Goal: Transaction & Acquisition: Purchase product/service

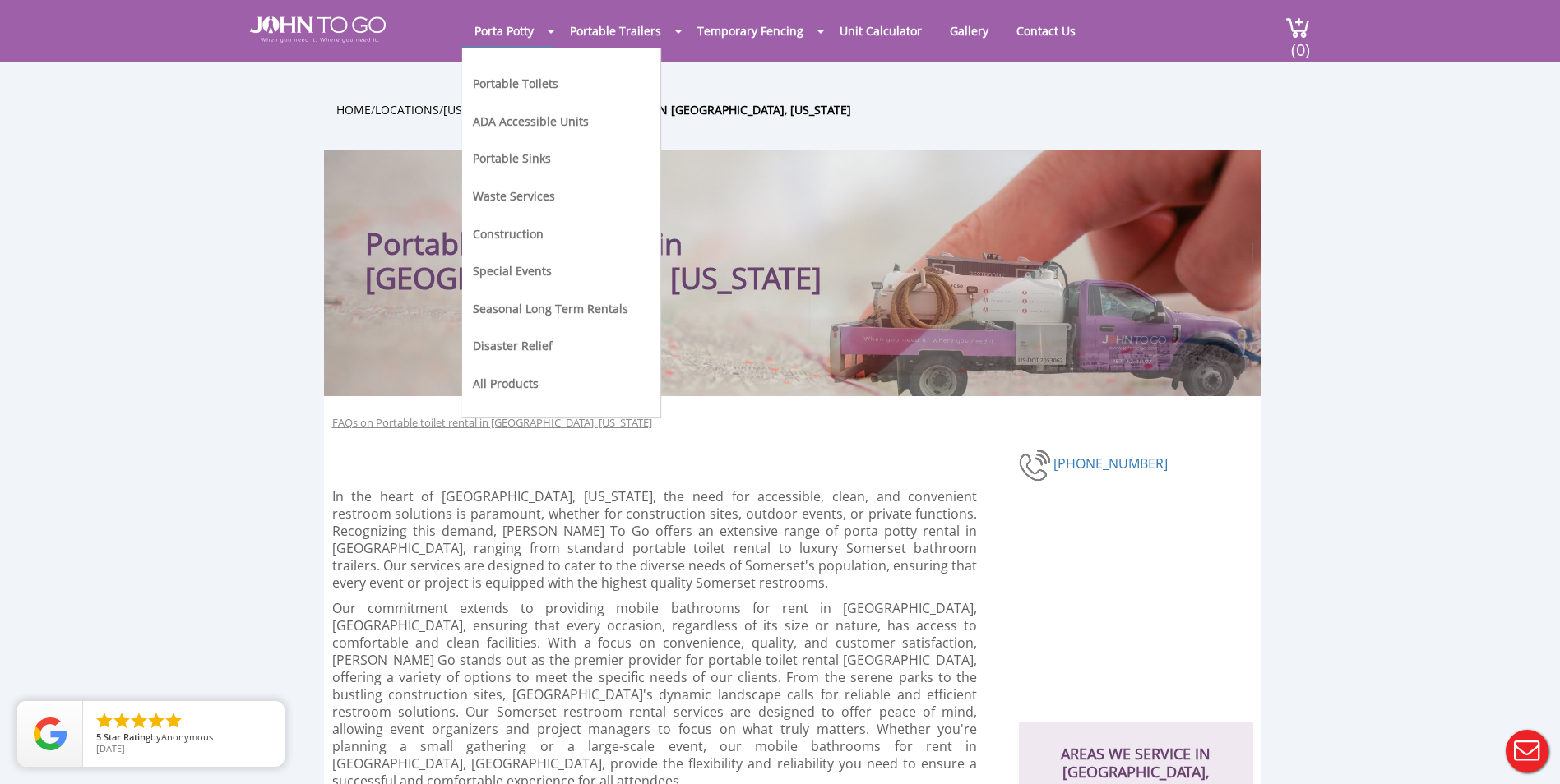
click at [551, 32] on span at bounding box center [551, 33] width 7 height 3
click at [519, 85] on link "Portable Toilets" at bounding box center [515, 83] width 86 height 15
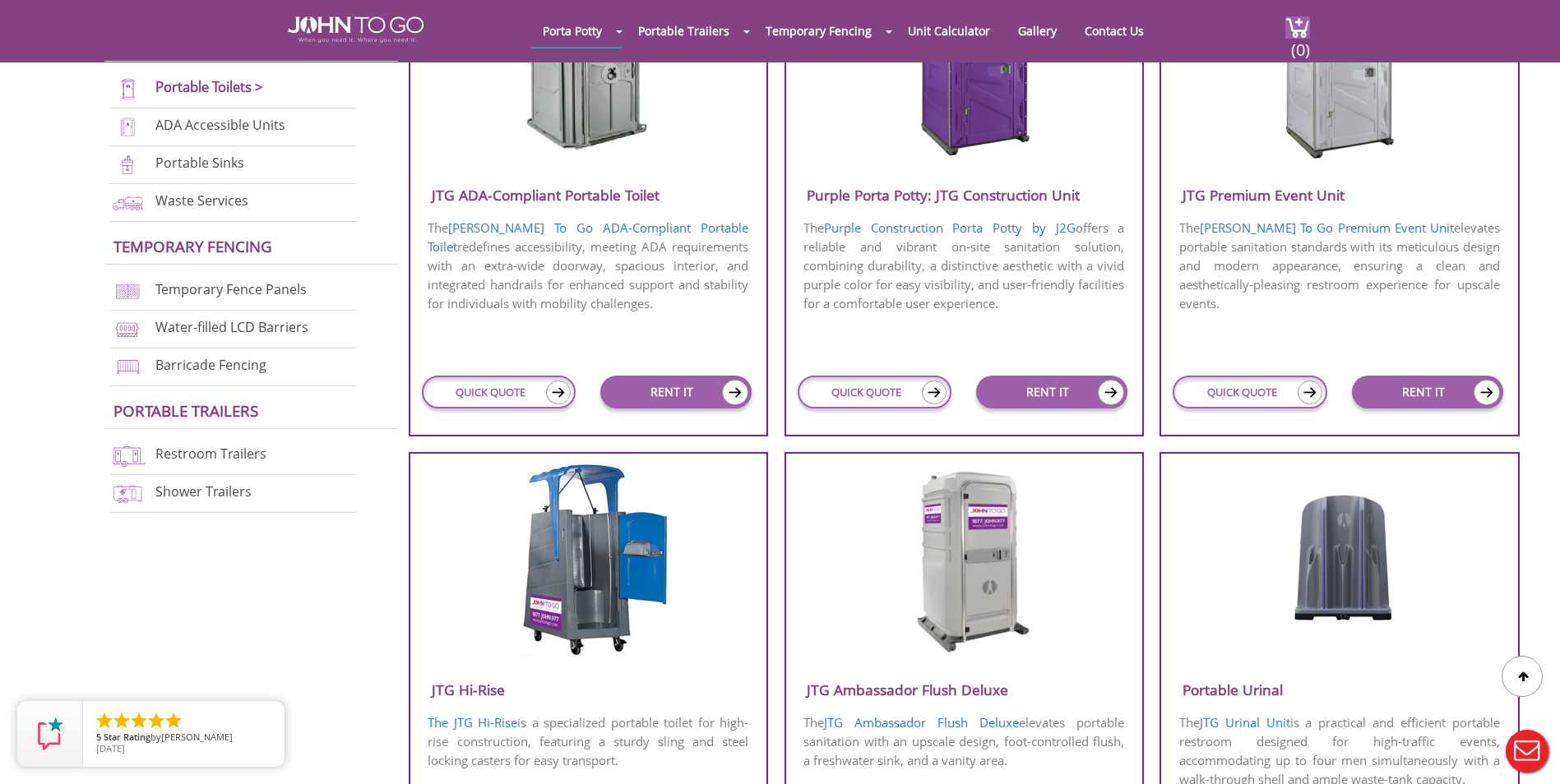
scroll to position [740, 0]
click at [930, 389] on img at bounding box center [934, 392] width 25 height 24
click at [1043, 388] on link "RENT IT" at bounding box center [1051, 391] width 152 height 33
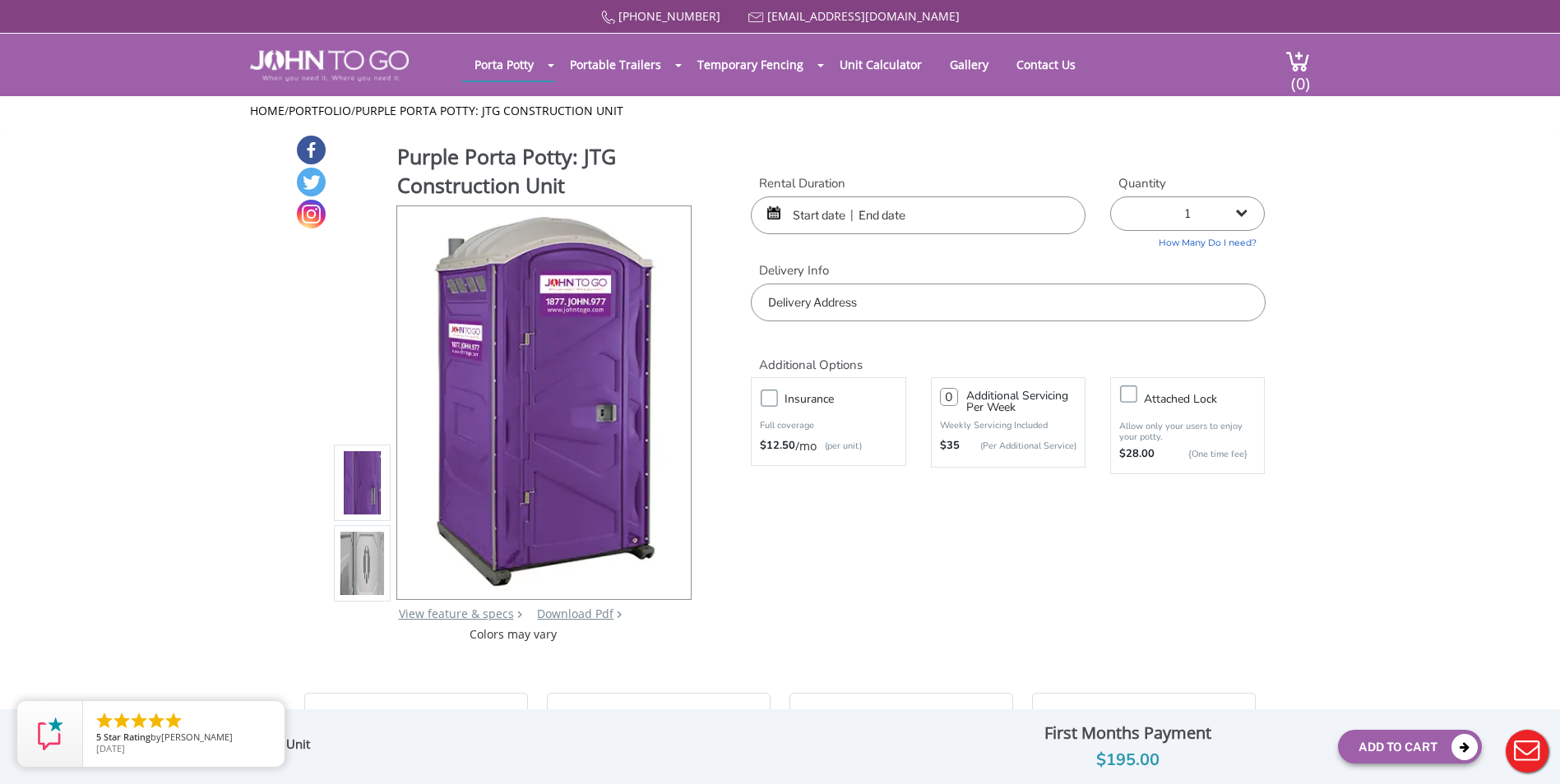
click at [834, 208] on input "text" at bounding box center [918, 216] width 335 height 38
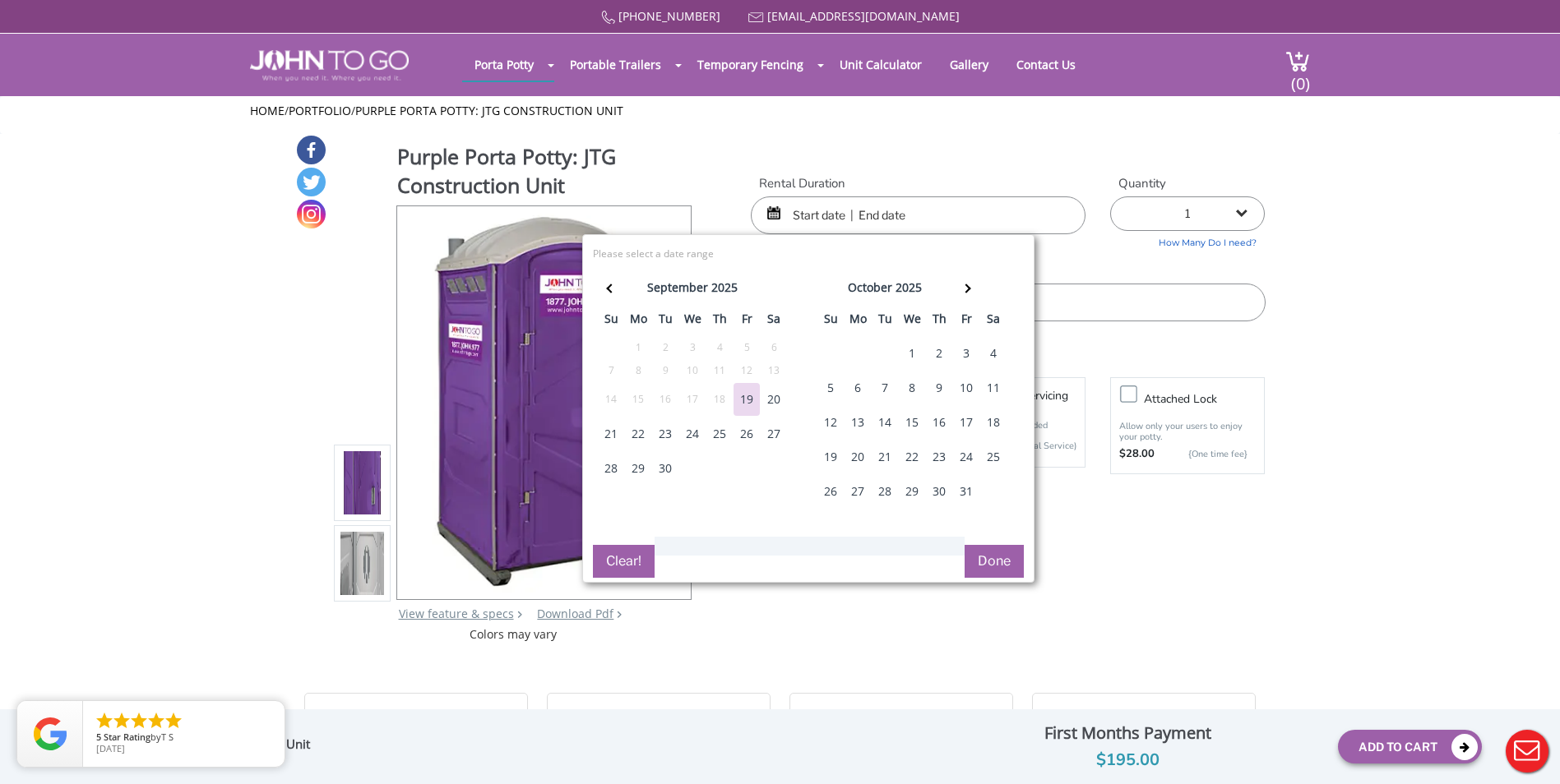
click at [669, 431] on div "23" at bounding box center [665, 434] width 27 height 33
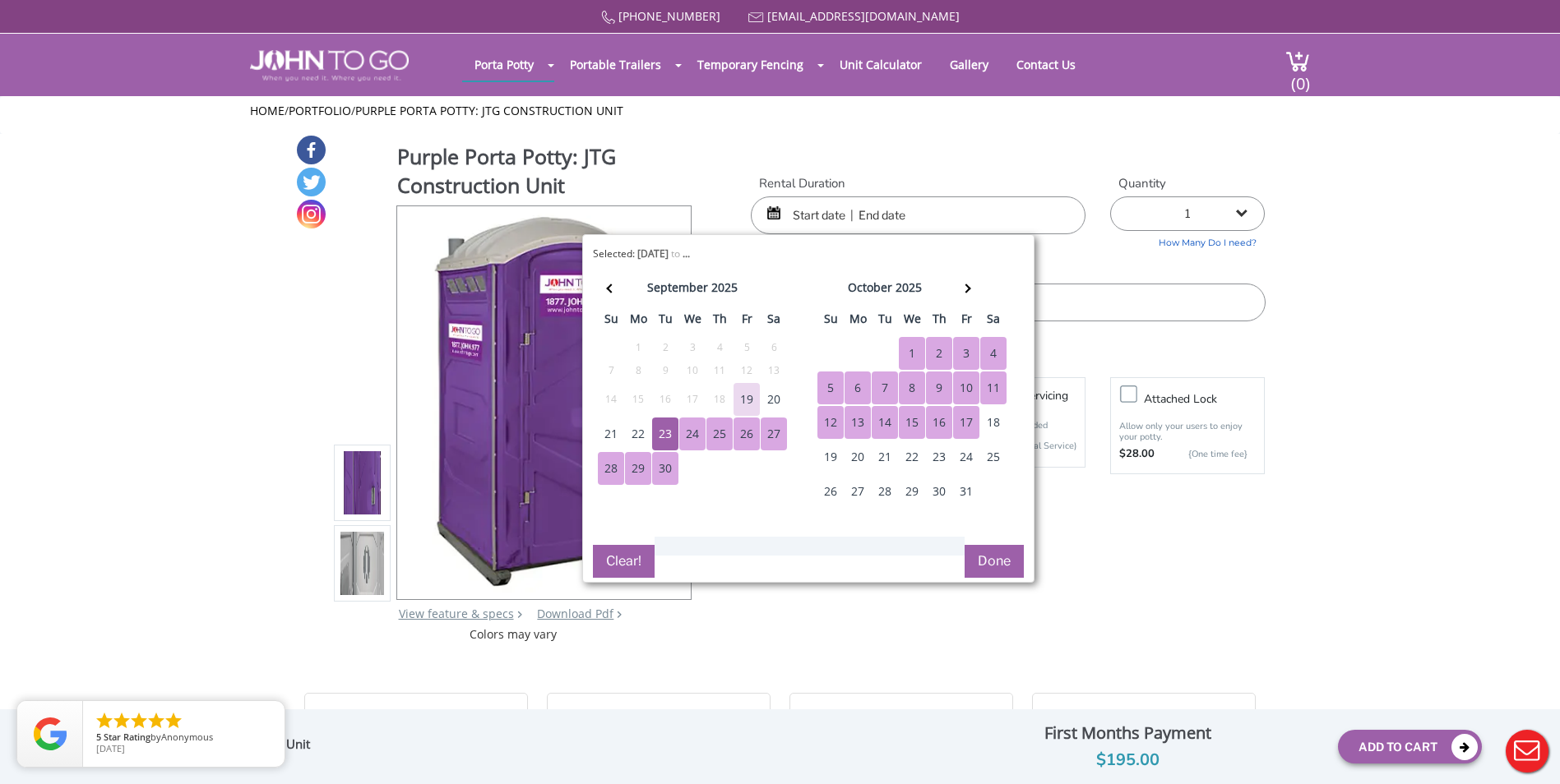
click at [966, 427] on div "17" at bounding box center [966, 423] width 27 height 33
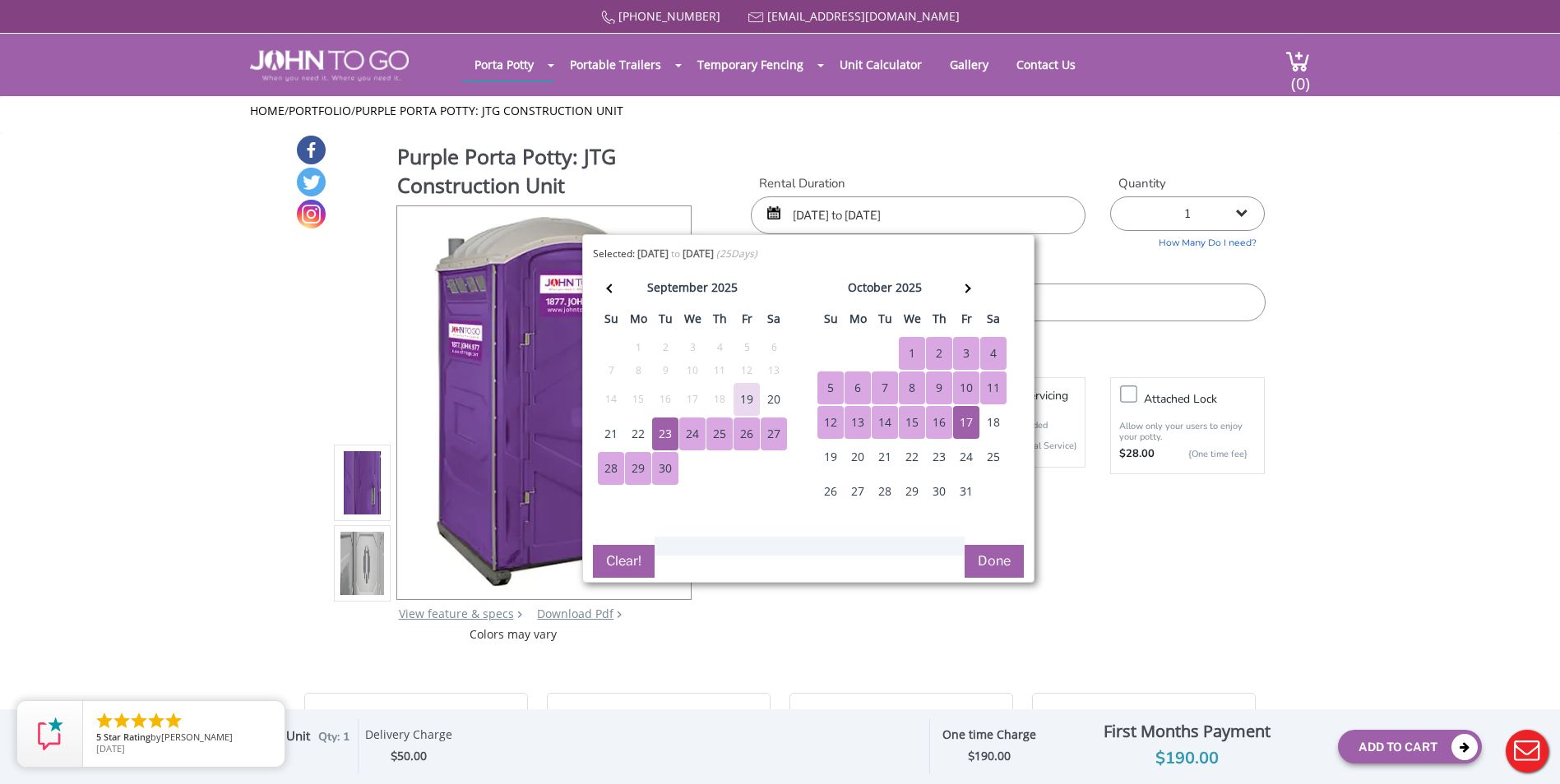
drag, startPoint x: 1000, startPoint y: 553, endPoint x: 958, endPoint y: 447, distance: 114.0
click at [958, 447] on div "Selected: 09/23/2025 to 10/17/2025 ( 25 Days) error Please select a date range …" at bounding box center [808, 408] width 452 height 348
click at [912, 452] on div "22" at bounding box center [912, 457] width 27 height 33
click at [669, 431] on div "23" at bounding box center [665, 434] width 27 height 33
type input "09/23/2025 to 10/22/2025"
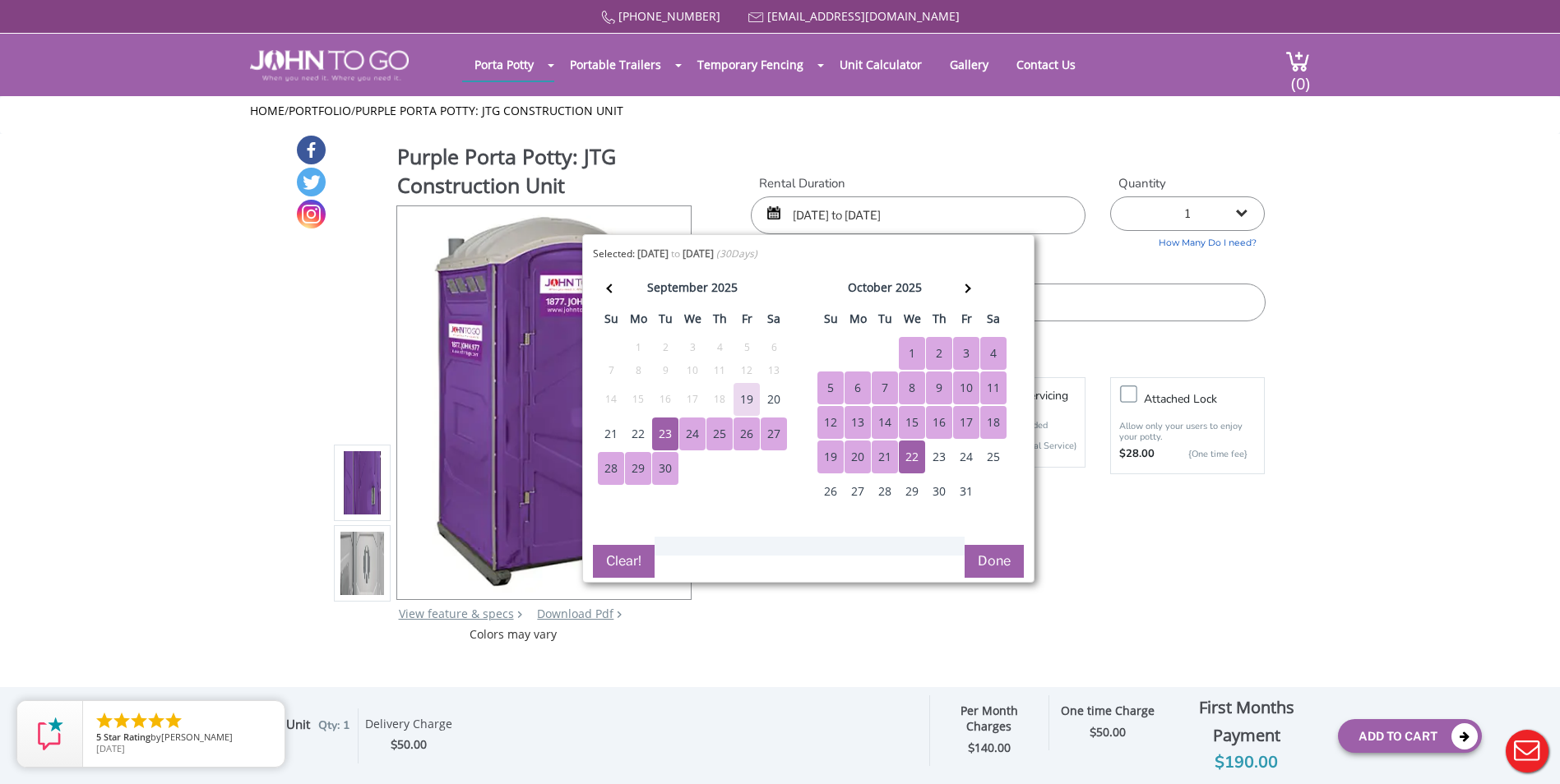
click at [996, 567] on button "Done" at bounding box center [994, 561] width 59 height 33
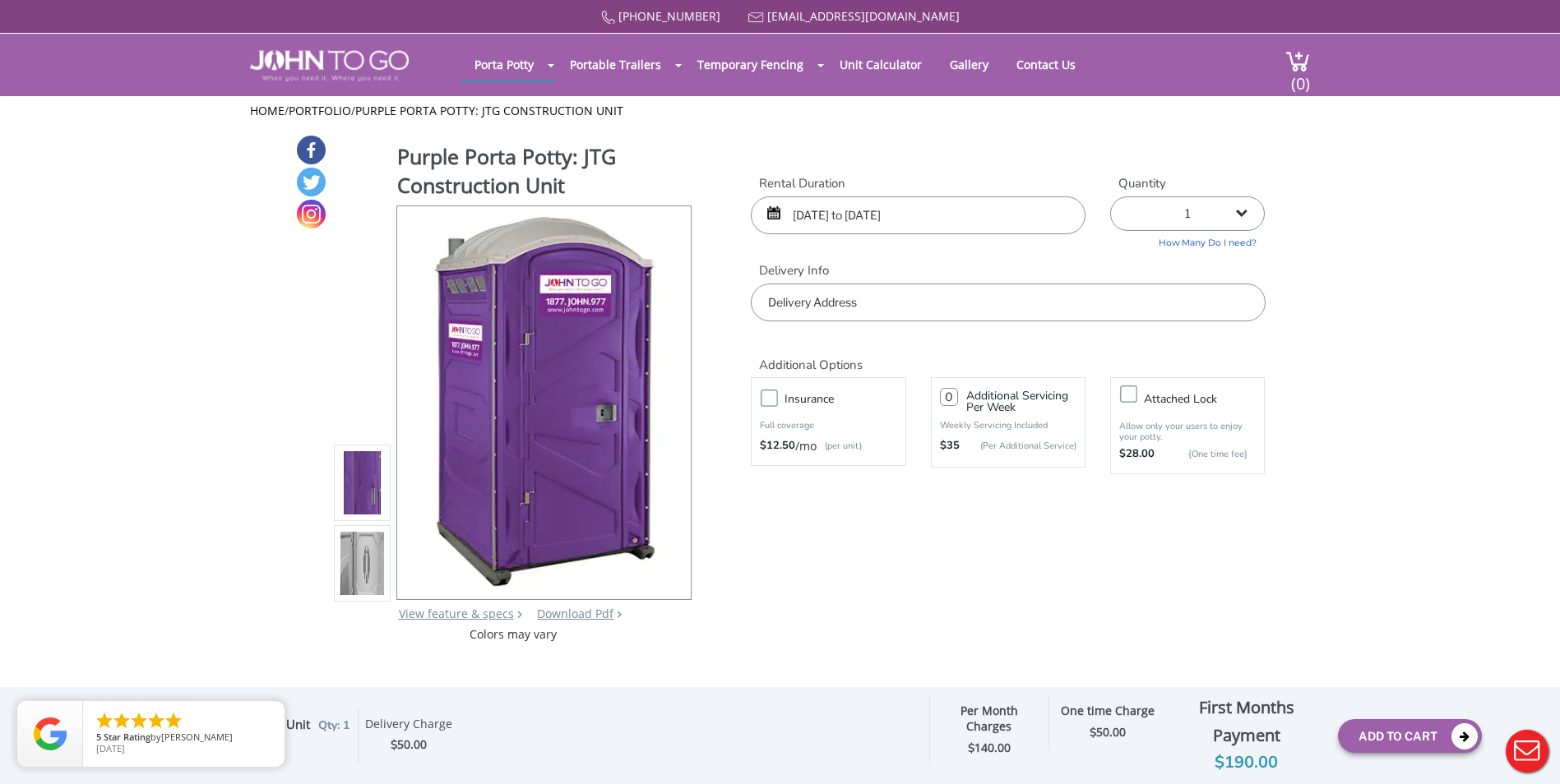
click at [908, 292] on input "text" at bounding box center [1008, 302] width 514 height 38
click at [880, 298] on input "text" at bounding box center [1008, 302] width 514 height 38
paste input "152 US-206 Unit T40, Hillsborough Township, NJ 08844"
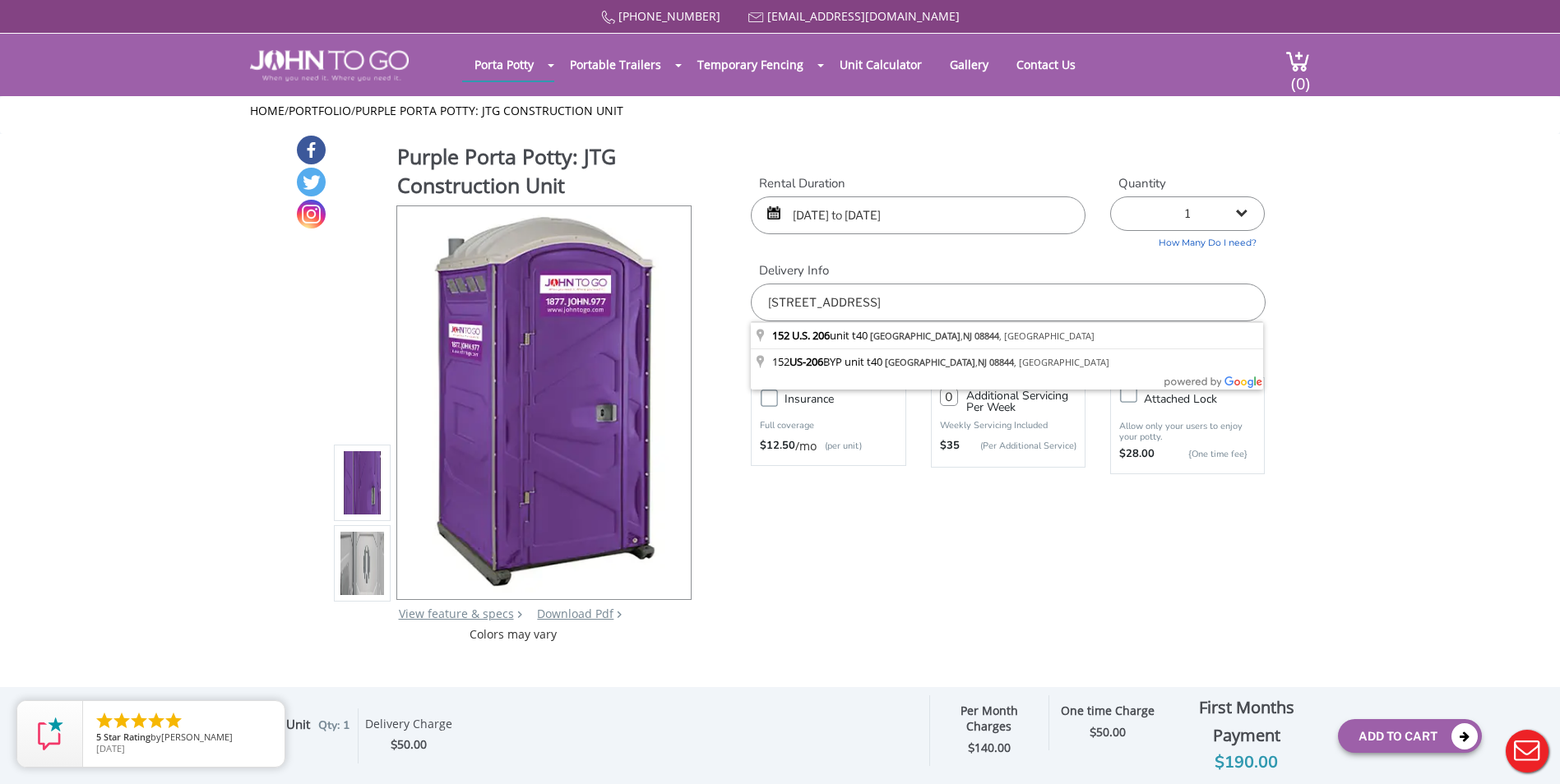
type input "152 US-206 Unit T40, Hillsborough Township, NJ 08844"
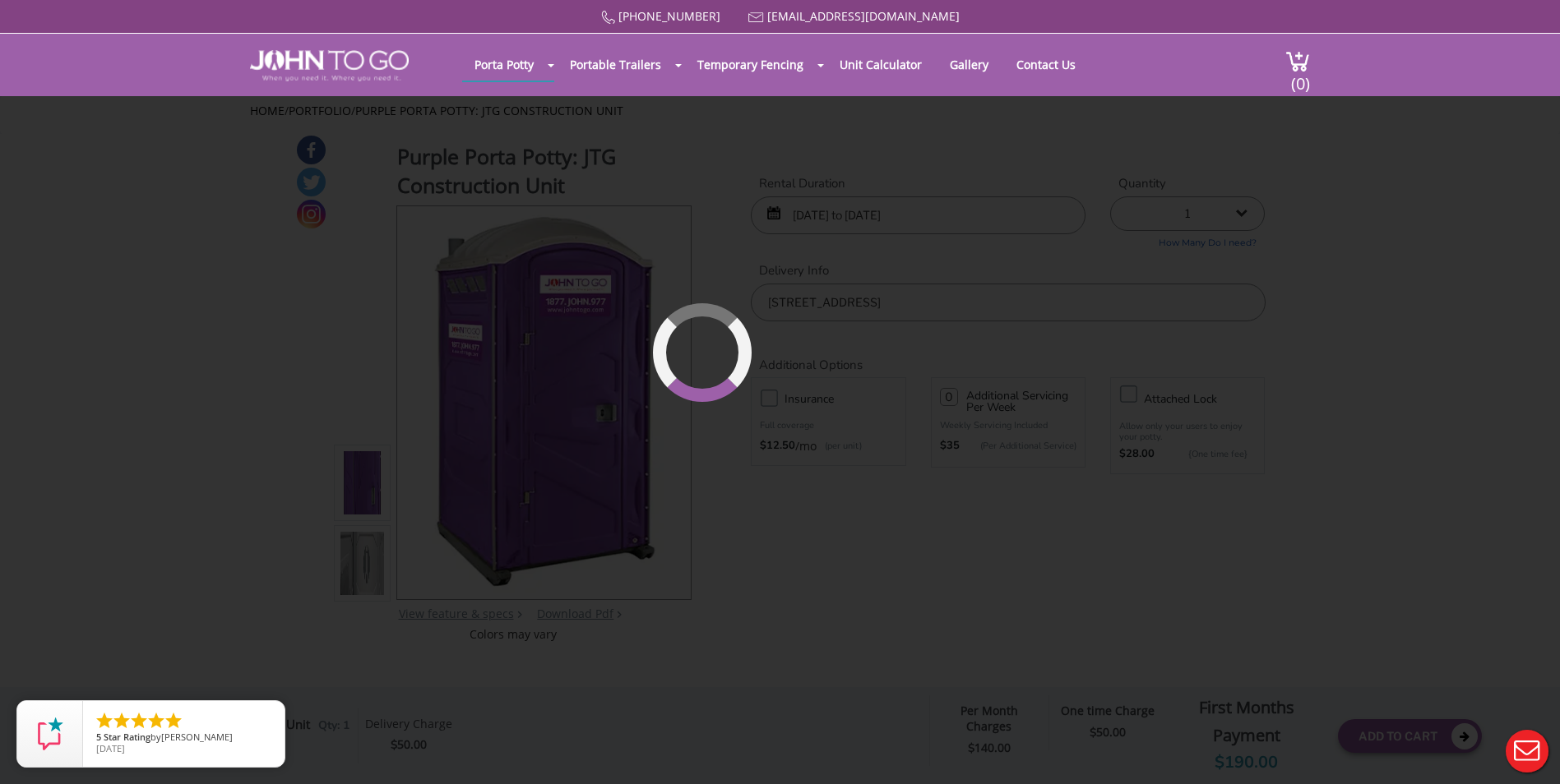
click at [1247, 212] on div "877 564 6977 info@johntogo.com Porta Potty Portable Toilets ADA Accessible Unit…" at bounding box center [780, 402] width 1560 height 805
select select "2"
click at [1110, 197] on select "1 2 (5% discount) 3 (8% discount) 4 (10% discount) 5 (12% discount) 6 (12% disc…" at bounding box center [1188, 214] width 155 height 34
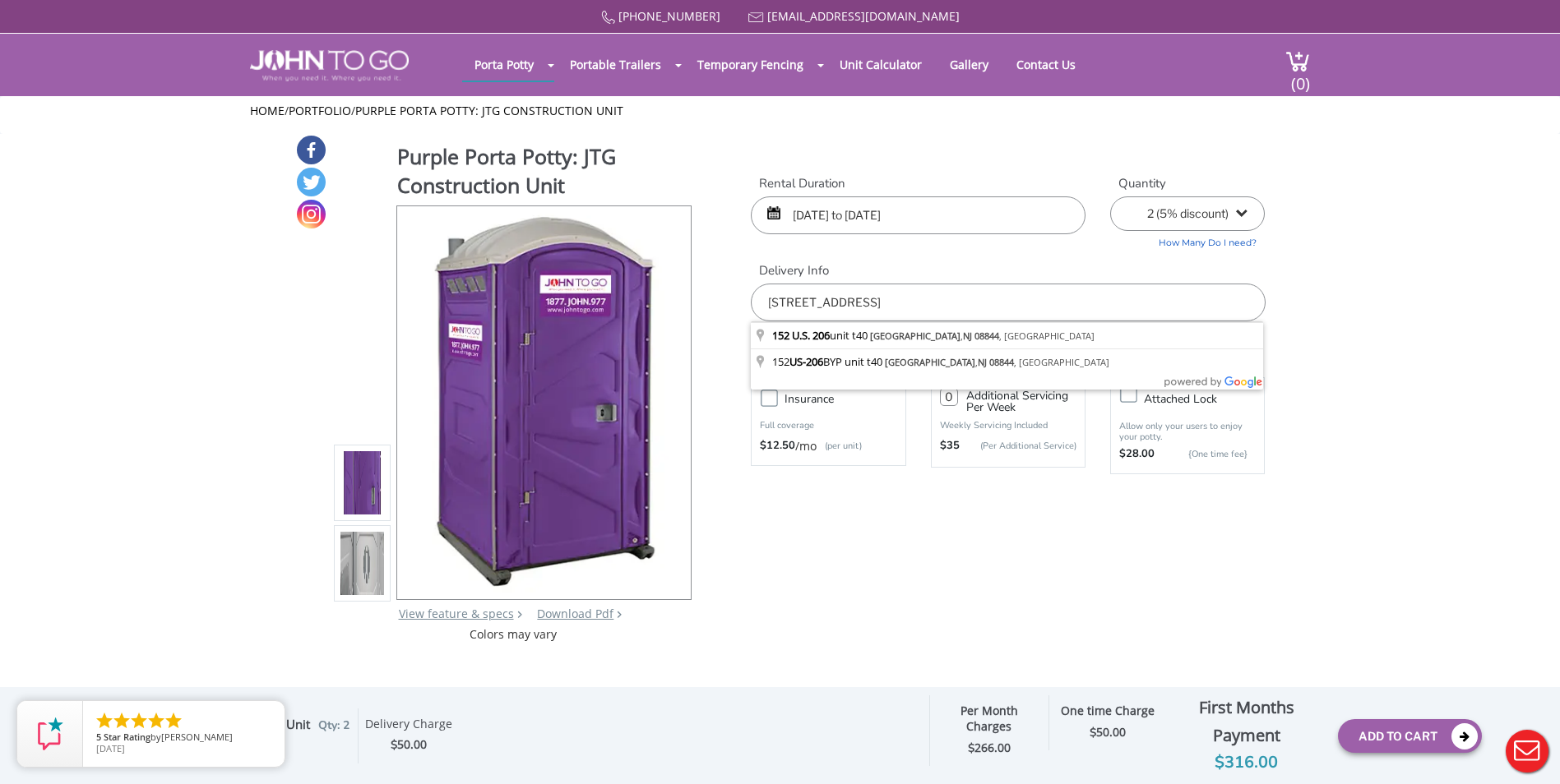
click at [1085, 312] on input "152 US-206 Unit T40, Hillsborough Township, NJ 08844" at bounding box center [1008, 302] width 514 height 38
drag, startPoint x: 862, startPoint y: 300, endPoint x: 871, endPoint y: 300, distance: 9.0
click at [871, 300] on input "152 US-206 Unit T40, Hillsborough Township, NJ 08844" at bounding box center [1008, 302] width 514 height 38
drag, startPoint x: 871, startPoint y: 300, endPoint x: 881, endPoint y: 301, distance: 10.0
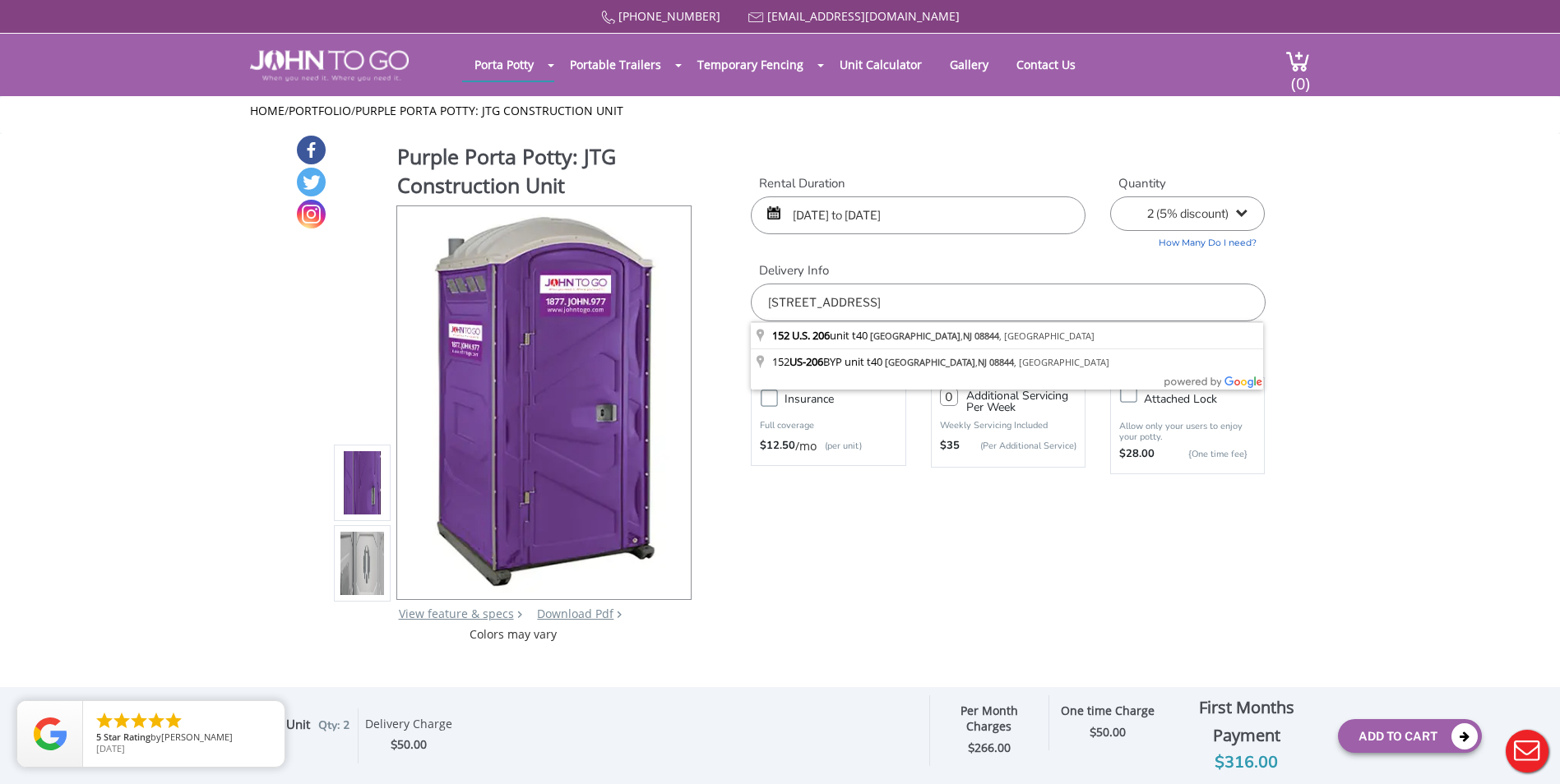
click at [881, 301] on input "152 US-206 Unit T40, Hillsborough Township, NJ 08844" at bounding box center [1008, 302] width 514 height 38
click at [865, 301] on input "152 US-206 Unit T16, Hillsborough Township, NJ 08844" at bounding box center [1008, 302] width 514 height 38
click at [870, 303] on input "152 US-206 Unit 16, Hillsborough Township, NJ 08844" at bounding box center [1008, 302] width 514 height 38
type input "152 US-206 Unit 16f, Hillsborough Township, NJ 08844"
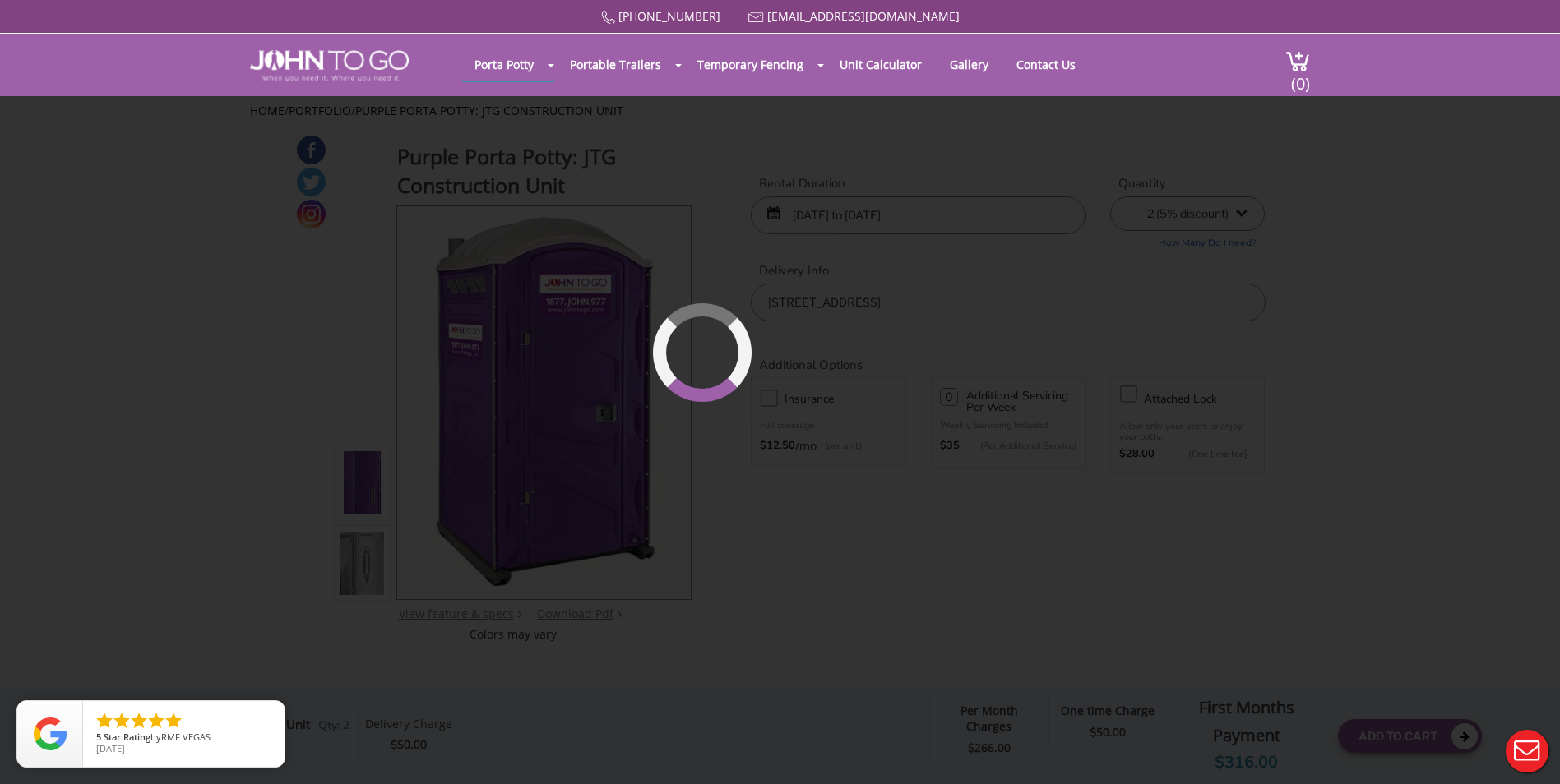
click at [1333, 345] on div "877 564 6977 info@johntogo.com Porta Potty Portable Toilets ADA Accessible Unit…" at bounding box center [780, 402] width 1560 height 805
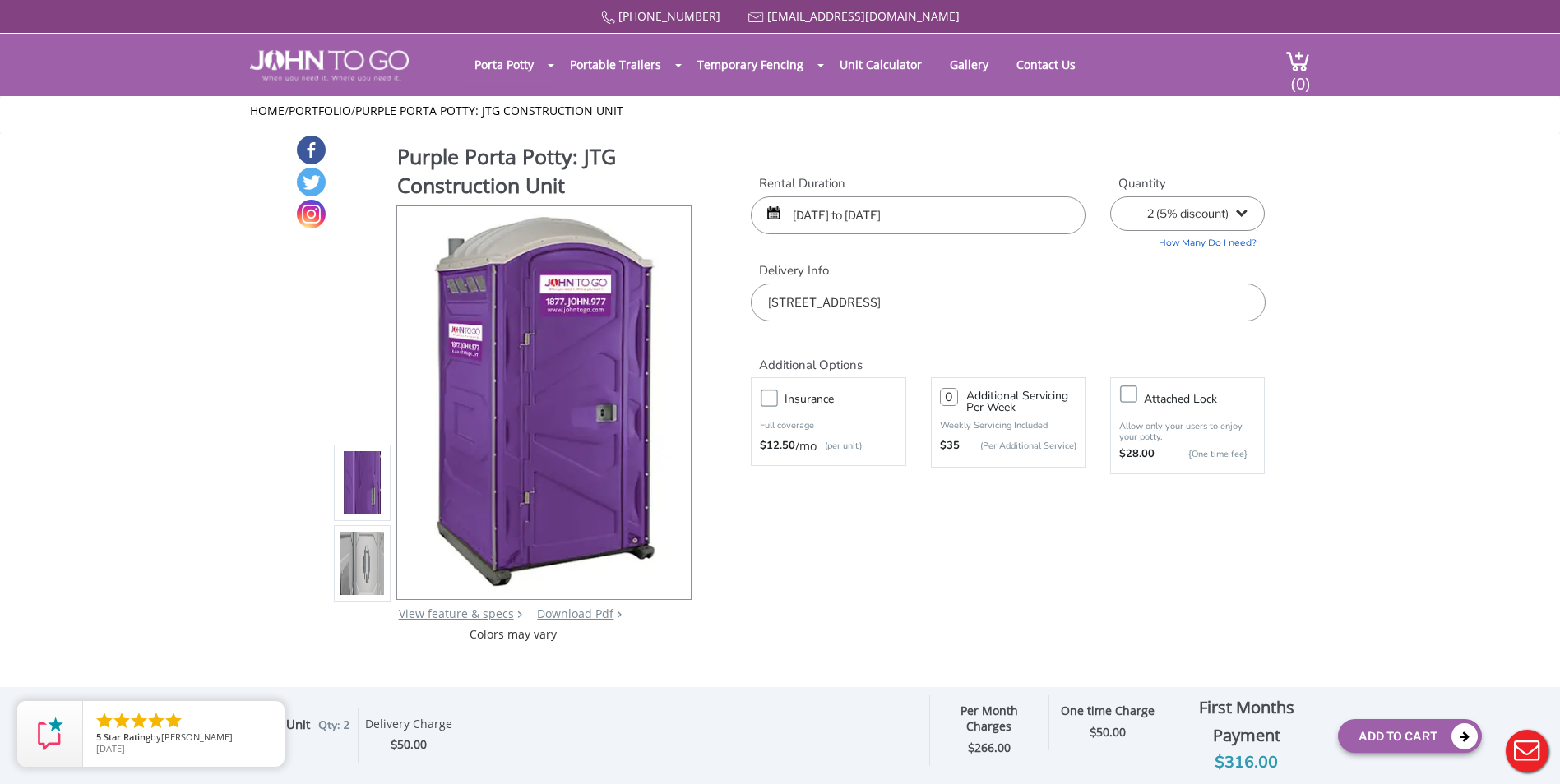
click at [1244, 209] on select "1 2 (5% discount) 3 (8% discount) 4 (10% discount) 5 (12% discount) 6 (12% disc…" at bounding box center [1188, 214] width 155 height 34
click at [1110, 197] on select "1 2 (5% discount) 3 (8% discount) 4 (10% discount) 5 (12% discount) 6 (12% disc…" at bounding box center [1188, 214] width 155 height 34
click at [1248, 211] on select "1 2 (5% discount) 3 (8% discount) 4 (10% discount) 5 (12% discount) 6 (12% disc…" at bounding box center [1188, 214] width 155 height 34
select select "2"
click at [1110, 197] on select "1 2 (5% discount) 3 (8% discount) 4 (10% discount) 5 (12% discount) 6 (12% disc…" at bounding box center [1188, 214] width 155 height 34
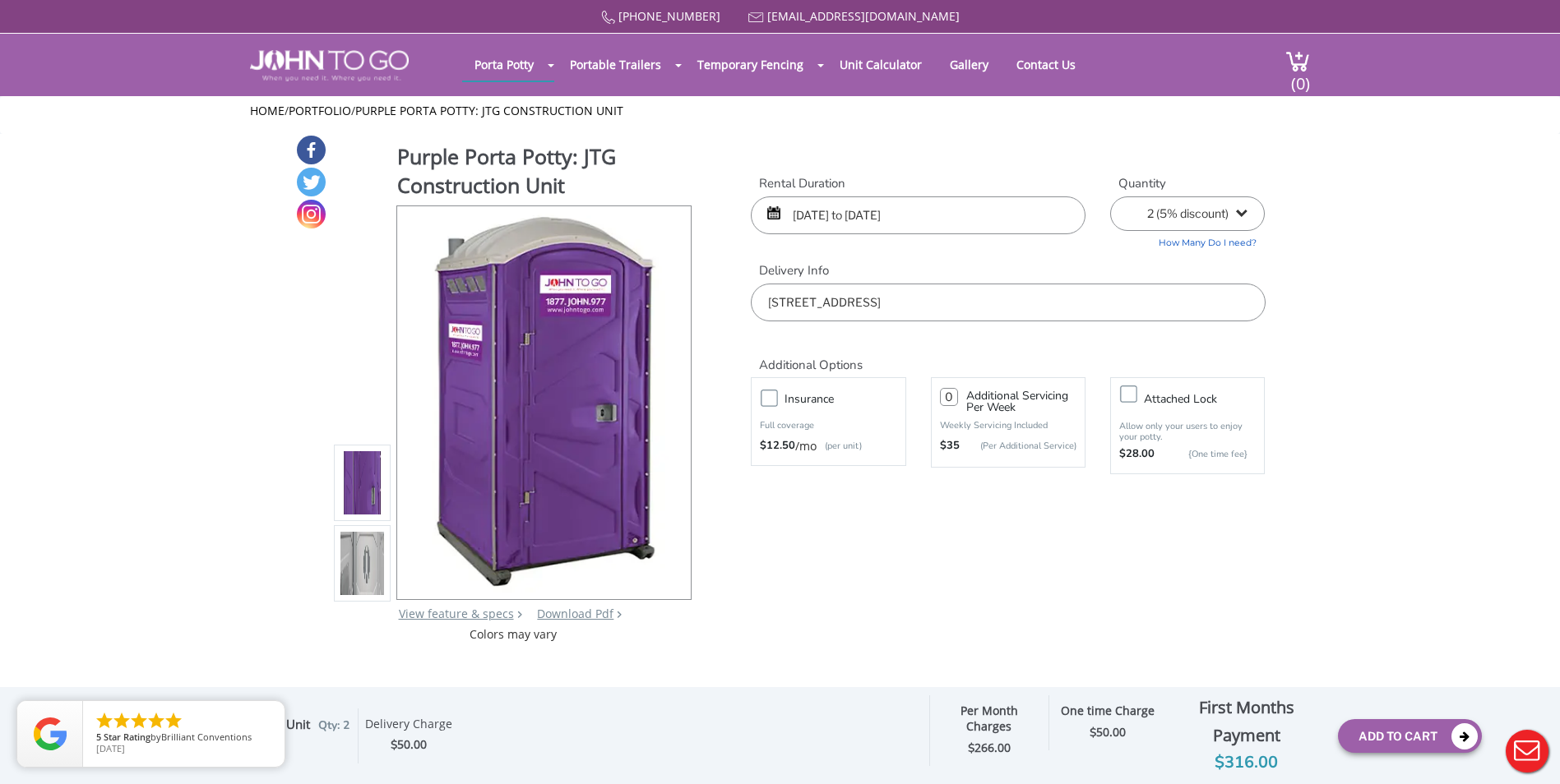
click at [950, 391] on input "number" at bounding box center [949, 396] width 18 height 18
click at [1424, 728] on button "Add To Cart" at bounding box center [1410, 736] width 144 height 33
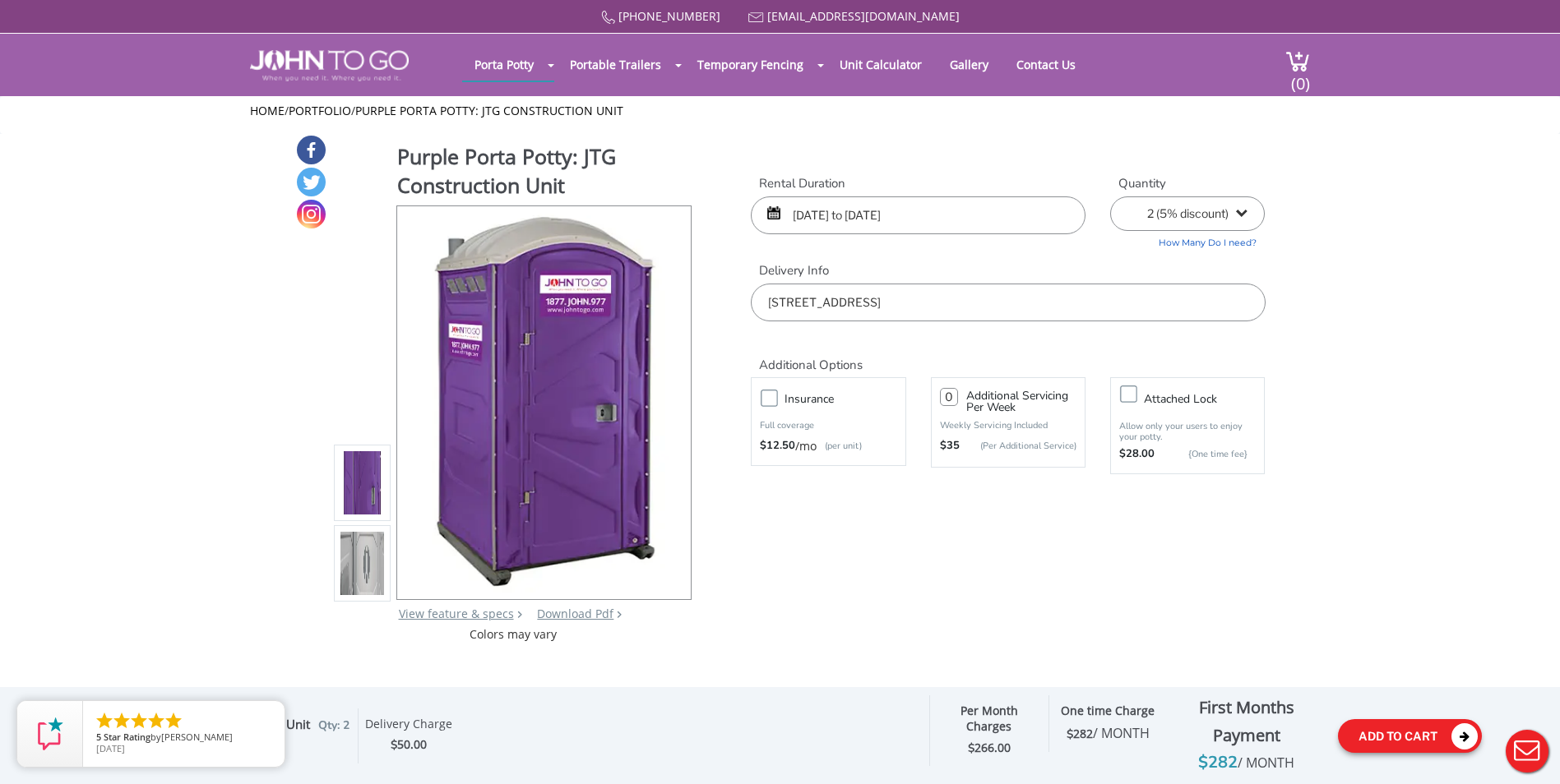
click at [1408, 722] on button "Add To Cart" at bounding box center [1410, 736] width 144 height 33
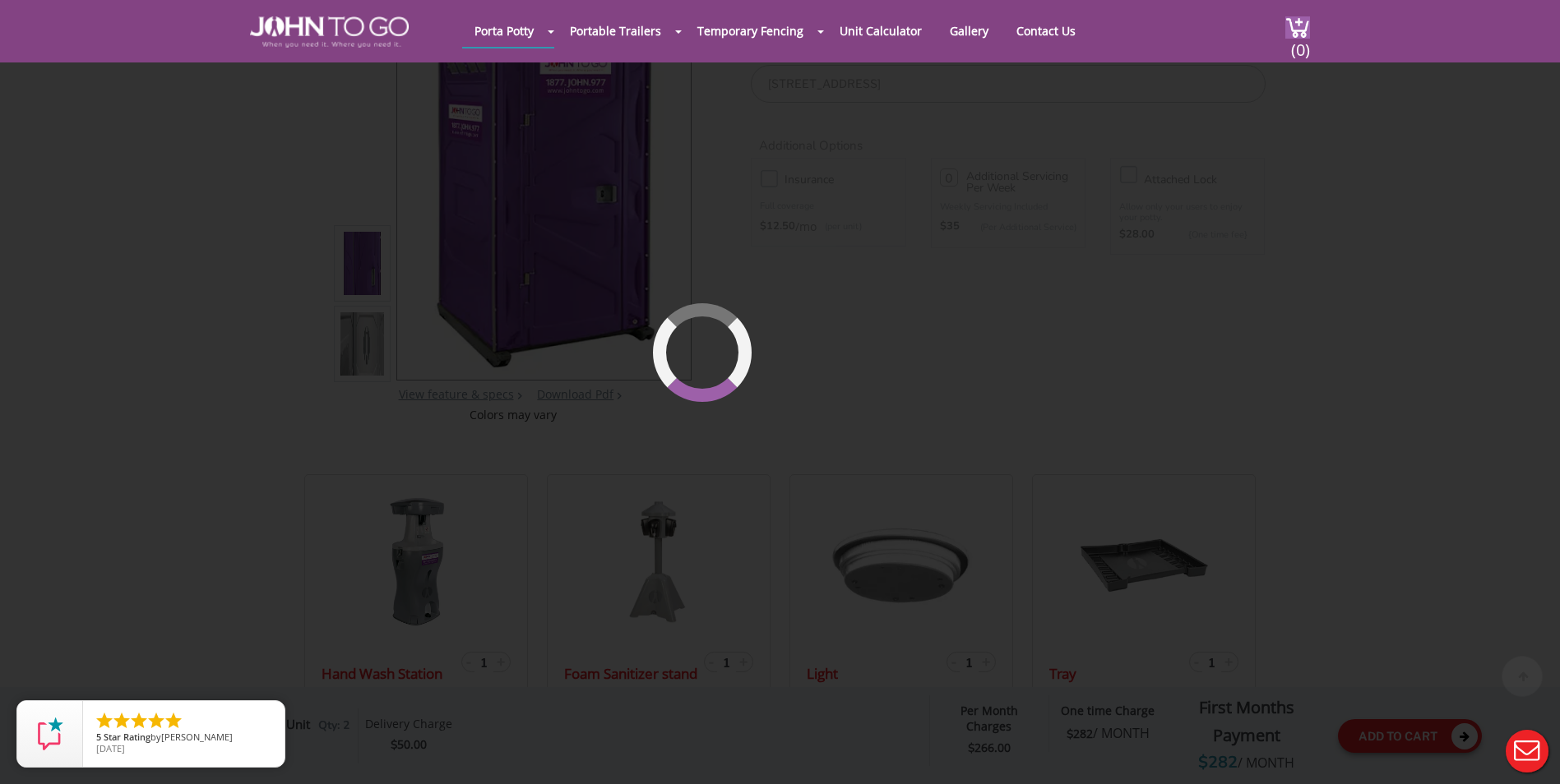
scroll to position [175, 0]
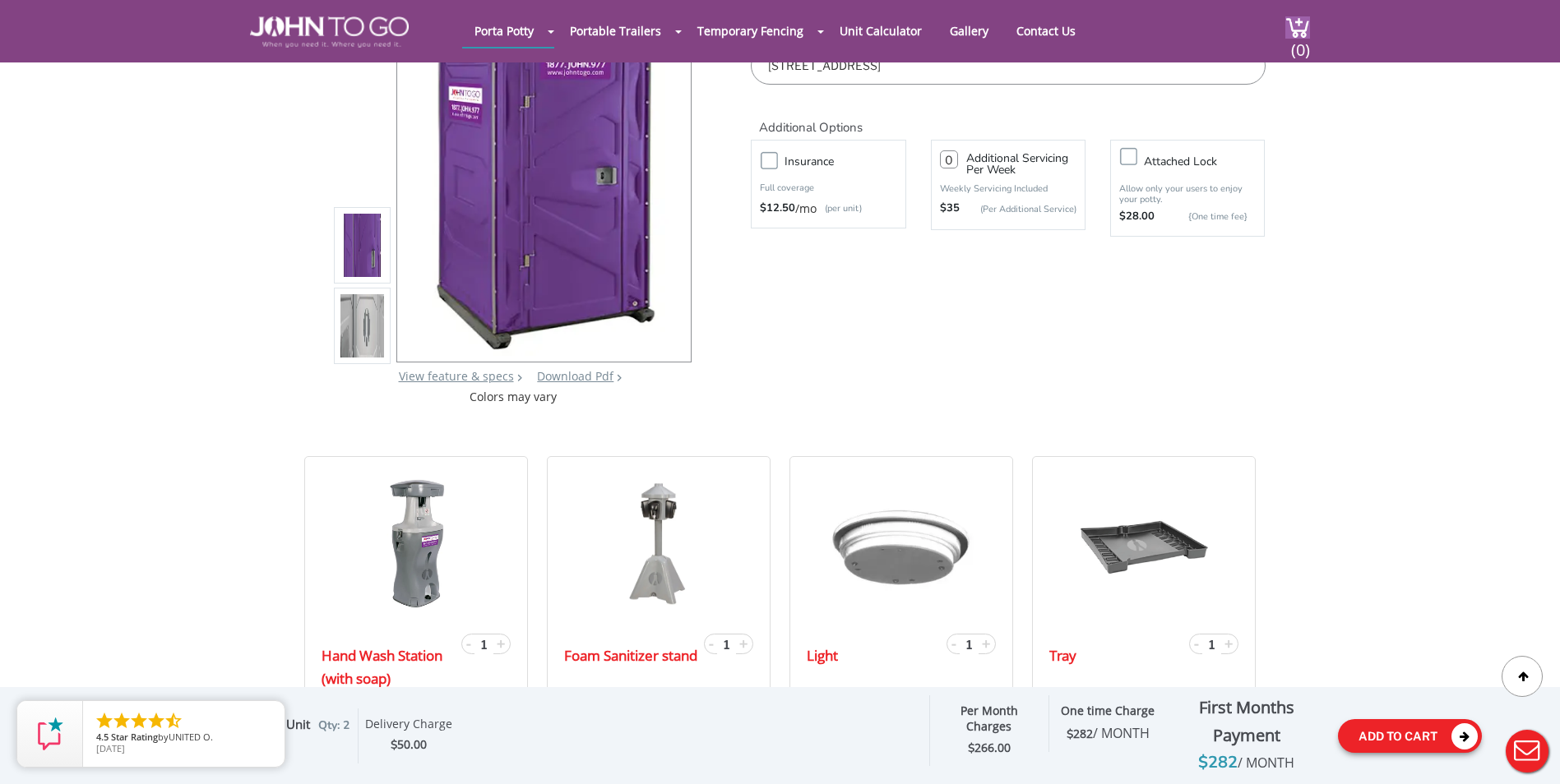
click at [1462, 728] on icon at bounding box center [1464, 736] width 27 height 27
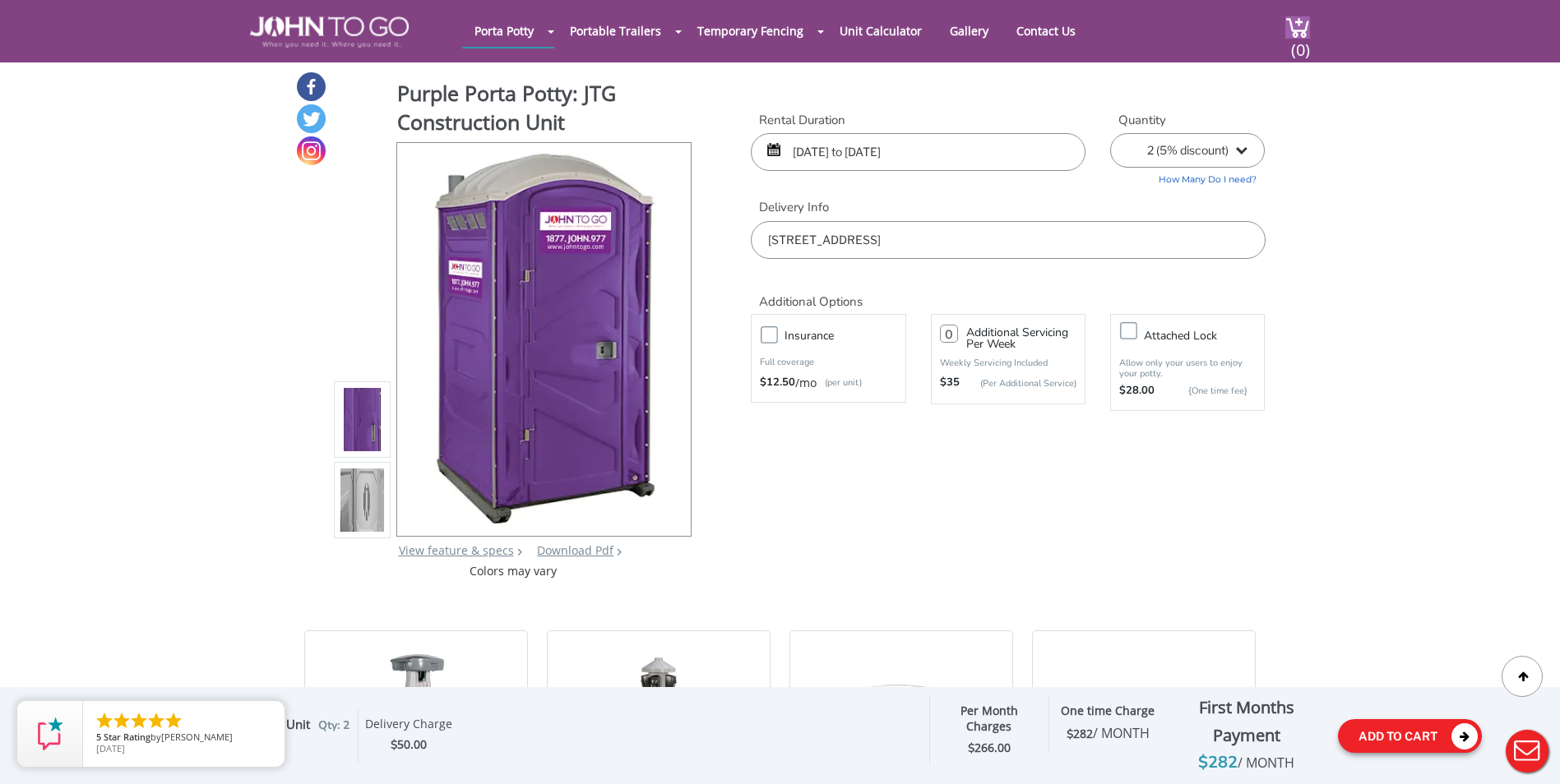
scroll to position [0, 0]
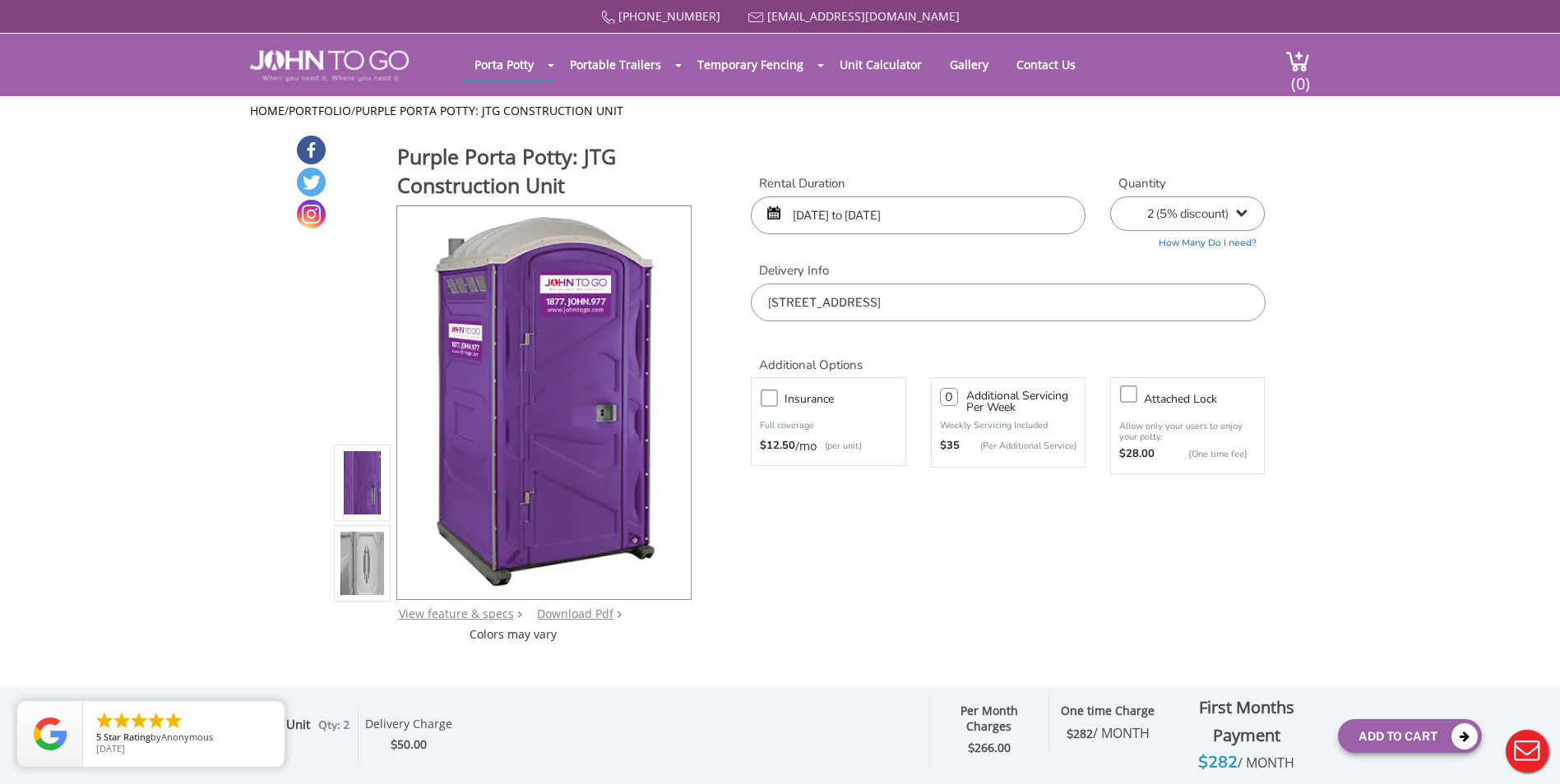
click at [953, 396] on input "number" at bounding box center [949, 396] width 18 height 18
click at [271, 721] on icon "close" at bounding box center [268, 717] width 16 height 16
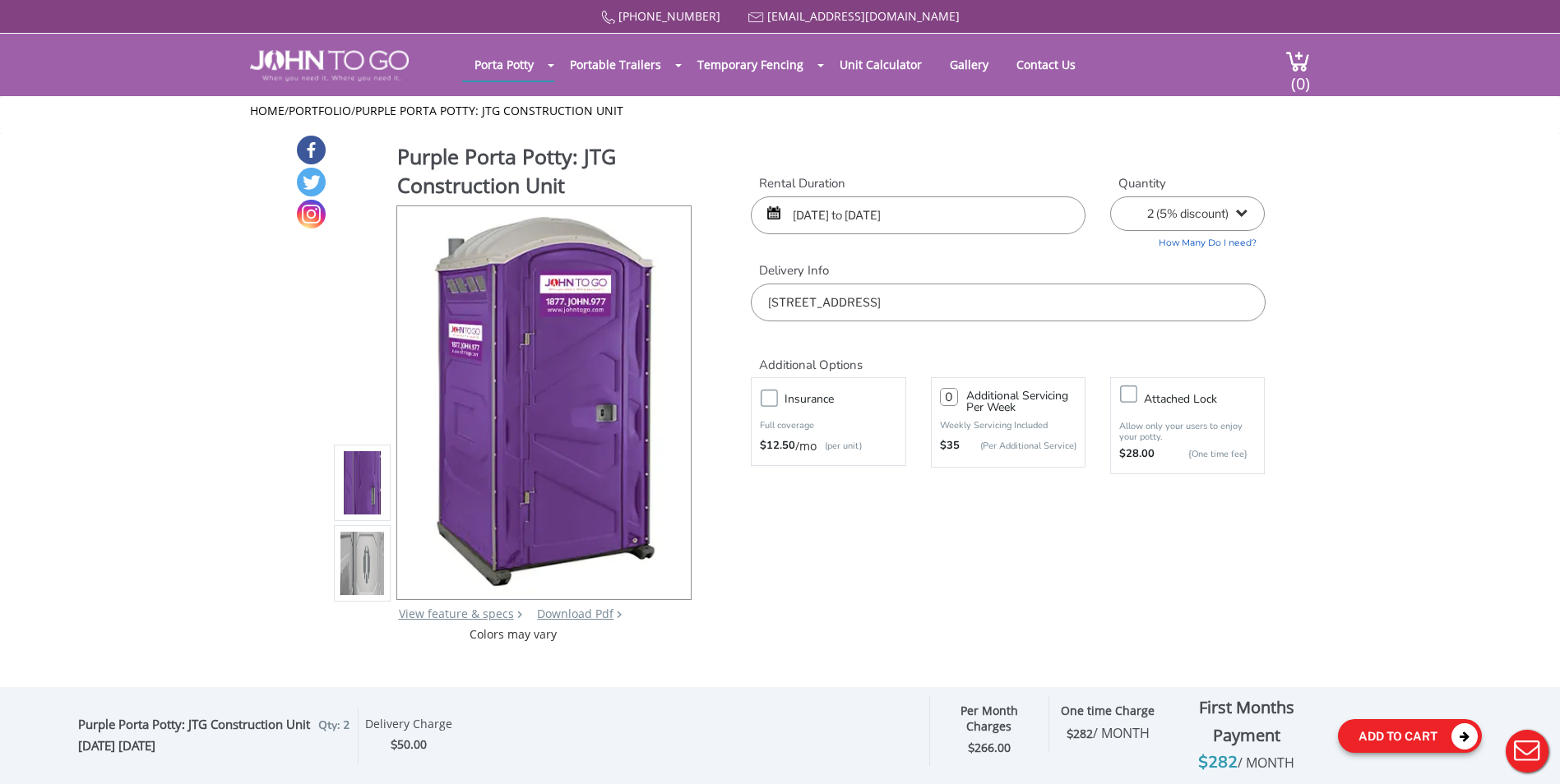
click at [1419, 736] on button "Add To Cart" at bounding box center [1410, 736] width 144 height 33
drag, startPoint x: 956, startPoint y: 392, endPoint x: 920, endPoint y: 396, distance: 36.2
click at [920, 396] on div "Additional Servicing Per Week Weekly Servicing Included $35 (Per Additional Ser…" at bounding box center [1008, 422] width 179 height 98
drag, startPoint x: 950, startPoint y: 396, endPoint x: 896, endPoint y: 401, distance: 54.2
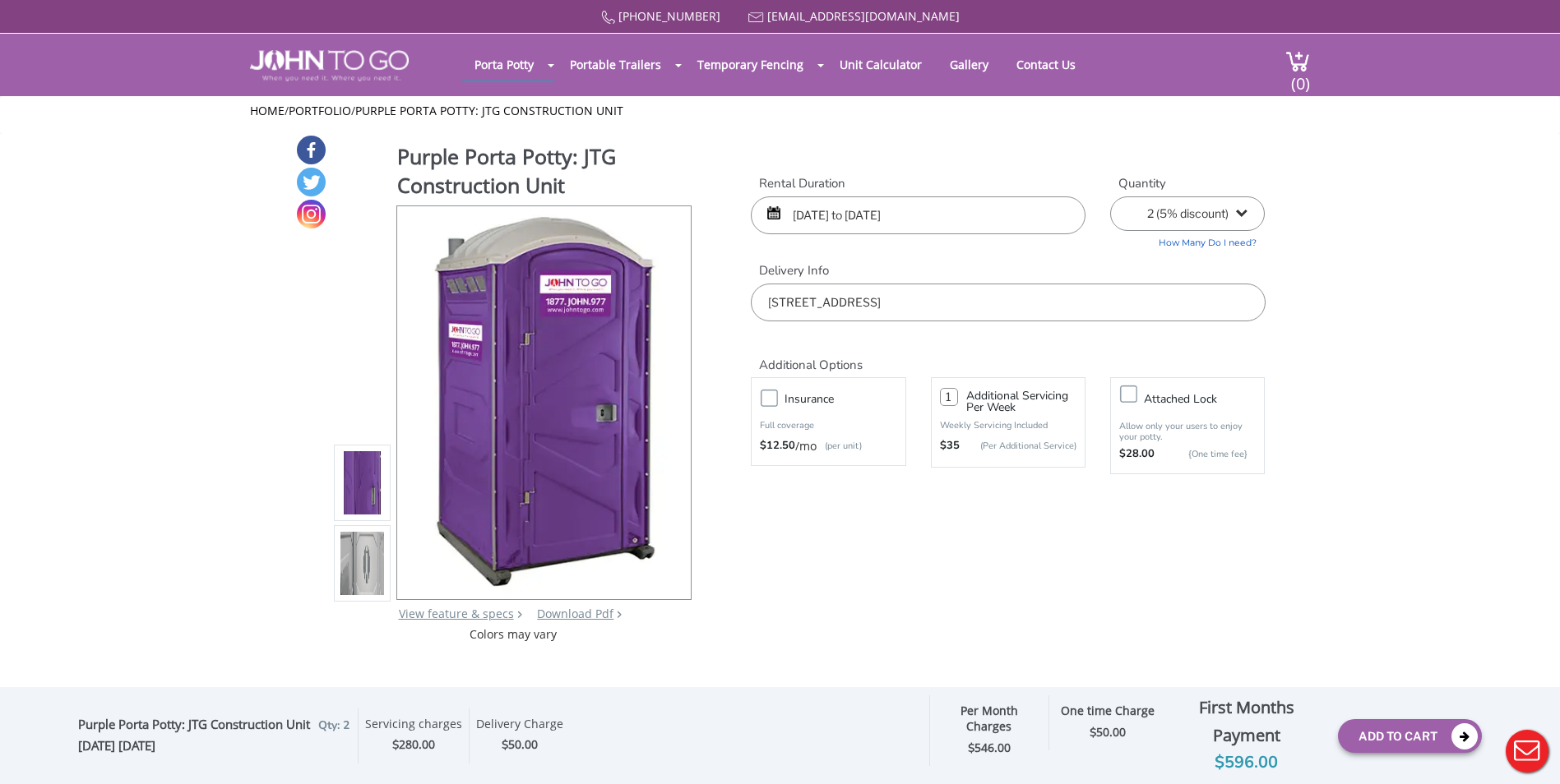
click at [896, 401] on div "Insurance Full coverage $12.50 /mo (per unit) 1 Additional Servicing Per Week W…" at bounding box center [1008, 425] width 539 height 105
type input "0"
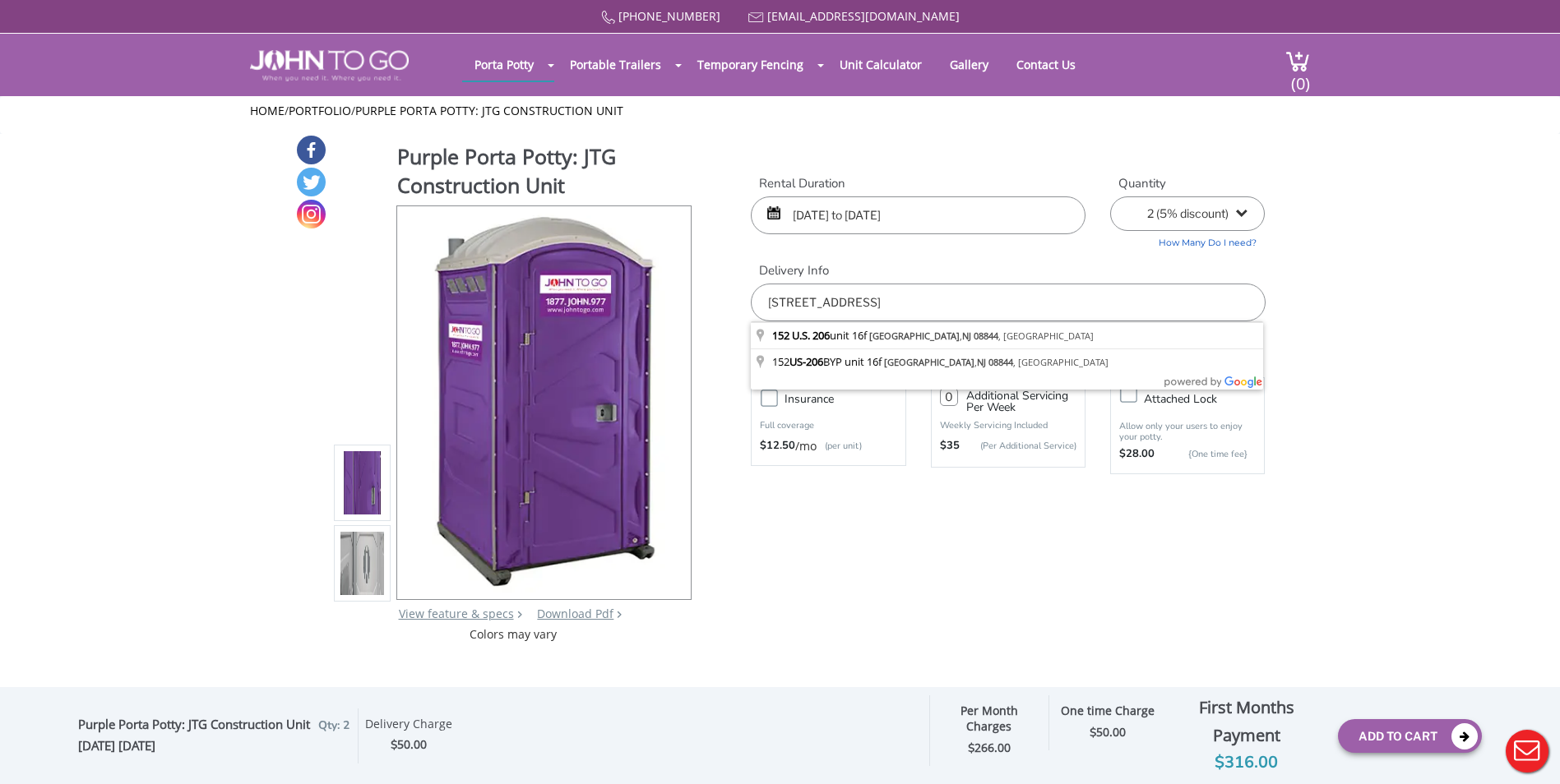
drag, startPoint x: 858, startPoint y: 298, endPoint x: 852, endPoint y: 309, distance: 12.5
click at [852, 309] on input "152 US-206 Unit 16f, Hillsborough Township, NJ 08844" at bounding box center [1008, 302] width 514 height 38
click at [852, 308] on input "152 US-206 Unit 16f, Hillsborough Township, NJ 08844" at bounding box center [1008, 302] width 514 height 38
drag, startPoint x: 837, startPoint y: 302, endPoint x: 878, endPoint y: 296, distance: 41.4
click at [878, 296] on input "152 US-206 Unit 16f, Hillsborough Township, NJ 08844" at bounding box center [1008, 302] width 514 height 38
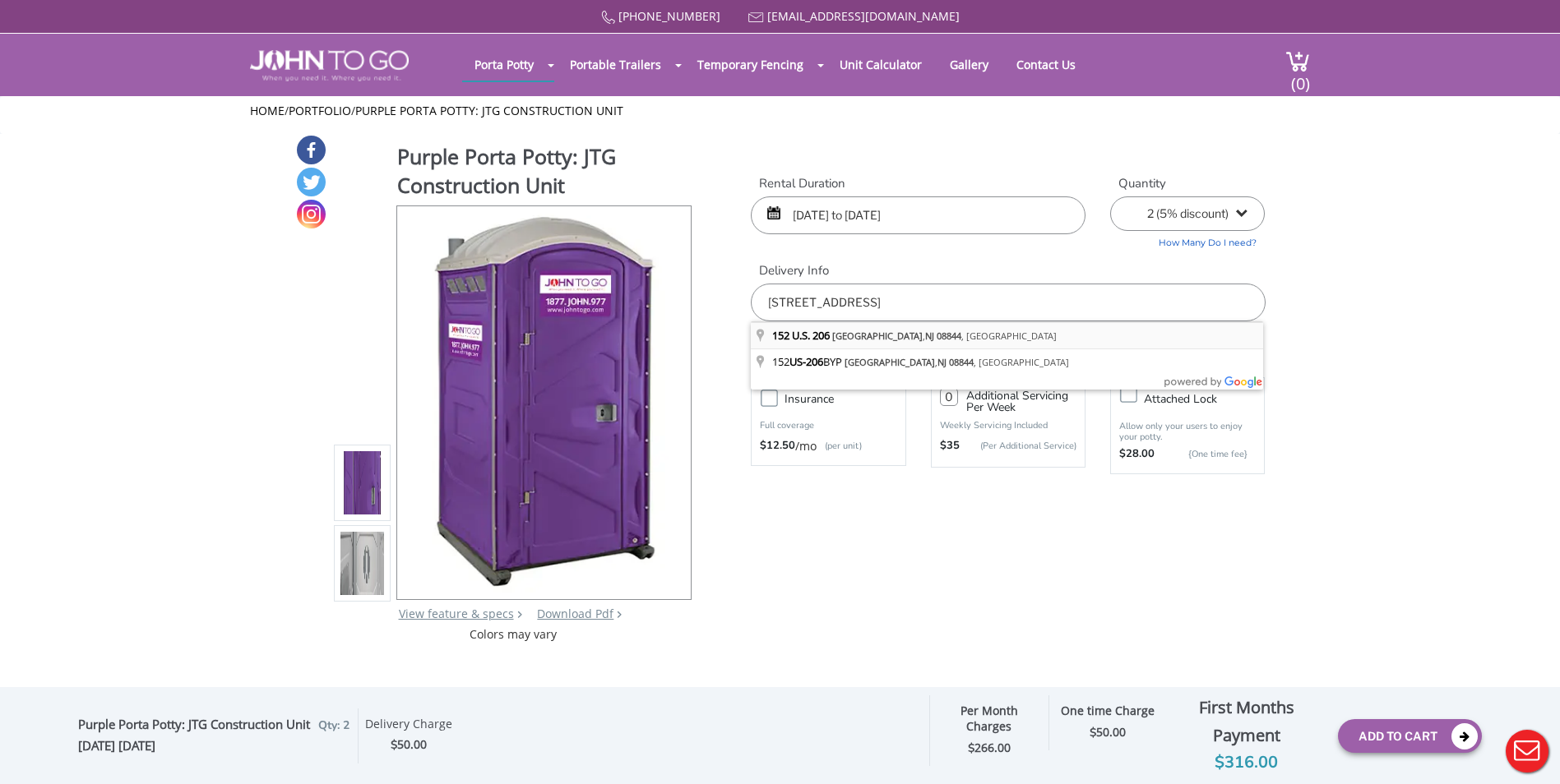
type input "152 U.S. 206, Hillsborough Township, NJ 08844, USA"
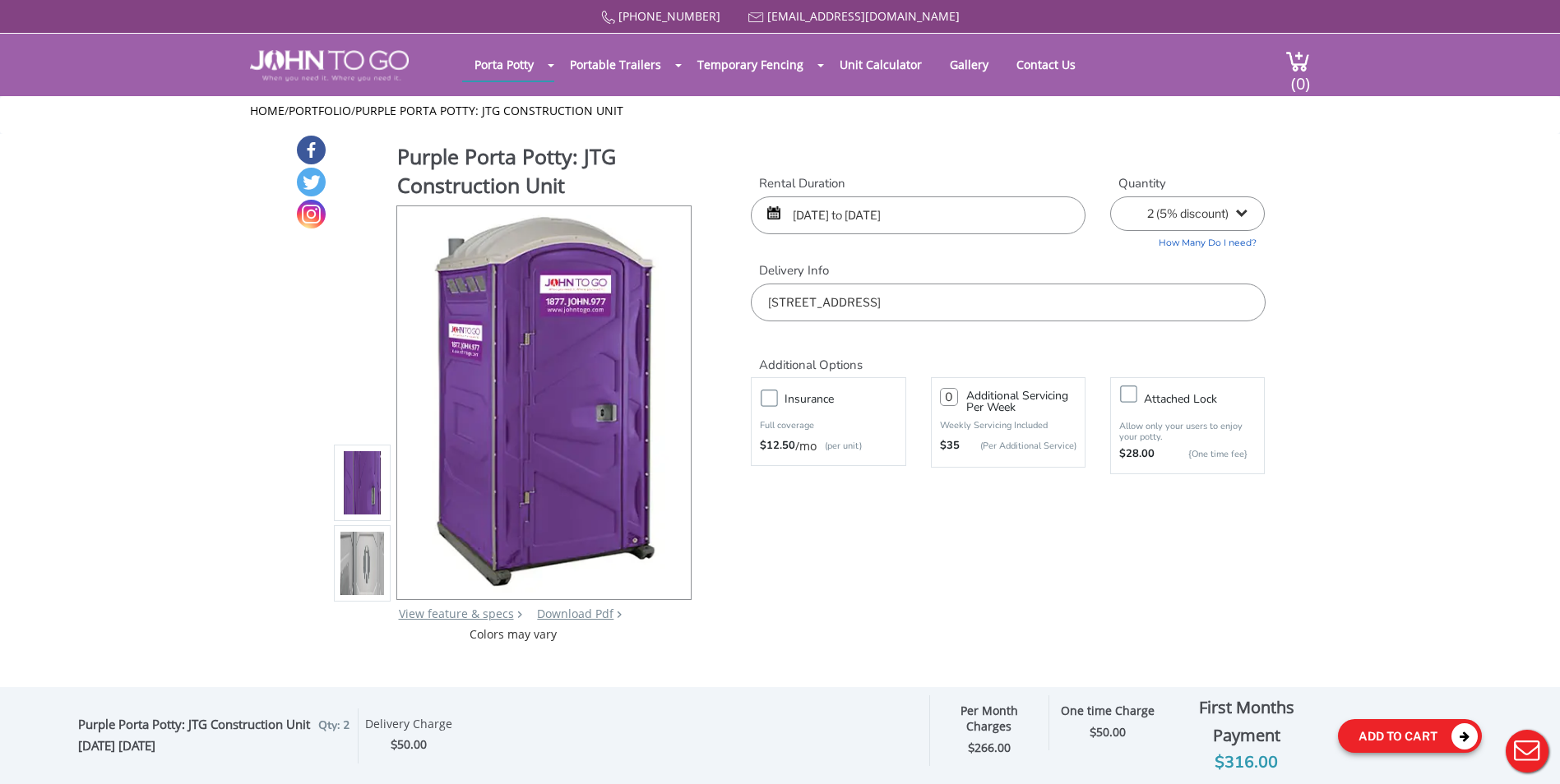
click at [1407, 735] on button "Add To Cart" at bounding box center [1410, 736] width 144 height 33
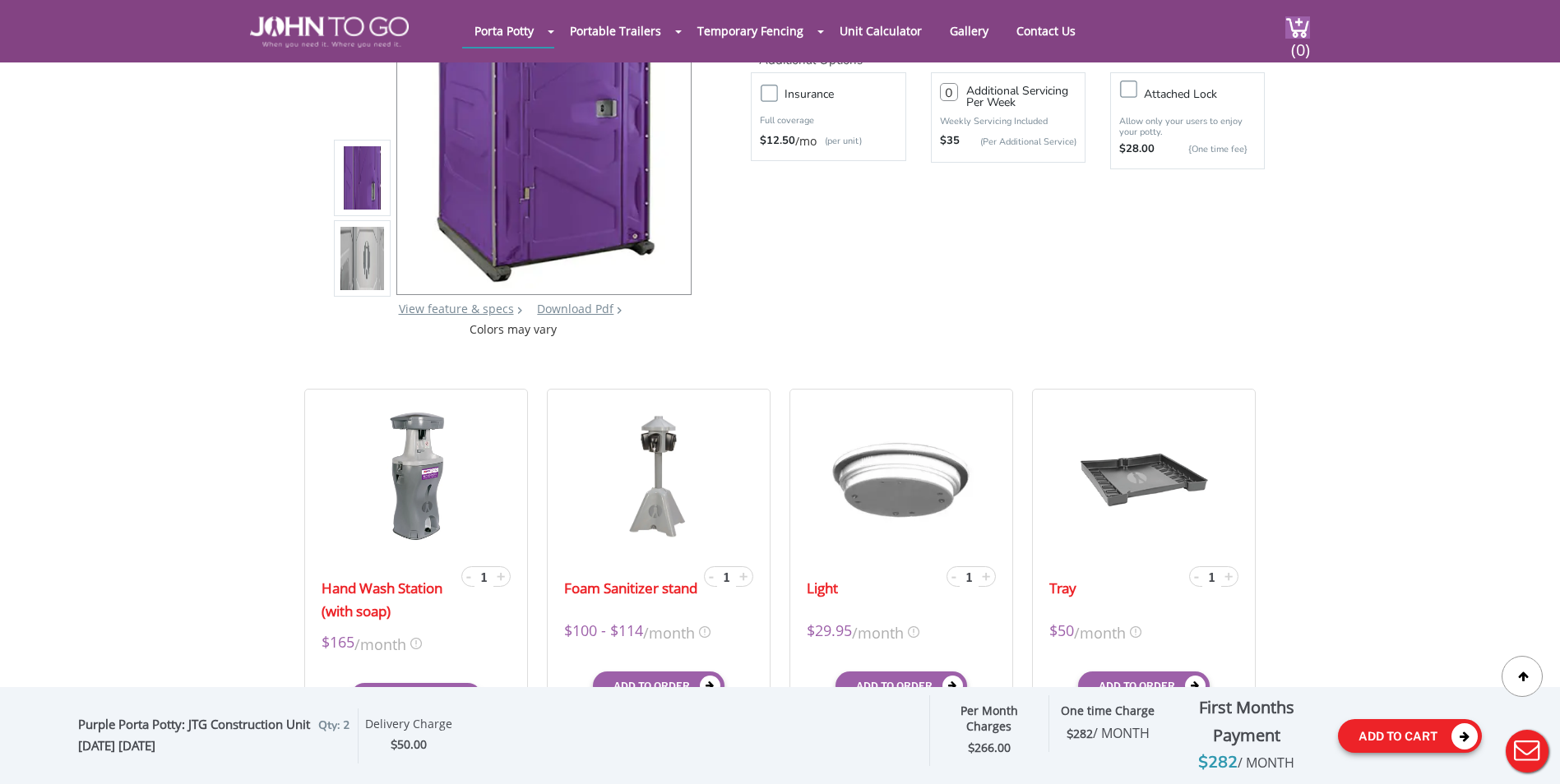
scroll to position [586, 0]
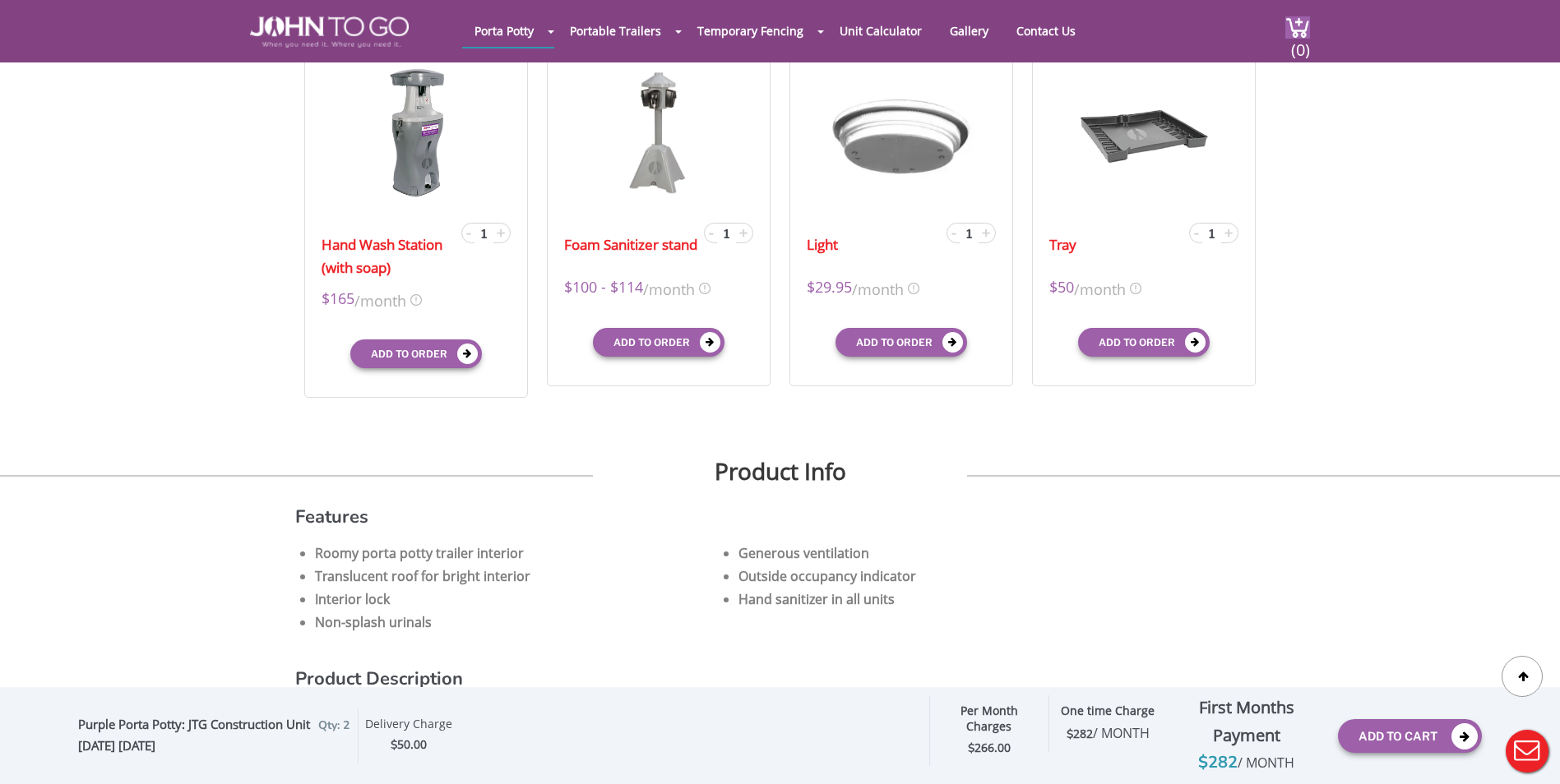
click at [1526, 743] on button "Live Chat" at bounding box center [1527, 751] width 66 height 66
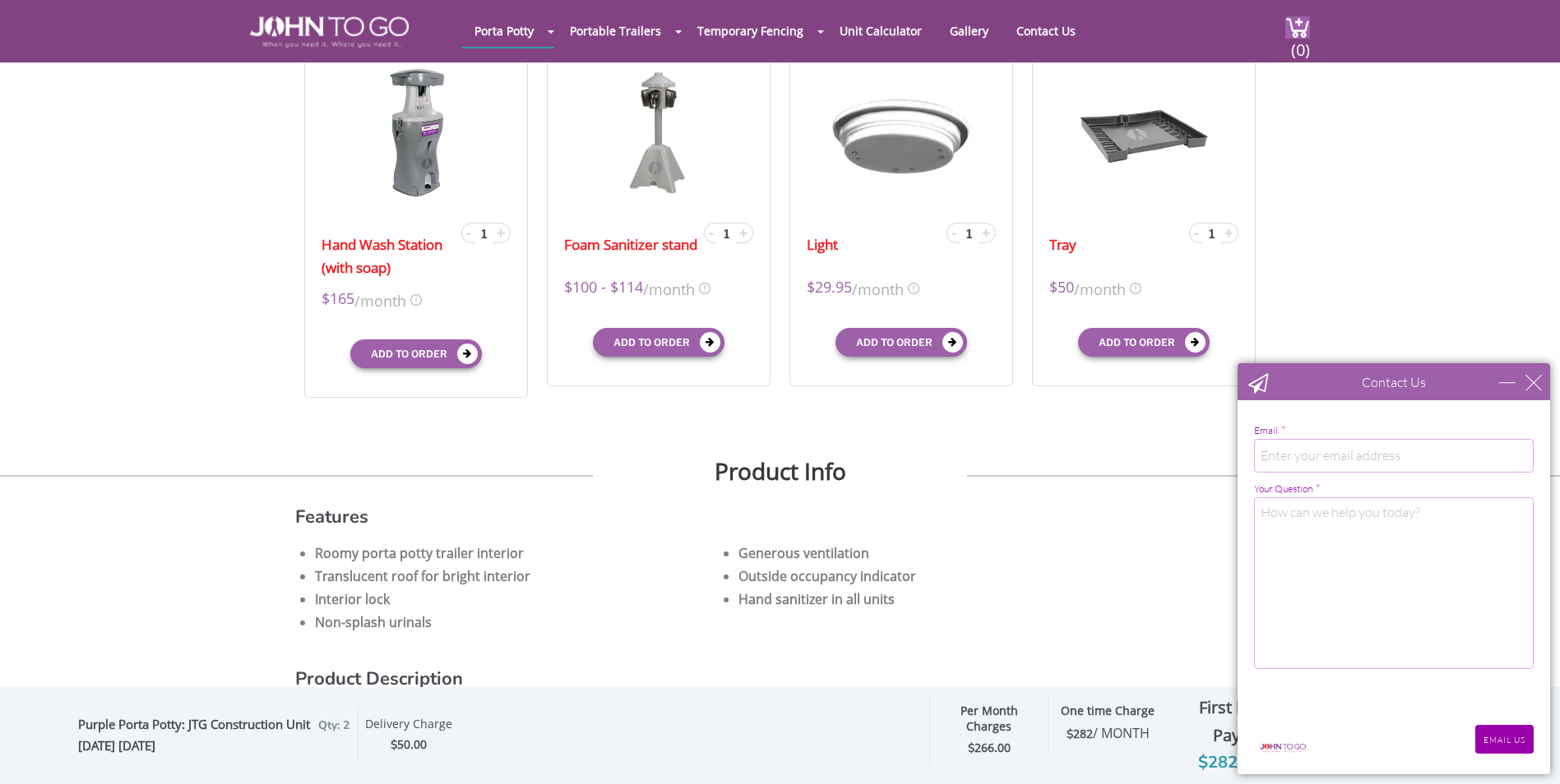
click at [1539, 371] on div "Contact Us" at bounding box center [1394, 382] width 313 height 37
click at [1533, 377] on div "close" at bounding box center [1533, 382] width 16 height 16
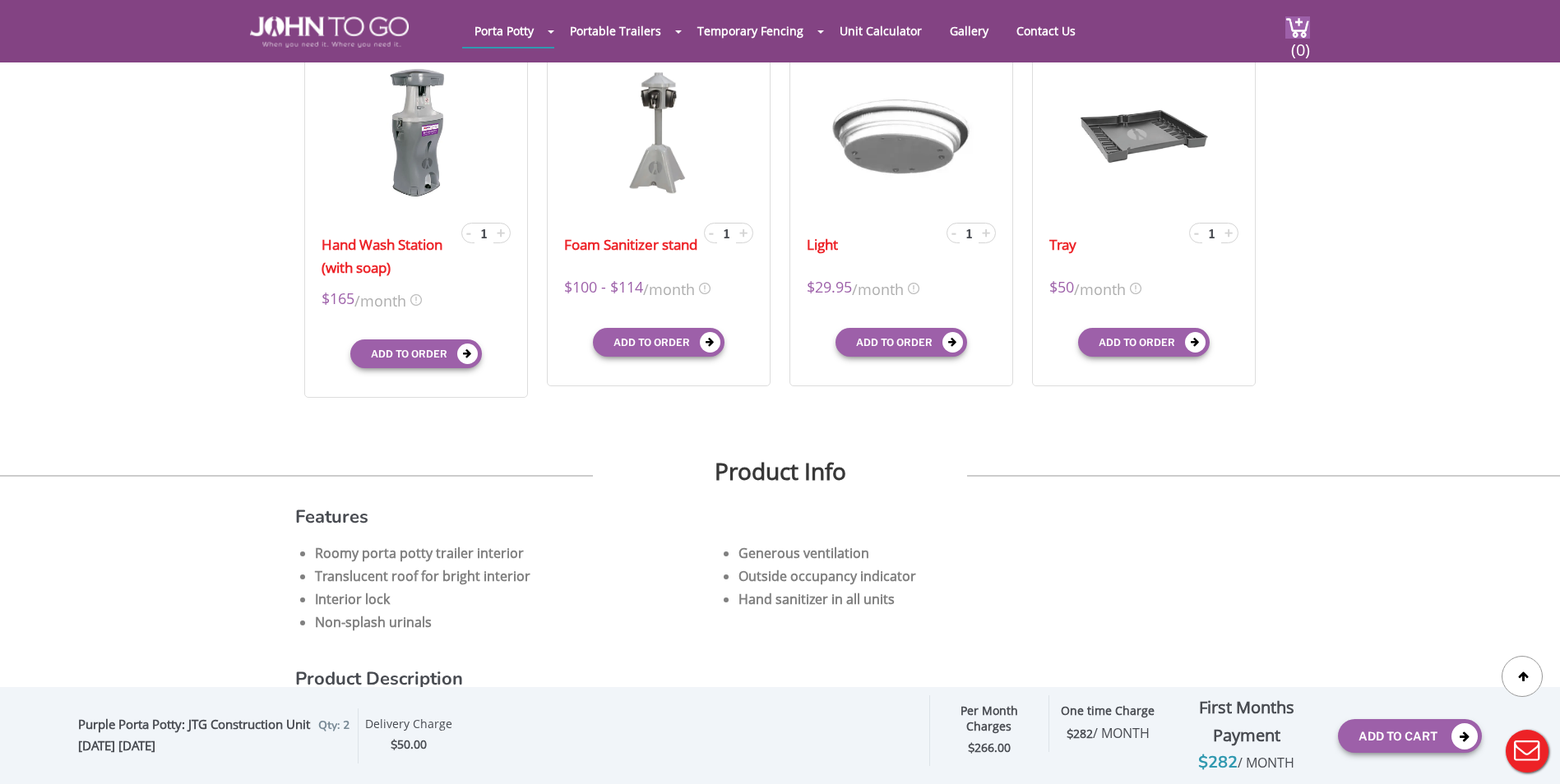
scroll to position [0, 0]
click at [1295, 30] on span "(0)" at bounding box center [1300, 43] width 20 height 35
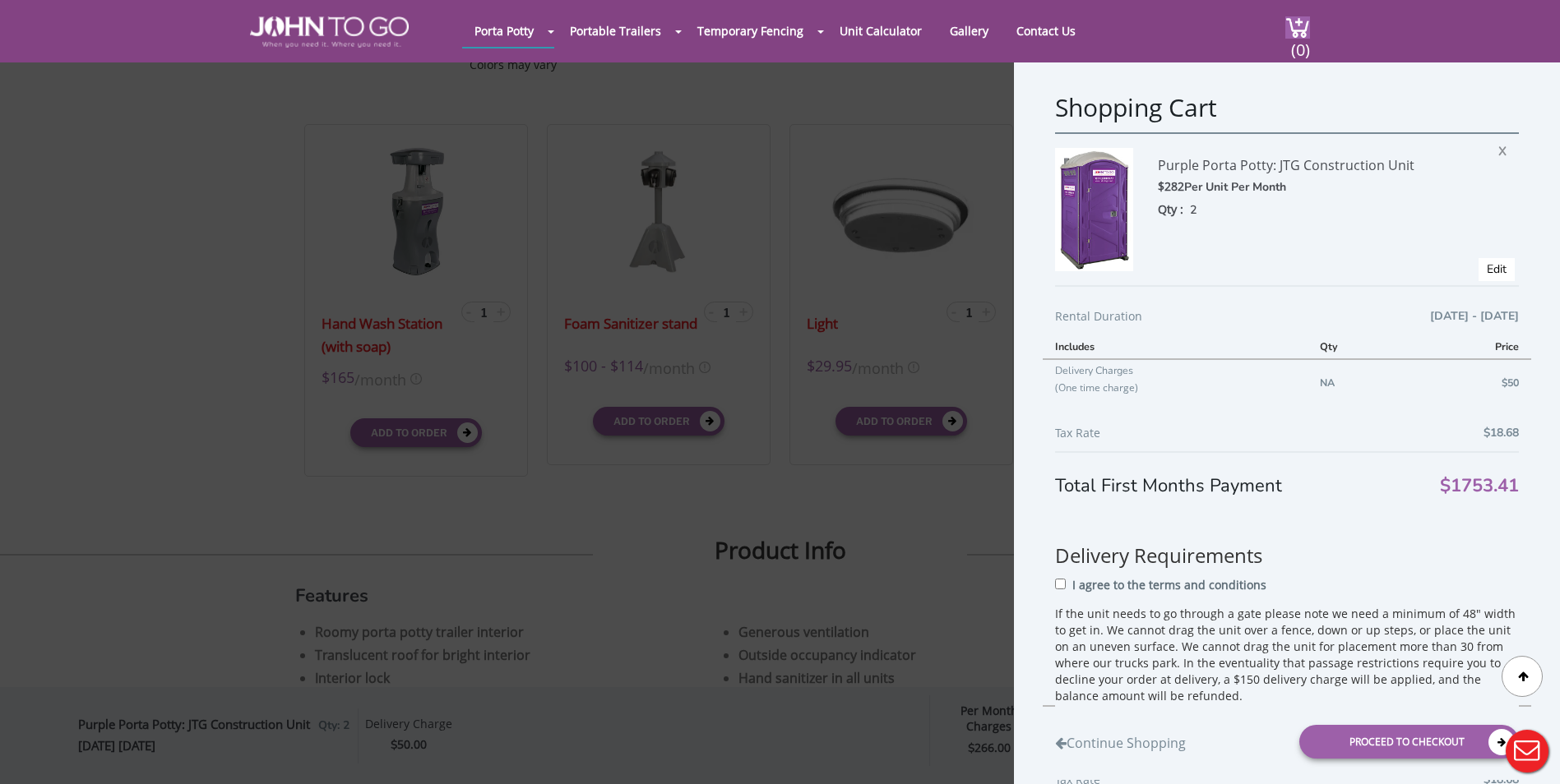
scroll to position [504, 0]
click at [1488, 263] on link "Edit" at bounding box center [1497, 269] width 20 height 15
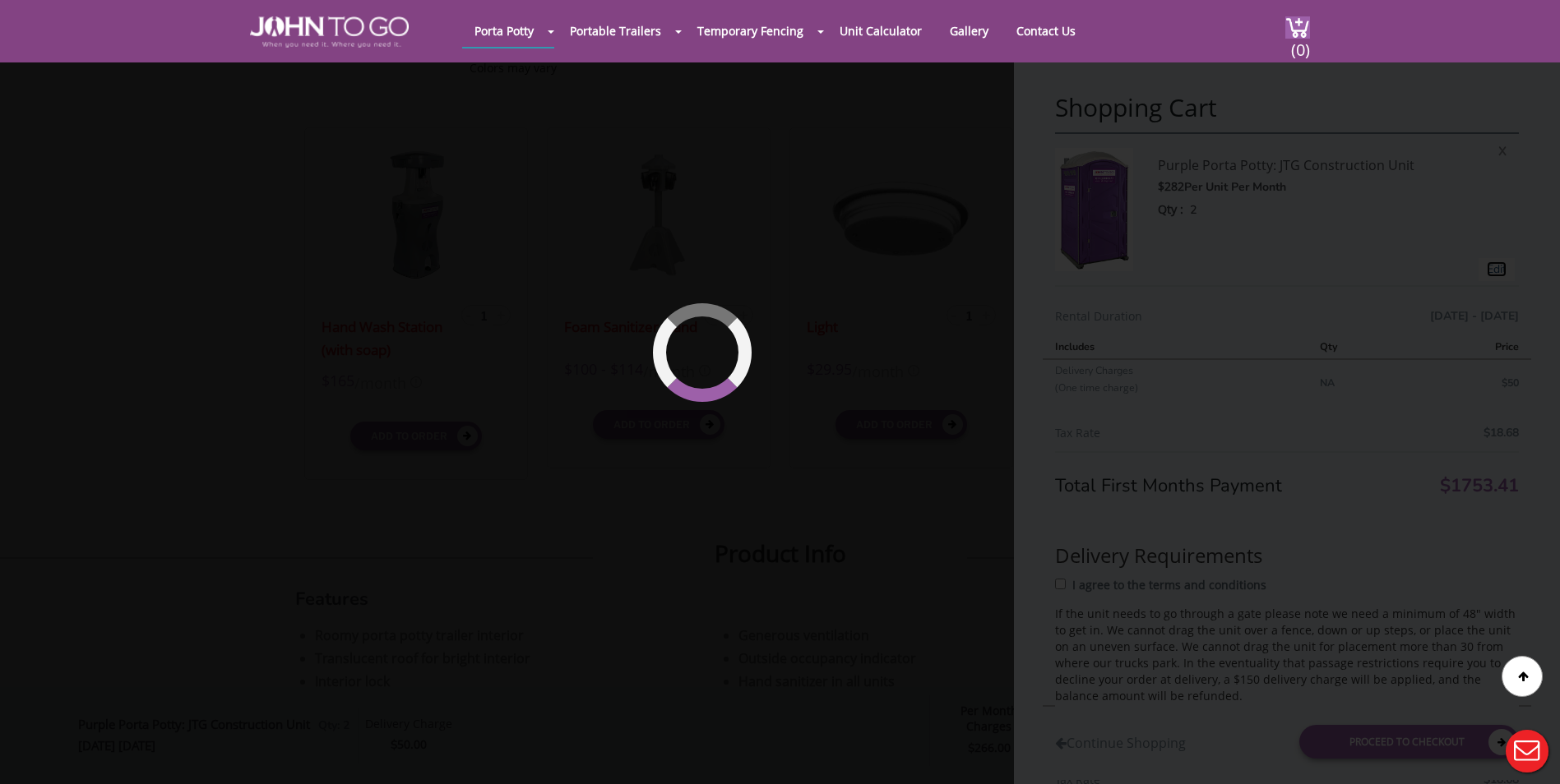
type input "[DATE] to [DATE]"
select select "2"
type input "0"
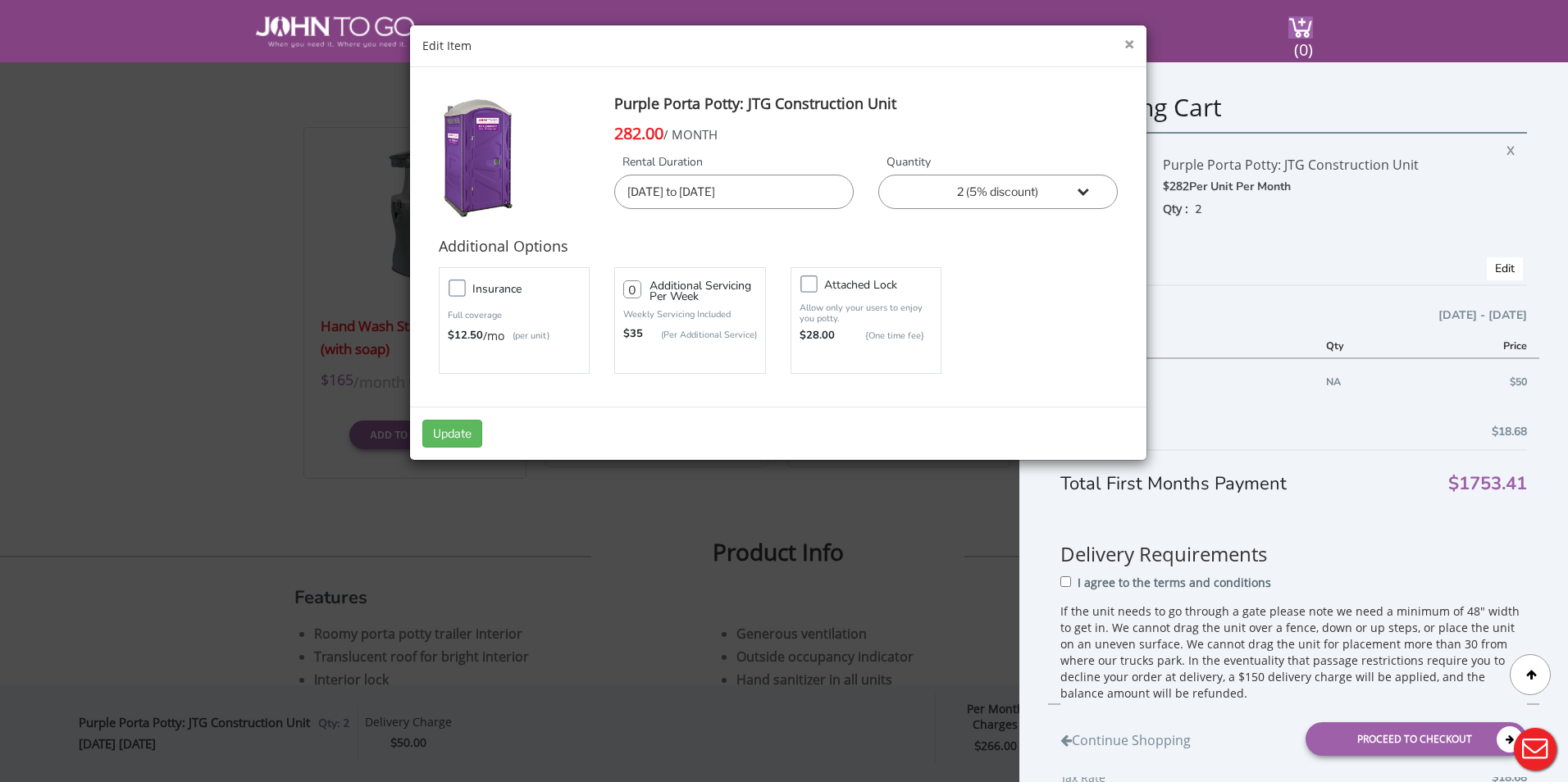
click at [1130, 43] on button "×" at bounding box center [1129, 44] width 10 height 17
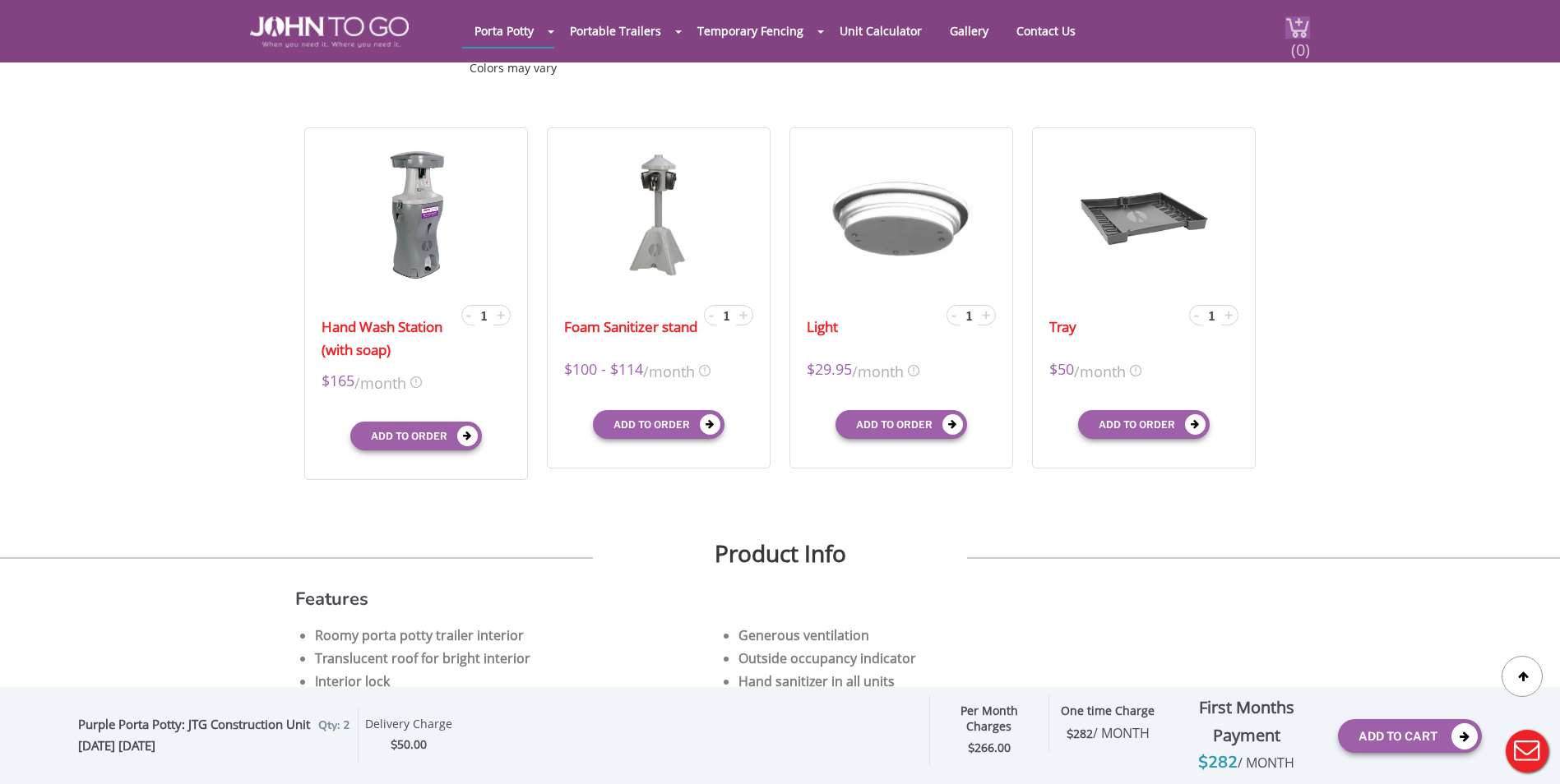
click at [1291, 30] on span "(0)" at bounding box center [1300, 43] width 20 height 35
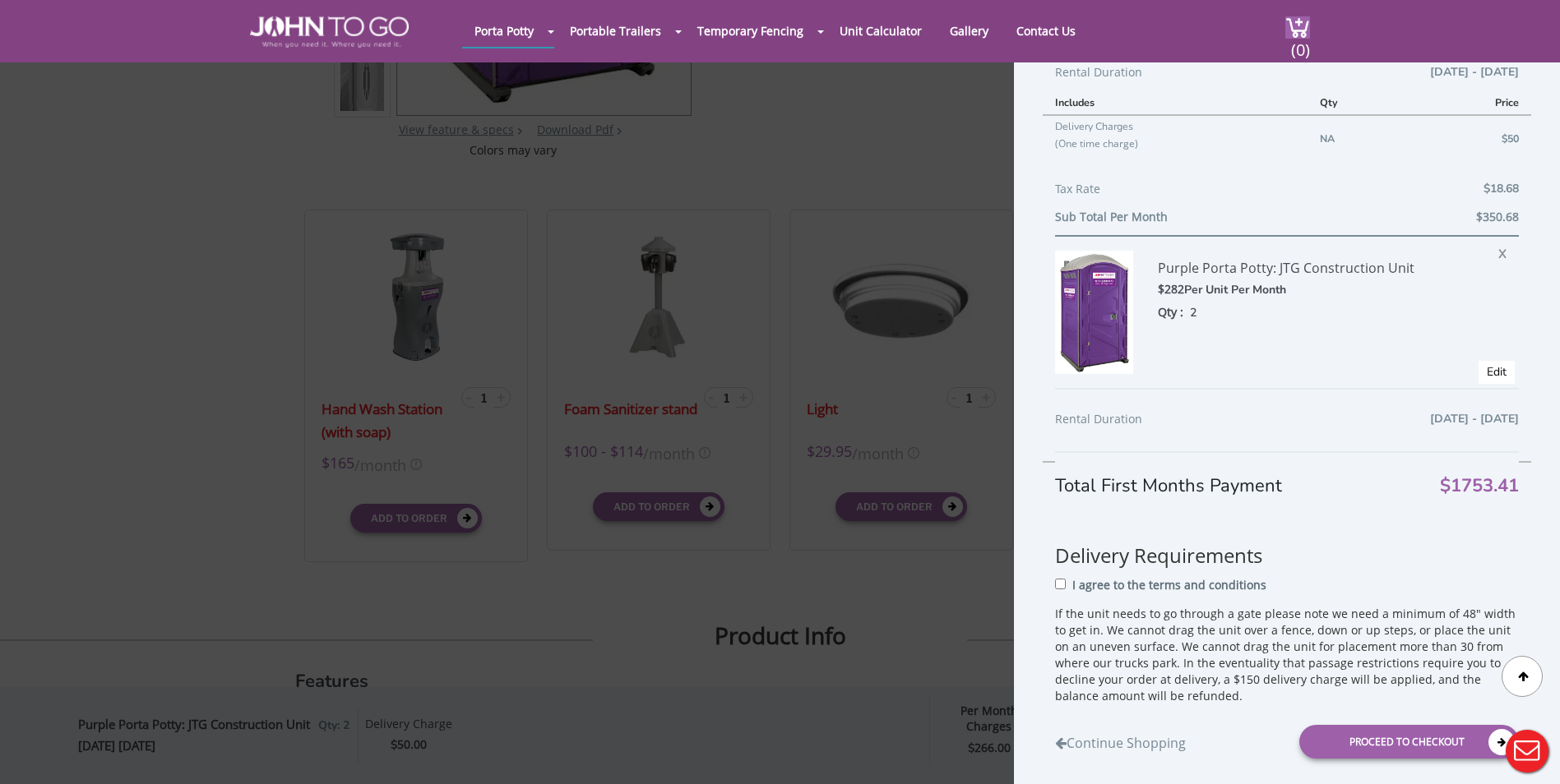
scroll to position [246, 0]
click at [1481, 249] on div "Purple Porta Potty: JTG Construction Unit $282 Per Unit Per Month Qty : 2 X Edit" at bounding box center [1287, 309] width 464 height 153
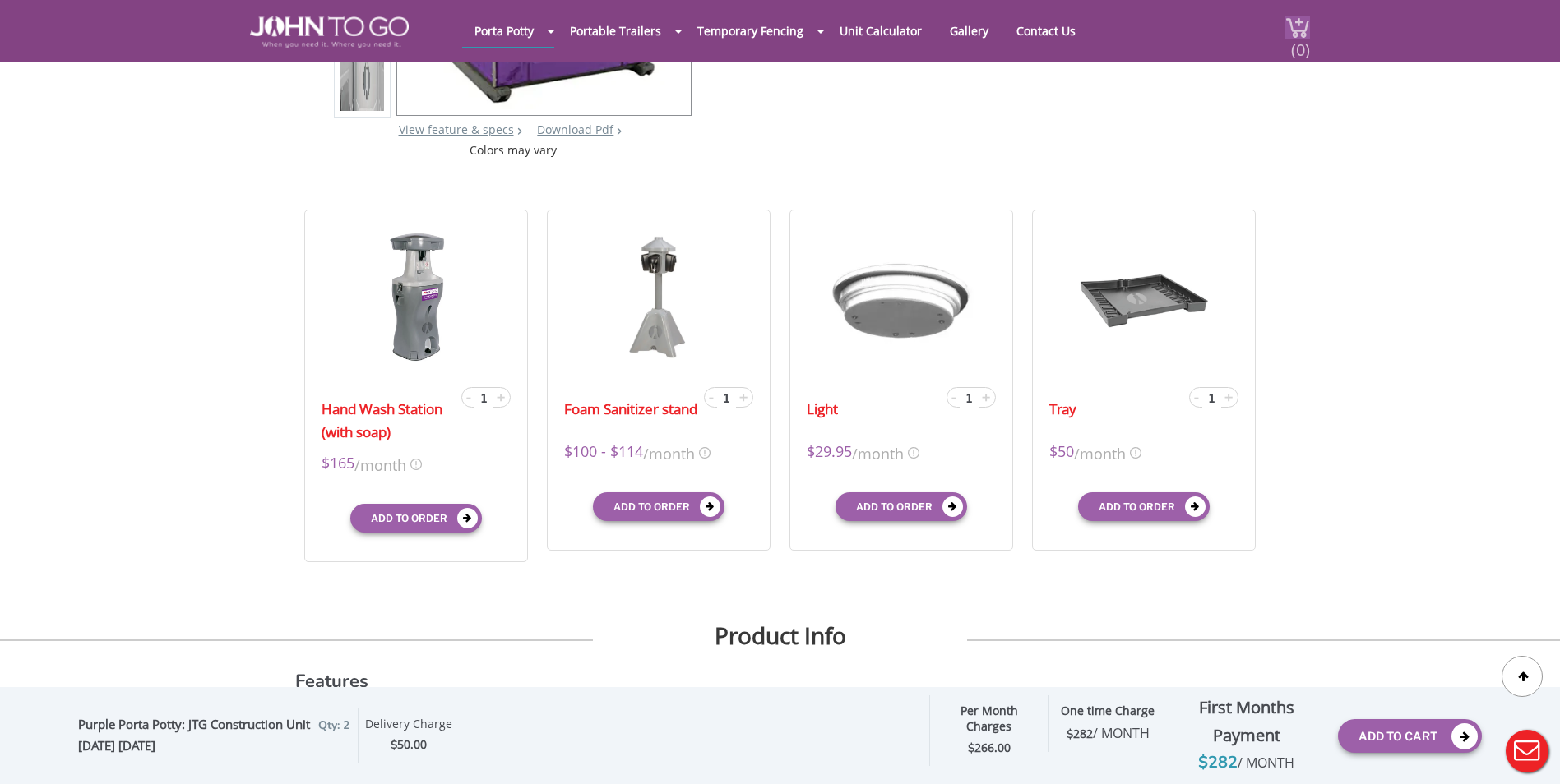
click at [1289, 31] on img at bounding box center [1297, 27] width 25 height 22
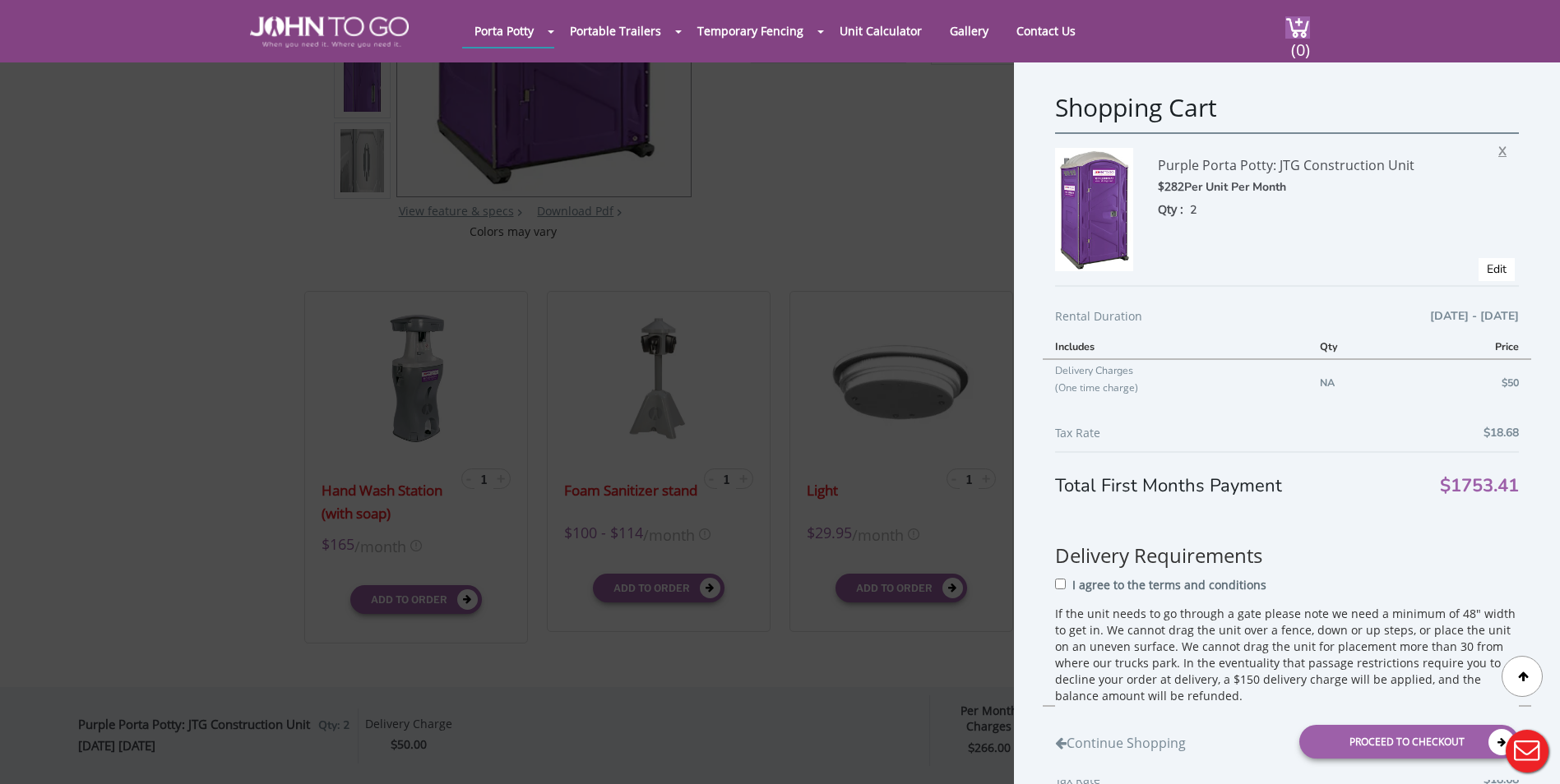
scroll to position [340, 0]
click at [1498, 149] on span "X" at bounding box center [1506, 148] width 16 height 21
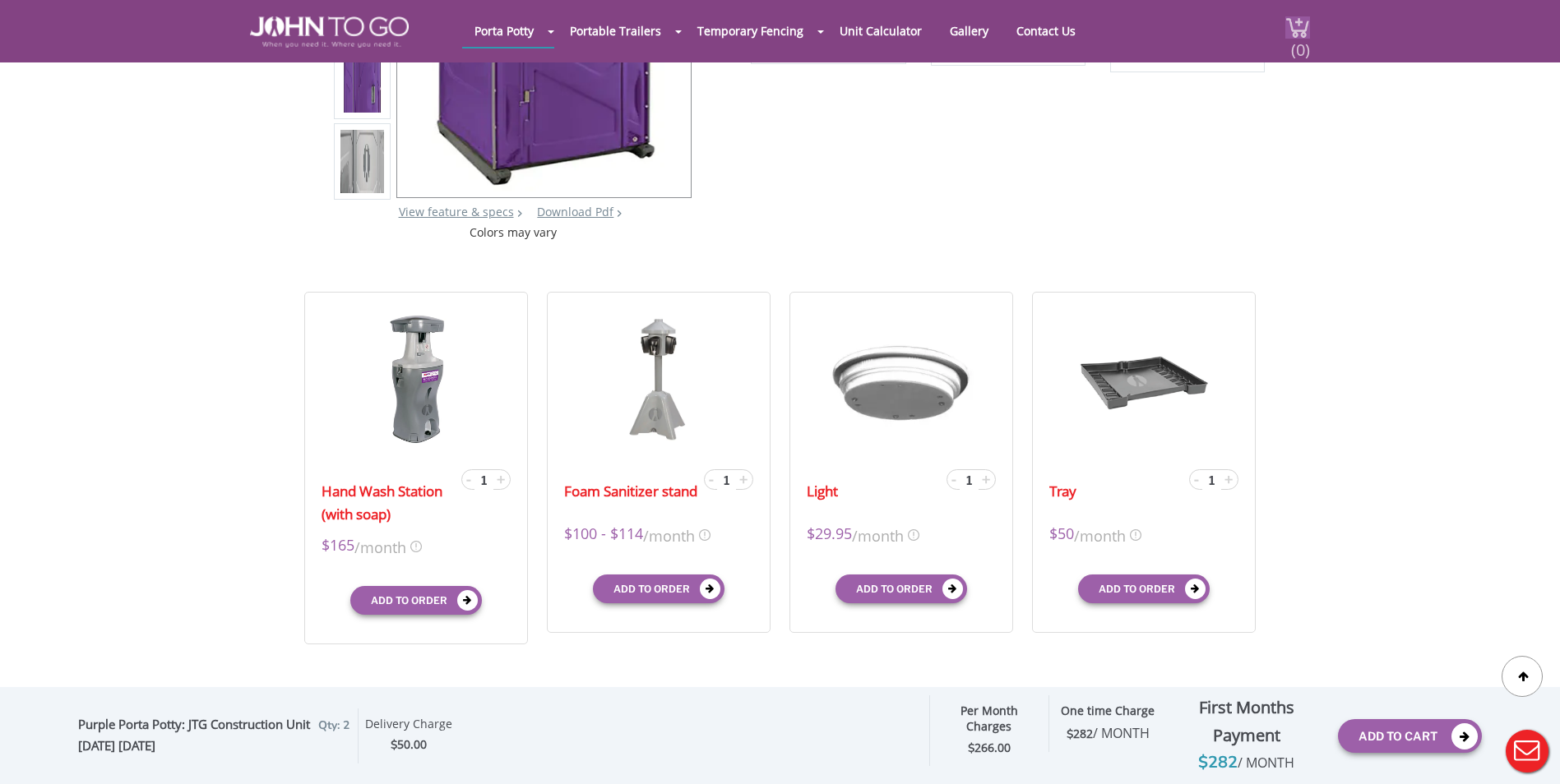
click at [1286, 41] on div "(0)" at bounding box center [1288, 31] width 44 height 62
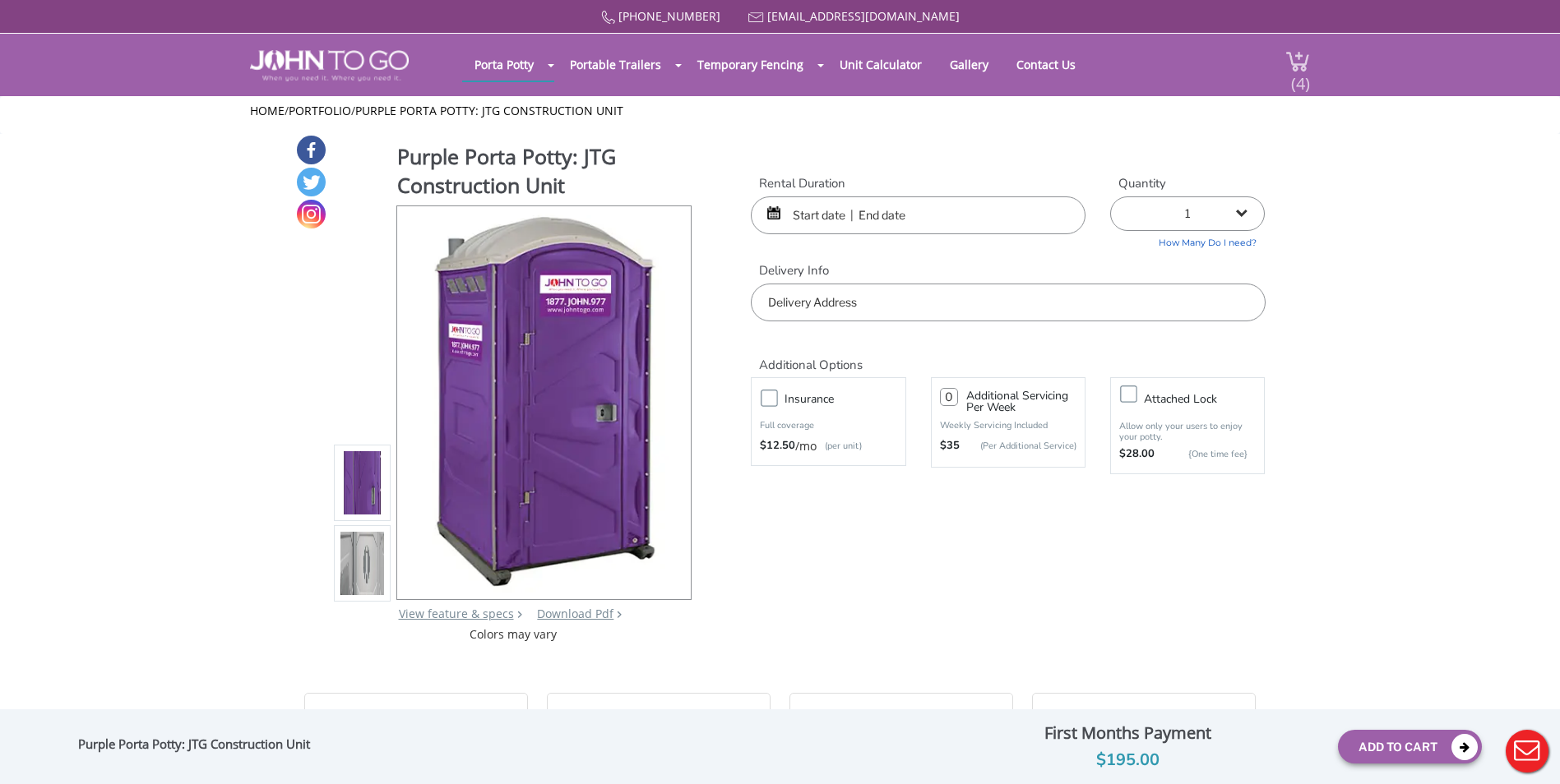
click at [1292, 68] on span "(4)" at bounding box center [1300, 76] width 20 height 35
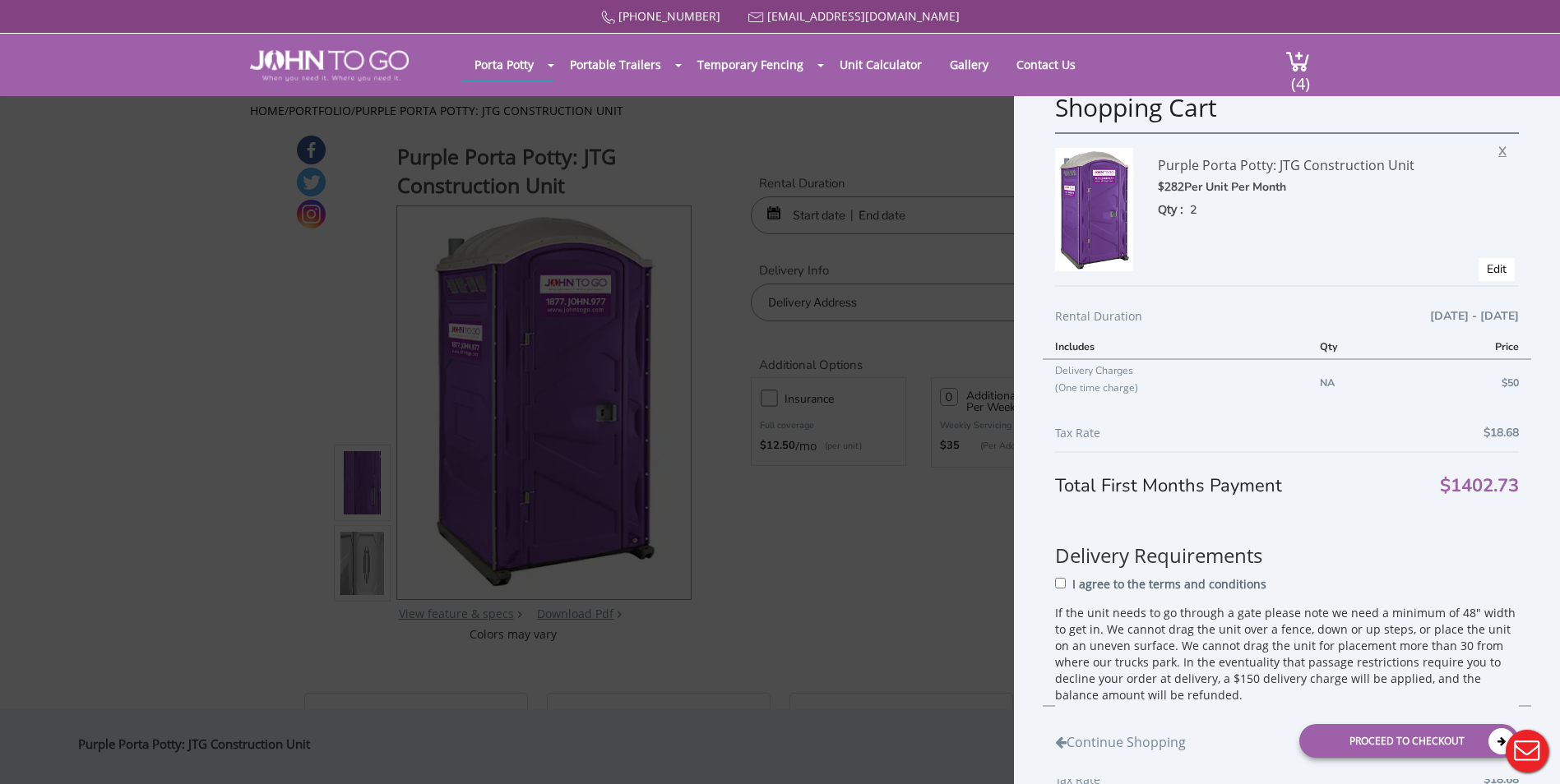
click at [1498, 149] on span "X" at bounding box center [1506, 148] width 16 height 21
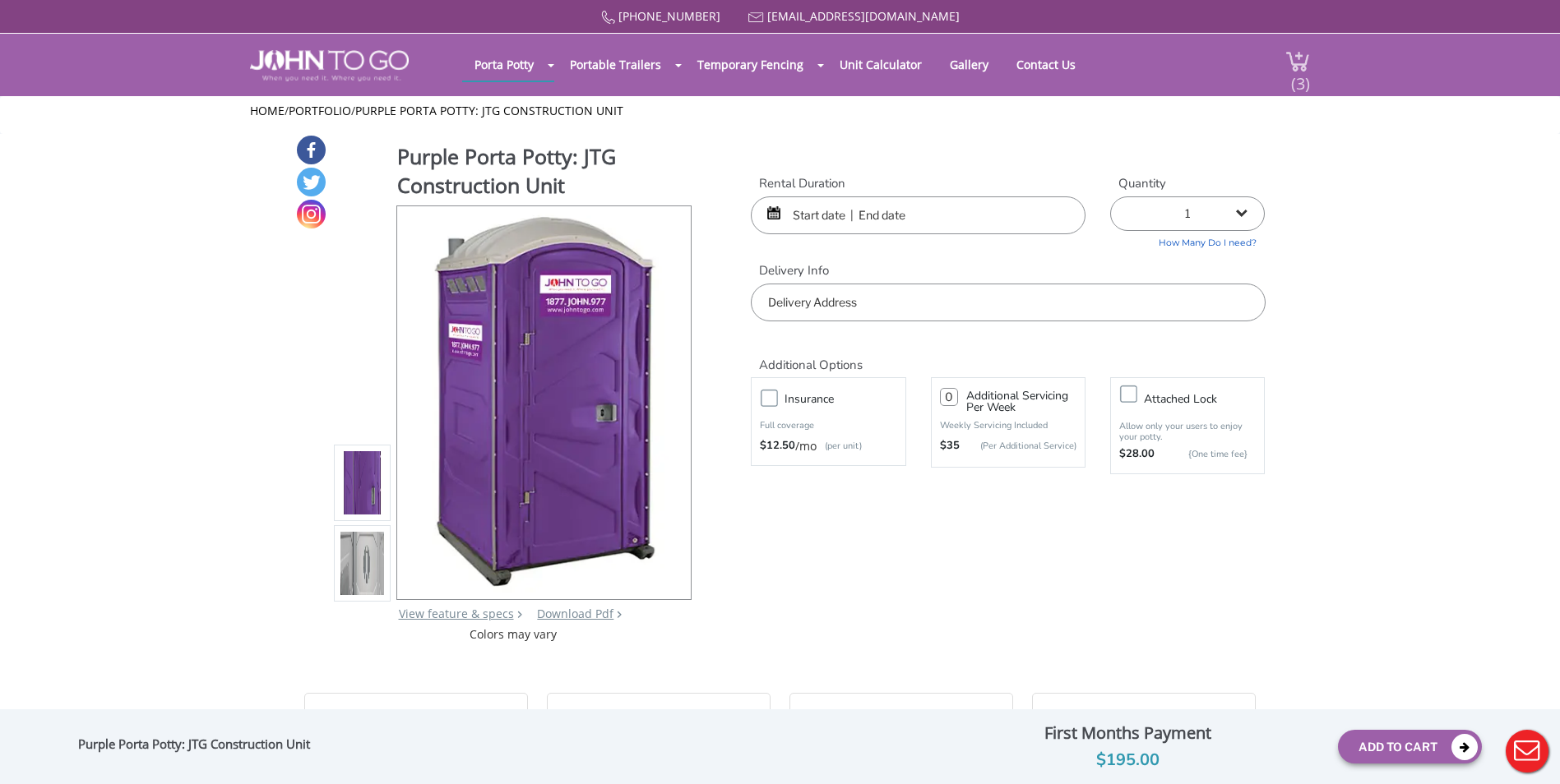
click at [1284, 70] on div "(3)" at bounding box center [1288, 64] width 44 height 62
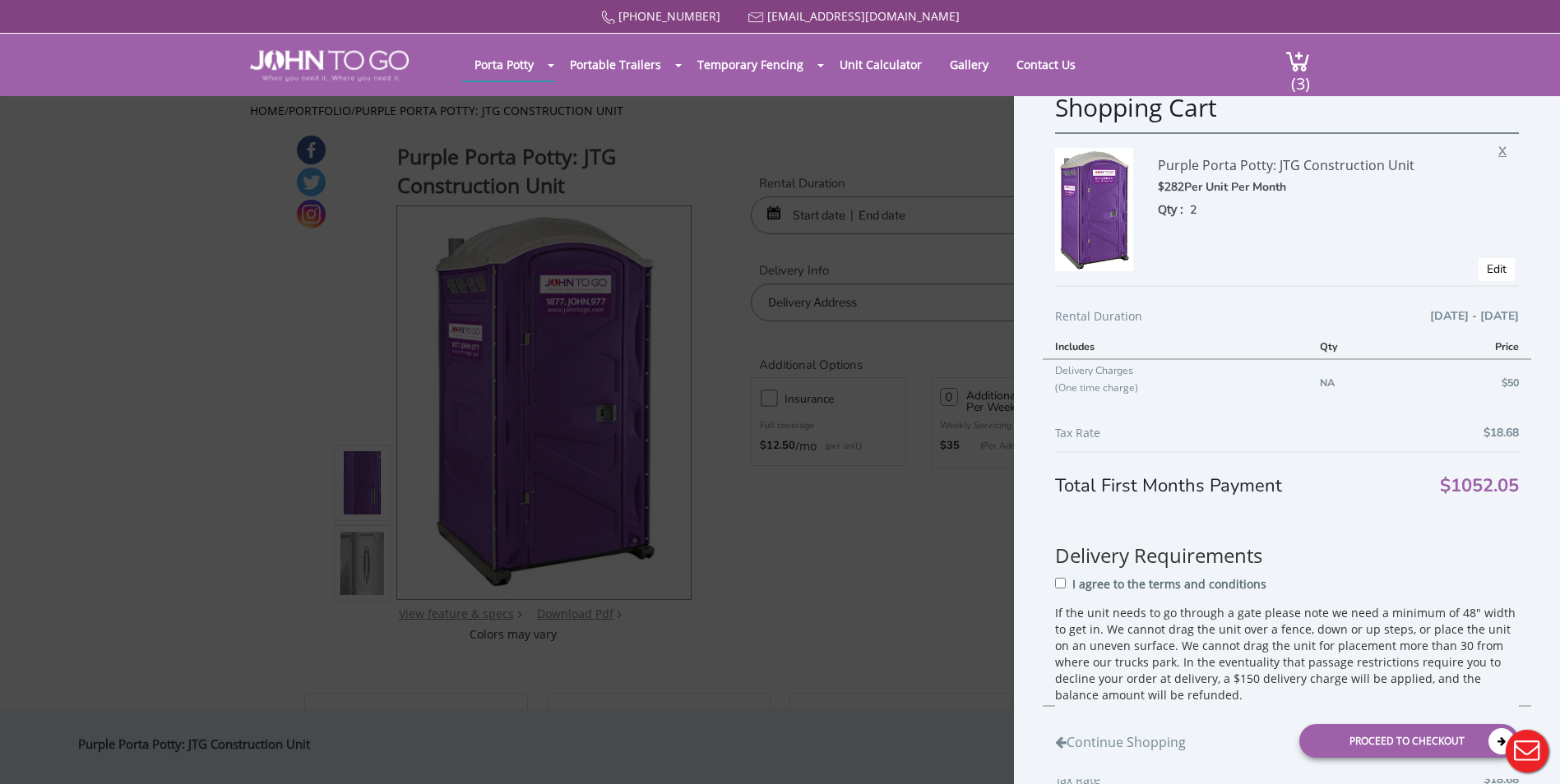
click at [1498, 143] on span "X" at bounding box center [1506, 148] width 16 height 21
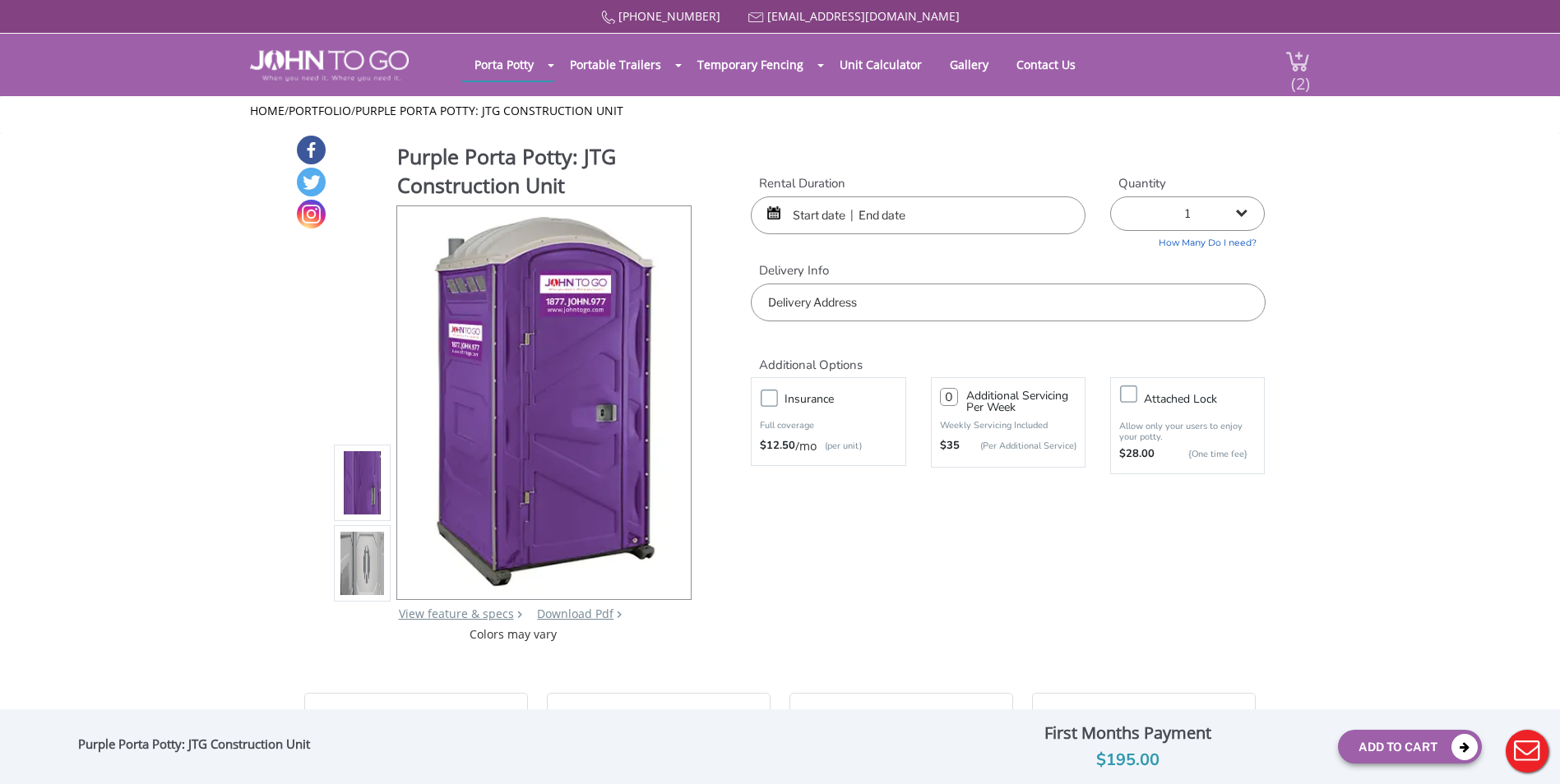
click at [1299, 49] on div "(2)" at bounding box center [1288, 64] width 44 height 62
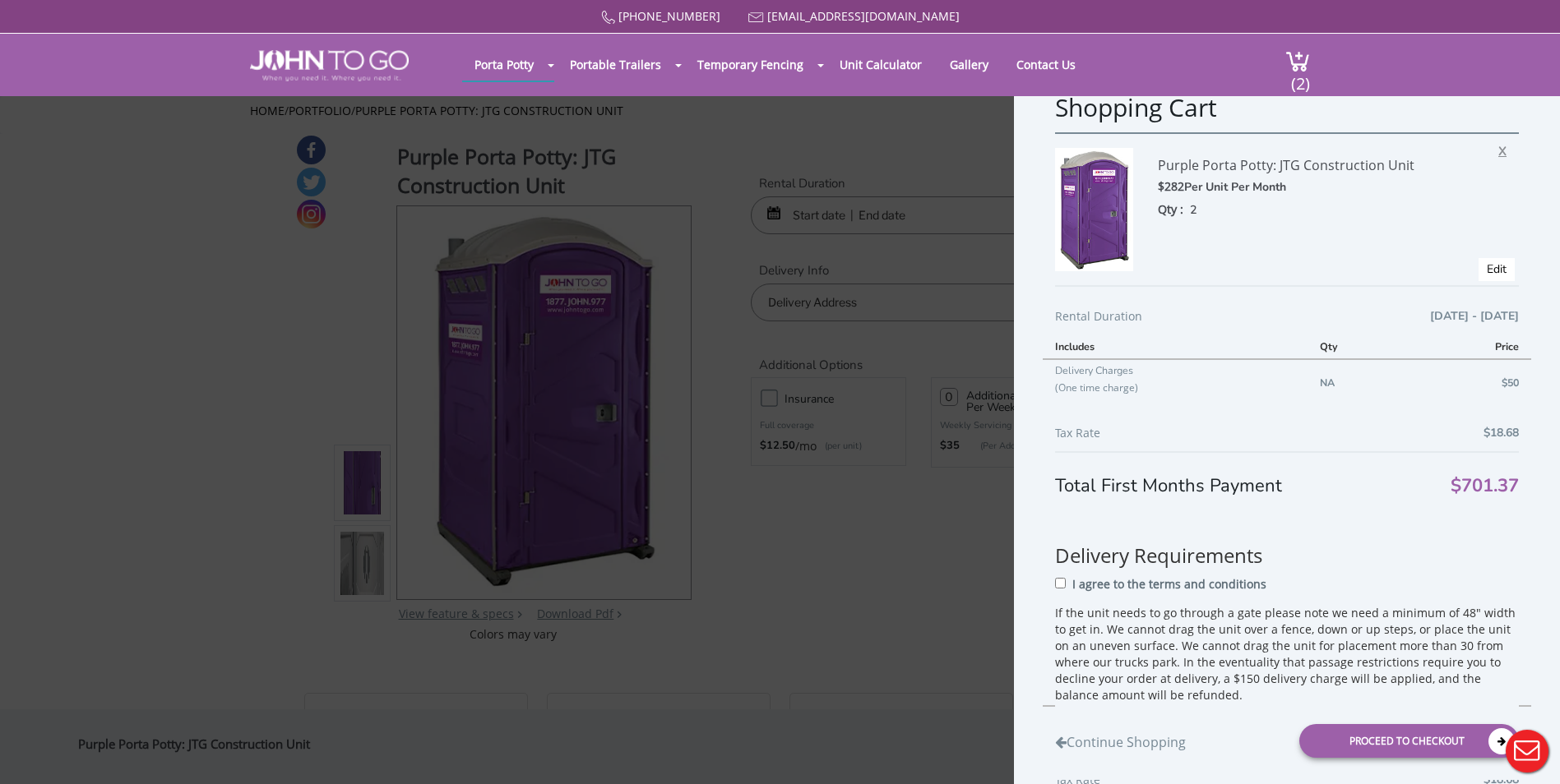
click at [1498, 146] on span "X" at bounding box center [1506, 148] width 16 height 21
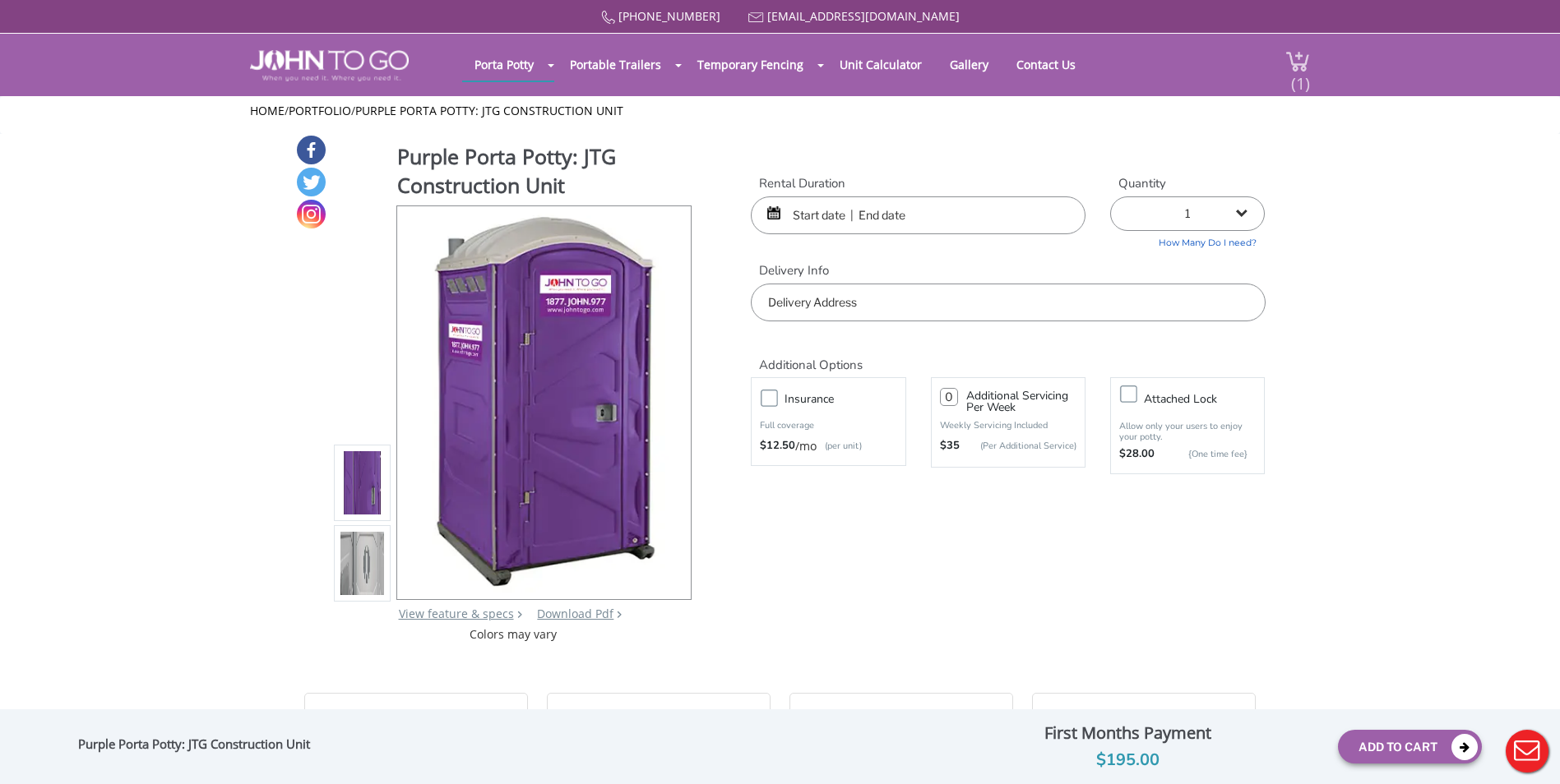
click at [1299, 70] on span "(1)" at bounding box center [1300, 76] width 20 height 35
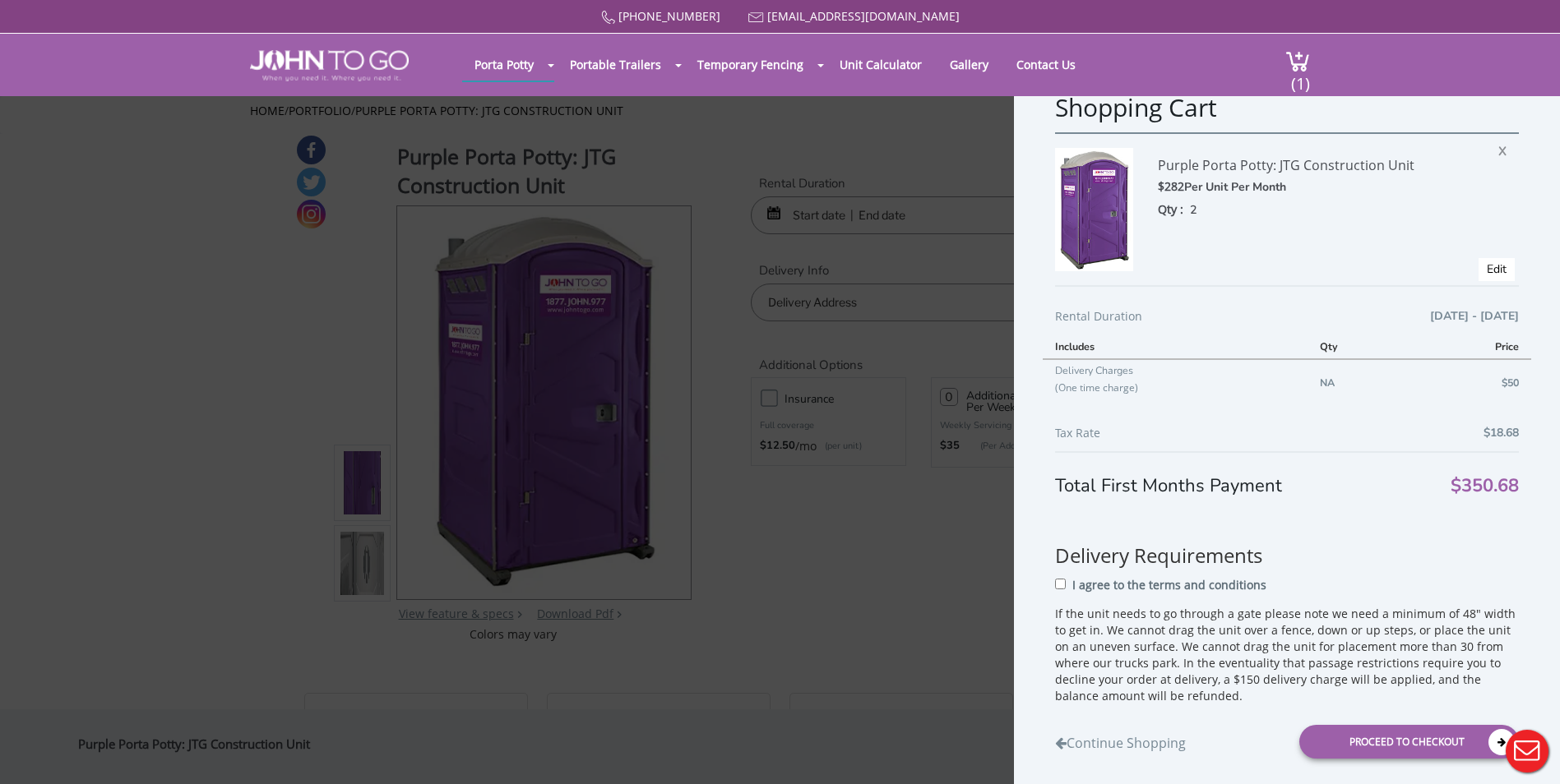
click at [910, 341] on div "Shopping Cart Purple Porta Potty: JTG Construction Unit $282 Per Unit Per Month…" at bounding box center [780, 392] width 1560 height 784
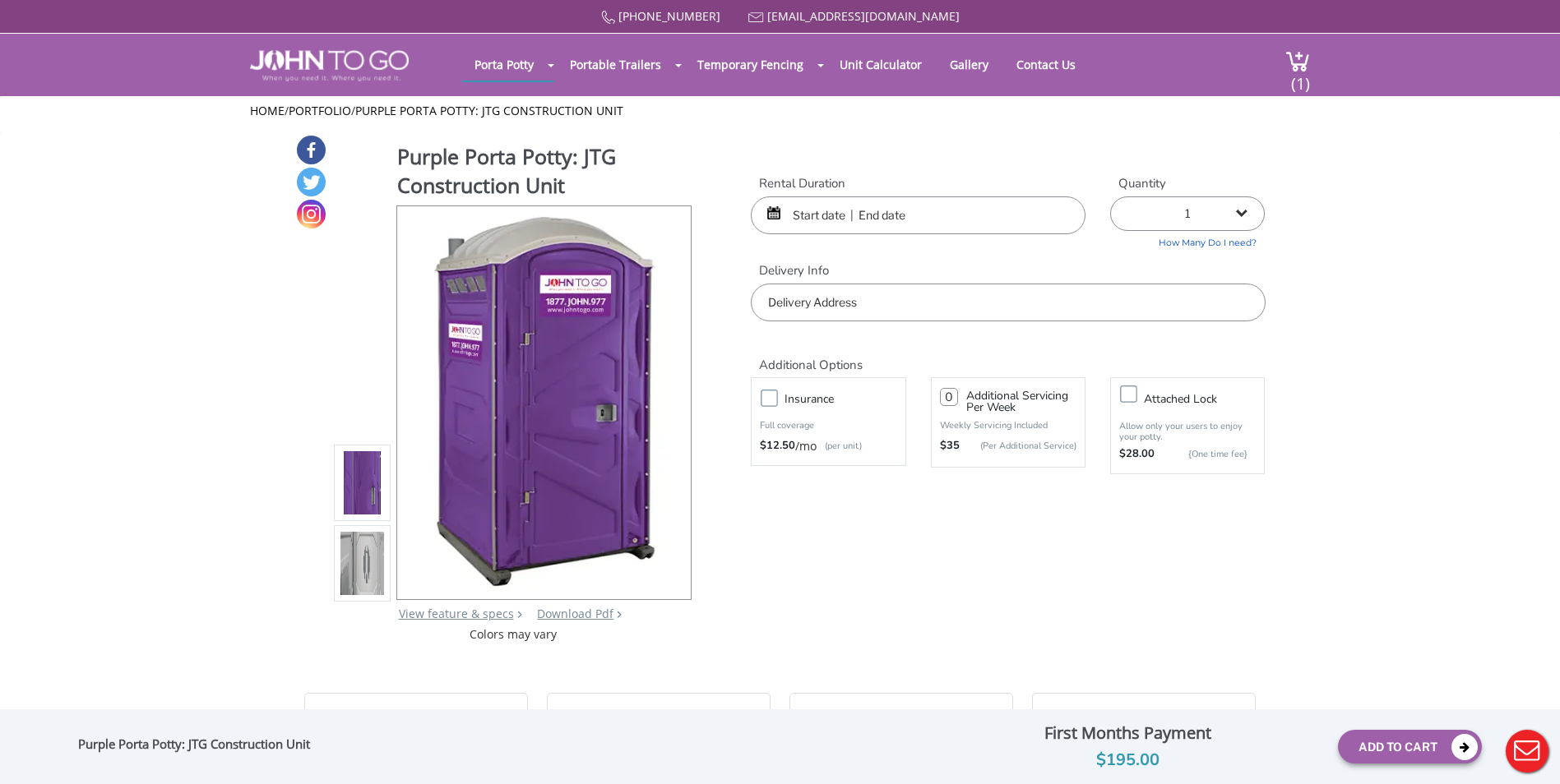
drag, startPoint x: 944, startPoint y: 397, endPoint x: 957, endPoint y: 395, distance: 13.2
click at [957, 395] on input "number" at bounding box center [949, 396] width 18 height 18
click at [950, 395] on input "number" at bounding box center [949, 396] width 18 height 18
type input "0"
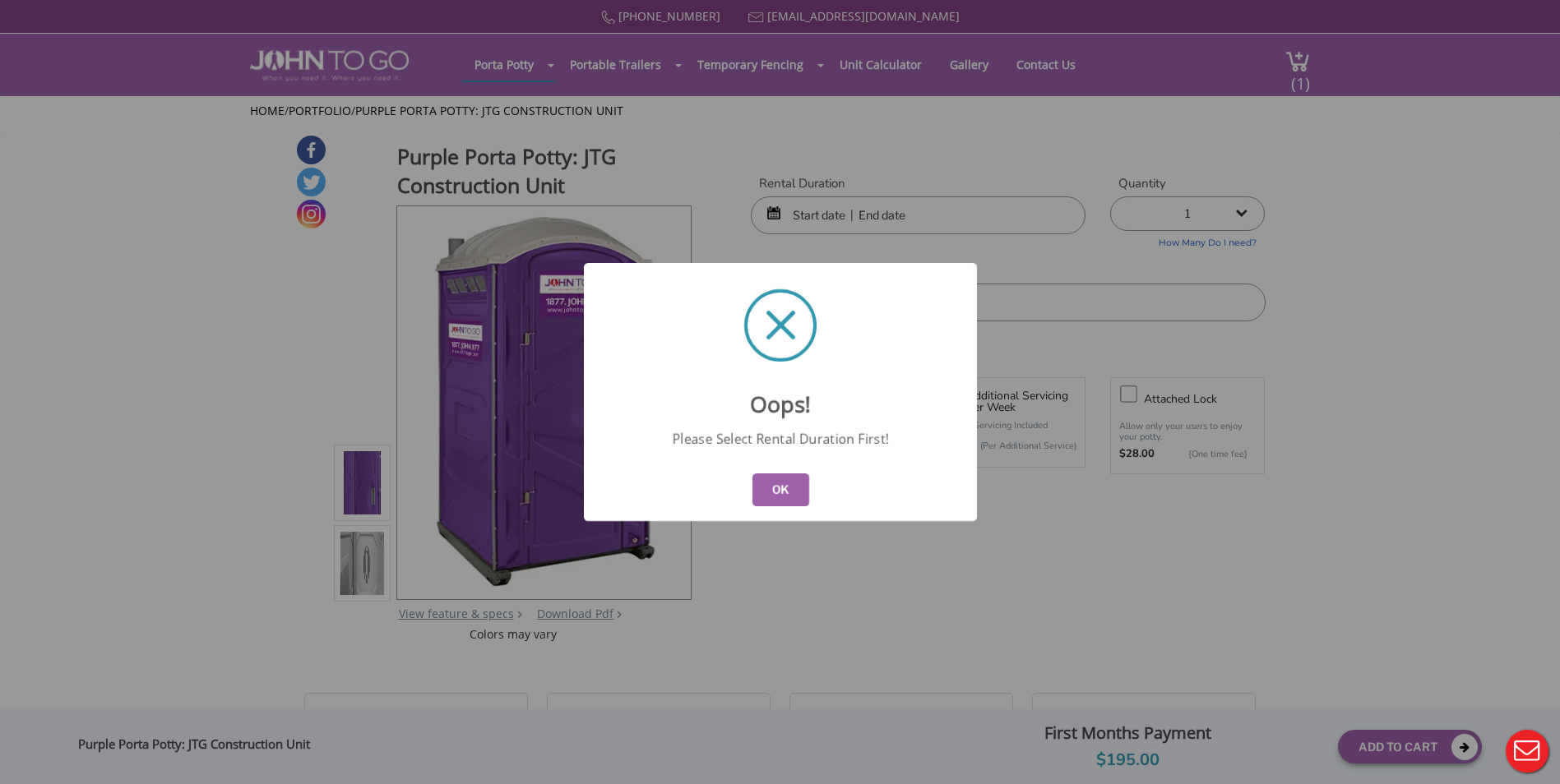
click at [795, 488] on button "OK" at bounding box center [780, 490] width 57 height 33
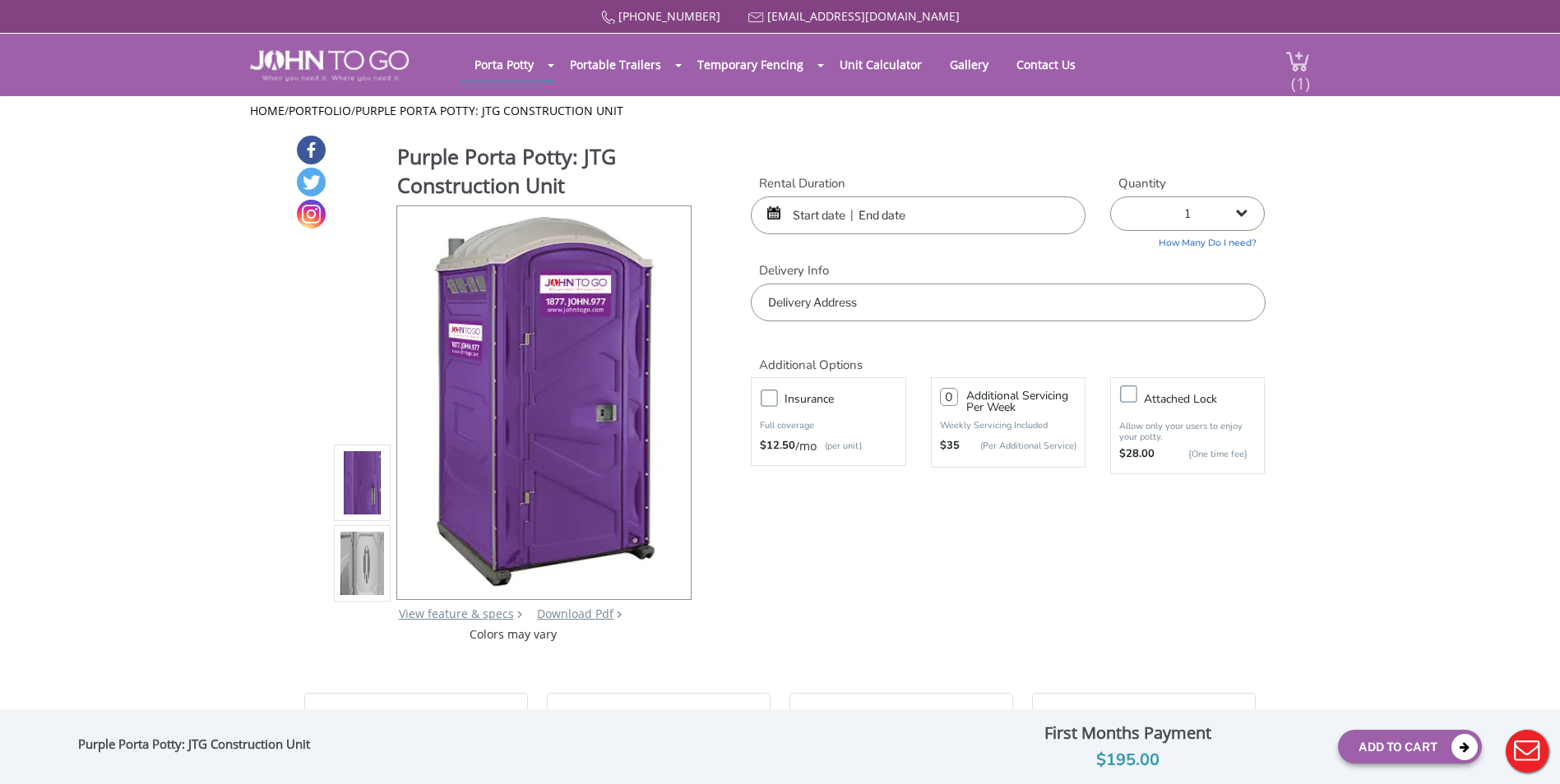
click at [1291, 59] on span "(1)" at bounding box center [1300, 76] width 20 height 35
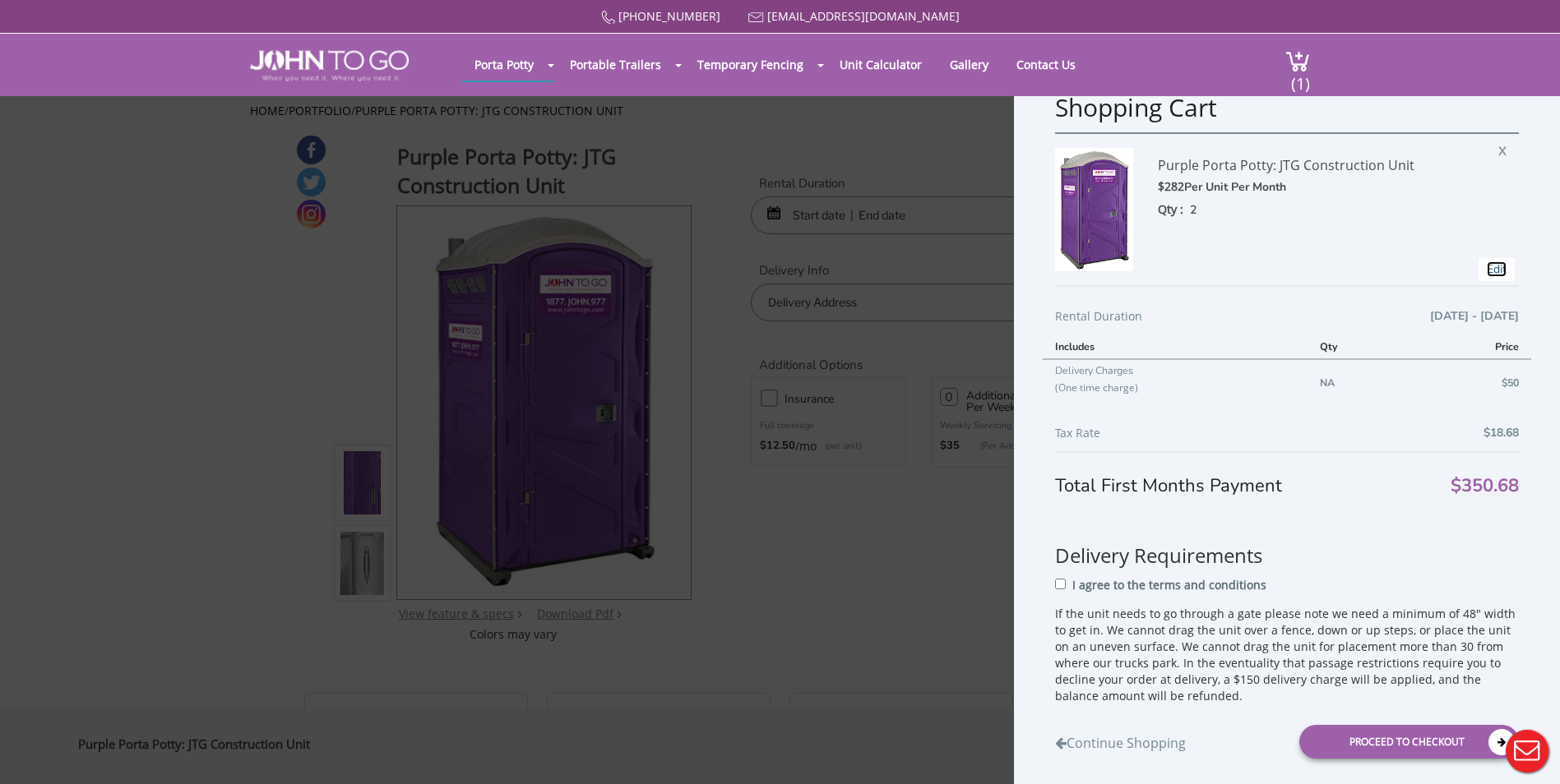
click at [1487, 265] on link "Edit" at bounding box center [1497, 269] width 20 height 15
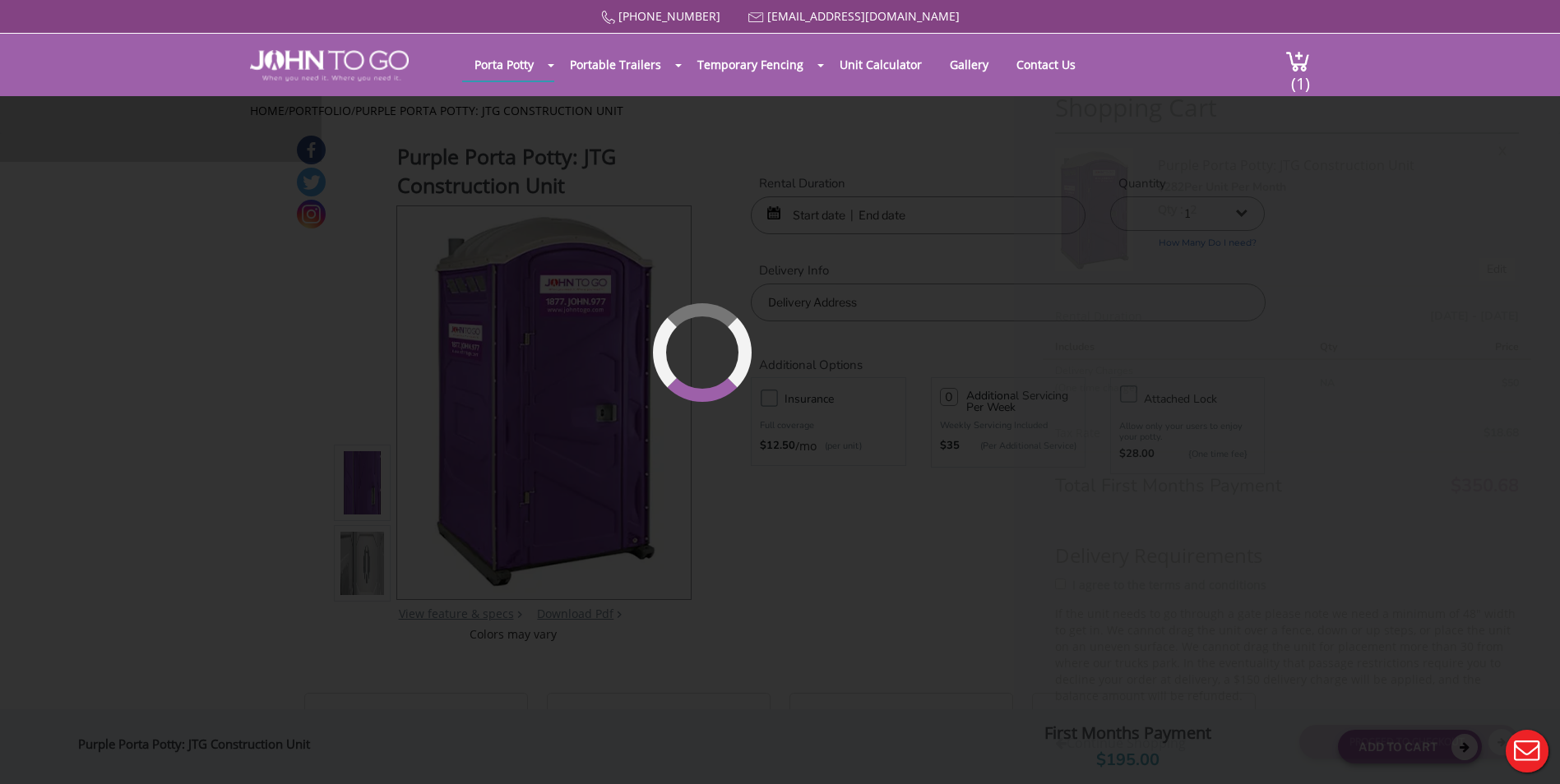
type input "09/23/2025 to 10/22/2025"
select select "2"
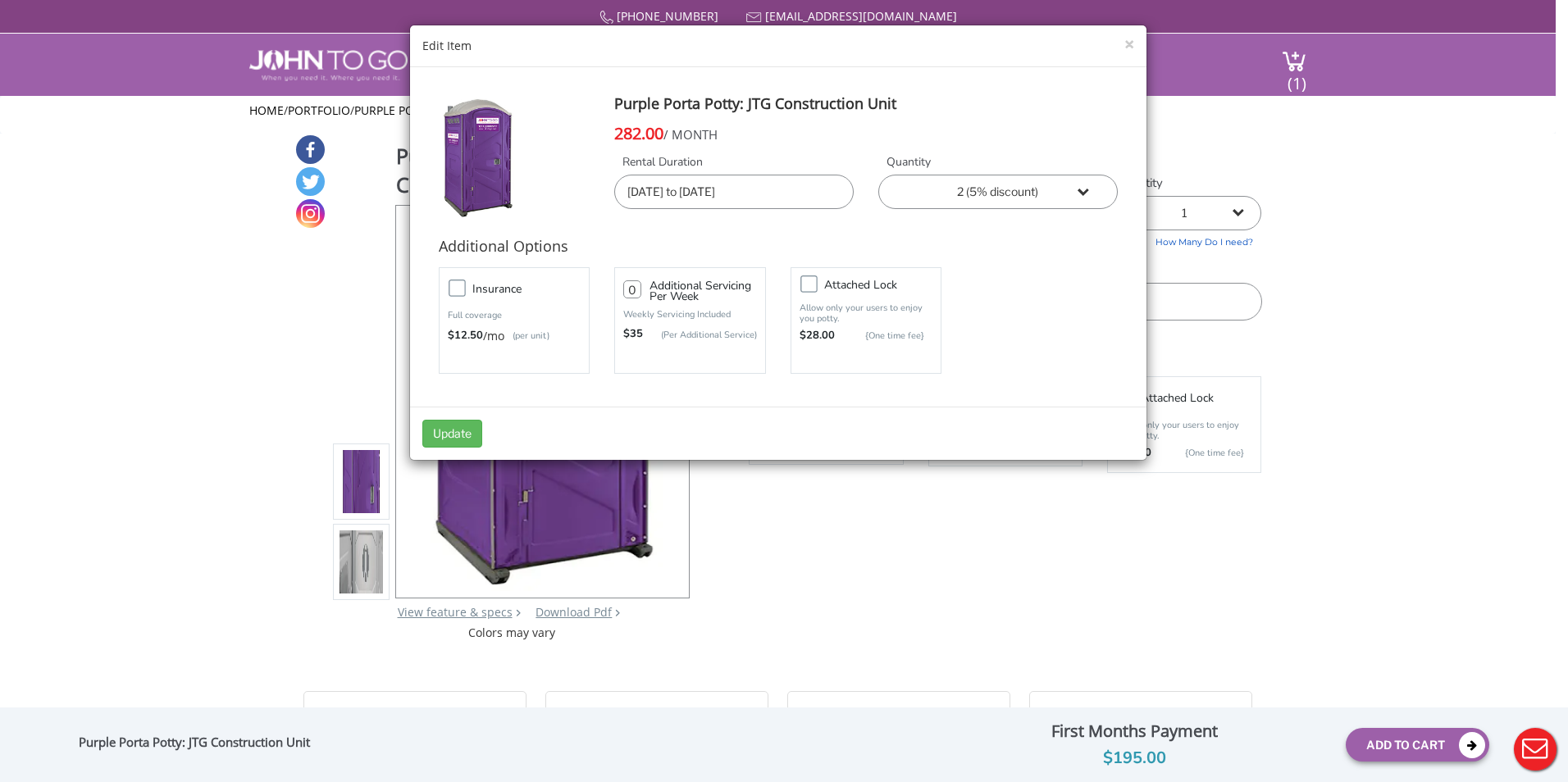
drag, startPoint x: 635, startPoint y: 292, endPoint x: 616, endPoint y: 285, distance: 20.2
click at [616, 285] on div "0 Additional Servicing Per Week Weekly Servicing Included $35 (Per Additional S…" at bounding box center [690, 320] width 152 height 107
type input "1"
click at [1029, 310] on div "Insurance Full coverage $12.50 /mo (per unit) 1 $35 Attached lock" at bounding box center [778, 320] width 703 height 114
click at [434, 431] on button "Update" at bounding box center [452, 434] width 60 height 28
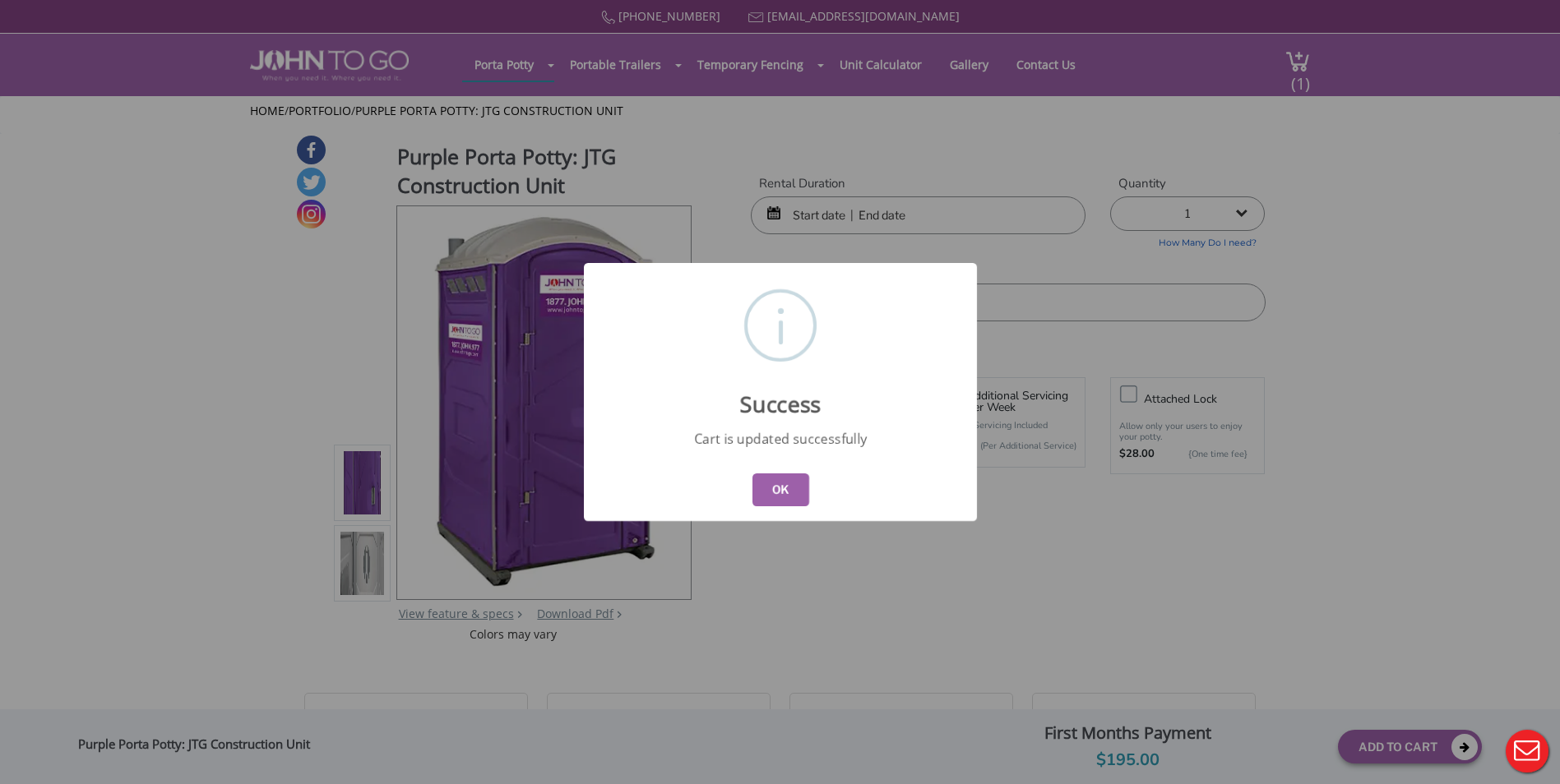
click at [769, 481] on button "OK" at bounding box center [780, 490] width 57 height 33
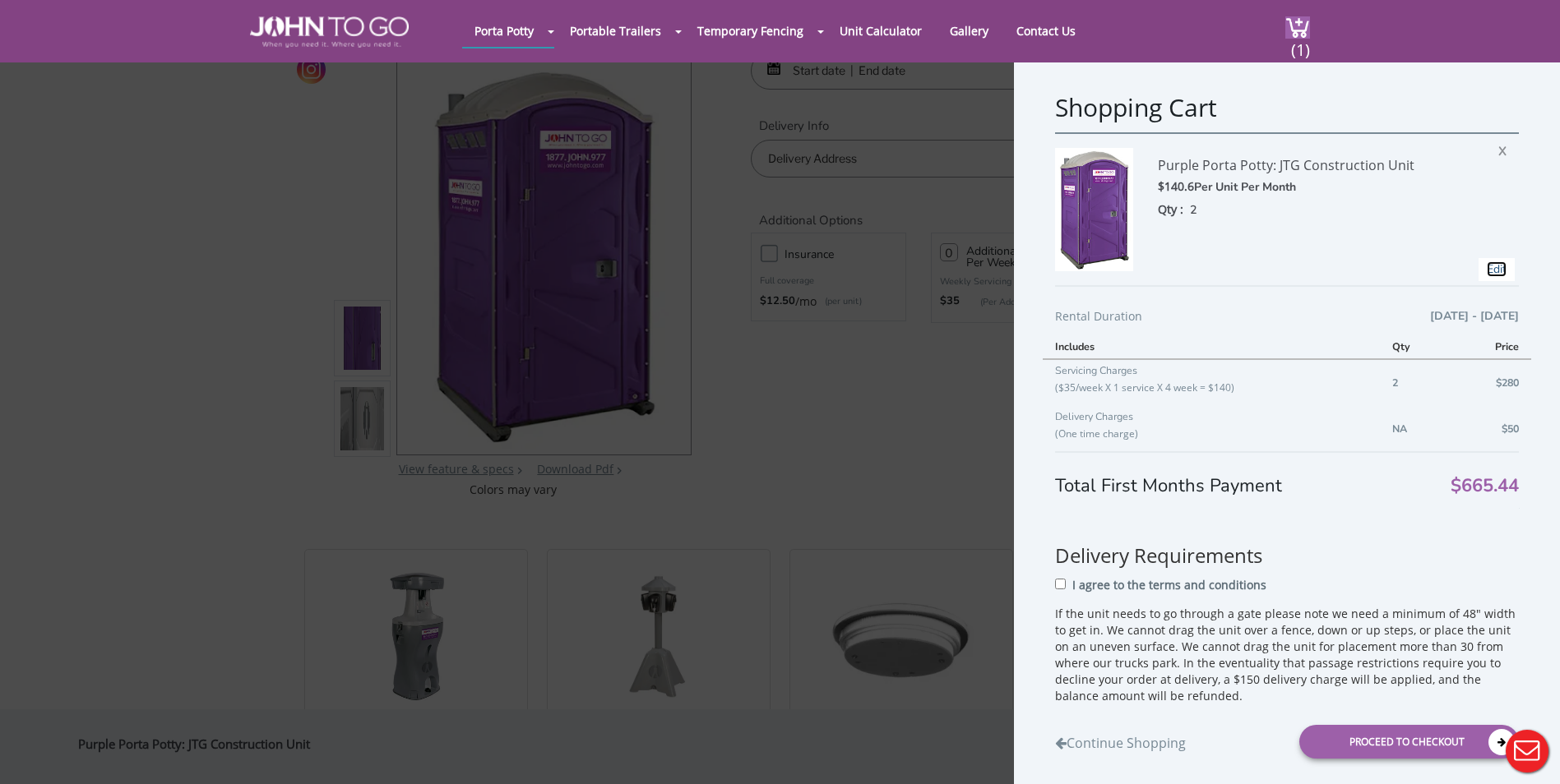
click at [1487, 268] on link "Edit" at bounding box center [1497, 269] width 20 height 15
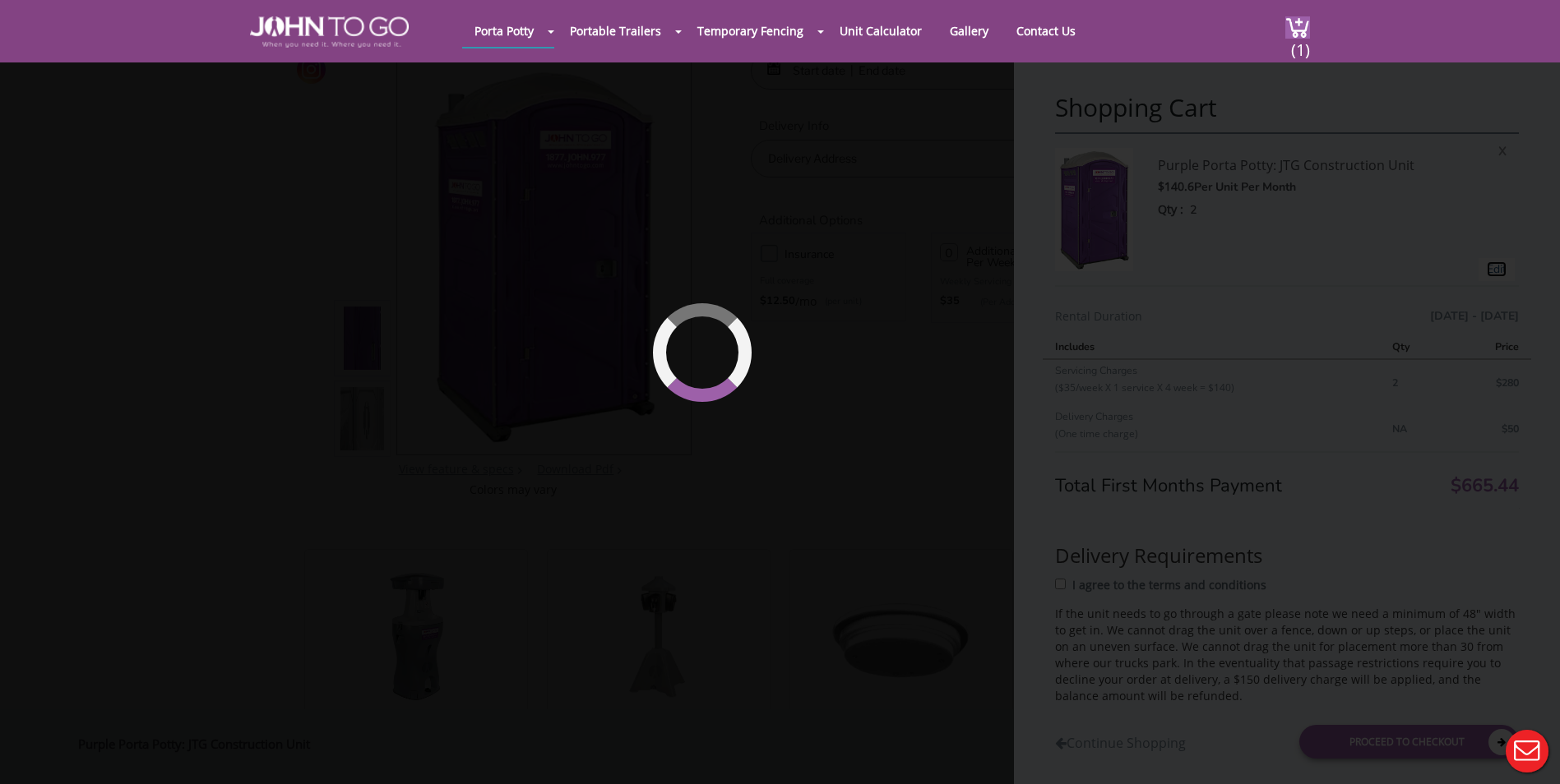
type input "[DATE] to [DATE]"
select select "2"
type input "1"
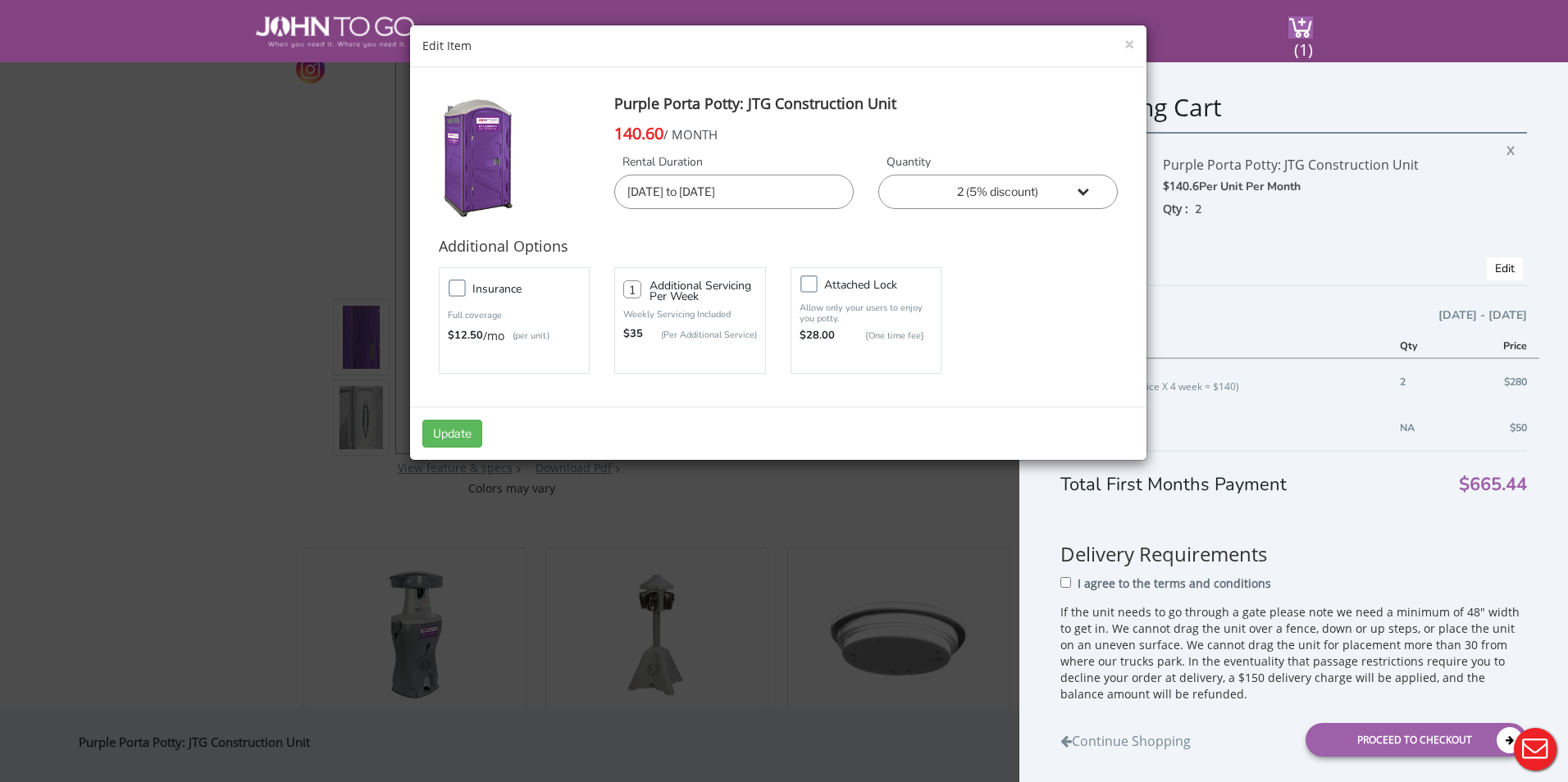
click at [736, 191] on input "09/23/2025 to 10/22/2025" at bounding box center [733, 192] width 239 height 34
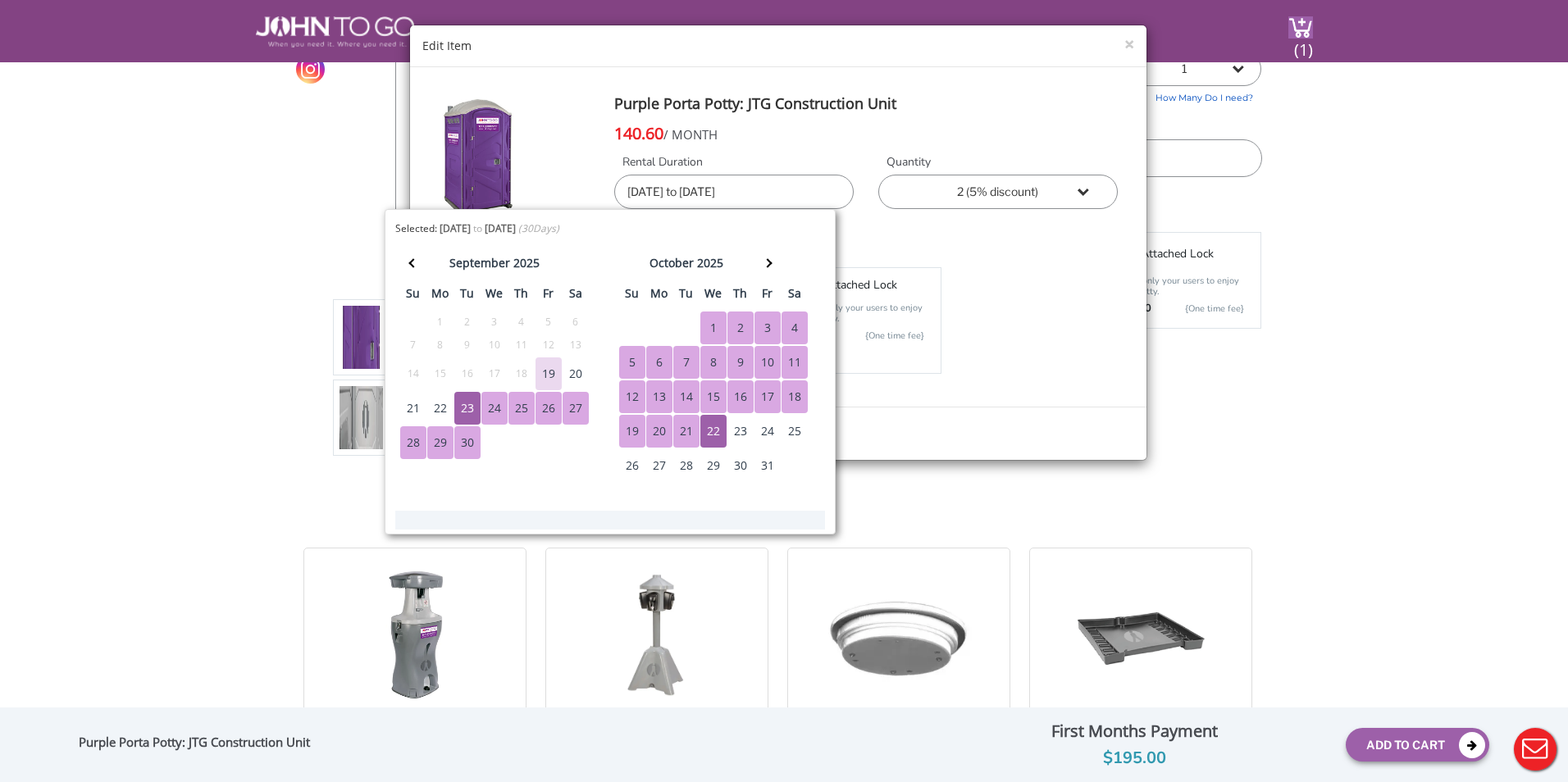
drag, startPoint x: 727, startPoint y: 192, endPoint x: 739, endPoint y: 196, distance: 12.6
click at [739, 196] on input "09/23/2025 to 10/22/2025" at bounding box center [733, 192] width 239 height 34
type input "09/23/2025 to 10/20/2025"
click at [783, 154] on div "Purple Porta Potty: JTG Construction Unit 140.60 / MONTH Rental Duration 09/23/…" at bounding box center [866, 166] width 528 height 143
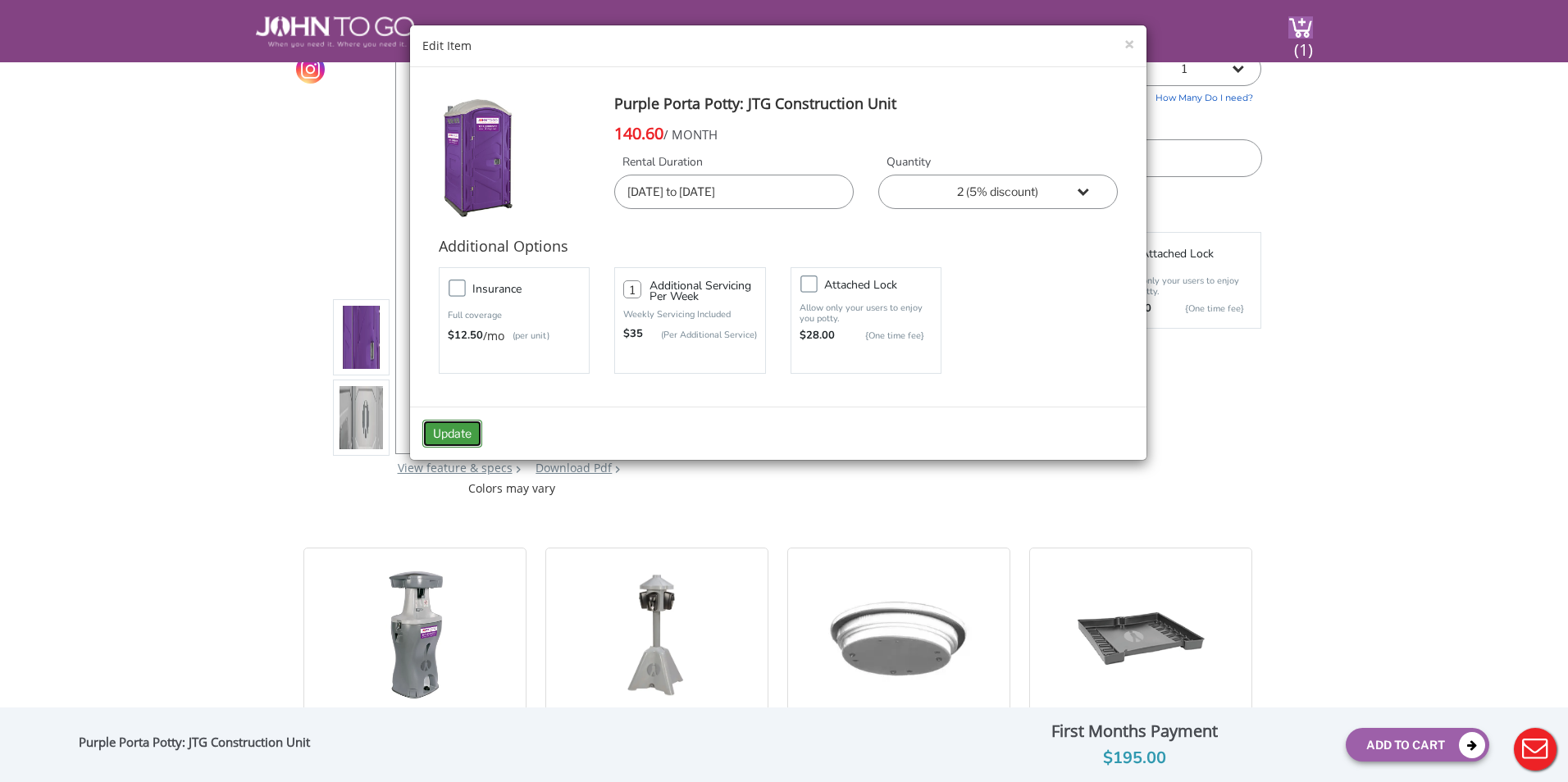
click at [459, 437] on button "Update" at bounding box center [452, 434] width 60 height 28
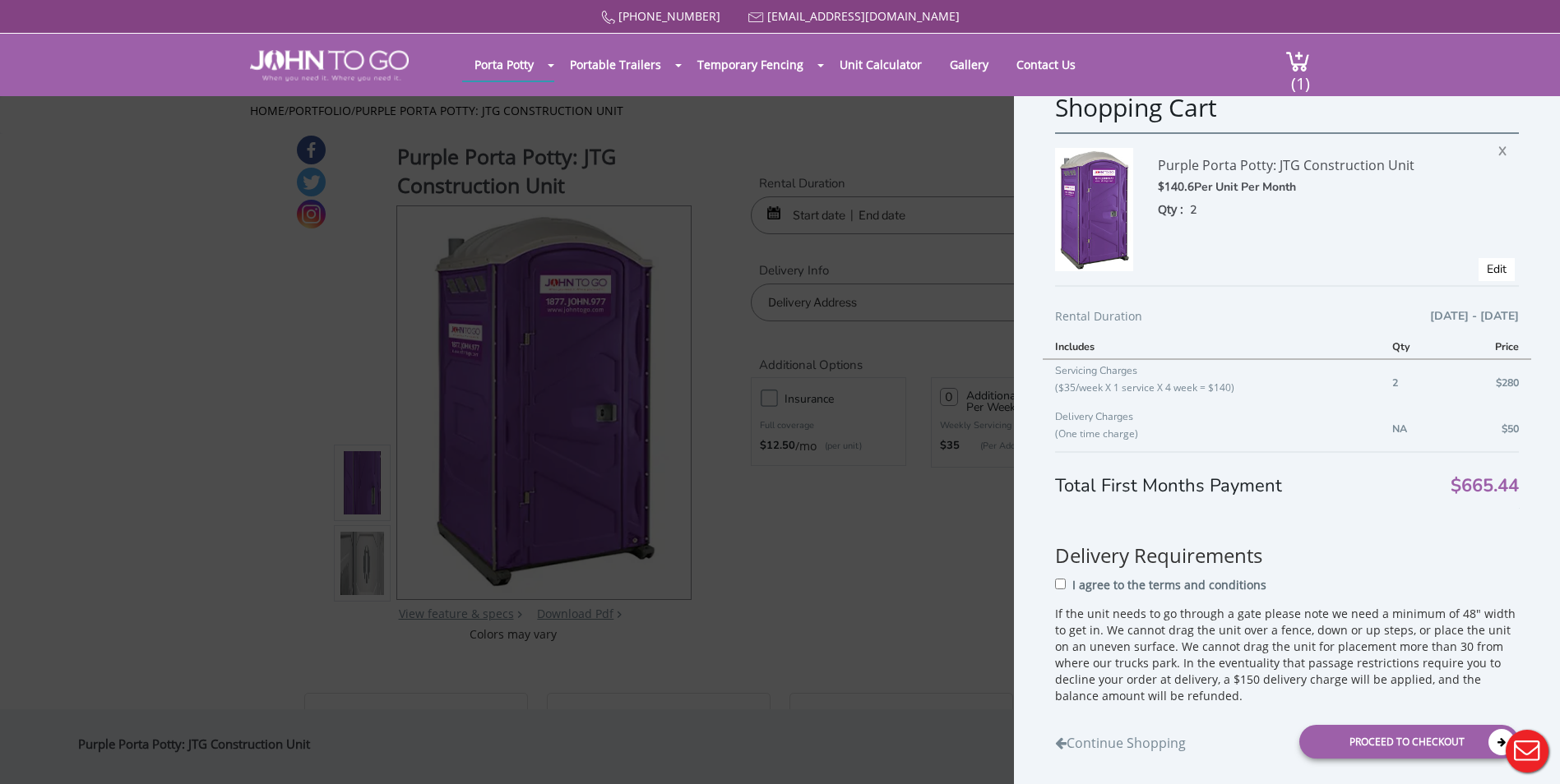
click at [1394, 386] on td "2" at bounding box center [1415, 383] width 71 height 47
click at [1502, 146] on span "X" at bounding box center [1506, 148] width 16 height 21
click at [884, 587] on div "Shopping Cart Purple Porta Potty: JTG Construction Unit $140.6 Per Unit Per Mon…" at bounding box center [780, 392] width 1560 height 784
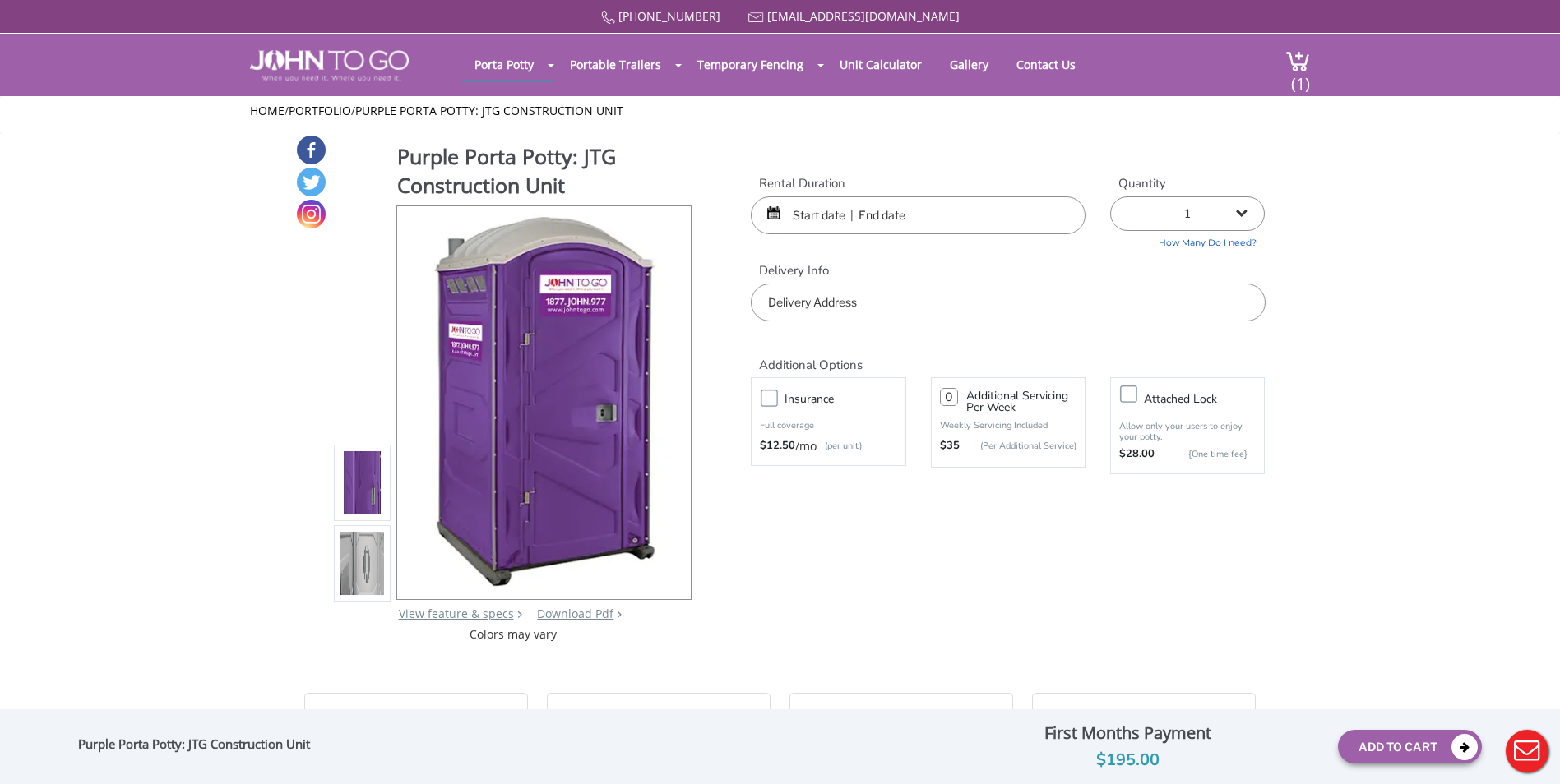
click at [1244, 211] on select "1 2 (5% discount) 3 (8% discount) 4 (10% discount) 5 (12% discount) 6 (12% disc…" at bounding box center [1188, 214] width 155 height 34
click at [1224, 216] on select "1 2 (5% discount) 3 (8% discount) 4 (10% discount) 5 (12% discount) 6 (12% disc…" at bounding box center [1188, 214] width 155 height 34
select select "2"
click at [1110, 197] on select "1 2 (5% discount) 3 (8% discount) 4 (10% discount) 5 (12% discount) 6 (12% disc…" at bounding box center [1188, 214] width 155 height 34
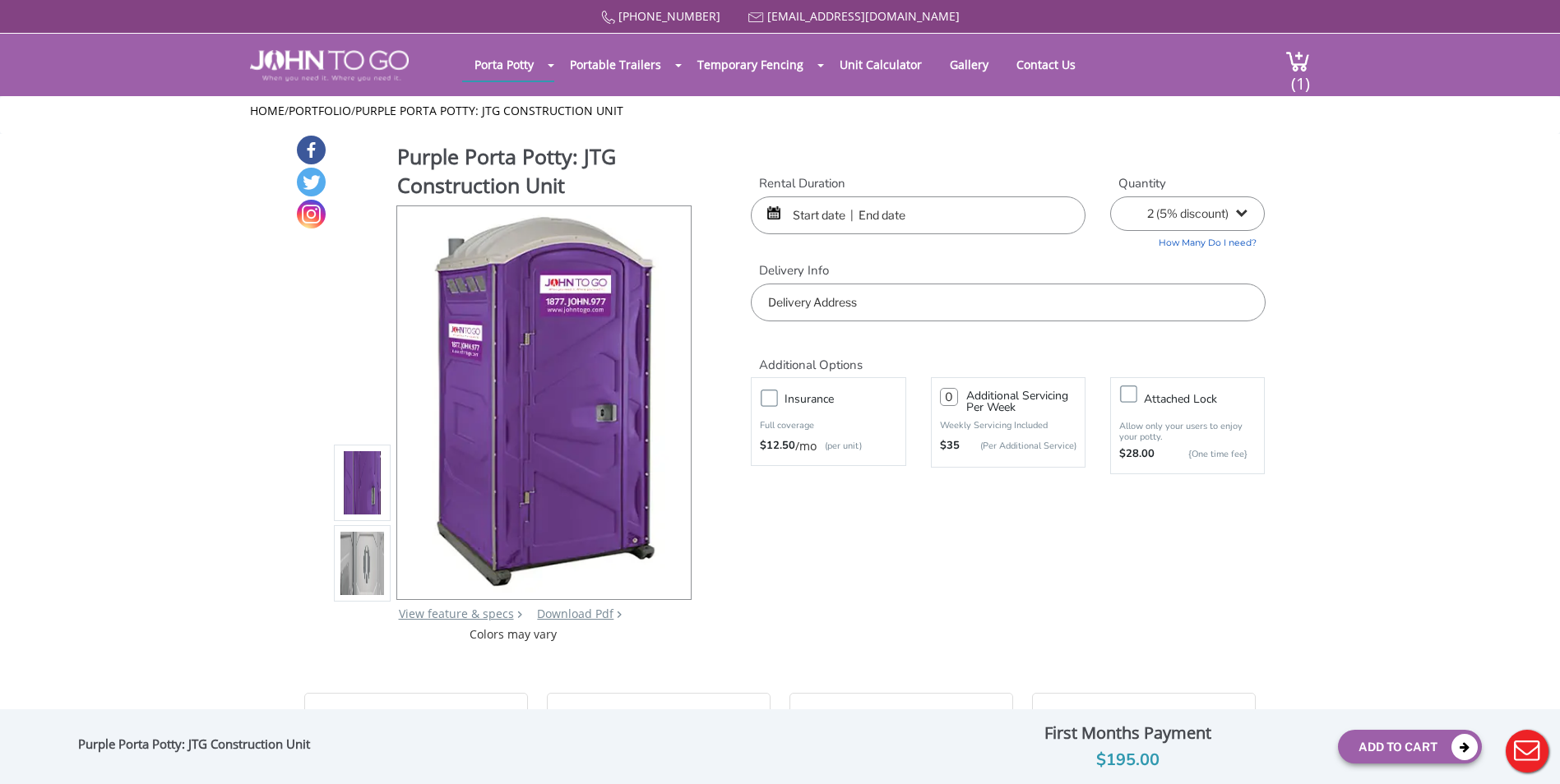
type input "0"
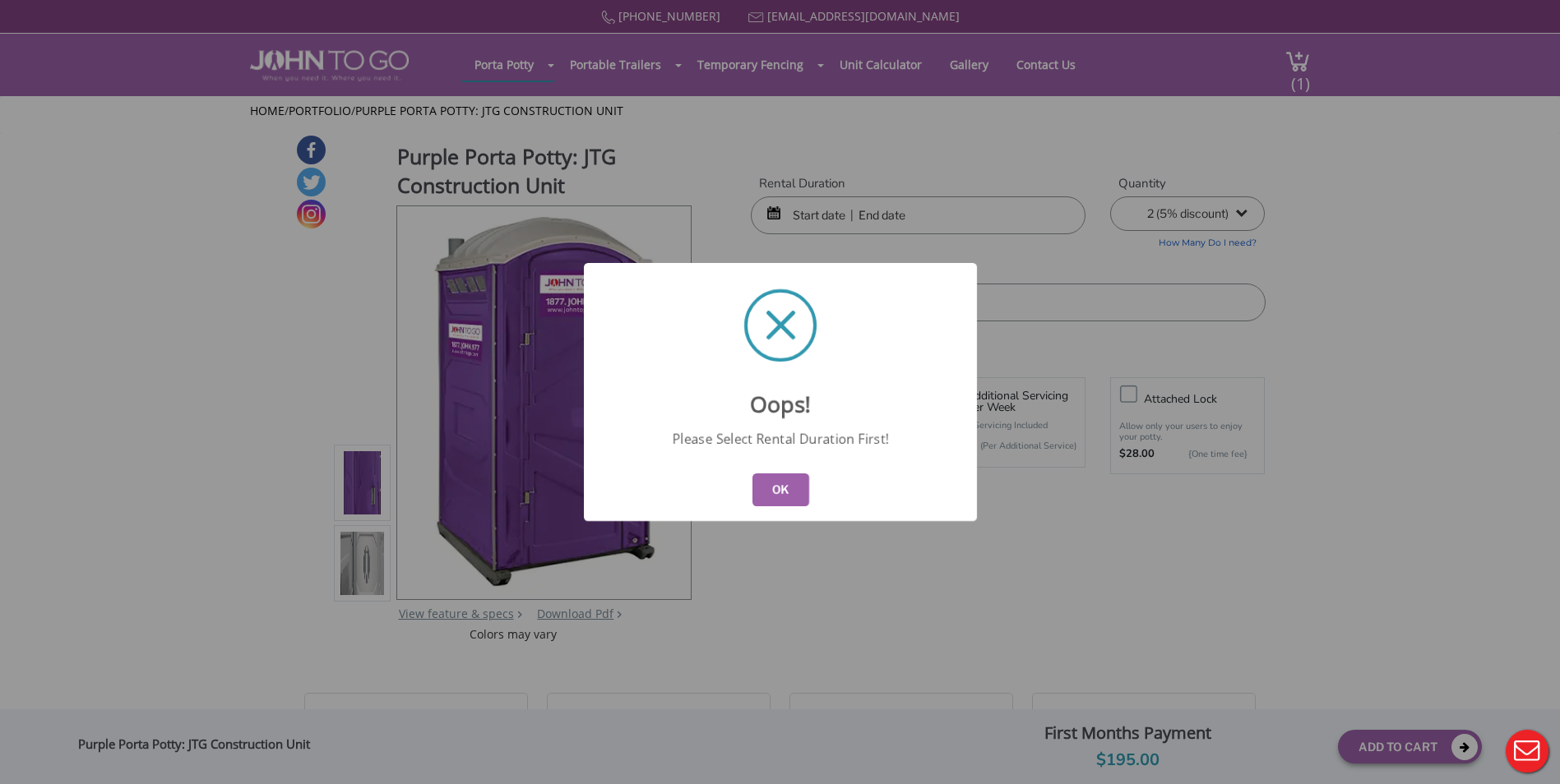
click at [785, 490] on button "OK" at bounding box center [780, 490] width 57 height 33
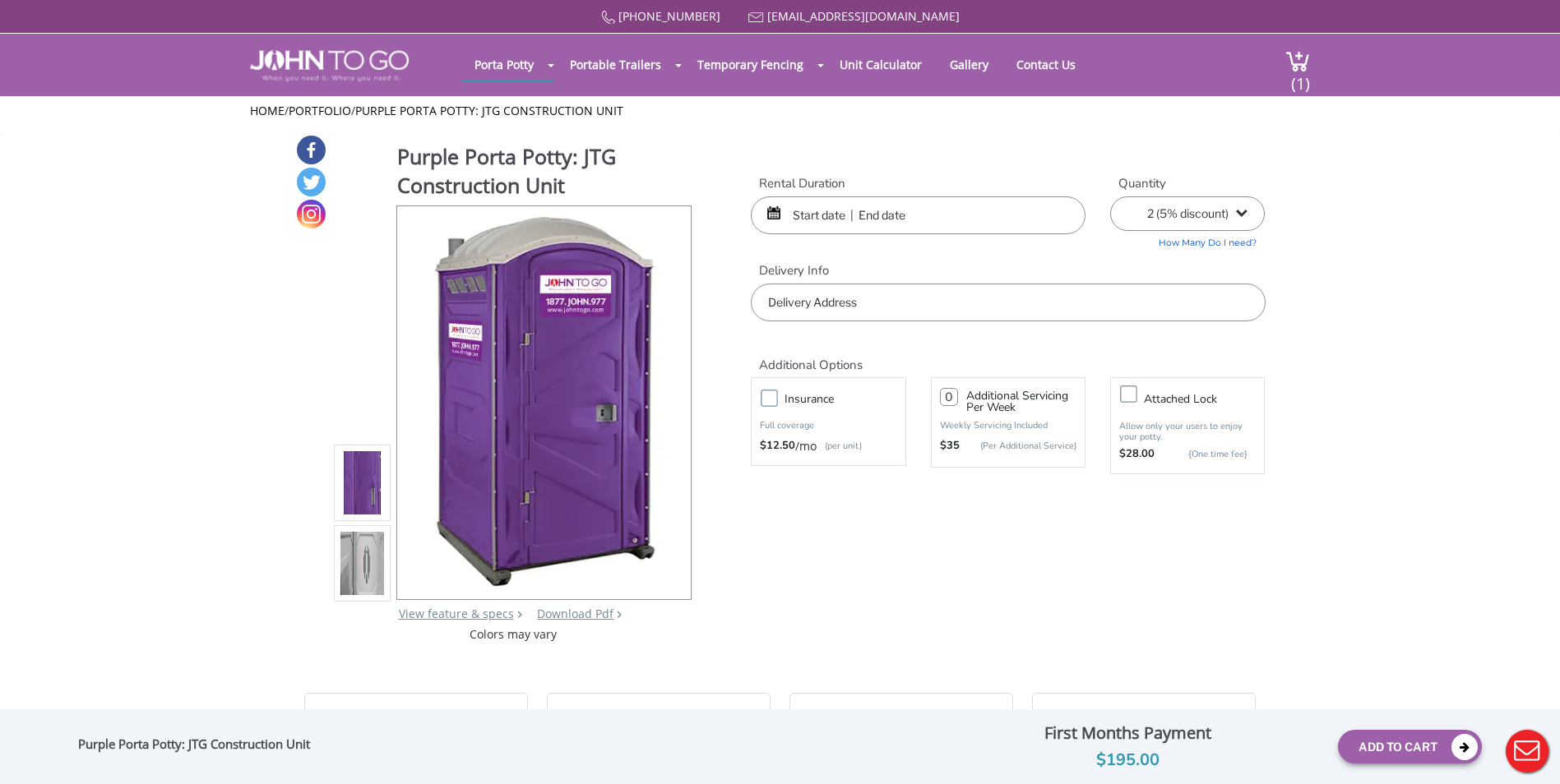
click at [857, 313] on input "text" at bounding box center [1008, 302] width 514 height 38
paste input "[STREET_ADDRESS]"
drag, startPoint x: 831, startPoint y: 300, endPoint x: 879, endPoint y: 299, distance: 48.0
click at [879, 299] on input "[STREET_ADDRESS]" at bounding box center [1008, 302] width 514 height 38
type input "[STREET_ADDRESS]"
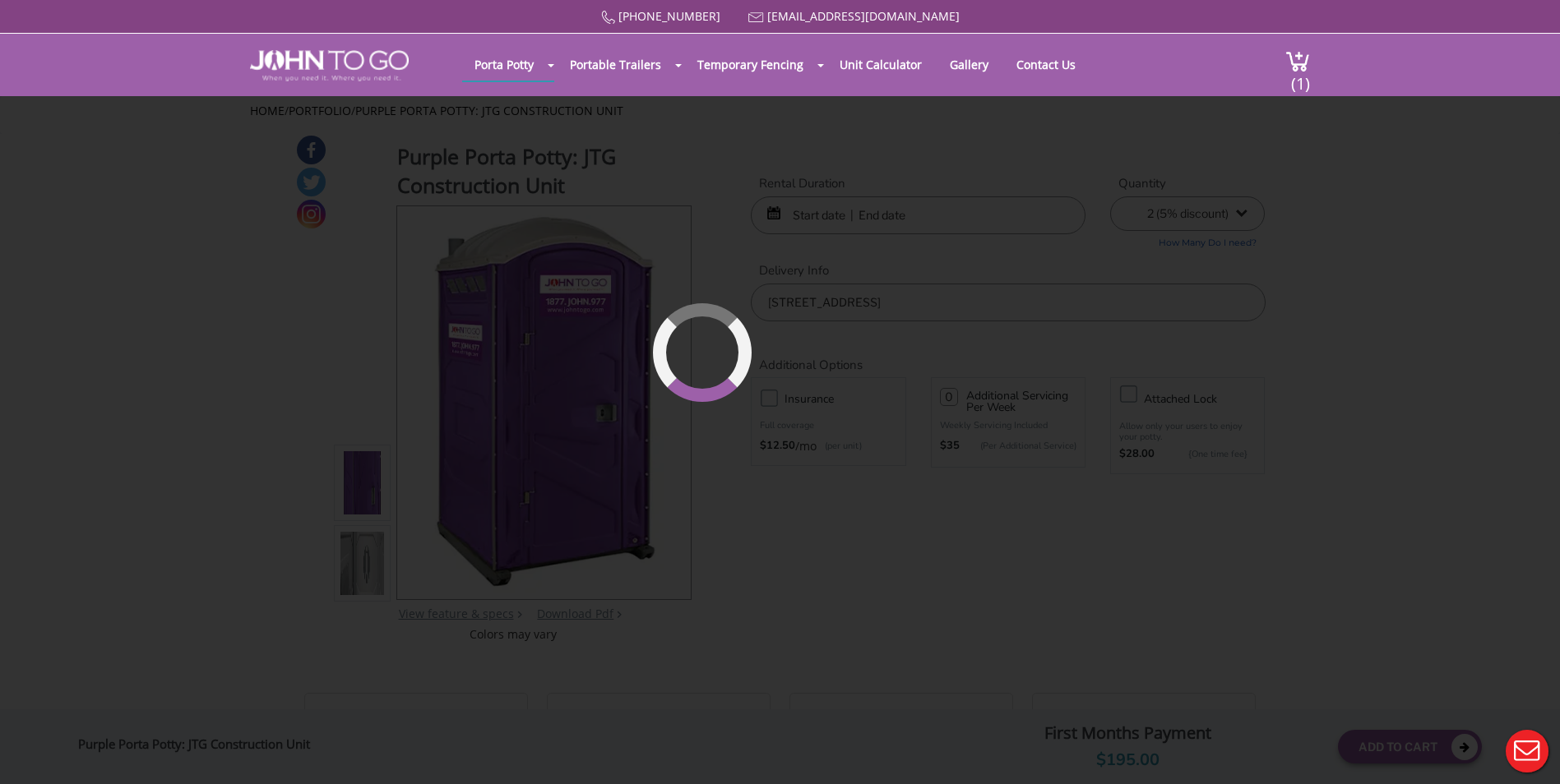
click at [1407, 365] on div "[PHONE_NUMBER] [EMAIL_ADDRESS][DOMAIN_NAME] [GEOGRAPHIC_DATA] Portable Toilets …" at bounding box center [780, 402] width 1560 height 805
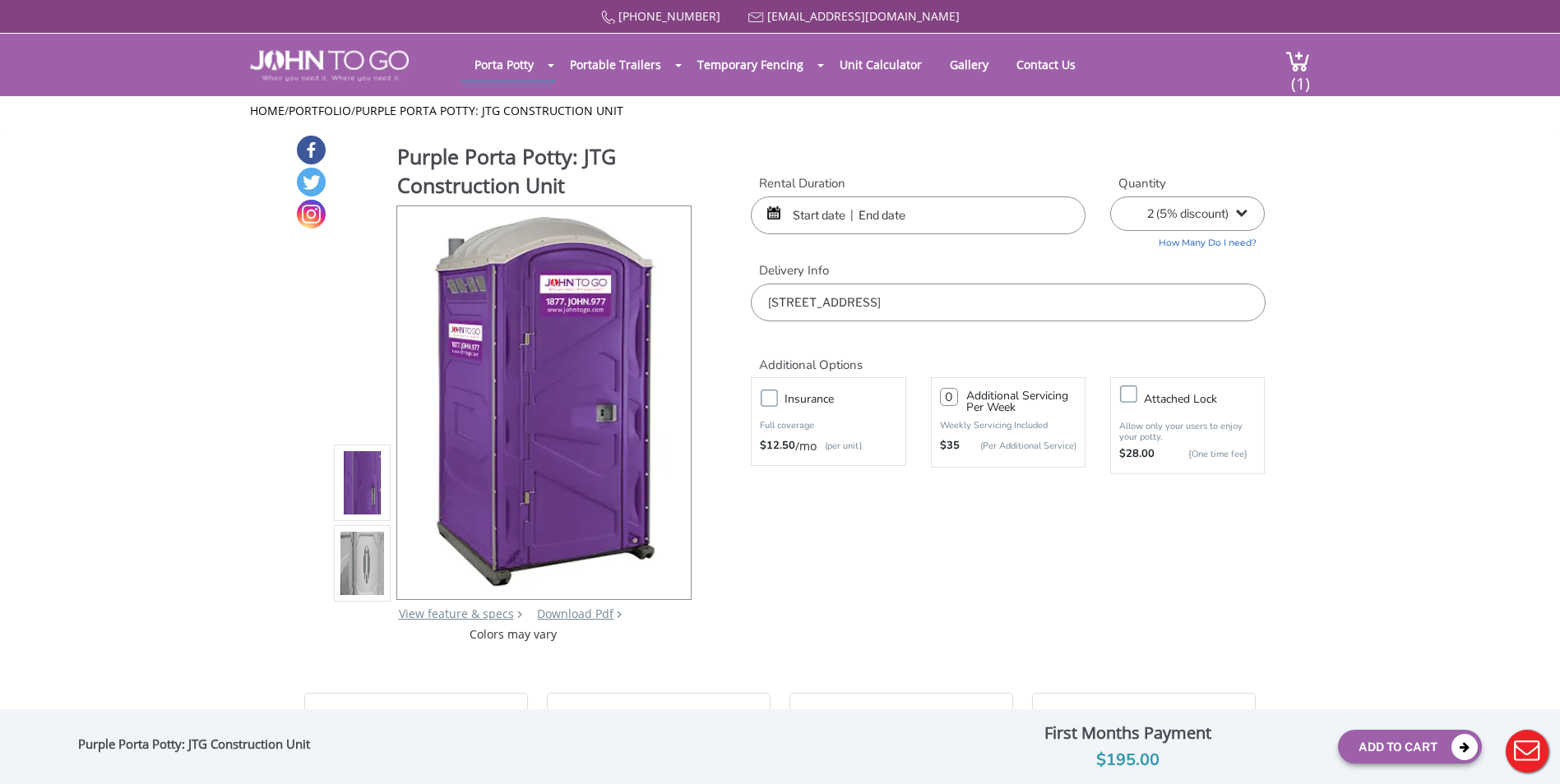
drag, startPoint x: 951, startPoint y: 395, endPoint x: 928, endPoint y: 395, distance: 23.0
click at [928, 395] on div "0 Additional Servicing Per Week Weekly Servicing Included $35 (Per Additional S…" at bounding box center [1008, 422] width 179 height 98
type input "0"
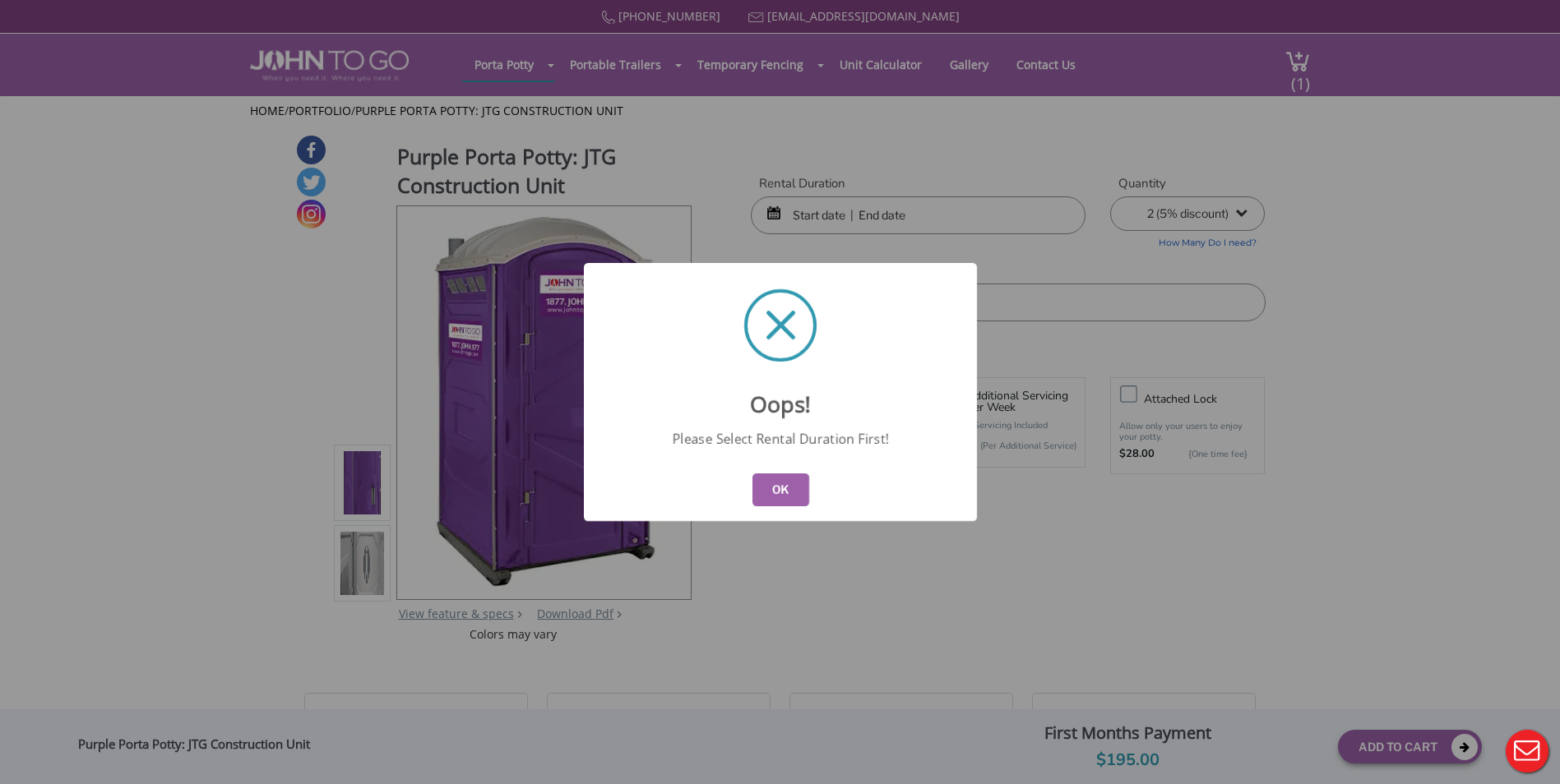
drag, startPoint x: 774, startPoint y: 493, endPoint x: 908, endPoint y: 407, distance: 159.2
click at [775, 492] on button "OK" at bounding box center [780, 490] width 57 height 33
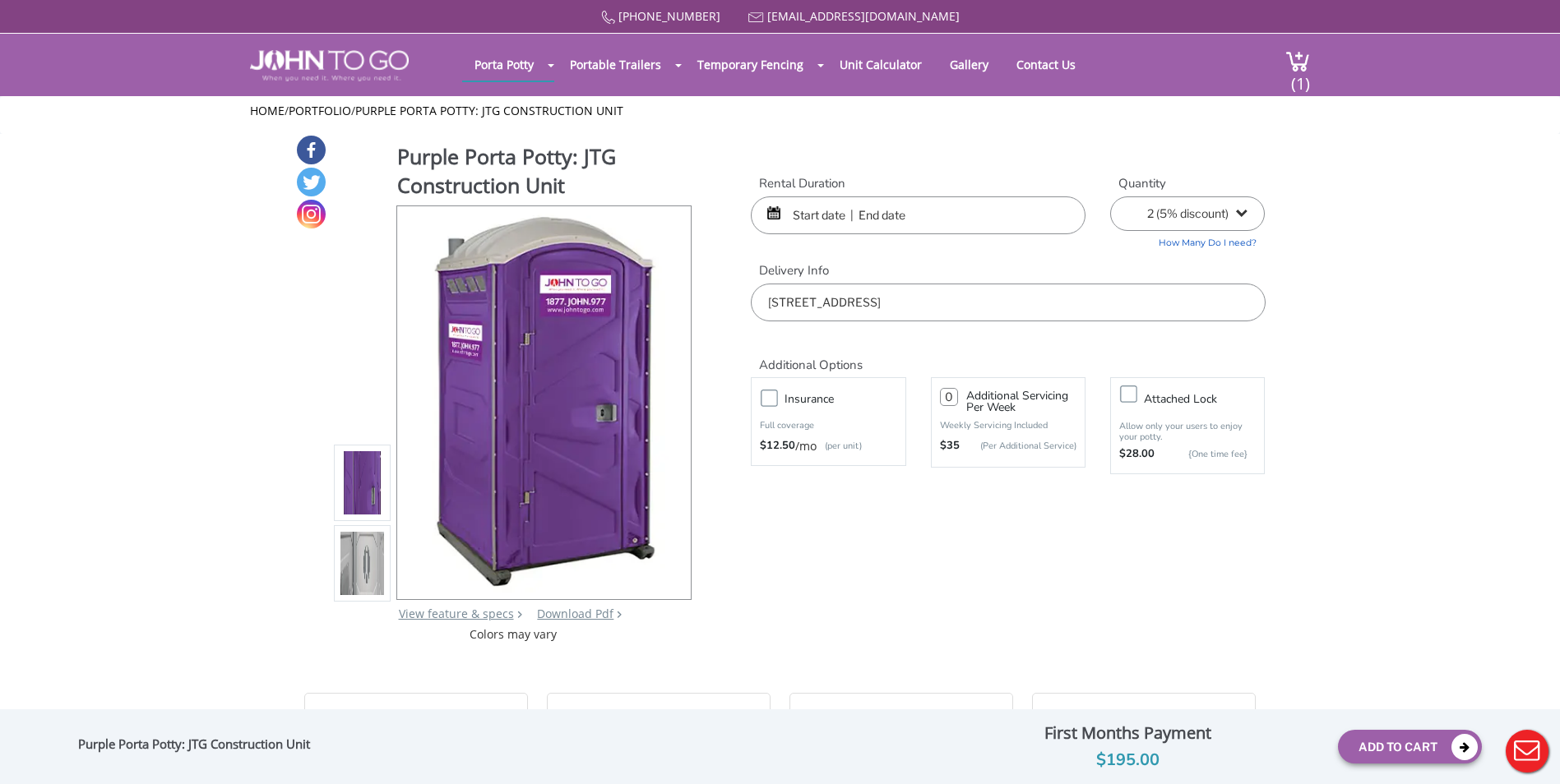
click at [902, 209] on input "text" at bounding box center [918, 216] width 335 height 38
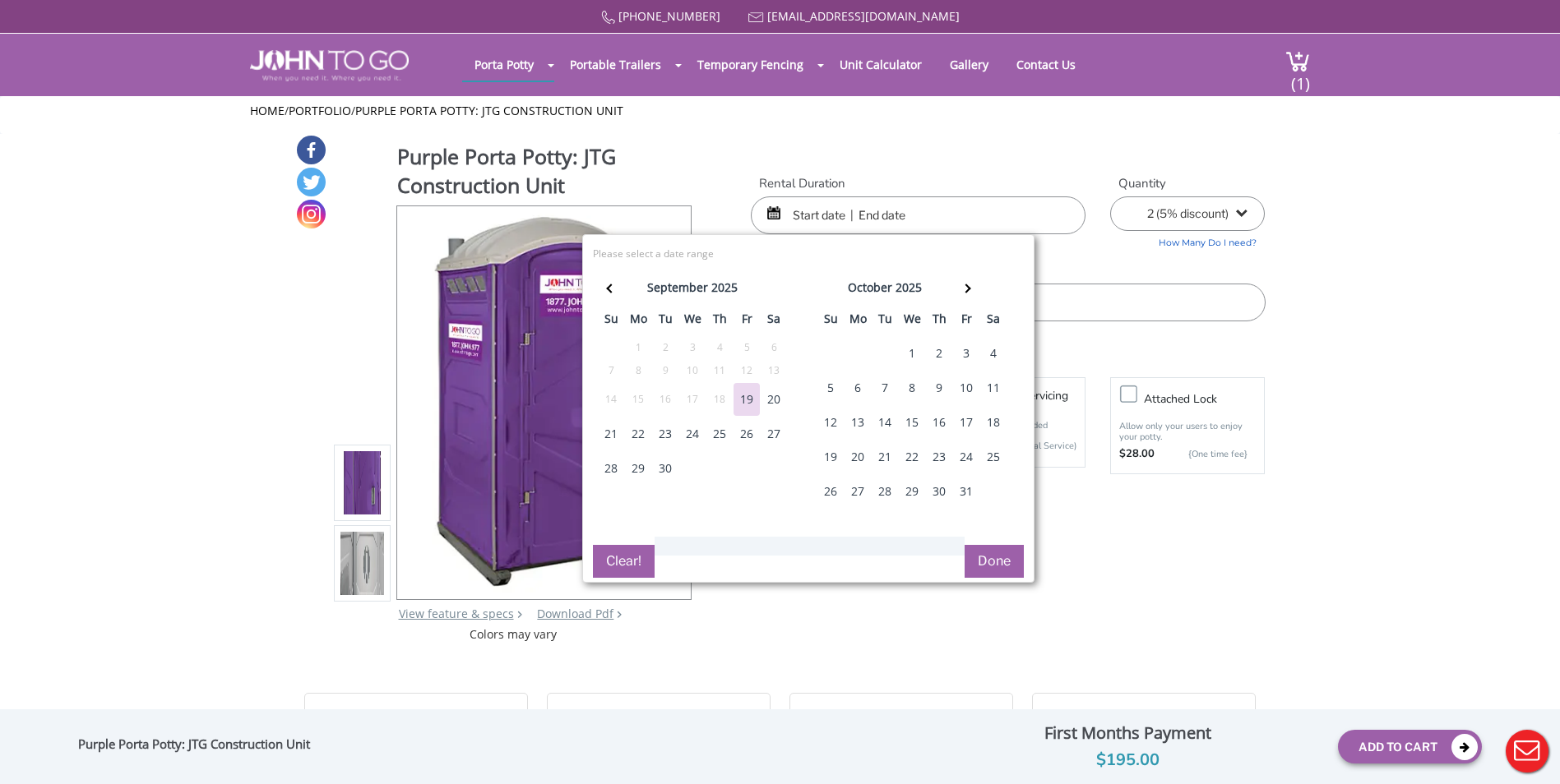
click at [670, 437] on div "23" at bounding box center [665, 434] width 27 height 33
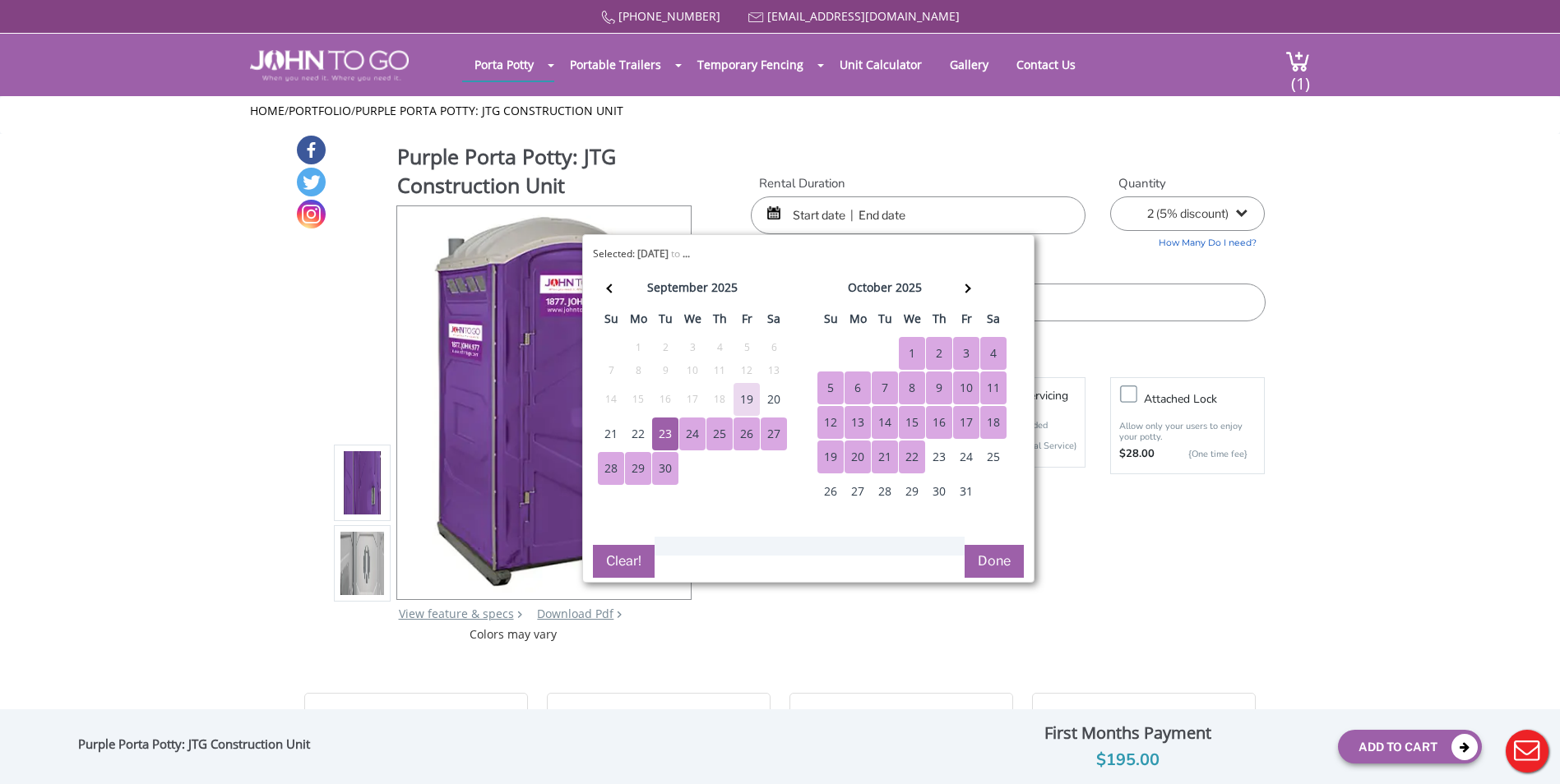
click at [901, 454] on div "22" at bounding box center [912, 457] width 27 height 33
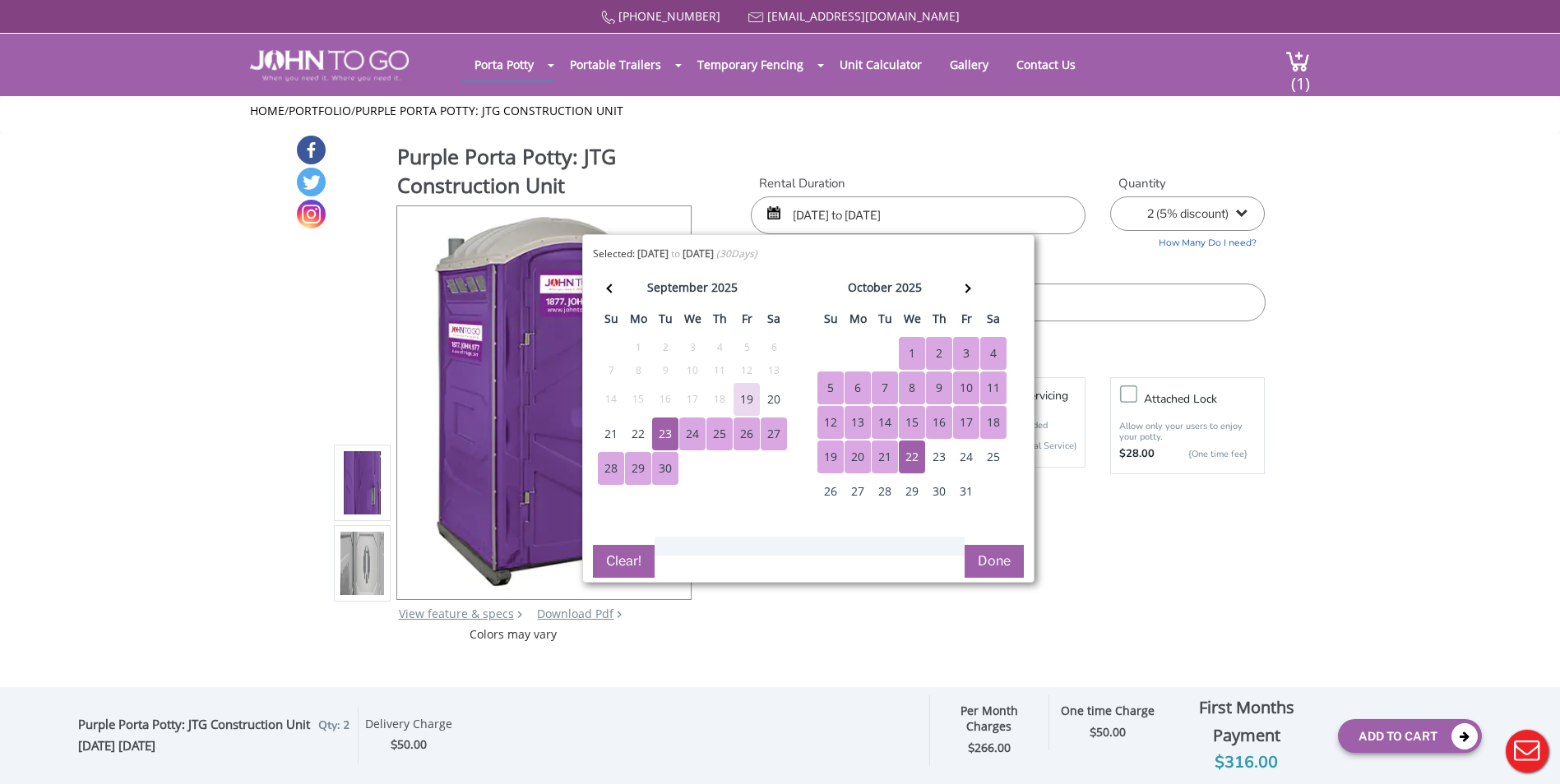
click at [980, 568] on button "Done" at bounding box center [994, 561] width 59 height 33
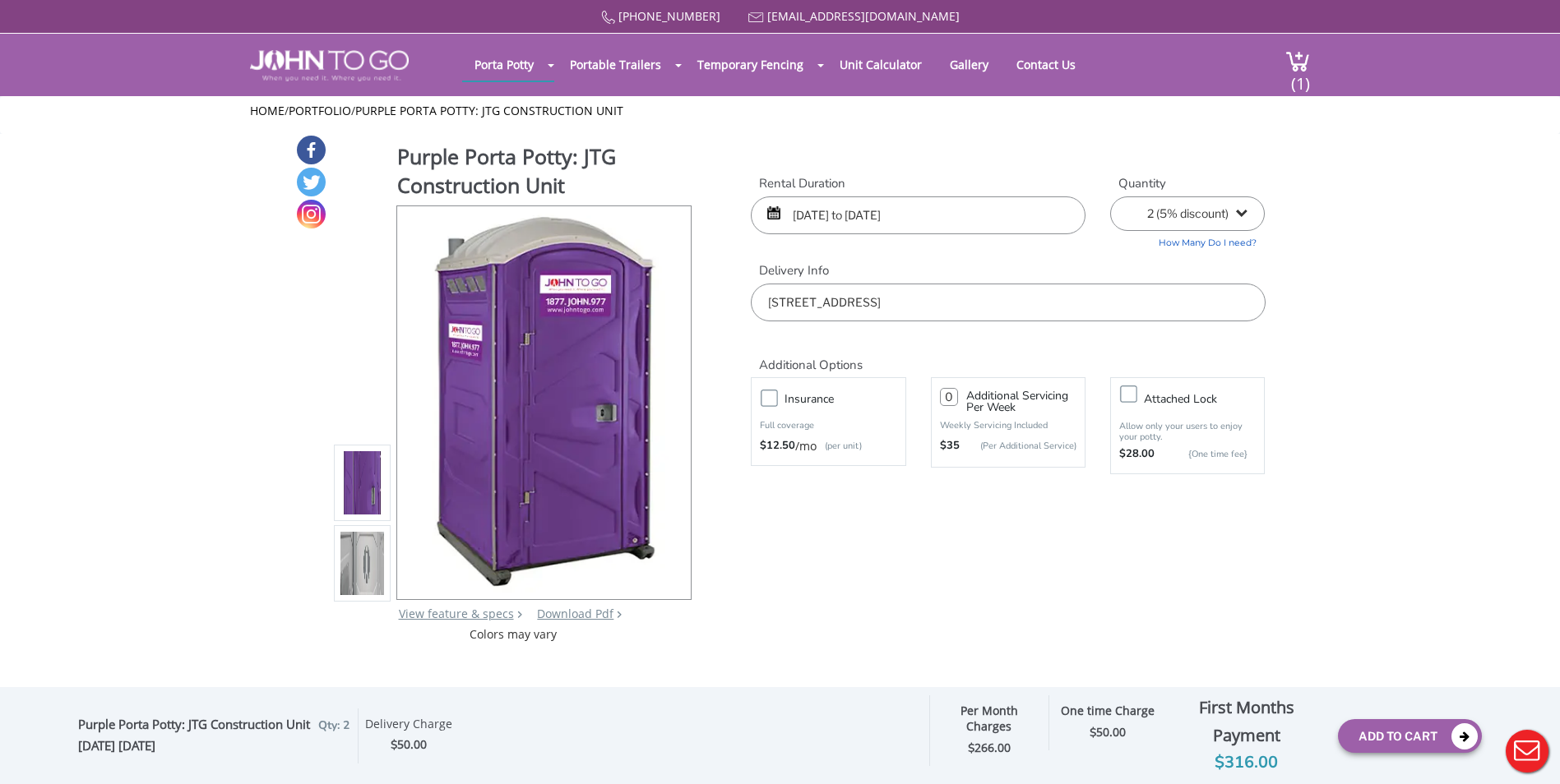
click at [961, 207] on input "09/23/2025 to 10/22/2025" at bounding box center [918, 216] width 335 height 38
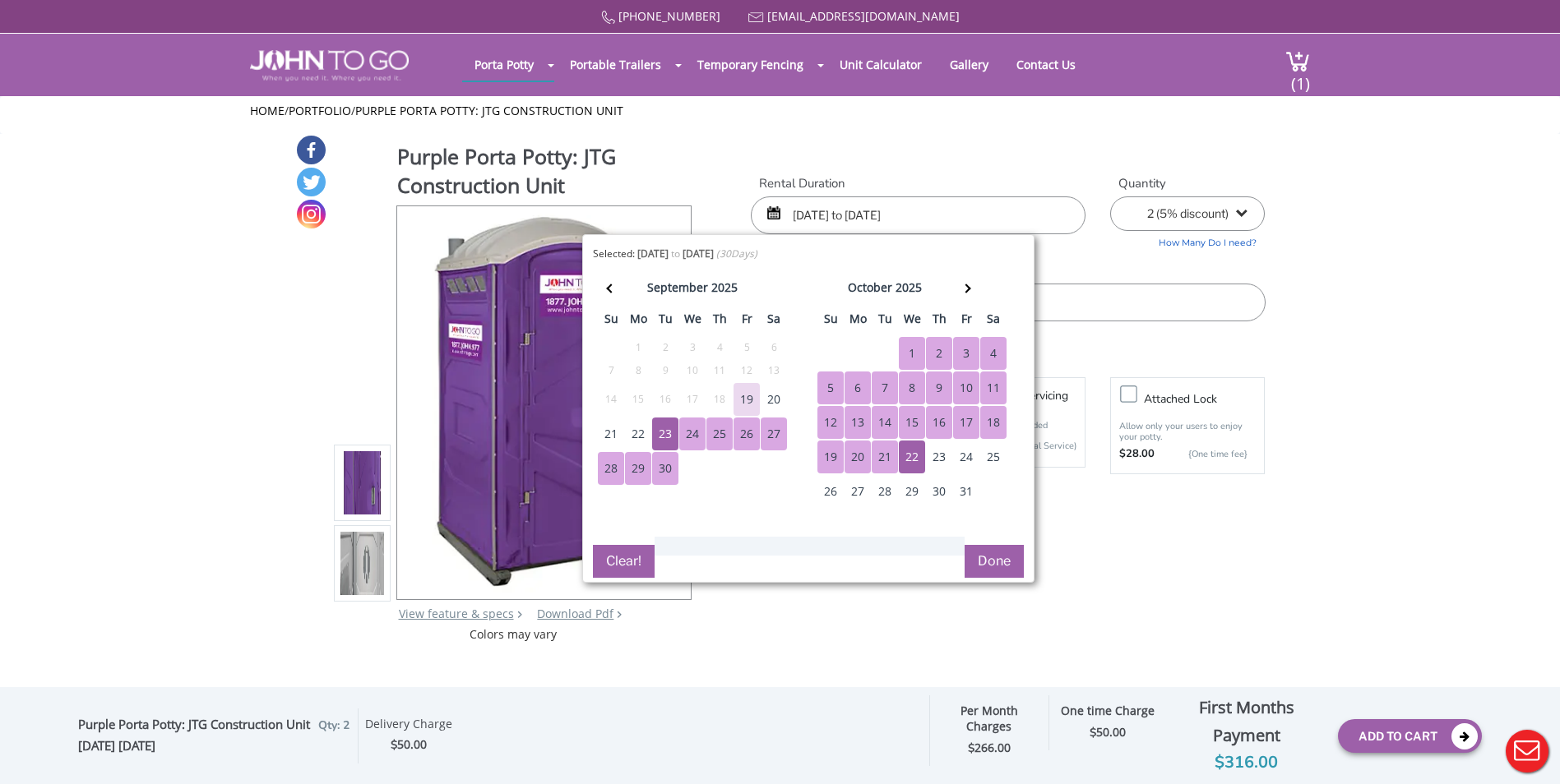
click at [668, 426] on div "23" at bounding box center [665, 434] width 27 height 33
click at [938, 423] on div "16" at bounding box center [939, 423] width 27 height 33
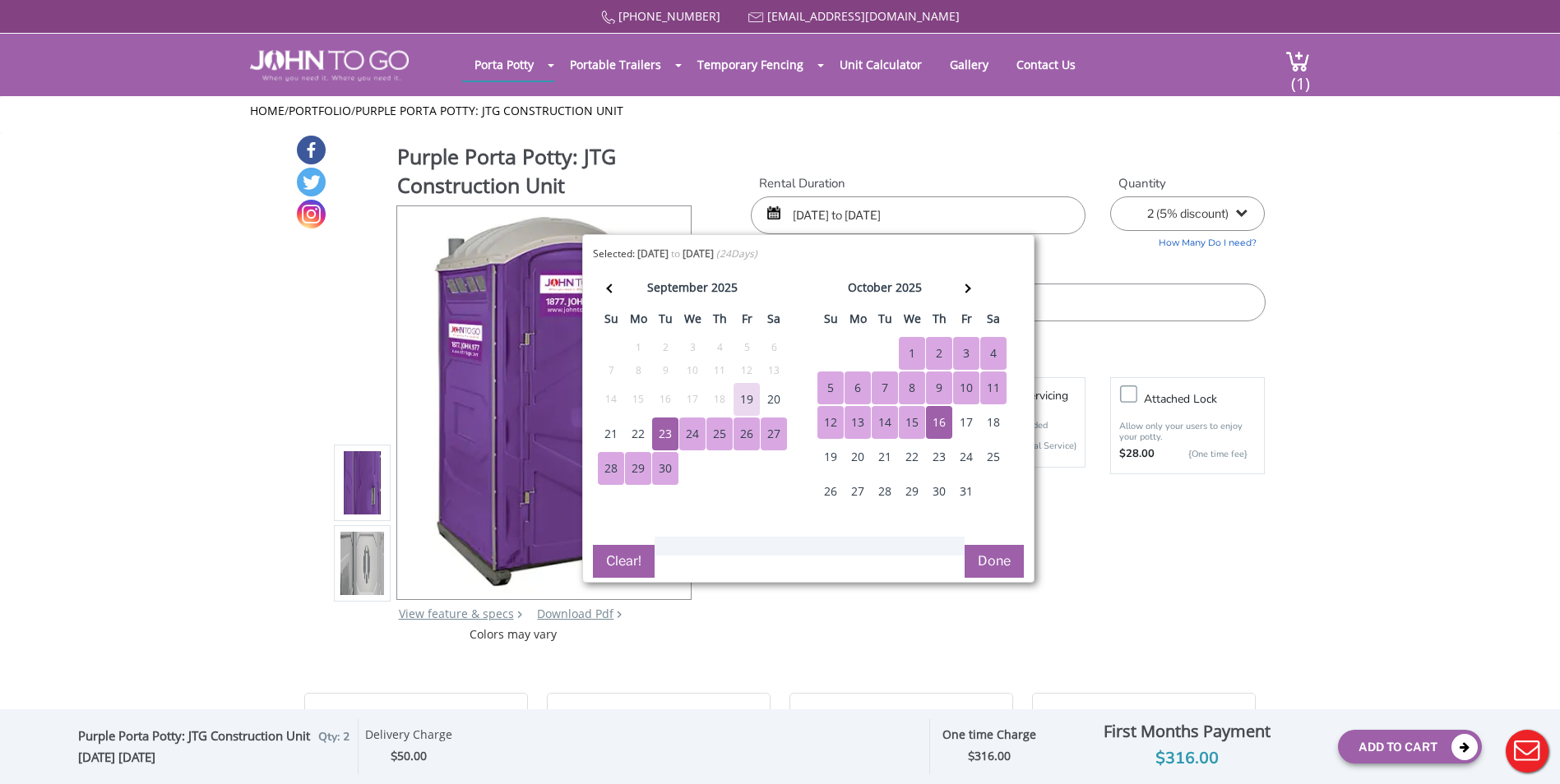
drag, startPoint x: 667, startPoint y: 434, endPoint x: 753, endPoint y: 425, distance: 86.5
click at [668, 431] on div "23" at bounding box center [665, 434] width 27 height 33
click at [912, 449] on div "22" at bounding box center [912, 457] width 27 height 33
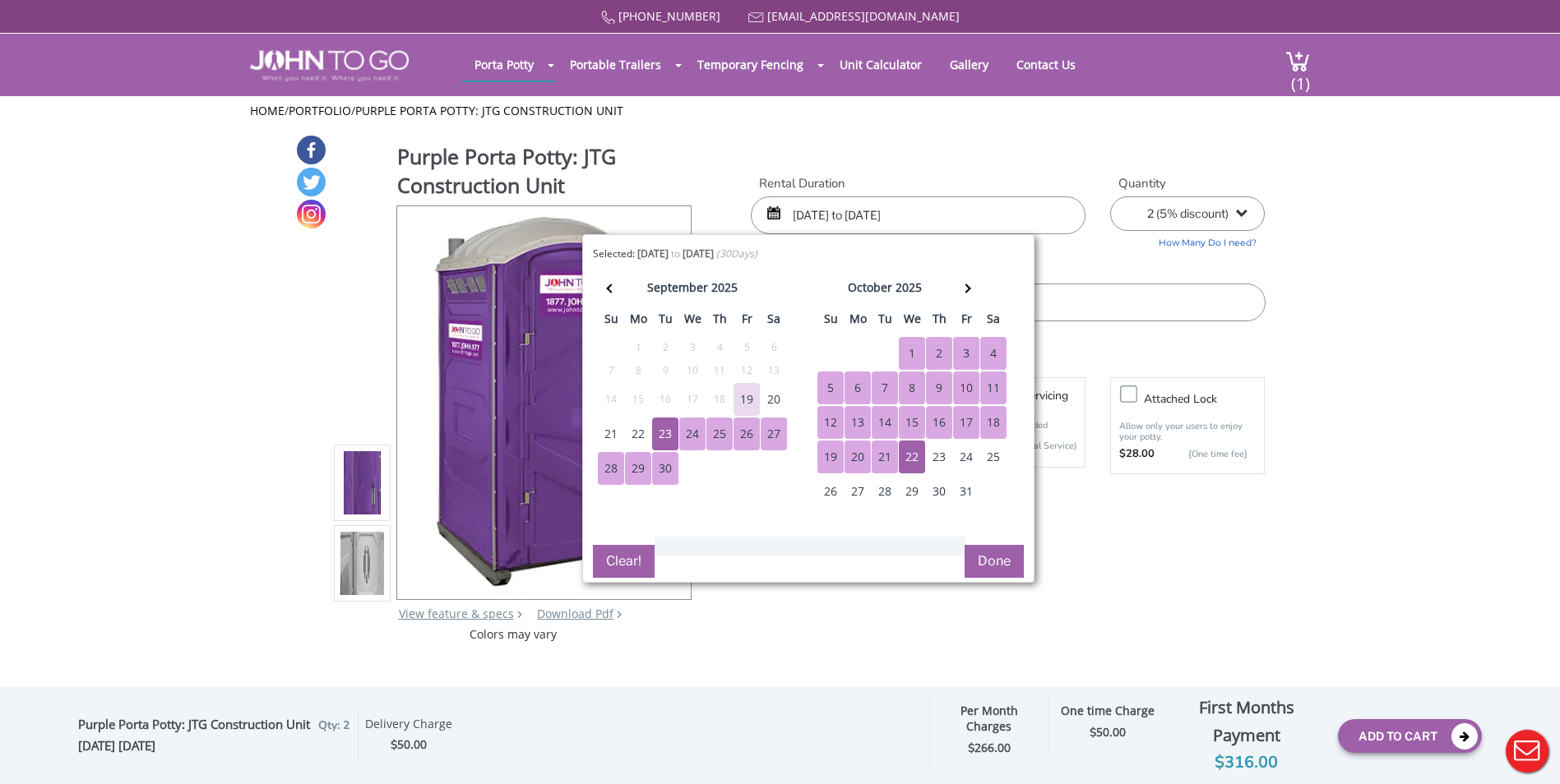
click at [669, 436] on div "23" at bounding box center [665, 434] width 27 height 33
click at [943, 488] on div "30" at bounding box center [939, 491] width 27 height 33
click at [670, 433] on div "23" at bounding box center [665, 434] width 27 height 33
click at [908, 454] on div "22" at bounding box center [912, 457] width 27 height 33
type input "09/23/2025 to 10/22/2025"
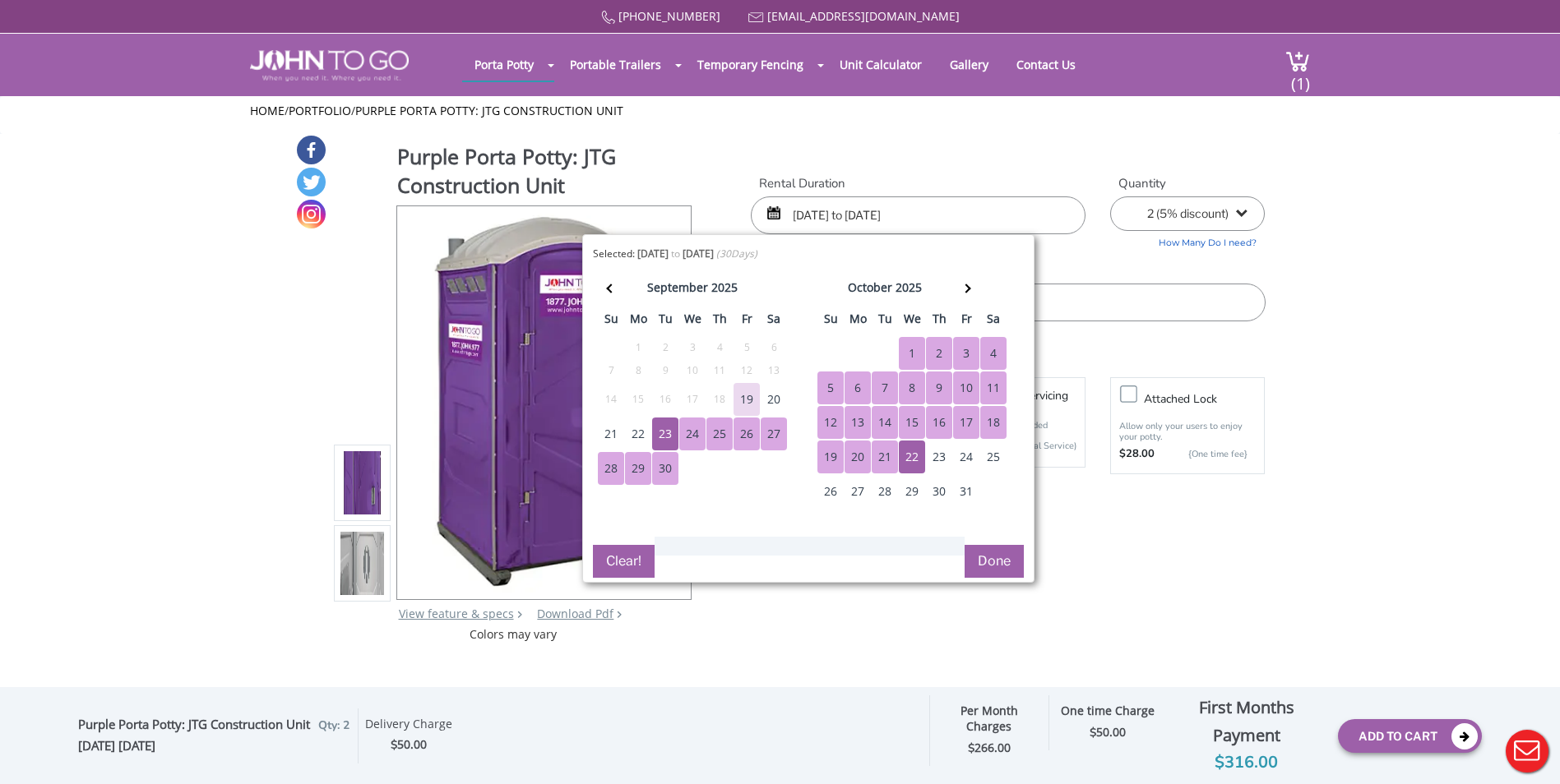
click at [1194, 536] on div "Purple Porta Potty: JTG Construction Unit View feature & specs Download Pdf Pro…" at bounding box center [781, 389] width 971 height 509
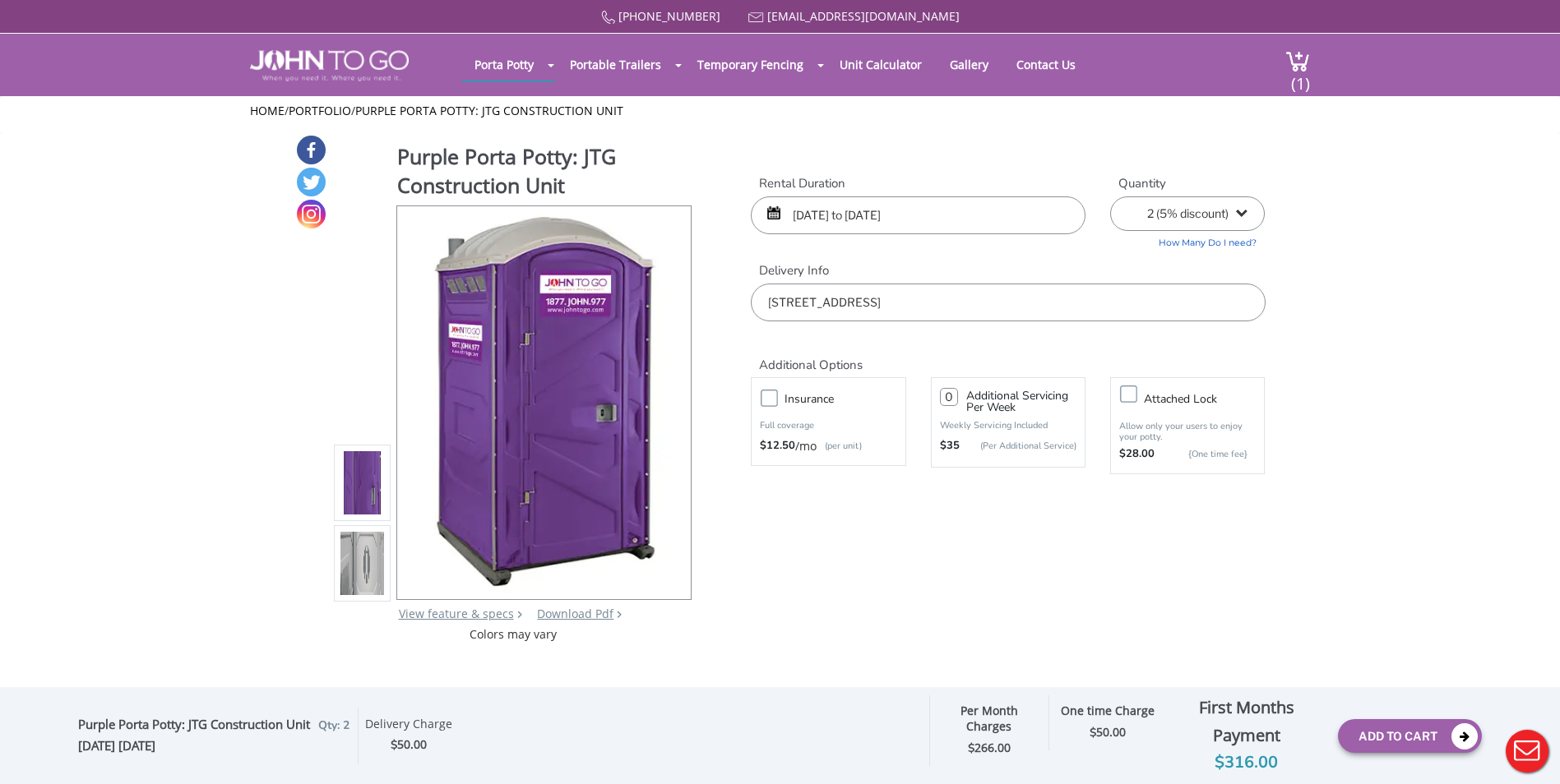
click at [954, 395] on input "0" at bounding box center [949, 396] width 18 height 18
drag, startPoint x: 952, startPoint y: 397, endPoint x: 926, endPoint y: 400, distance: 26.2
click at [926, 400] on div "0 Additional Servicing Per Week Weekly Servicing Included $35 (Per Additional S…" at bounding box center [1008, 422] width 179 height 98
click at [1009, 529] on div "Purple Porta Potty: JTG Construction Unit View feature & specs Download Pdf Pro…" at bounding box center [781, 389] width 971 height 509
click at [1146, 560] on div "Purple Porta Potty: JTG Construction Unit View feature & specs Download Pdf Pro…" at bounding box center [781, 389] width 971 height 509
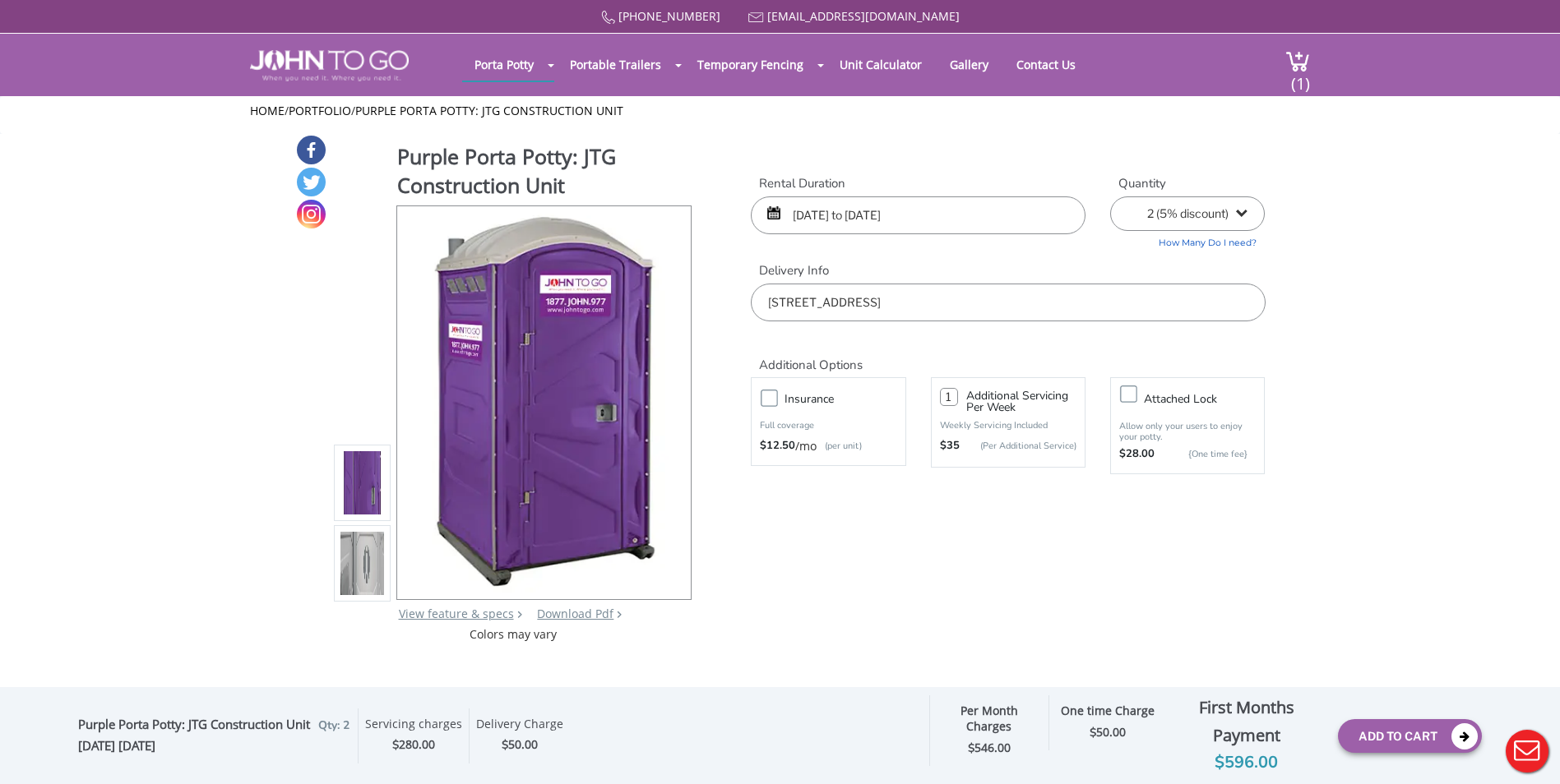
drag, startPoint x: 950, startPoint y: 394, endPoint x: 892, endPoint y: 400, distance: 58.3
click at [892, 400] on div "Insurance Full coverage $12.50 /mo (per unit) 1 Additional Servicing Per Week W…" at bounding box center [1008, 425] width 539 height 105
type input "0"
click at [1028, 532] on div "Purple Porta Potty: JTG Construction Unit View feature & specs Download Pdf Pro…" at bounding box center [781, 389] width 971 height 509
click at [1307, 68] on span "(1)" at bounding box center [1300, 76] width 20 height 35
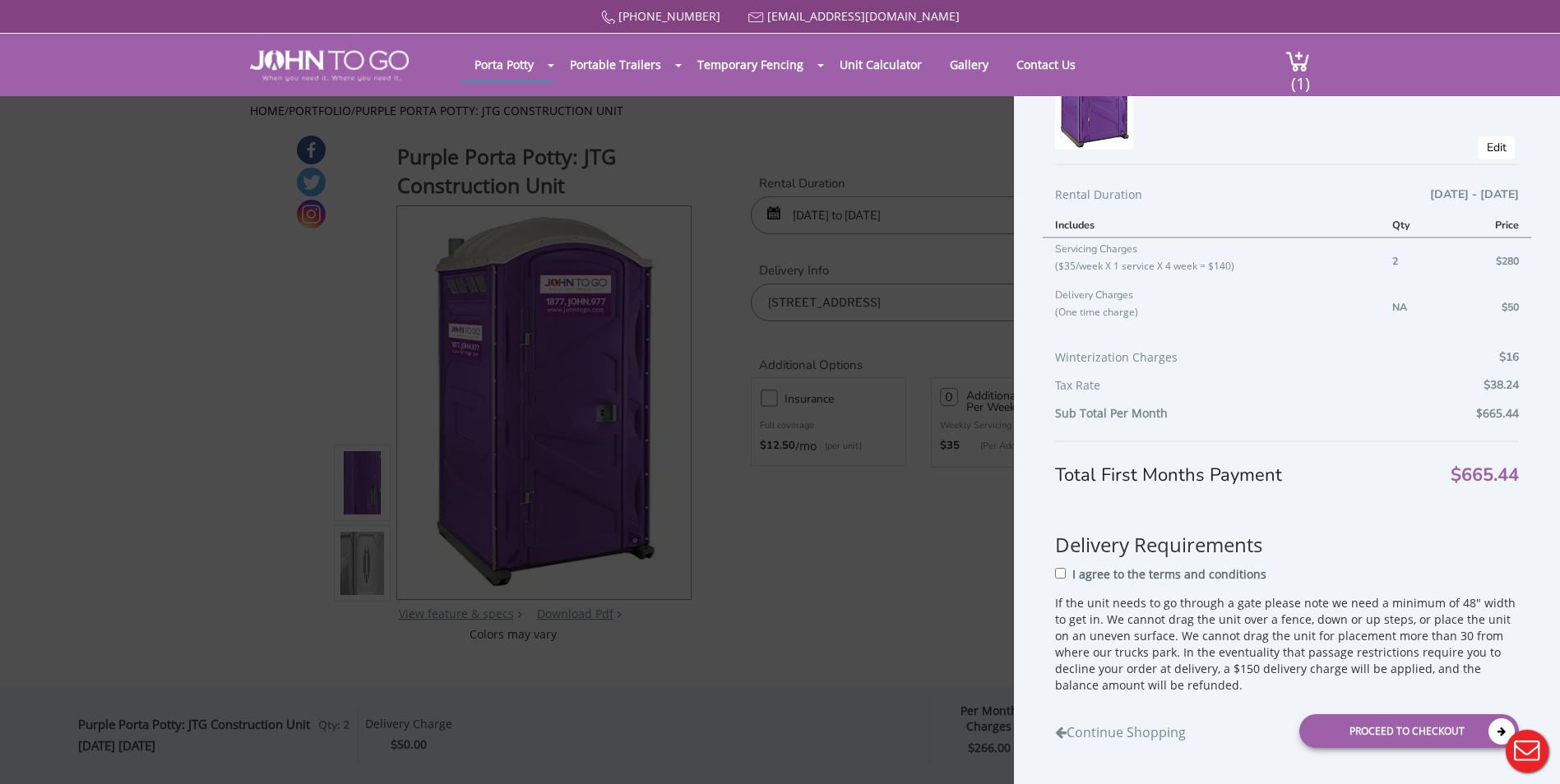
scroll to position [124, 0]
click at [1060, 573] on input "I agree to the terms and conditions" at bounding box center [1060, 571] width 10 height 10
checkbox input "true"
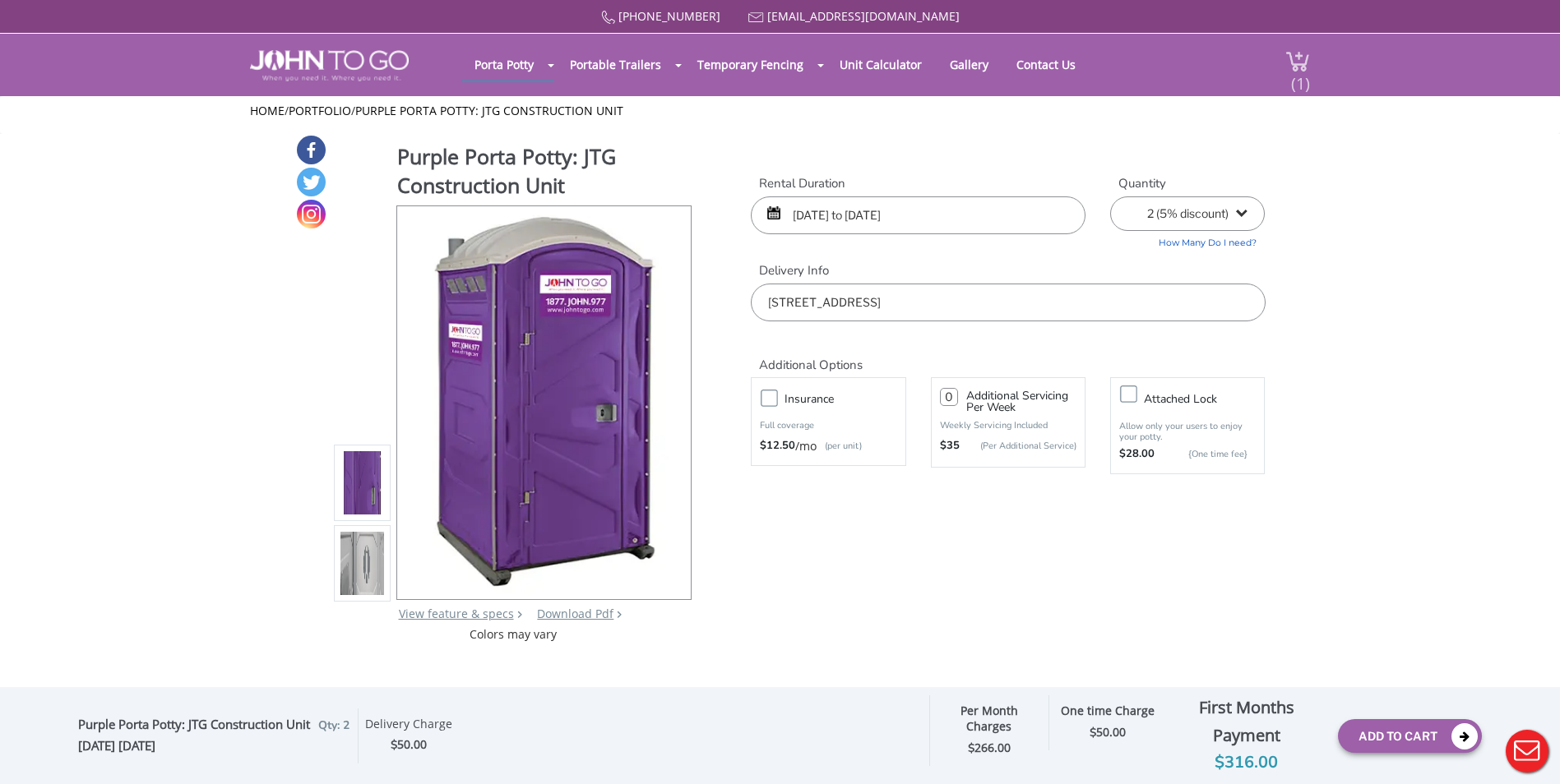
click at [1295, 69] on span "(1)" at bounding box center [1300, 76] width 20 height 35
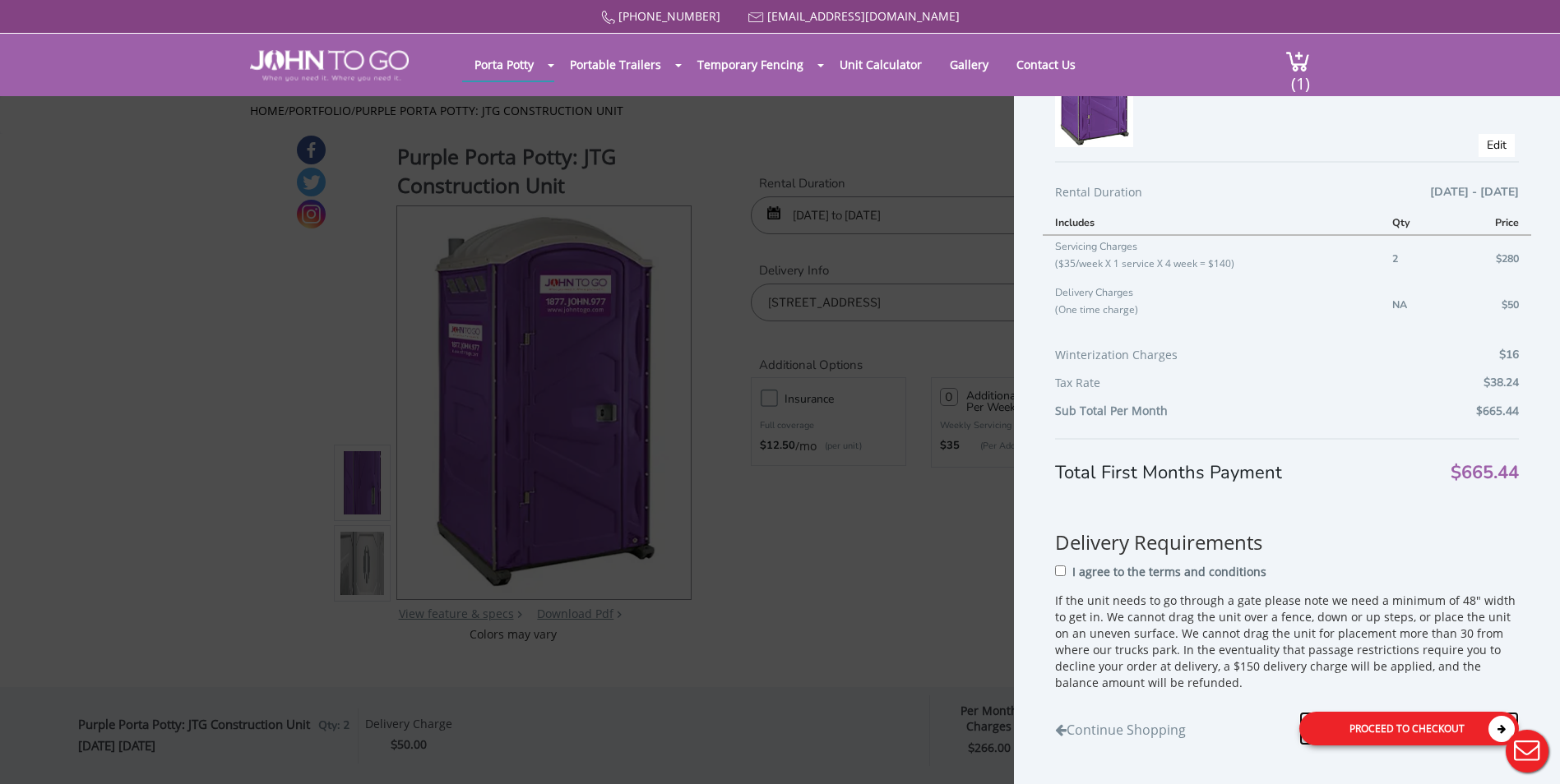
click at [1438, 727] on div "Proceed to Checkout" at bounding box center [1409, 728] width 219 height 33
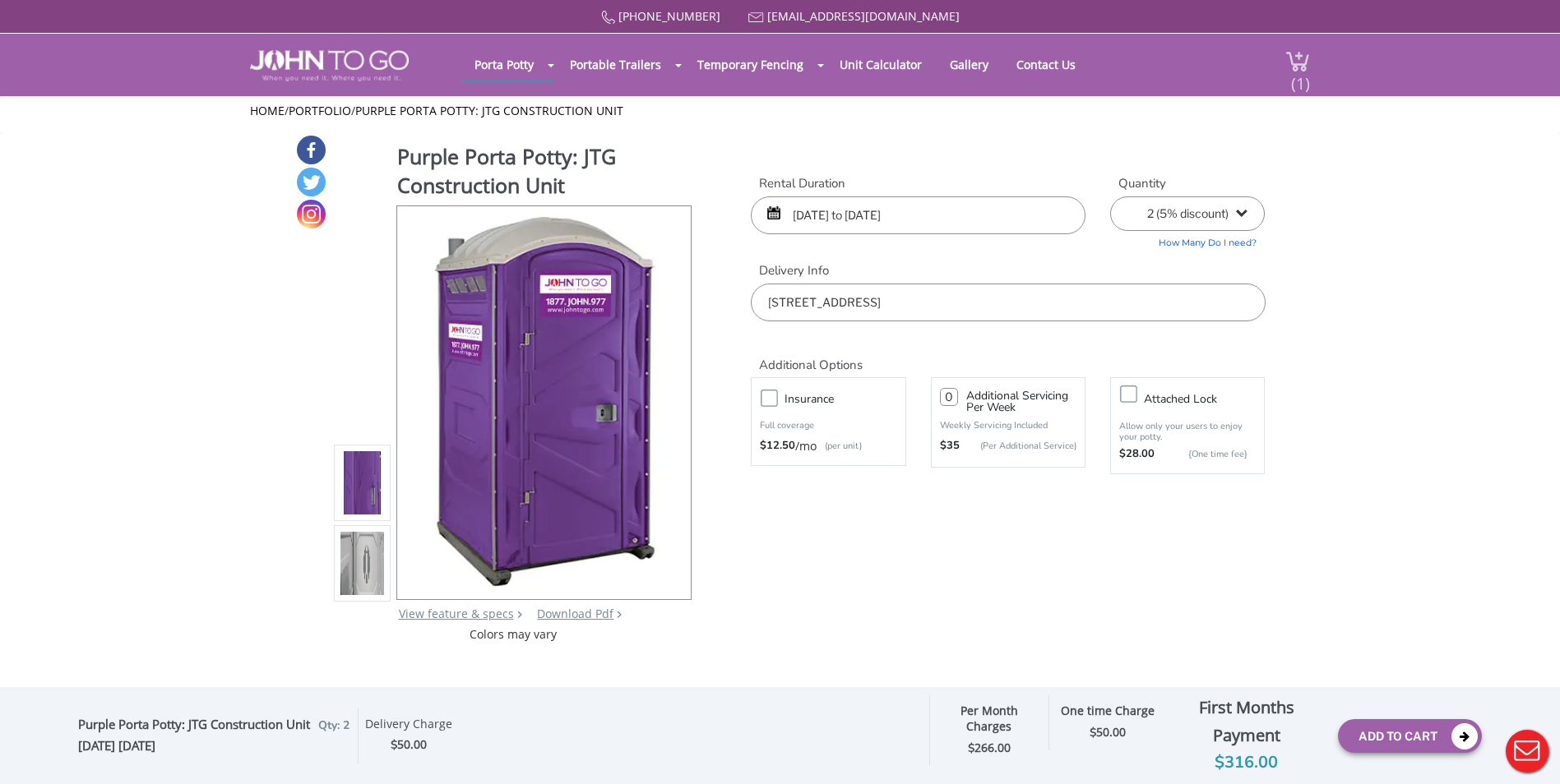
click at [1303, 61] on span "(1)" at bounding box center [1300, 76] width 20 height 35
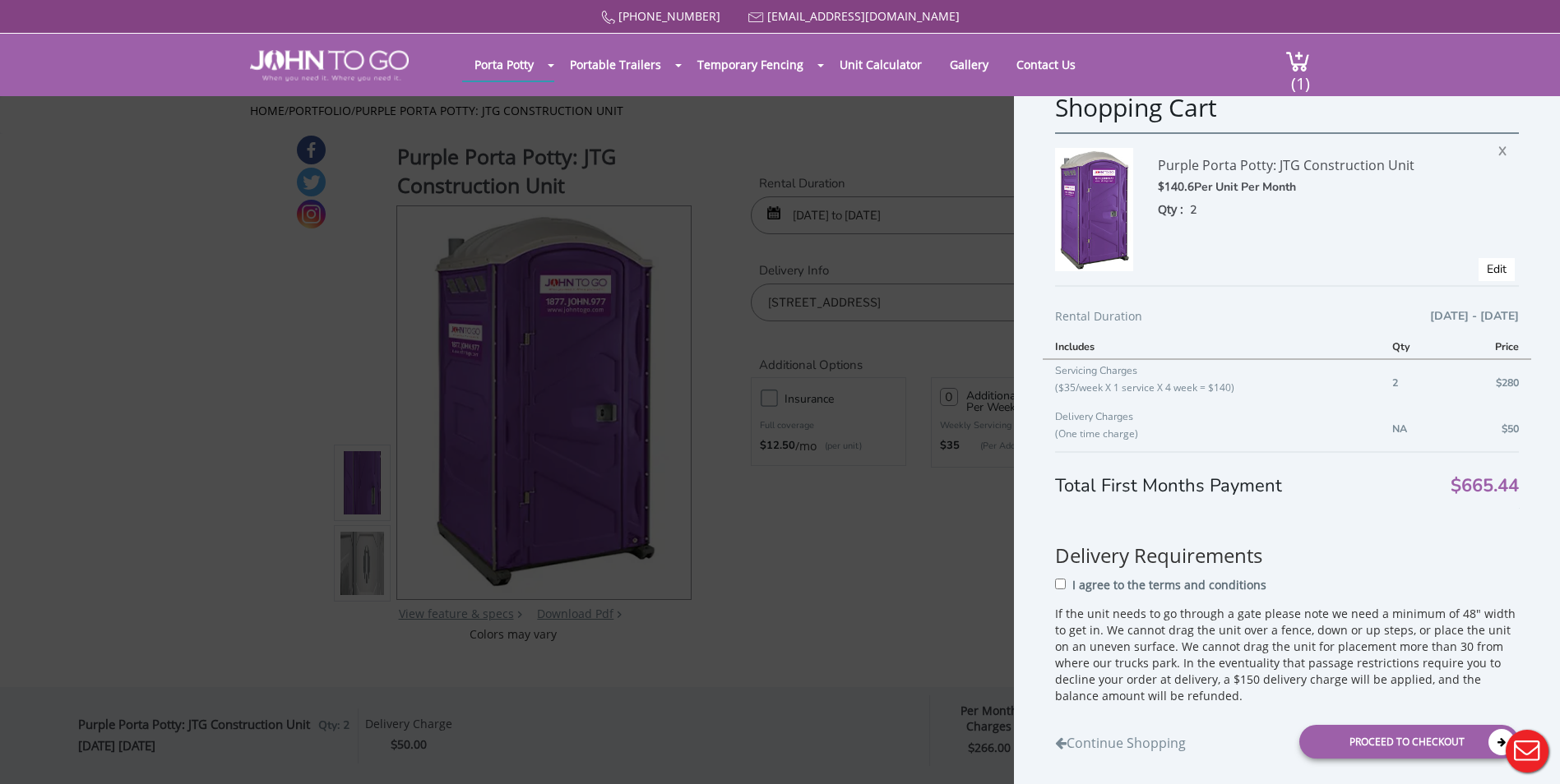
click at [1207, 588] on p "I agree to the terms and conditions" at bounding box center [1170, 584] width 194 height 16
click at [1066, 588] on input "I agree to the terms and conditions" at bounding box center [1060, 583] width 10 height 10
checkbox input "true"
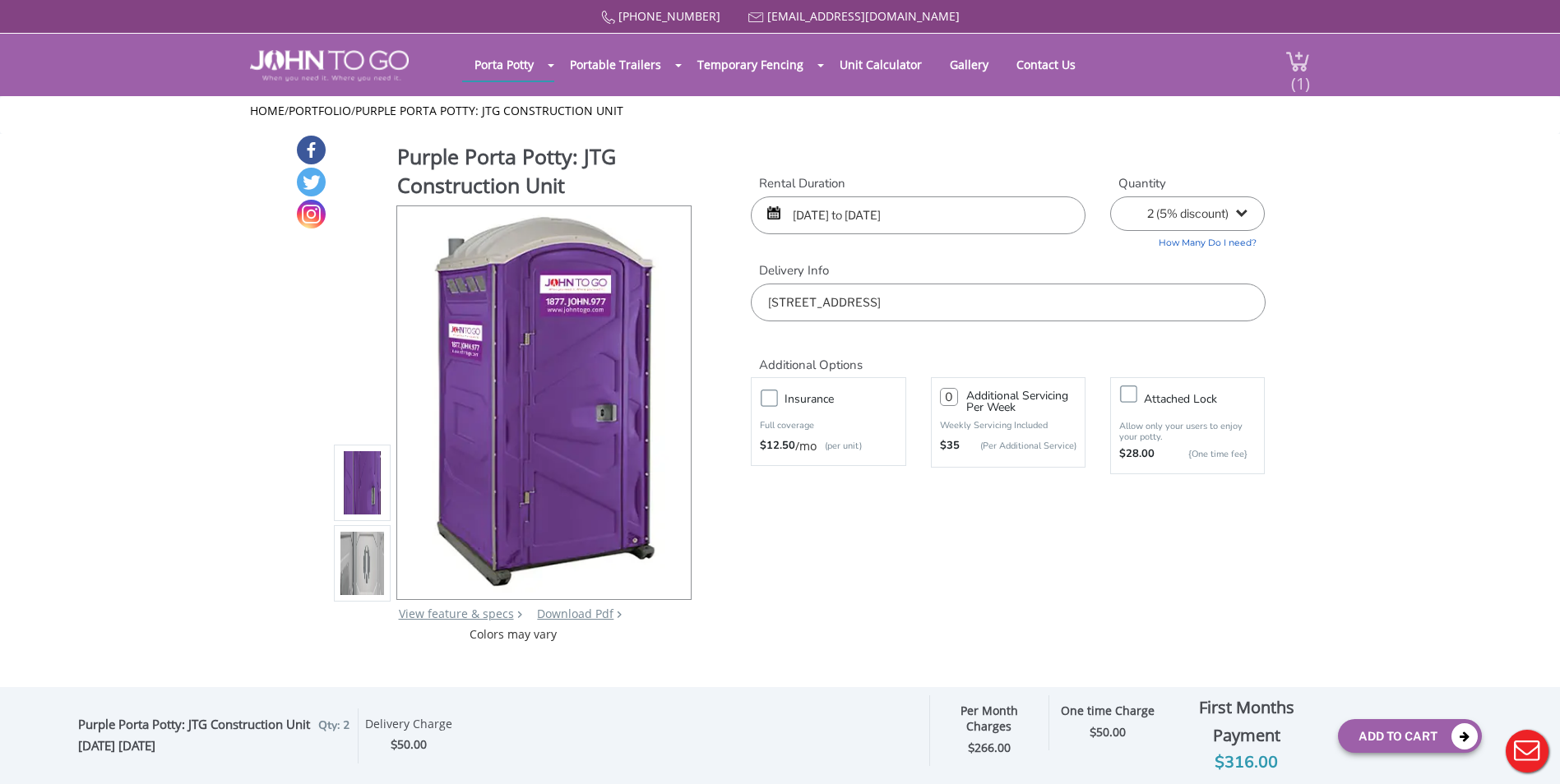
click at [1296, 90] on span "(1)" at bounding box center [1300, 76] width 20 height 35
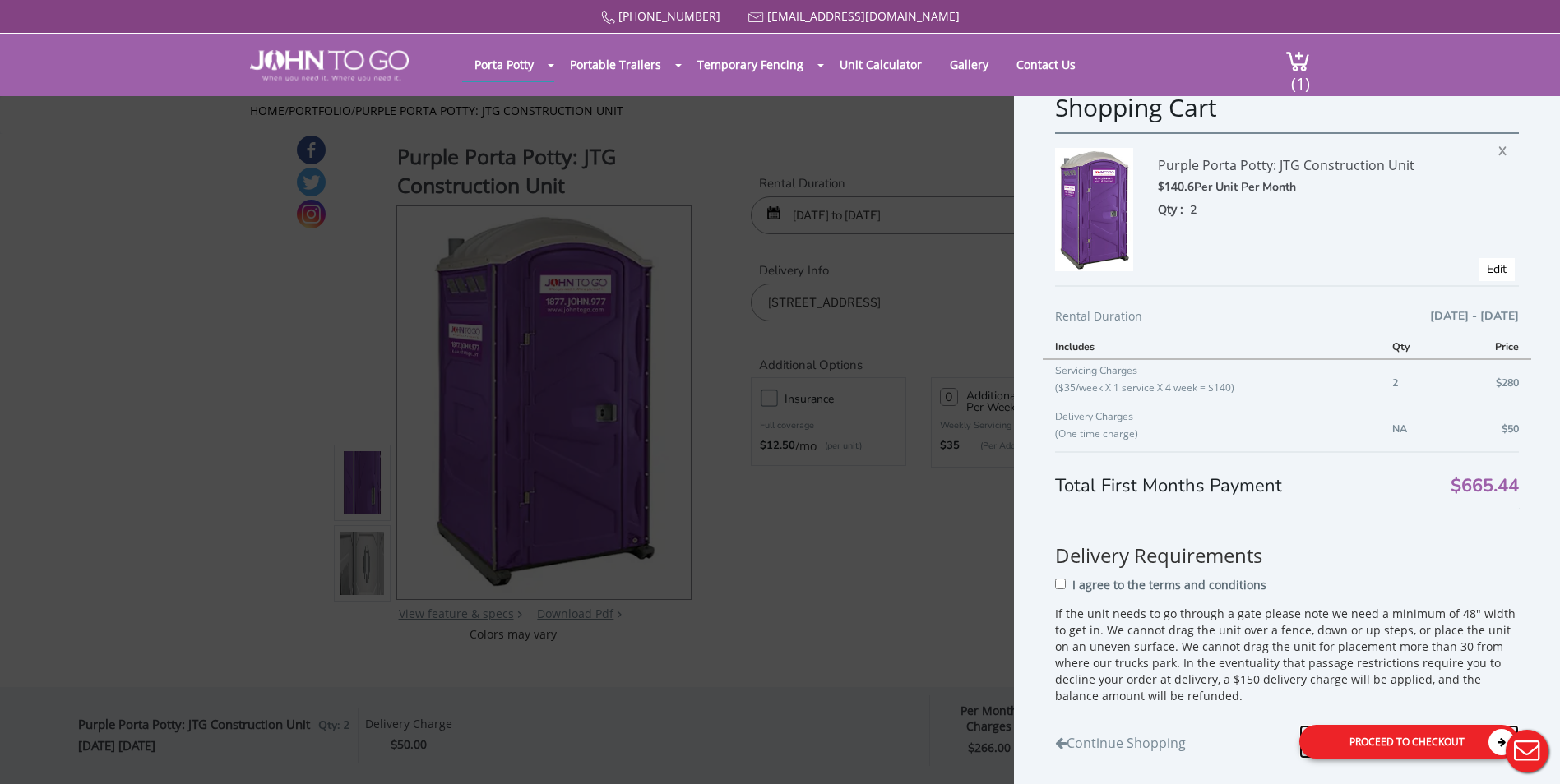
click at [1489, 739] on icon at bounding box center [1502, 741] width 27 height 27
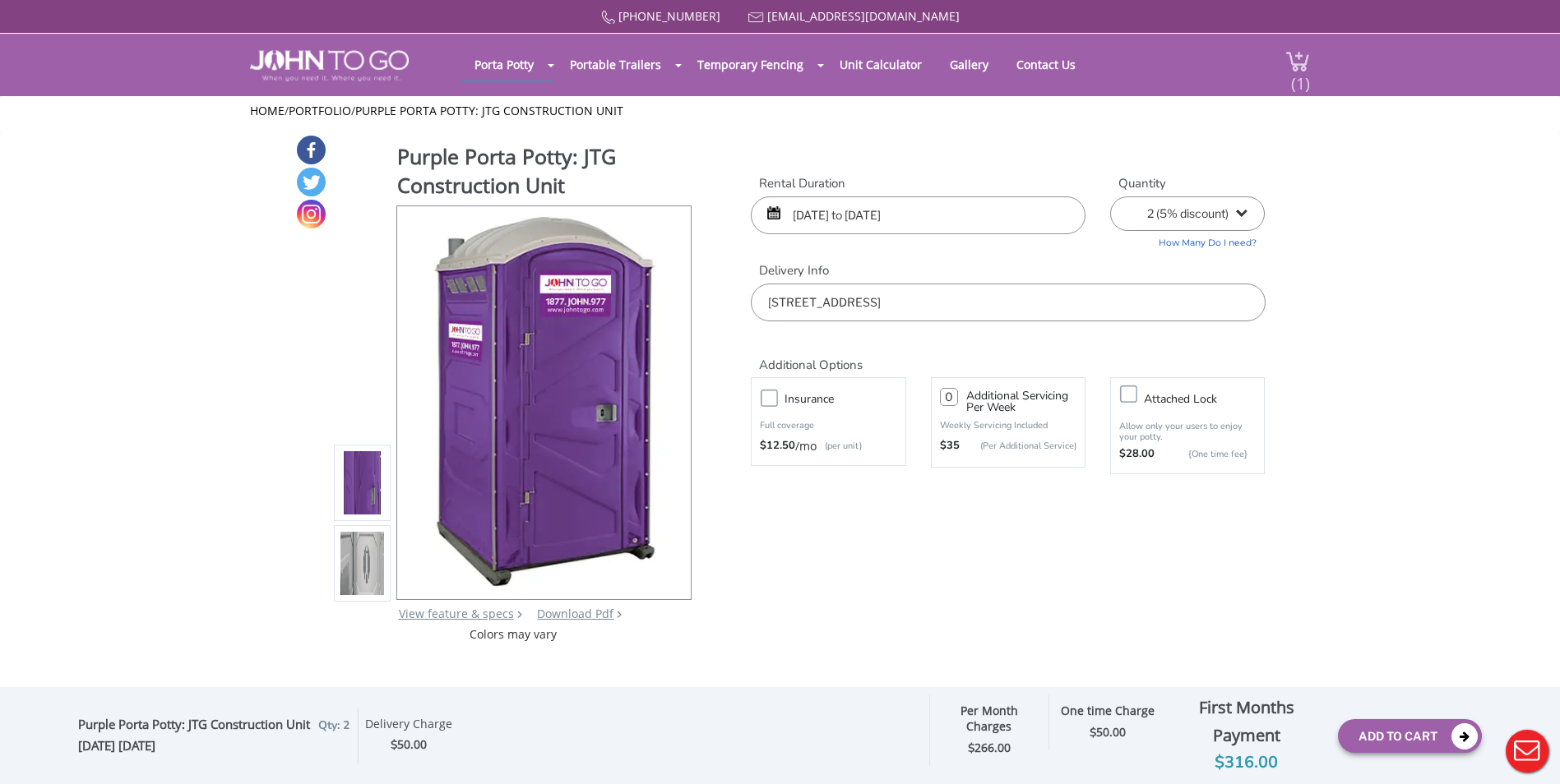
click at [1305, 61] on span "(1)" at bounding box center [1300, 76] width 20 height 35
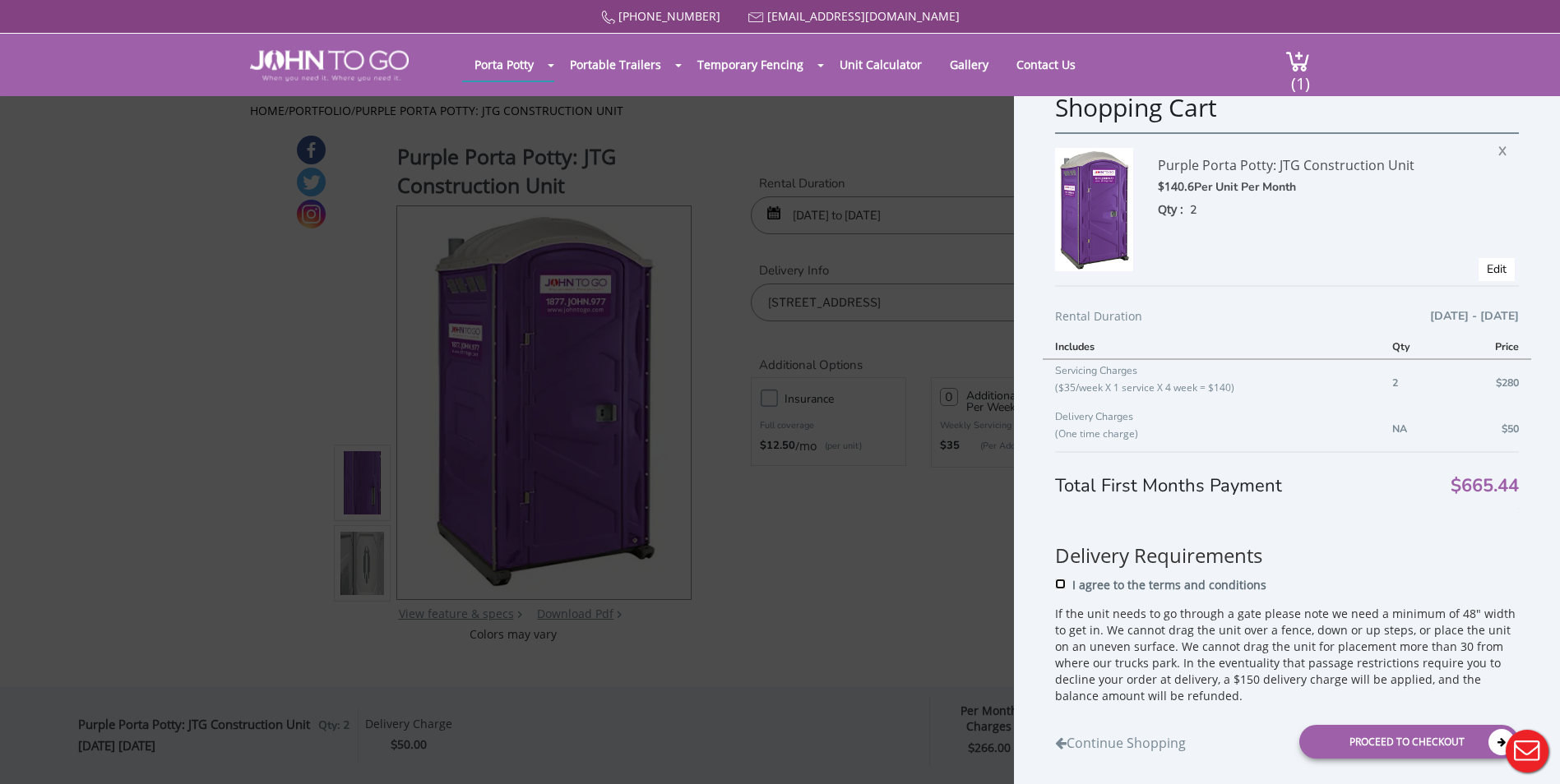
click at [1063, 585] on input "I agree to the terms and conditions" at bounding box center [1060, 583] width 10 height 10
checkbox input "true"
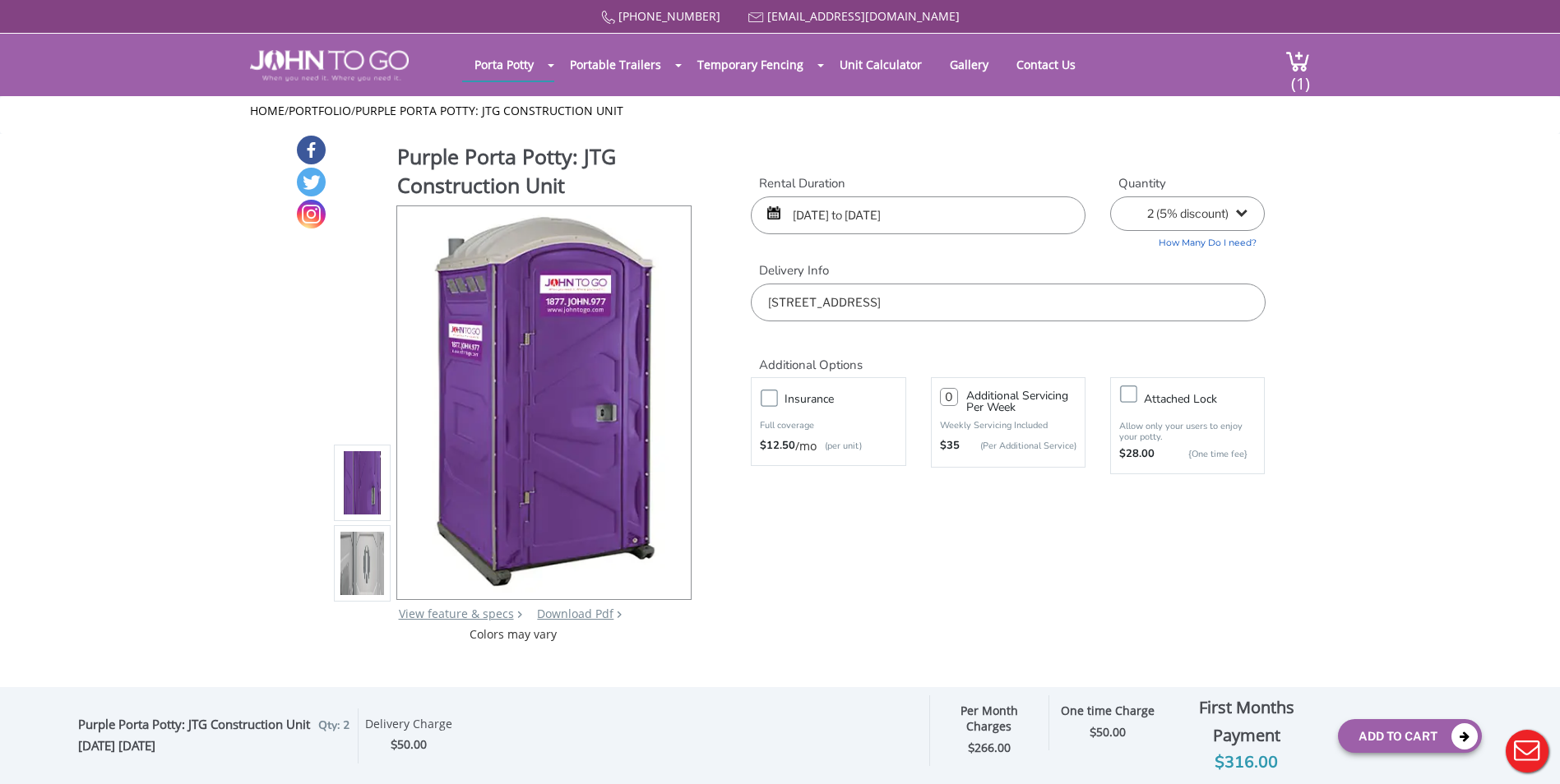
click at [1515, 746] on button "Live Chat" at bounding box center [1527, 751] width 66 height 66
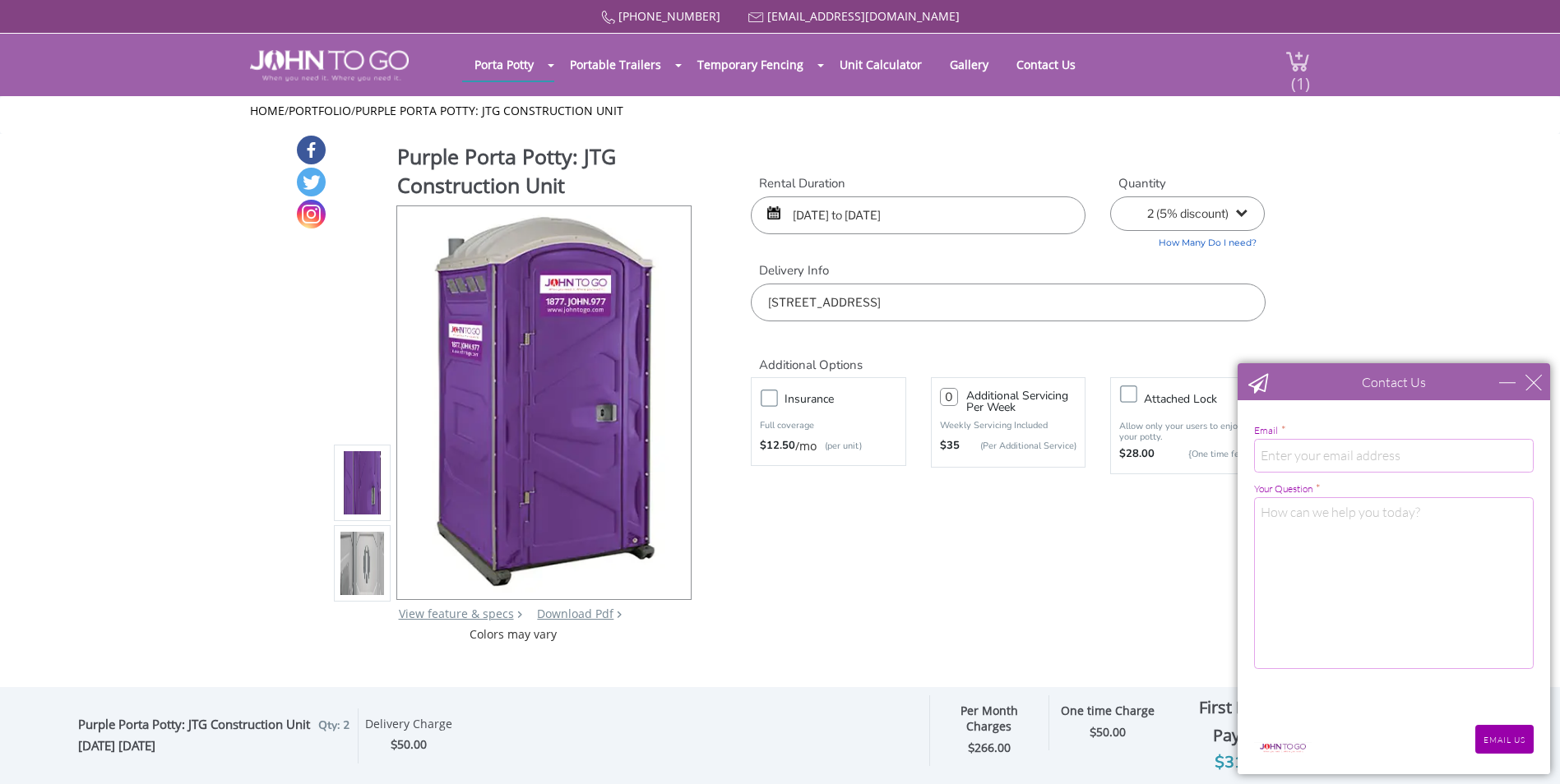
click at [1303, 67] on span "(1)" at bounding box center [1300, 76] width 20 height 35
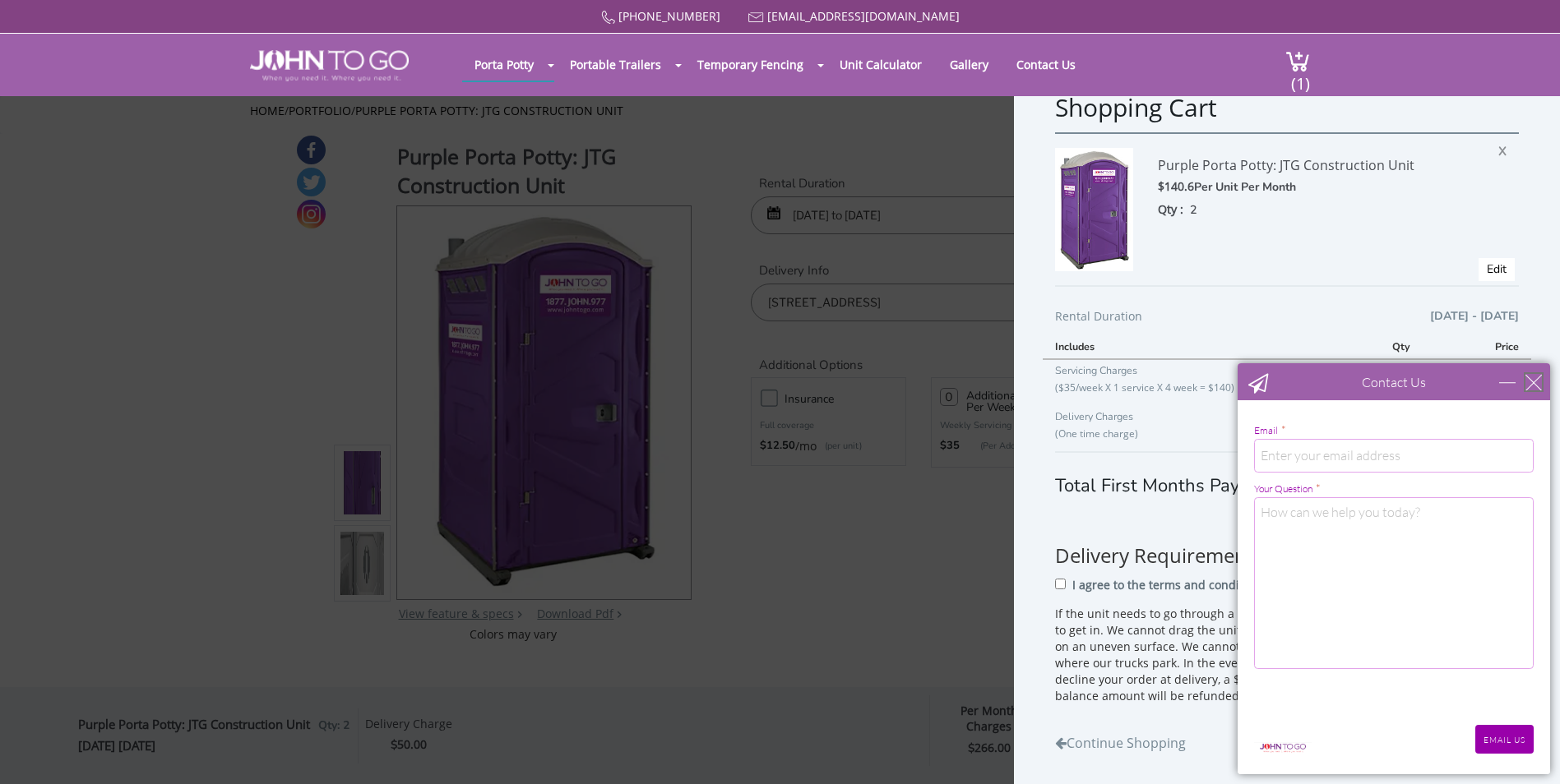
click at [1531, 383] on div "close" at bounding box center [1533, 382] width 16 height 16
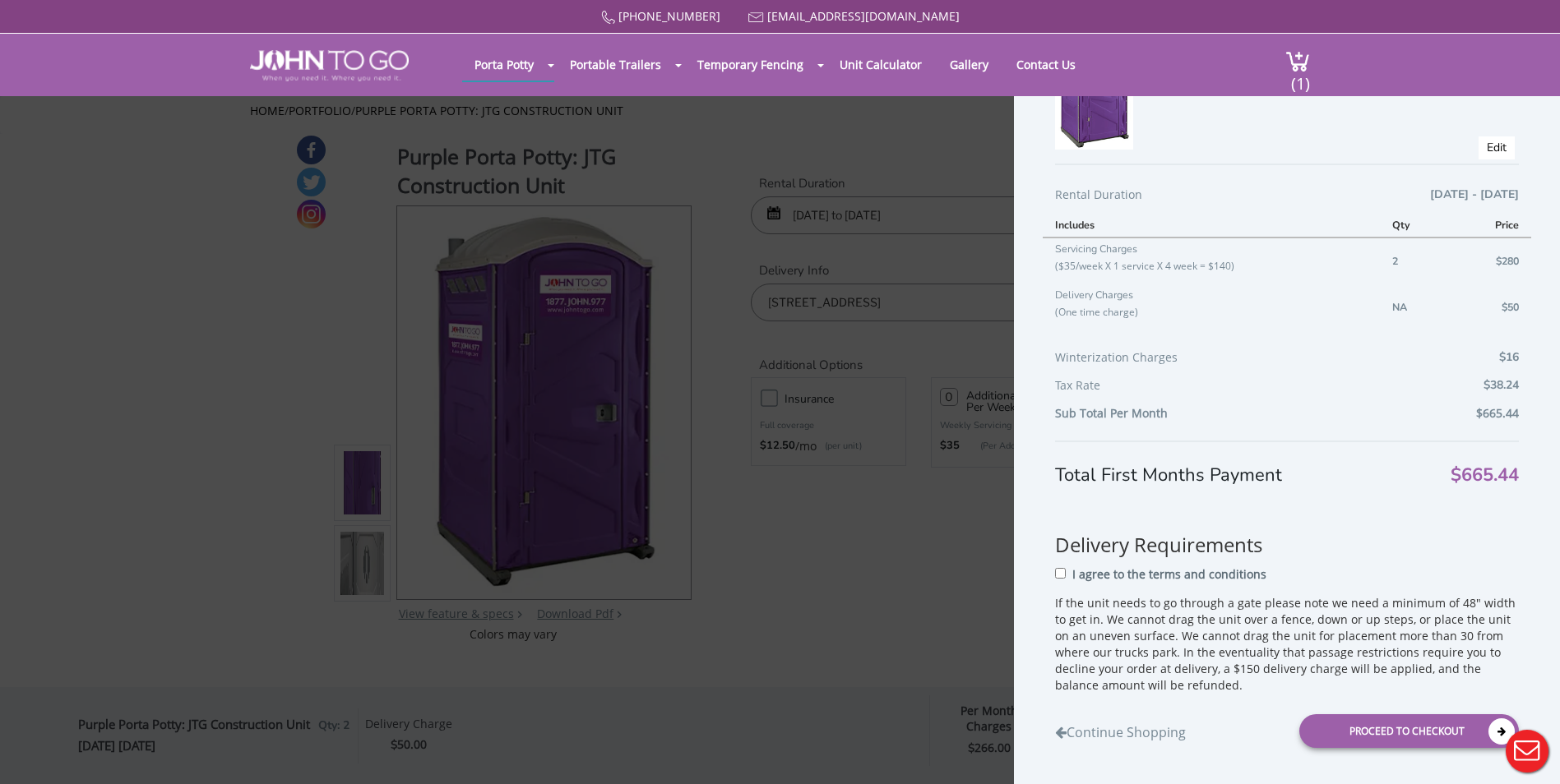
scroll to position [124, 0]
click at [1063, 567] on input "I agree to the terms and conditions" at bounding box center [1060, 571] width 10 height 10
checkbox input "true"
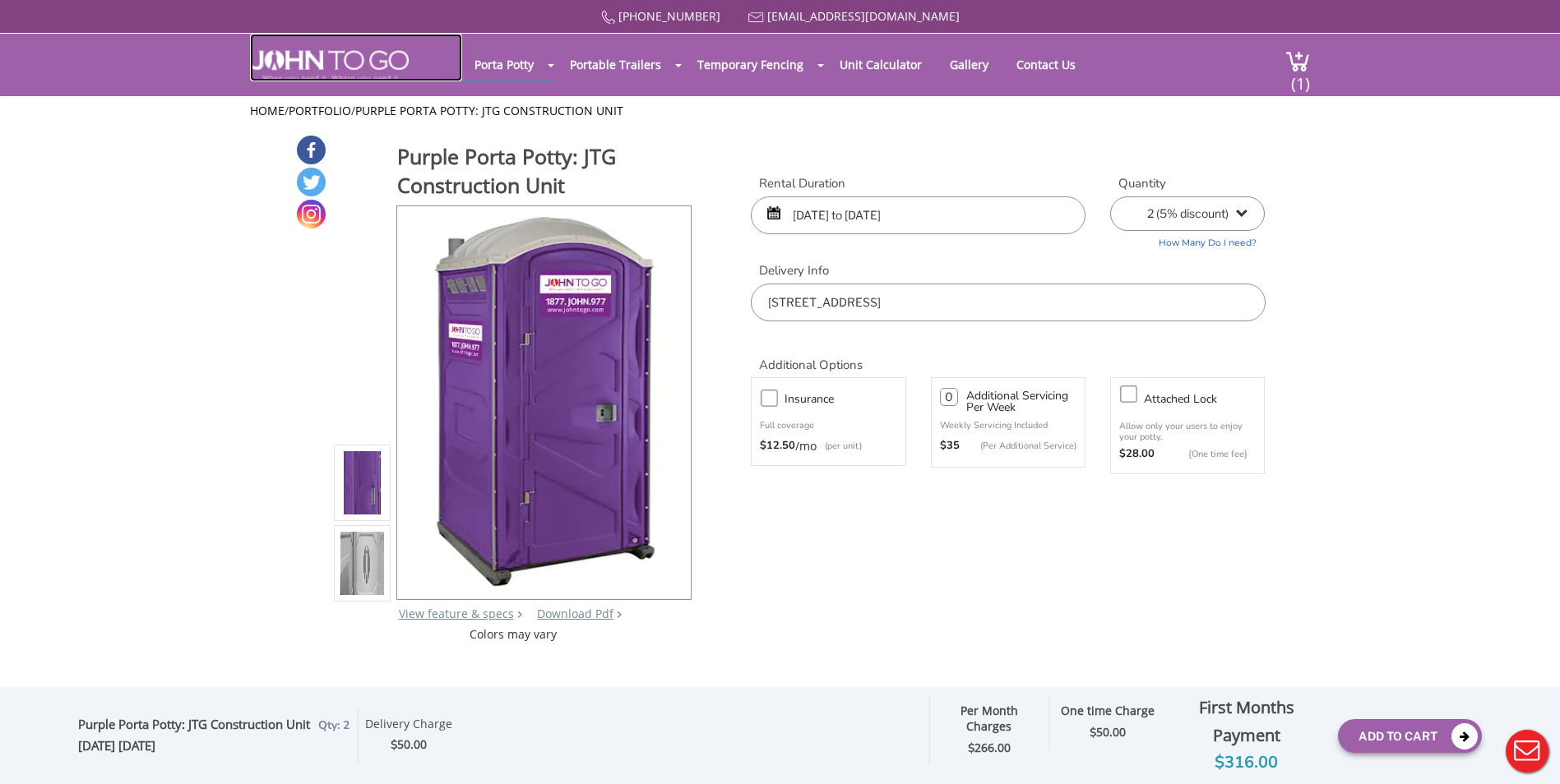
click at [292, 52] on img at bounding box center [329, 66] width 158 height 32
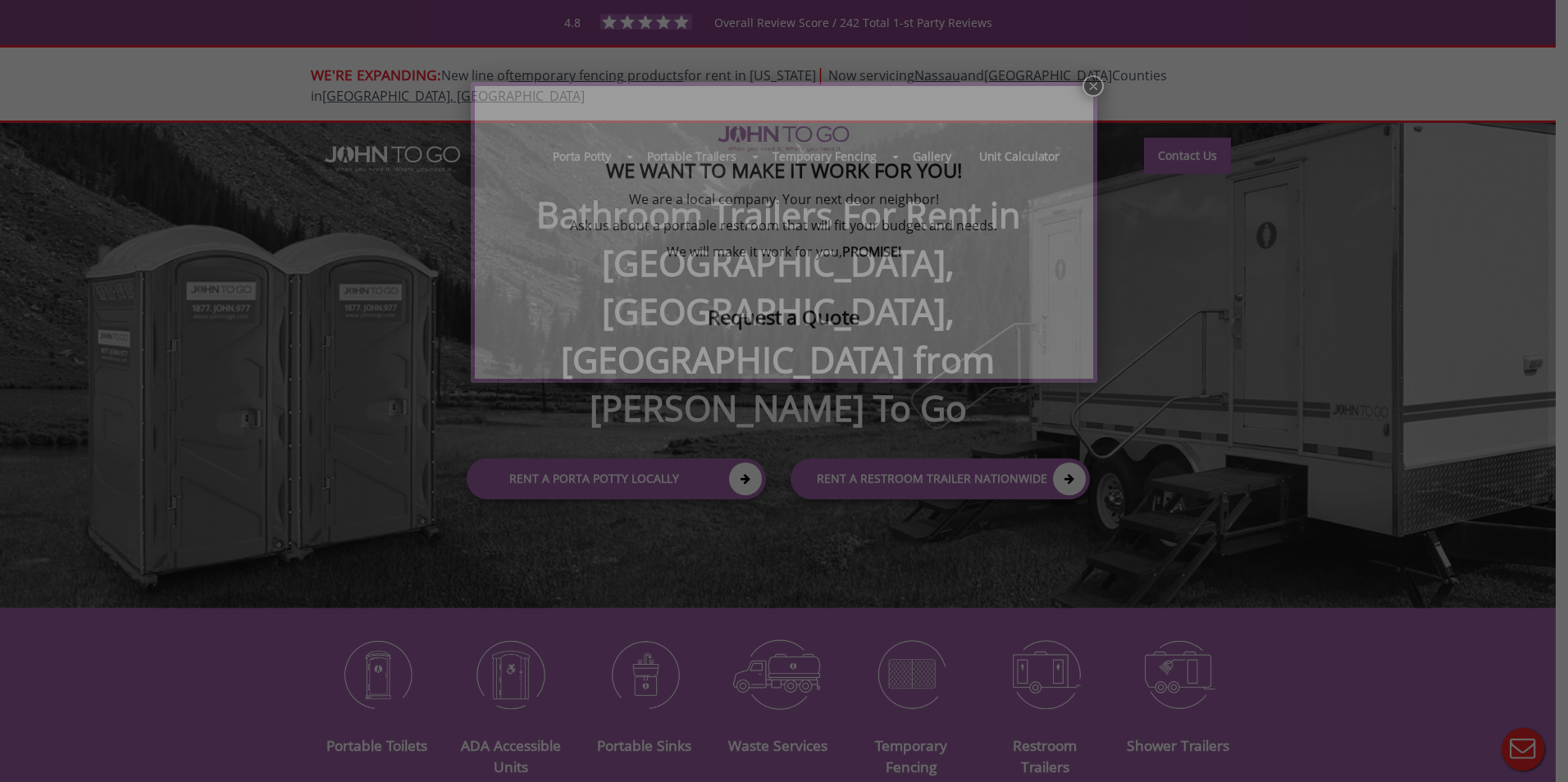
scroll to position [5, 0]
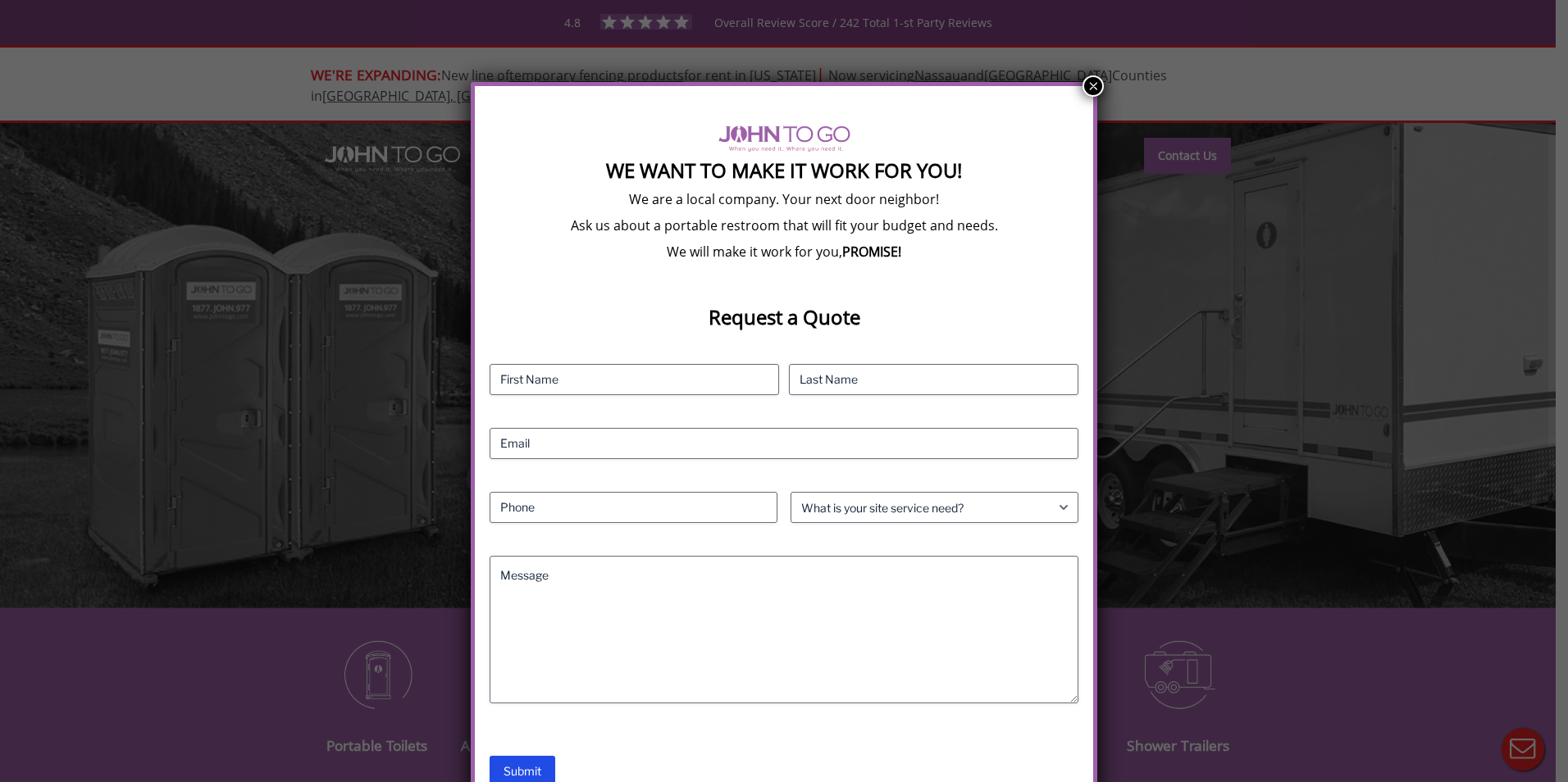
click at [1087, 82] on button "×" at bounding box center [1093, 85] width 21 height 21
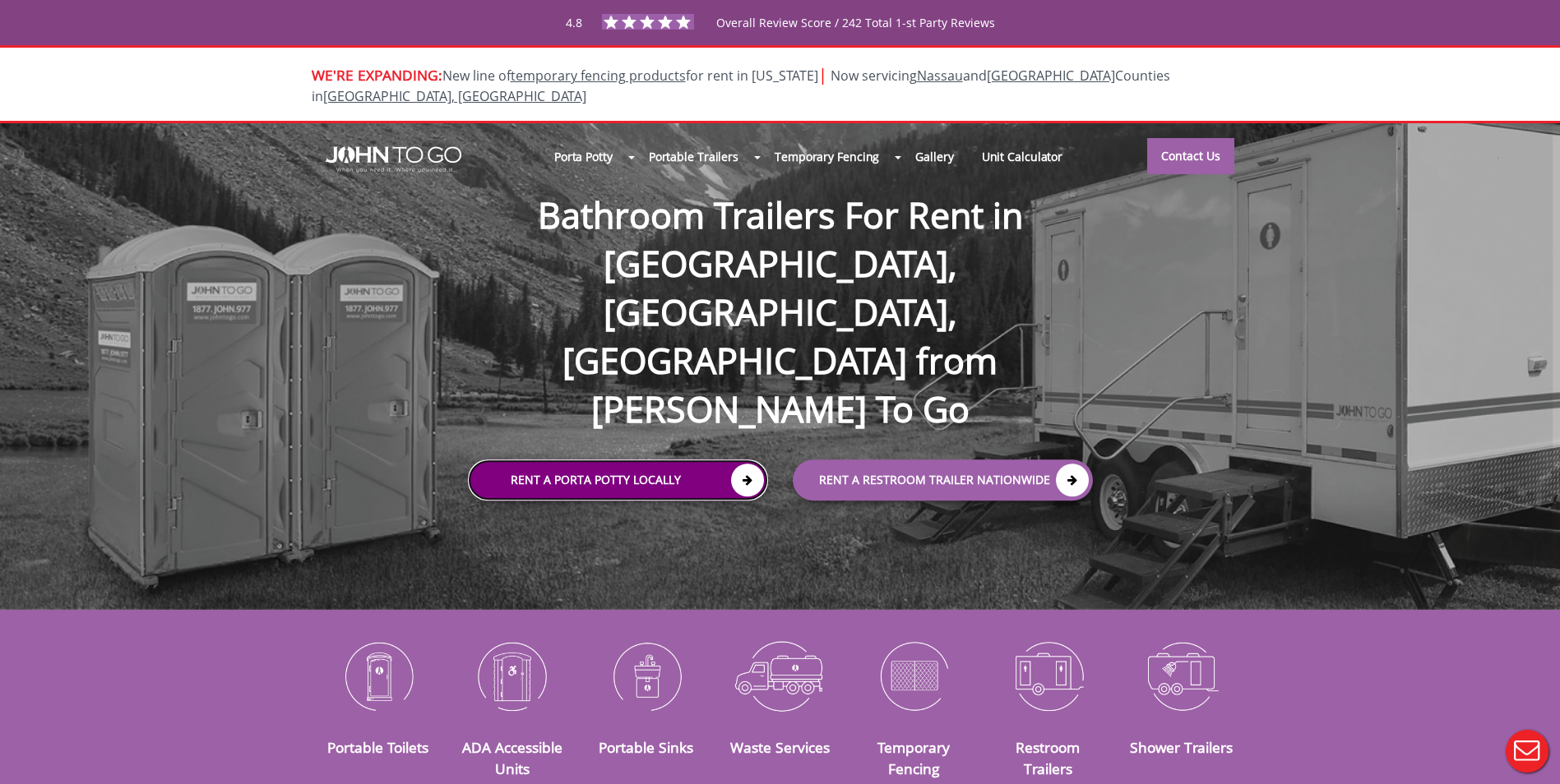
click at [612, 460] on link "Rent a Porta Potty Locally" at bounding box center [618, 481] width 301 height 41
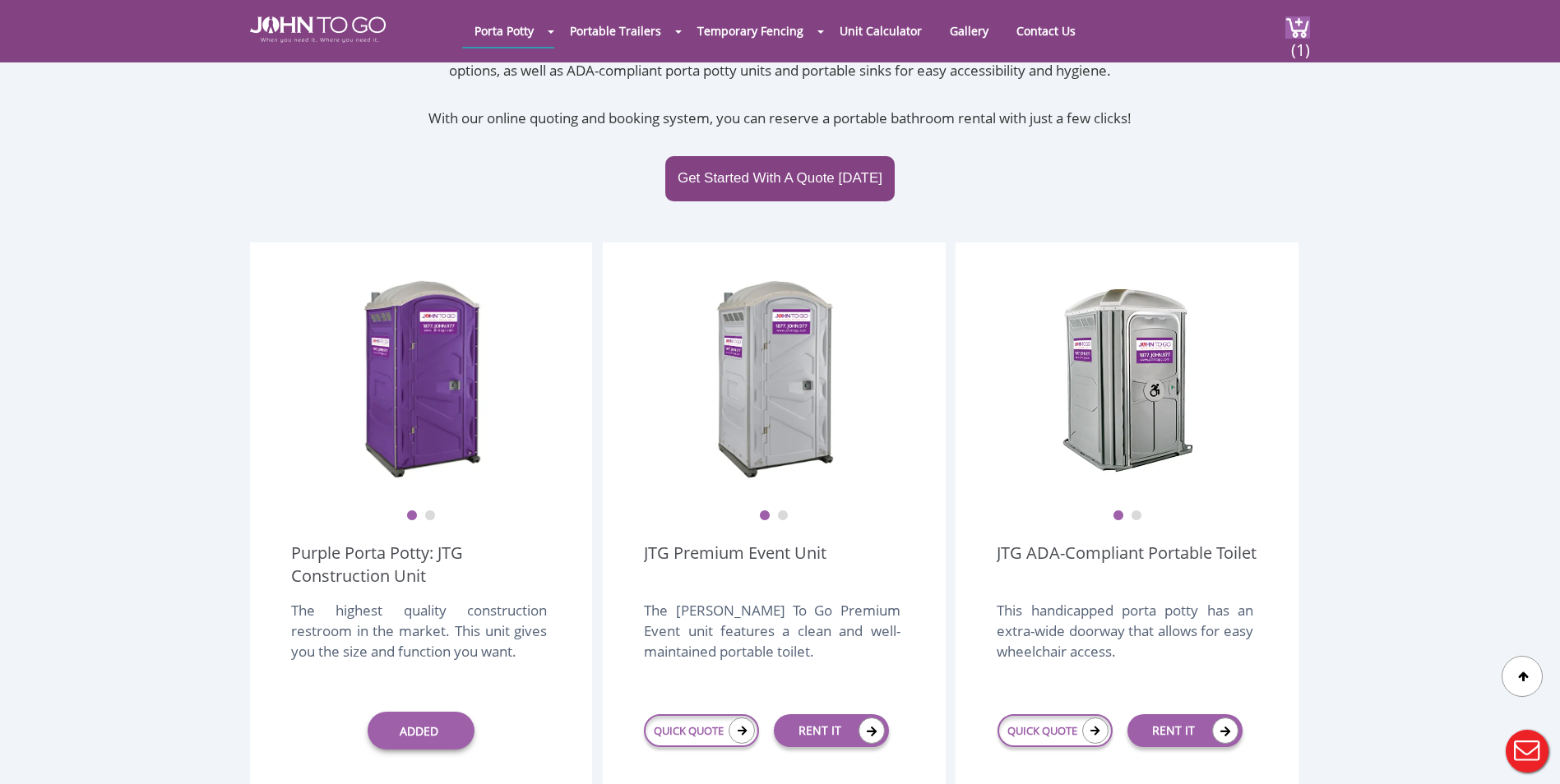
scroll to position [329, 0]
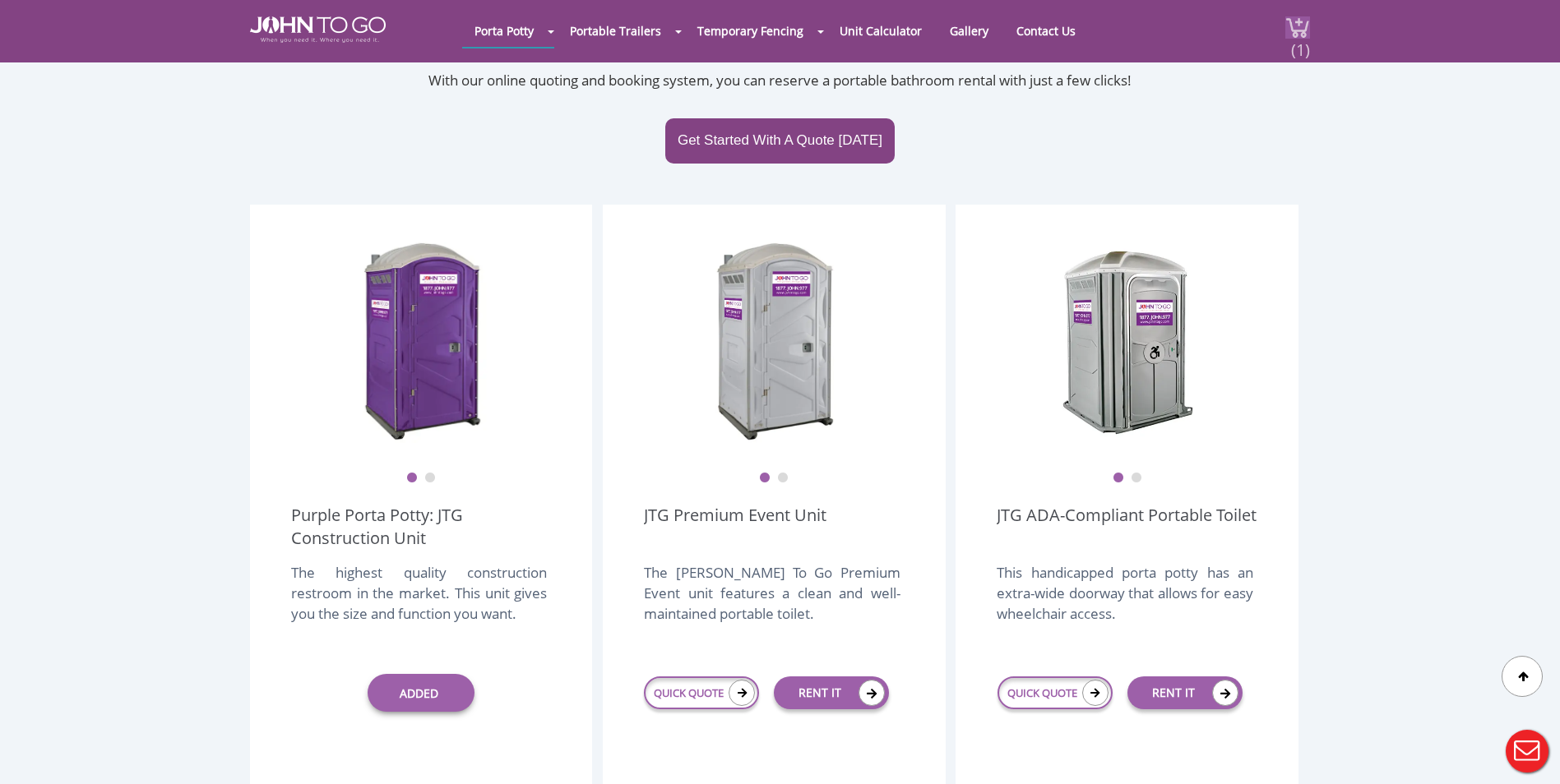
click at [1297, 18] on img at bounding box center [1297, 27] width 25 height 22
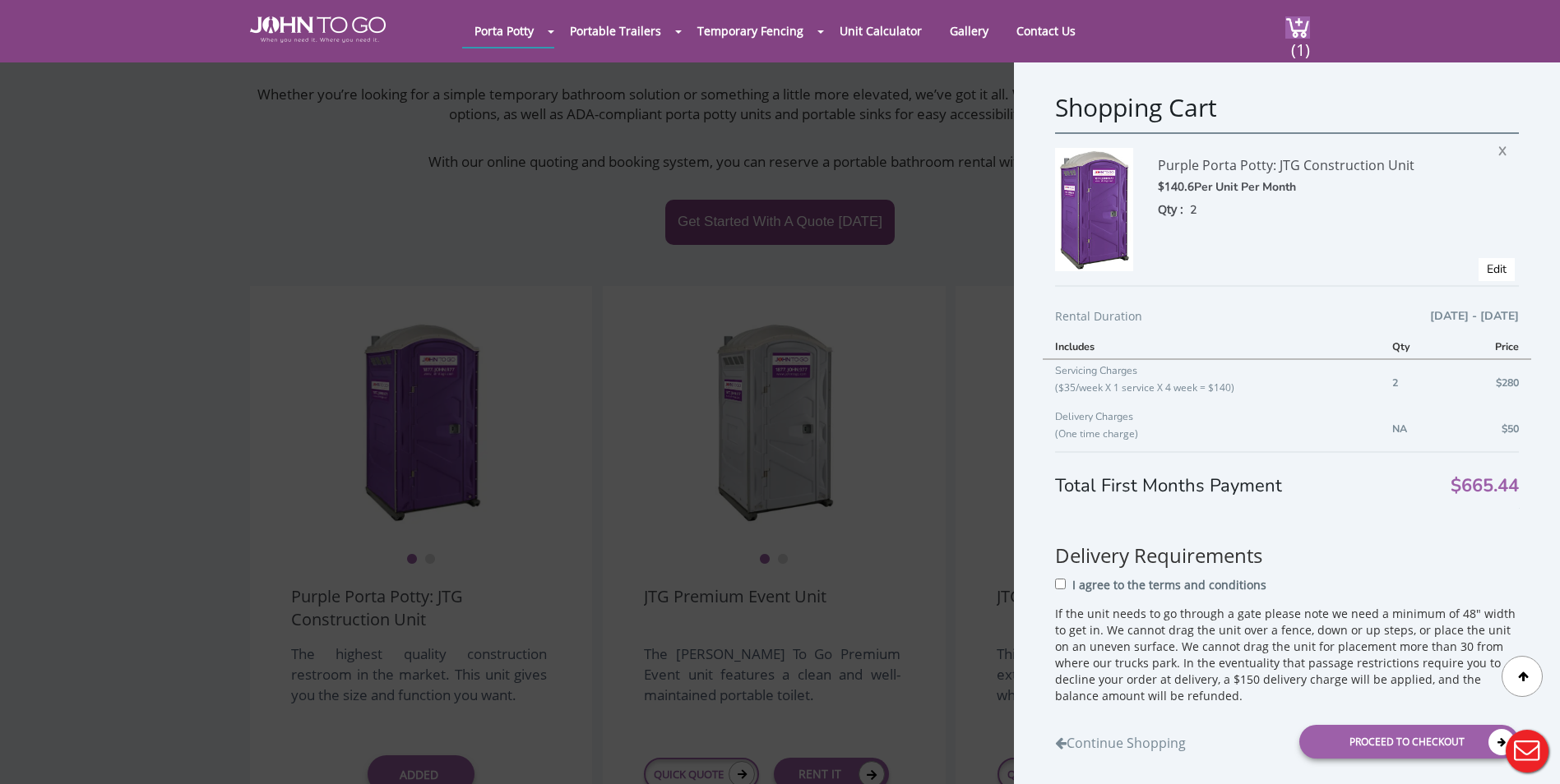
scroll to position [246, 0]
click at [1389, 737] on div "Proceed to Checkout" at bounding box center [1409, 740] width 219 height 33
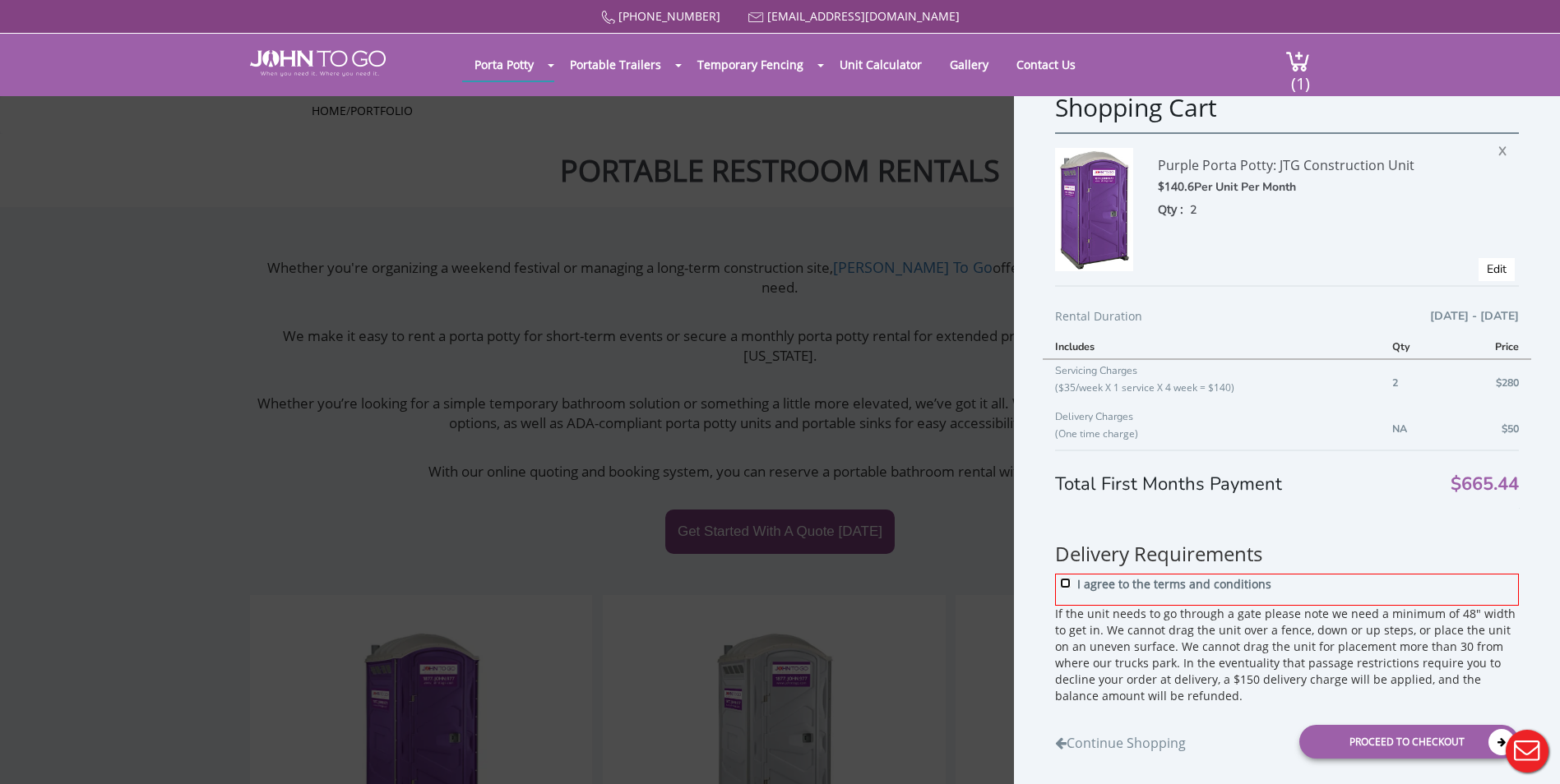
click at [1065, 579] on input "I agree to the terms and conditions" at bounding box center [1065, 582] width 10 height 10
checkbox input "true"
click at [1409, 729] on div "Proceed to Checkout" at bounding box center [1409, 740] width 219 height 33
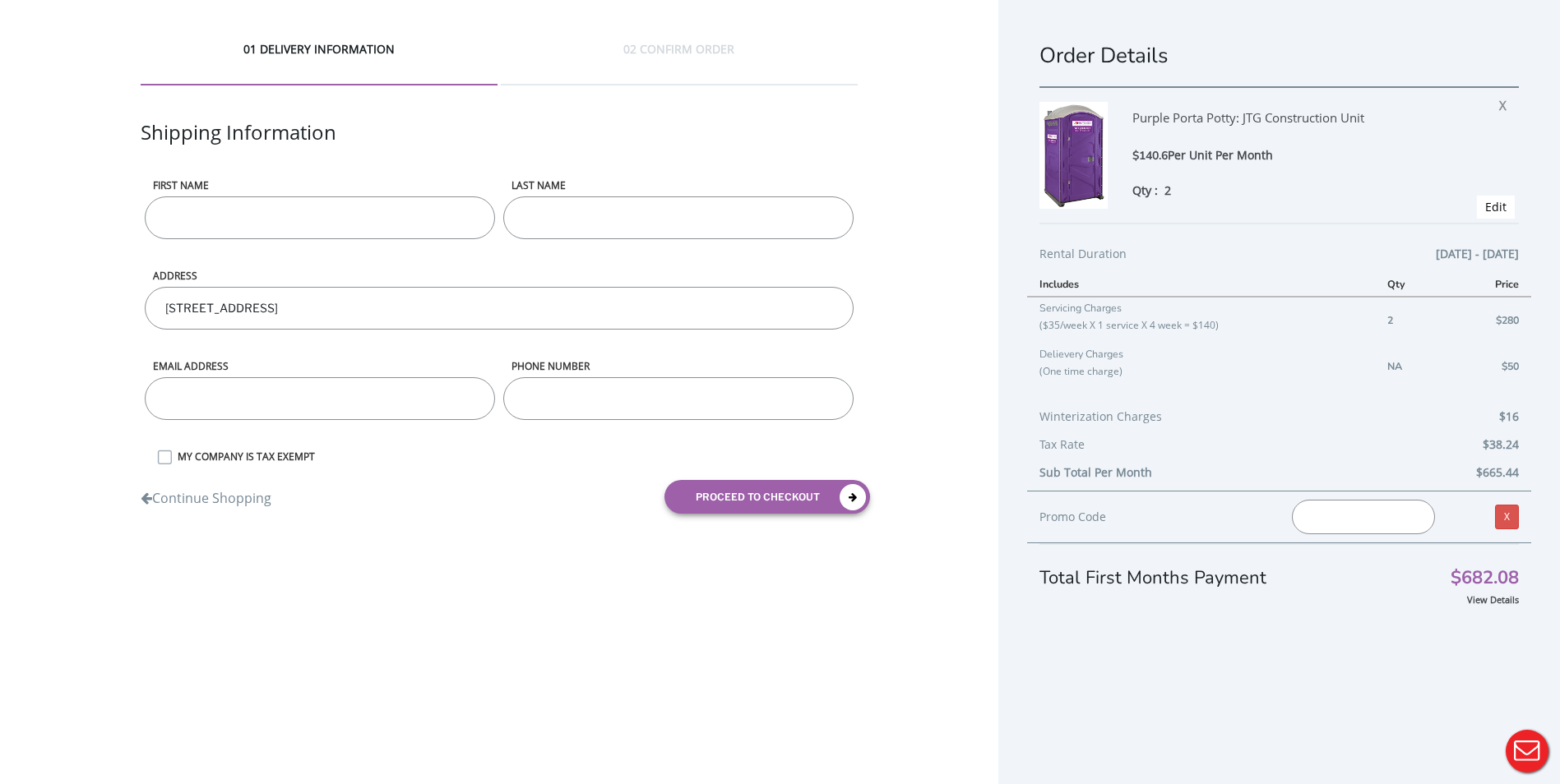
click at [324, 199] on input "First name" at bounding box center [319, 218] width 350 height 43
type input "real"
type input "kuka"
type input "[EMAIL_ADDRESS][DOMAIN_NAME]"
type input "9143276499"
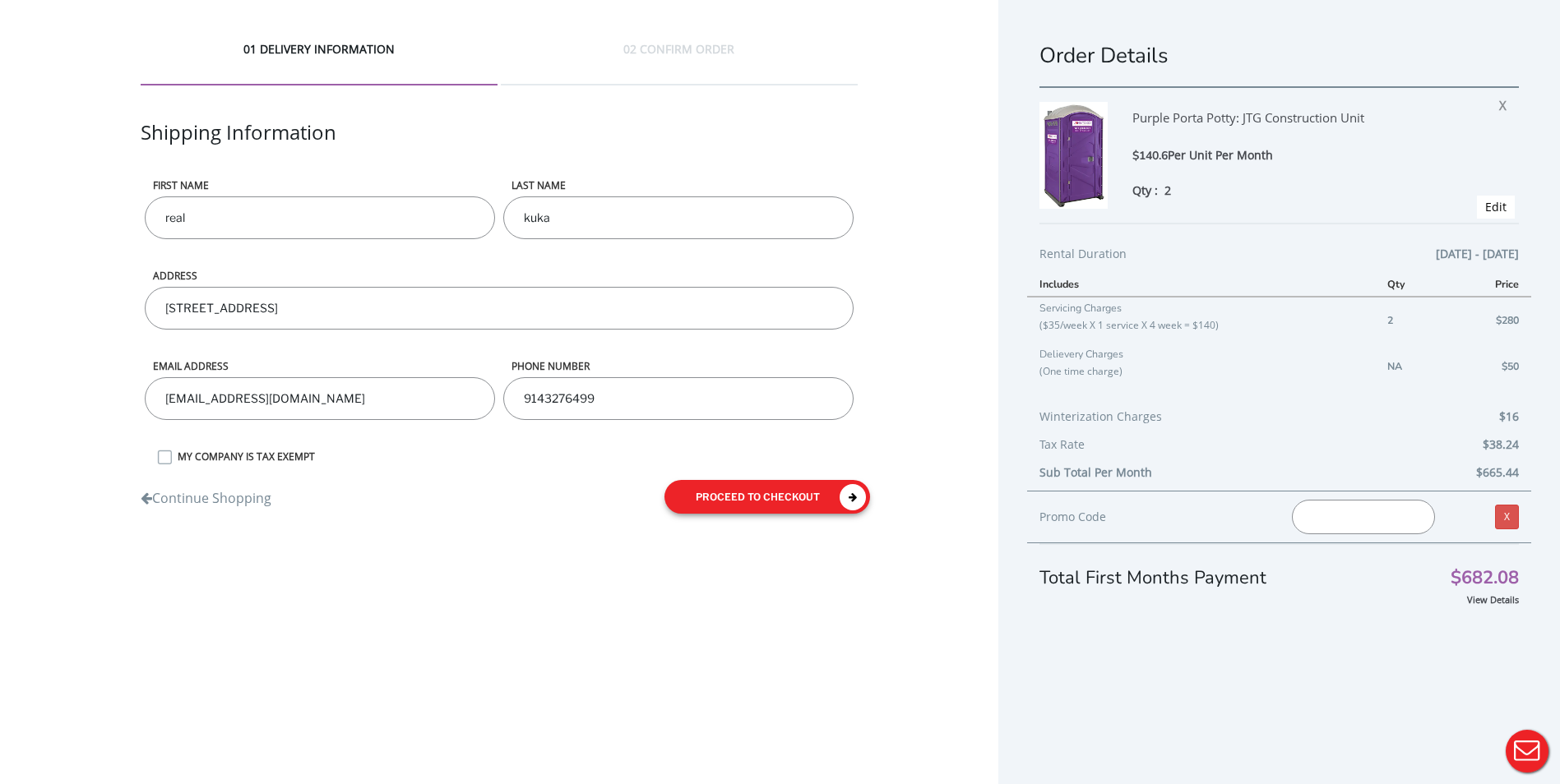
click at [830, 491] on button "proceed to checkout" at bounding box center [767, 496] width 205 height 33
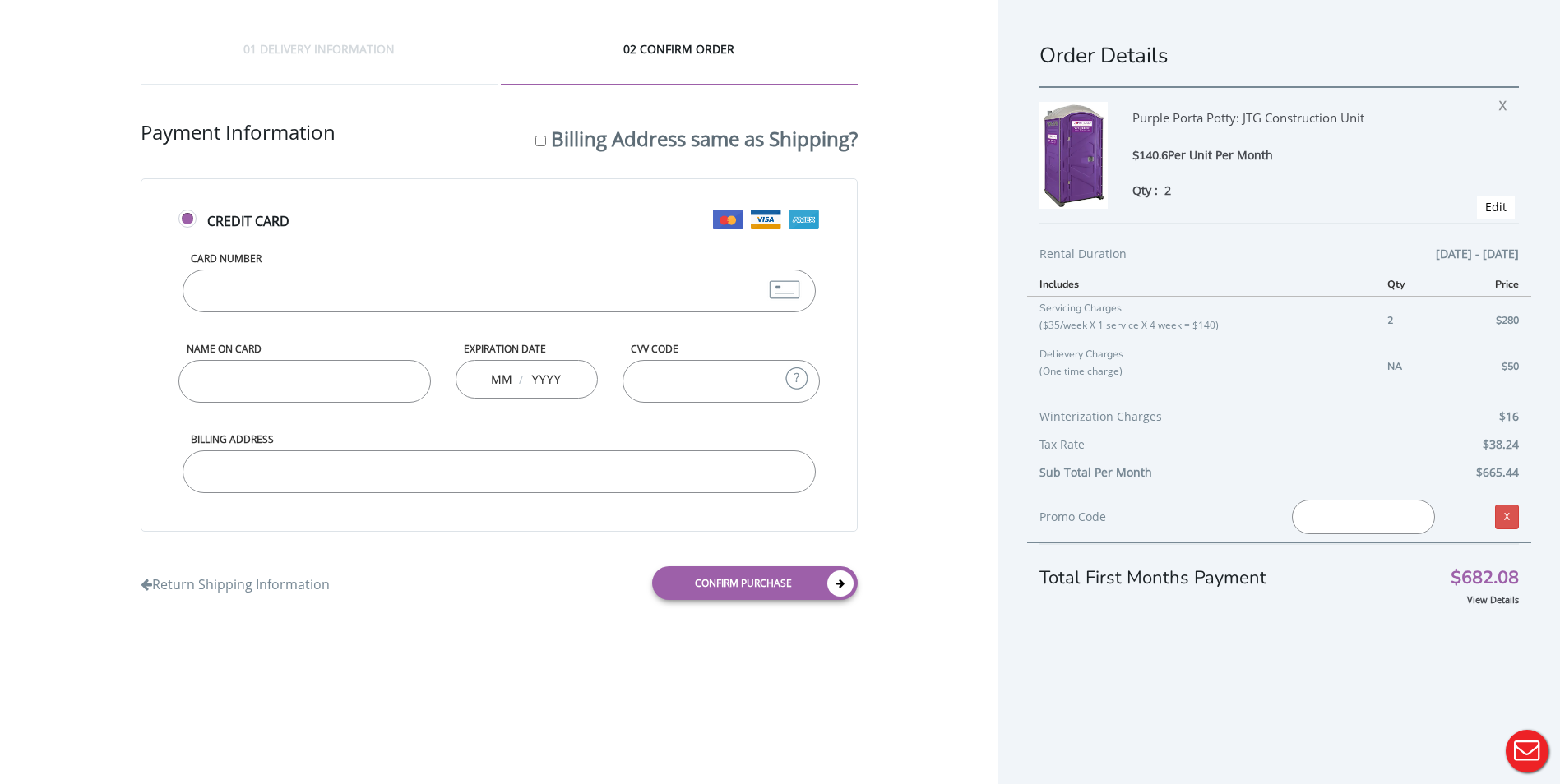
click at [424, 290] on input "Card Number" at bounding box center [499, 291] width 634 height 43
type input "5563053822161383"
click at [270, 381] on input "Name on Card" at bounding box center [305, 382] width 253 height 43
type input "real kuka"
click at [491, 377] on div "/" at bounding box center [527, 379] width 142 height 39
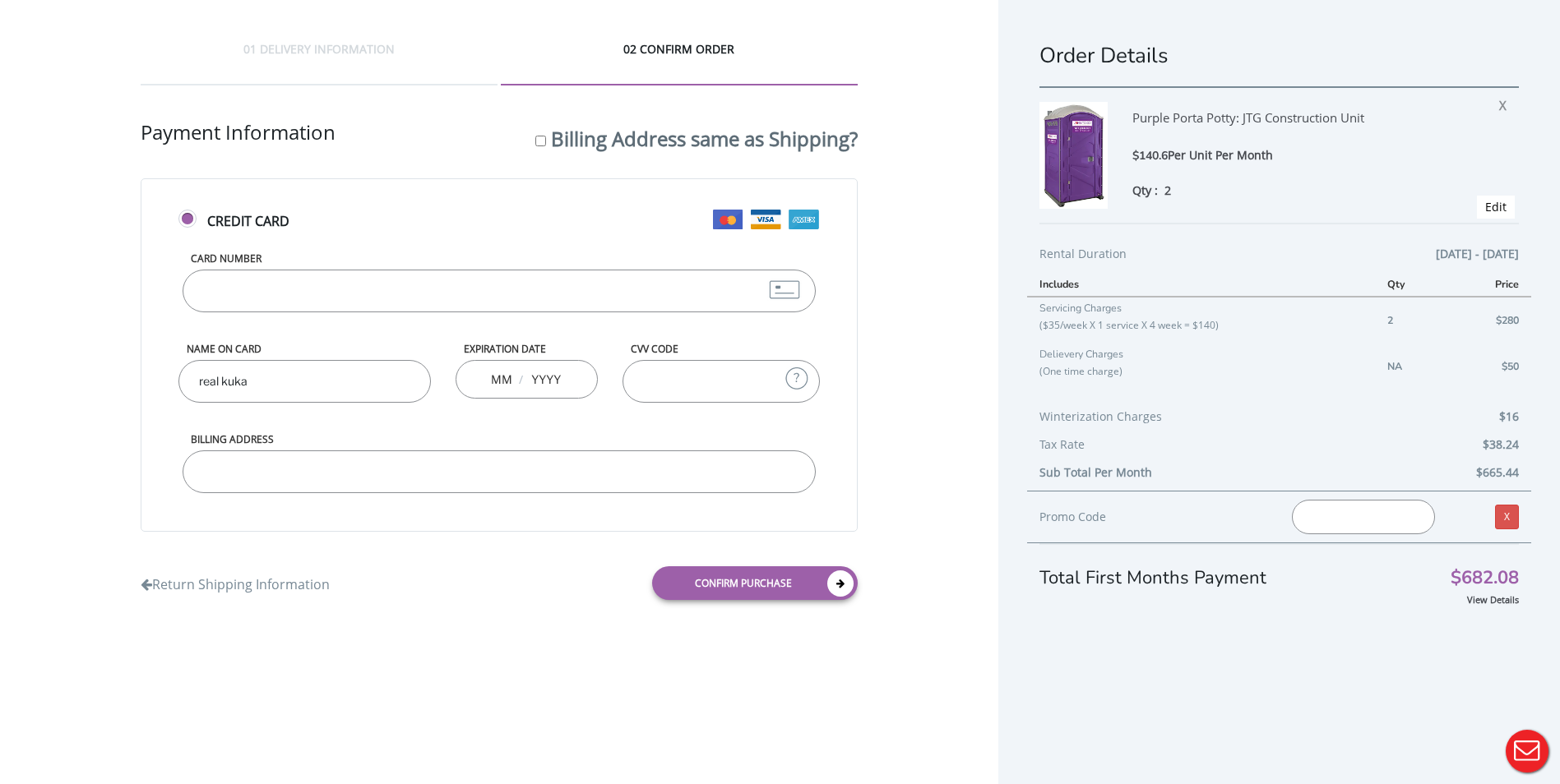
click at [491, 377] on div "/" at bounding box center [527, 379] width 142 height 39
click at [499, 383] on input "text" at bounding box center [501, 379] width 21 height 33
type input "03"
click at [537, 377] on input "7" at bounding box center [546, 379] width 33 height 33
type input "27"
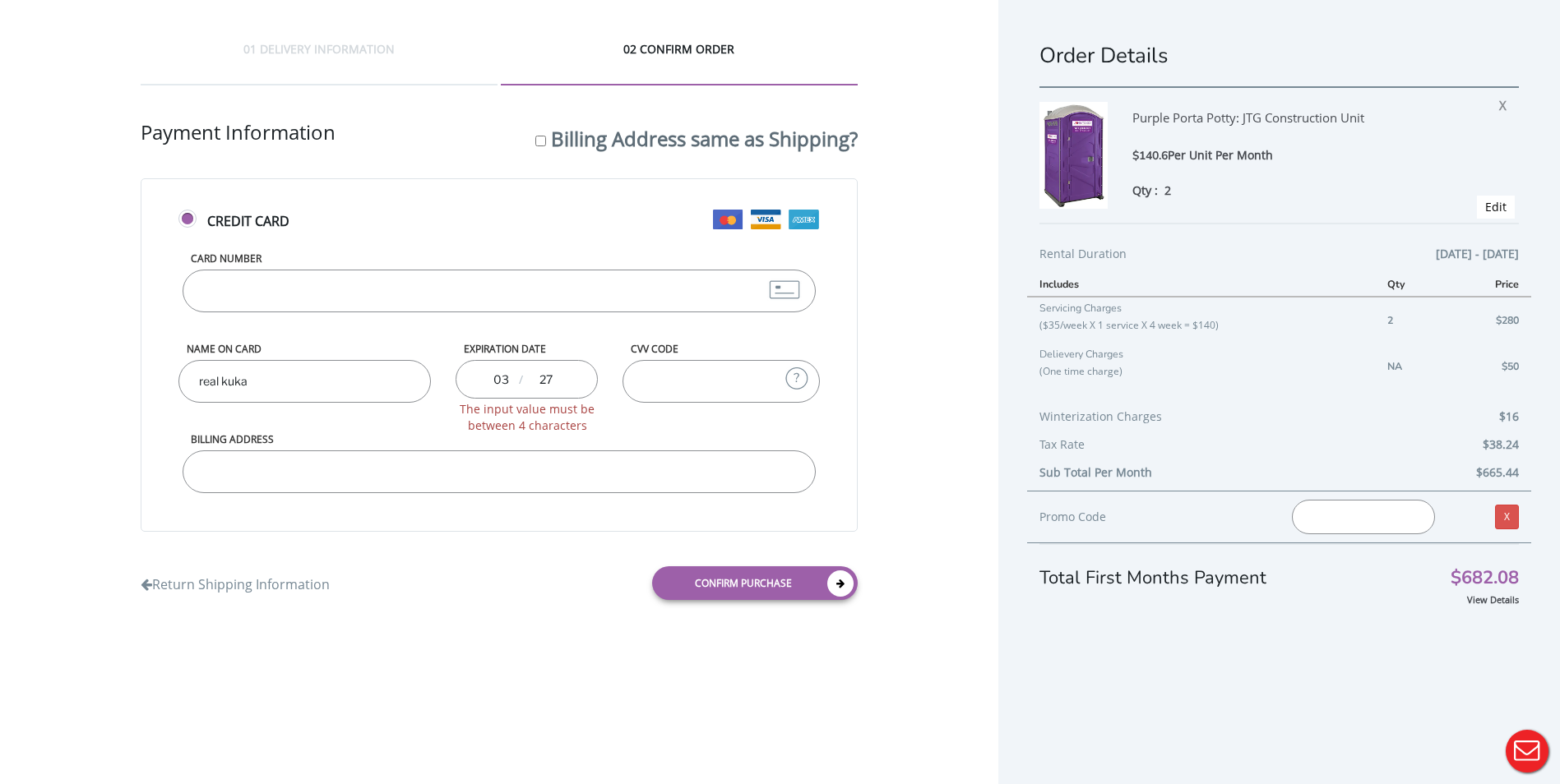
click at [656, 365] on input "CVV Code" at bounding box center [721, 382] width 198 height 43
type input "823"
click at [540, 471] on input "Billing Address" at bounding box center [499, 472] width 634 height 43
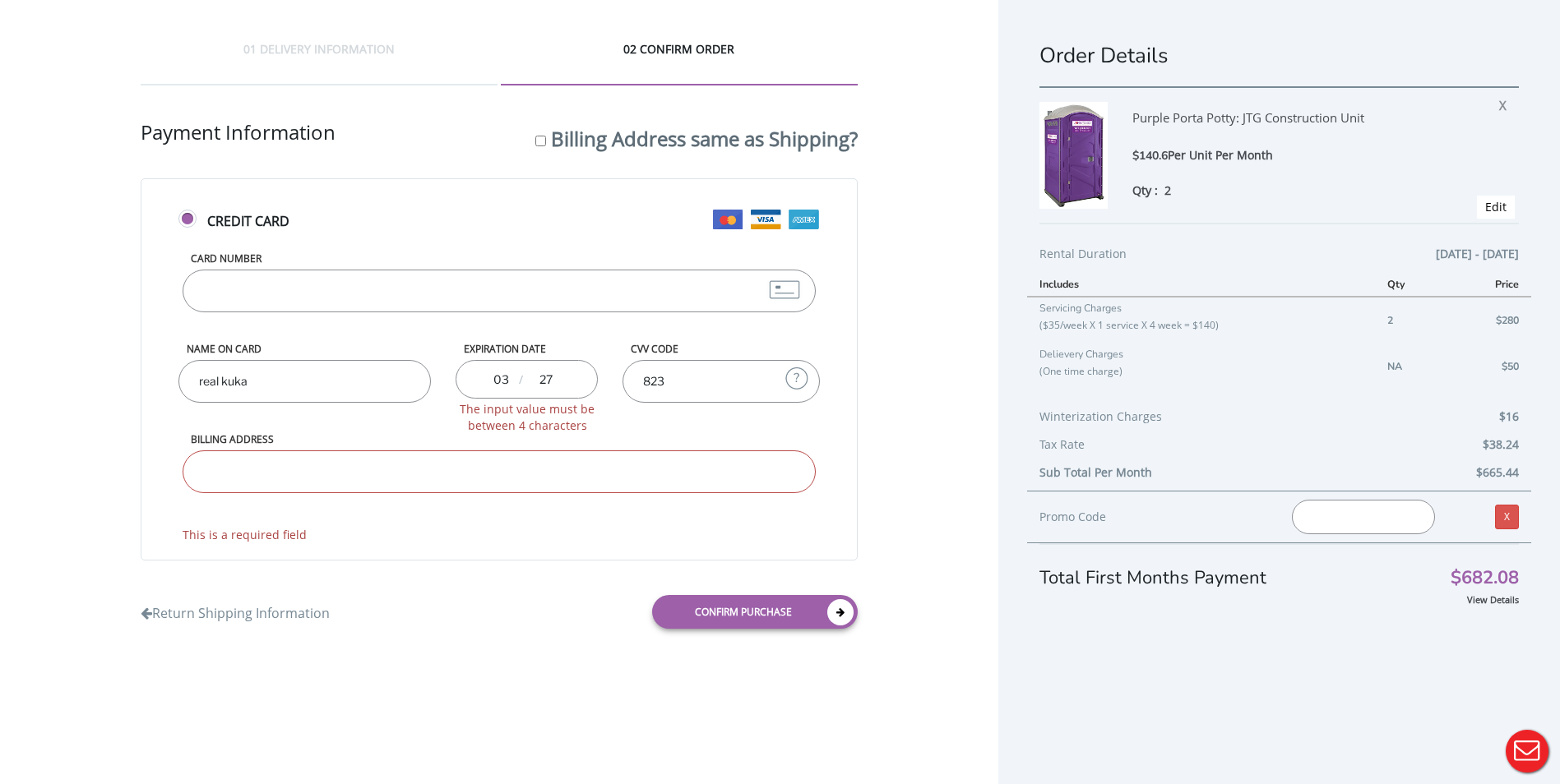
click at [539, 386] on input "27" at bounding box center [546, 379] width 33 height 33
click at [536, 382] on input "27" at bounding box center [546, 379] width 33 height 33
type input "2027"
click at [316, 472] on input "Billing Address" at bounding box center [499, 472] width 634 height 43
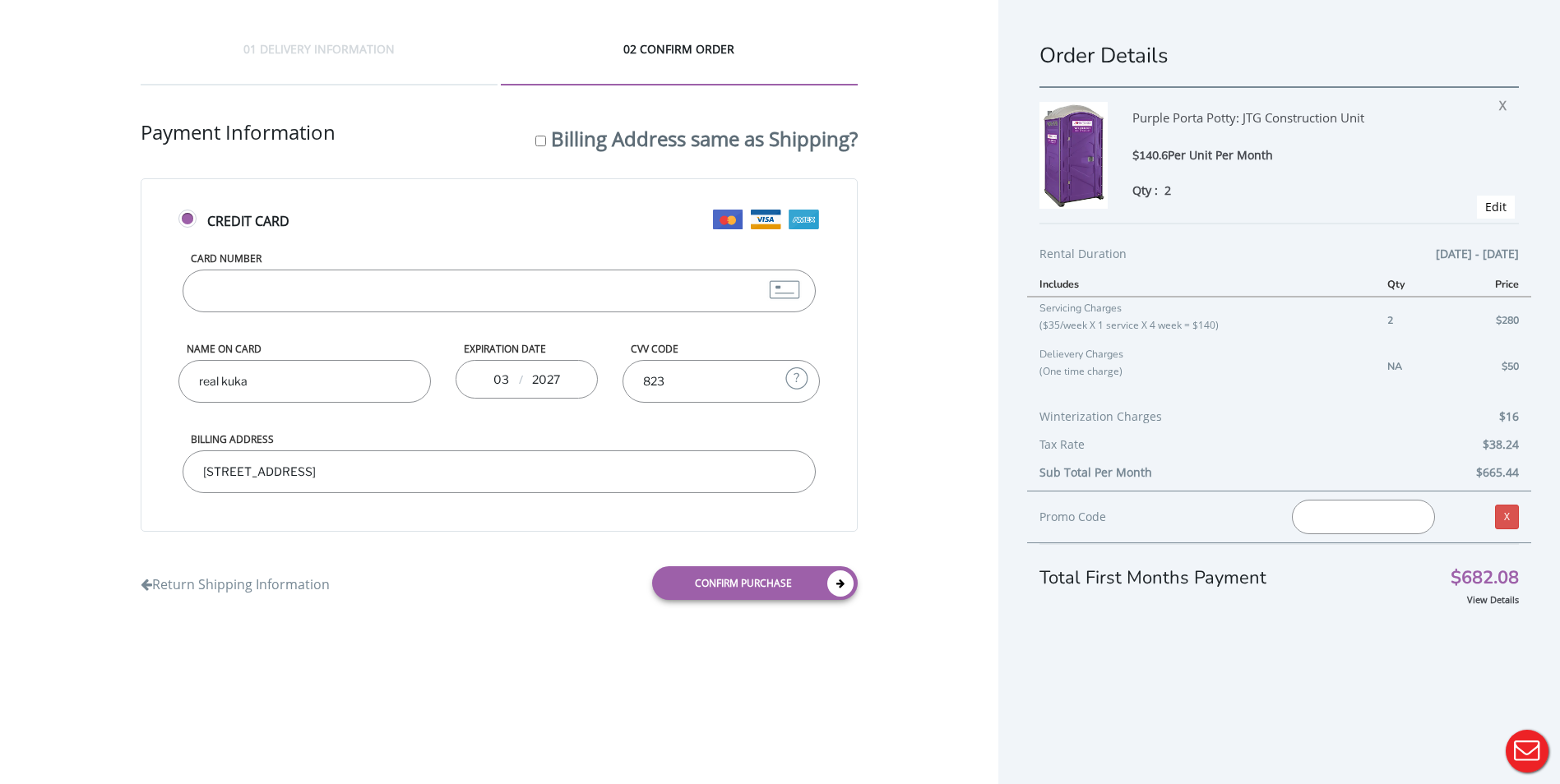
type input "152 US-206"
drag, startPoint x: 310, startPoint y: 470, endPoint x: 190, endPoint y: 472, distance: 120.0
click at [190, 472] on input "152 US-206" at bounding box center [499, 472] width 634 height 43
drag, startPoint x: 297, startPoint y: 468, endPoint x: 145, endPoint y: 457, distance: 152.4
click at [145, 457] on div "Credit Card Card Number 5563053822161383 Name on Card real kuka Expiration Date…" at bounding box center [499, 354] width 718 height 353
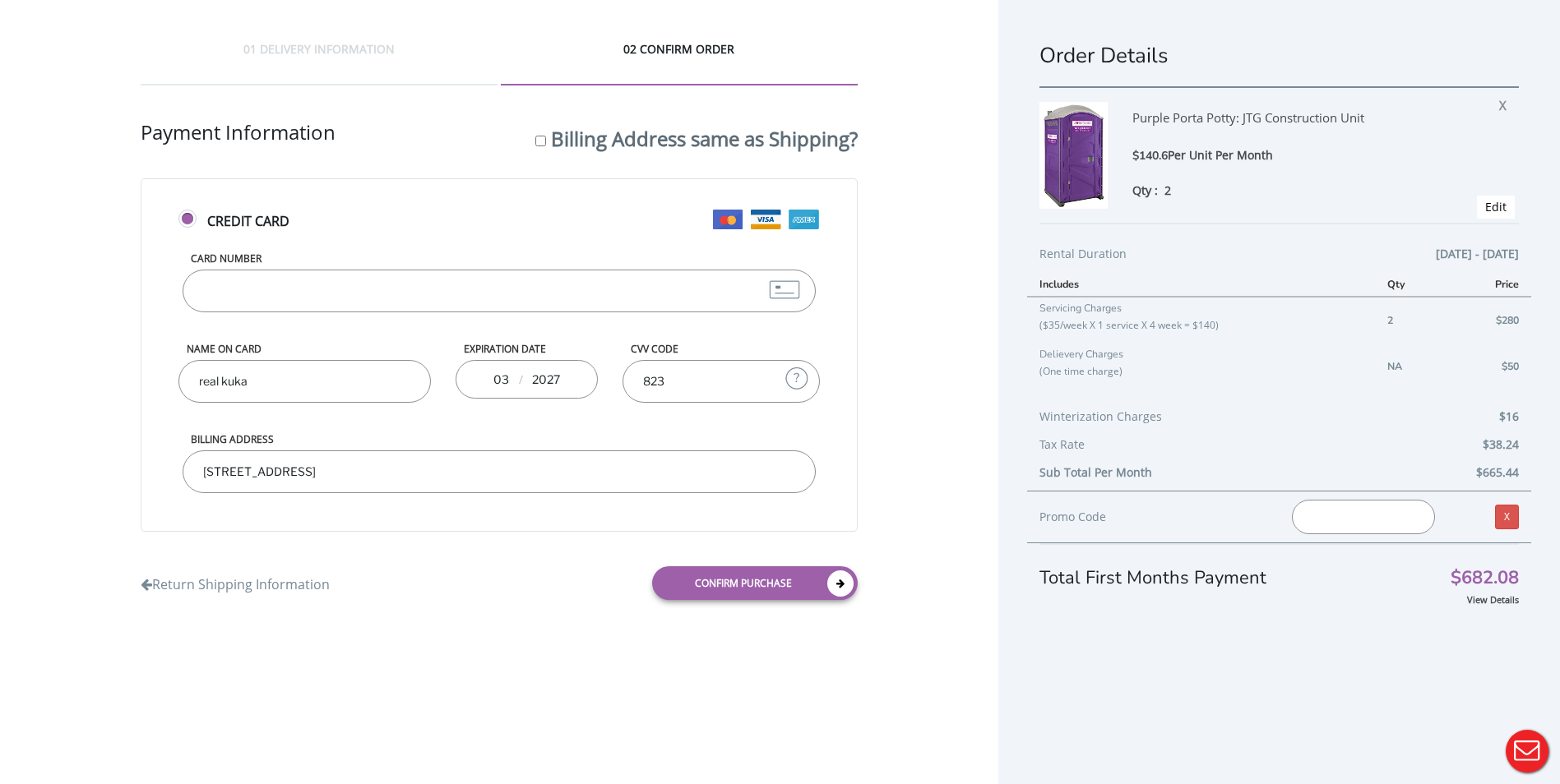
click at [545, 512] on div "Billing Address 255 lake ave," at bounding box center [499, 478] width 642 height 91
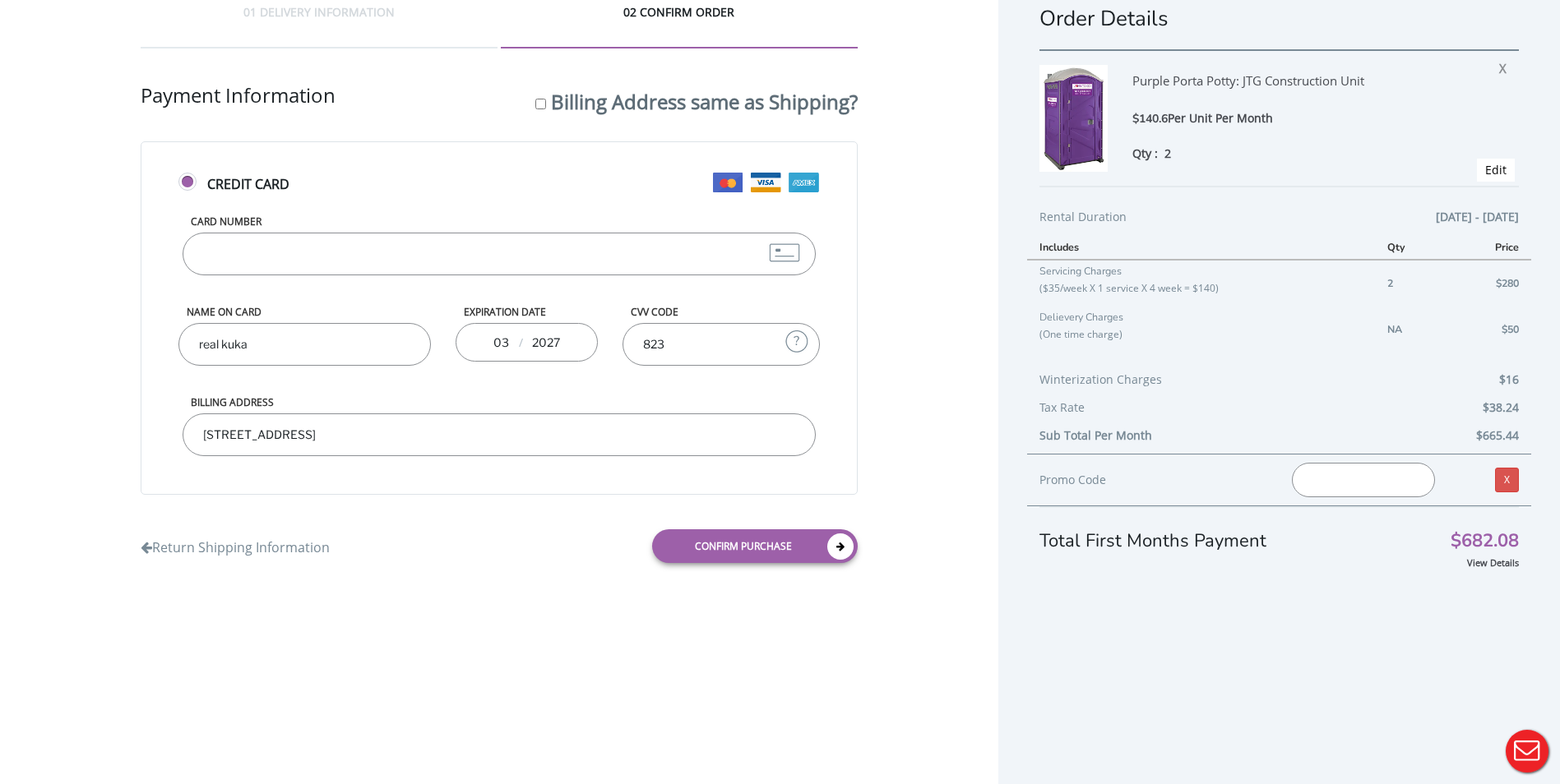
scroll to position [39, 0]
click at [342, 435] on input "255 lake ave," at bounding box center [499, 432] width 634 height 43
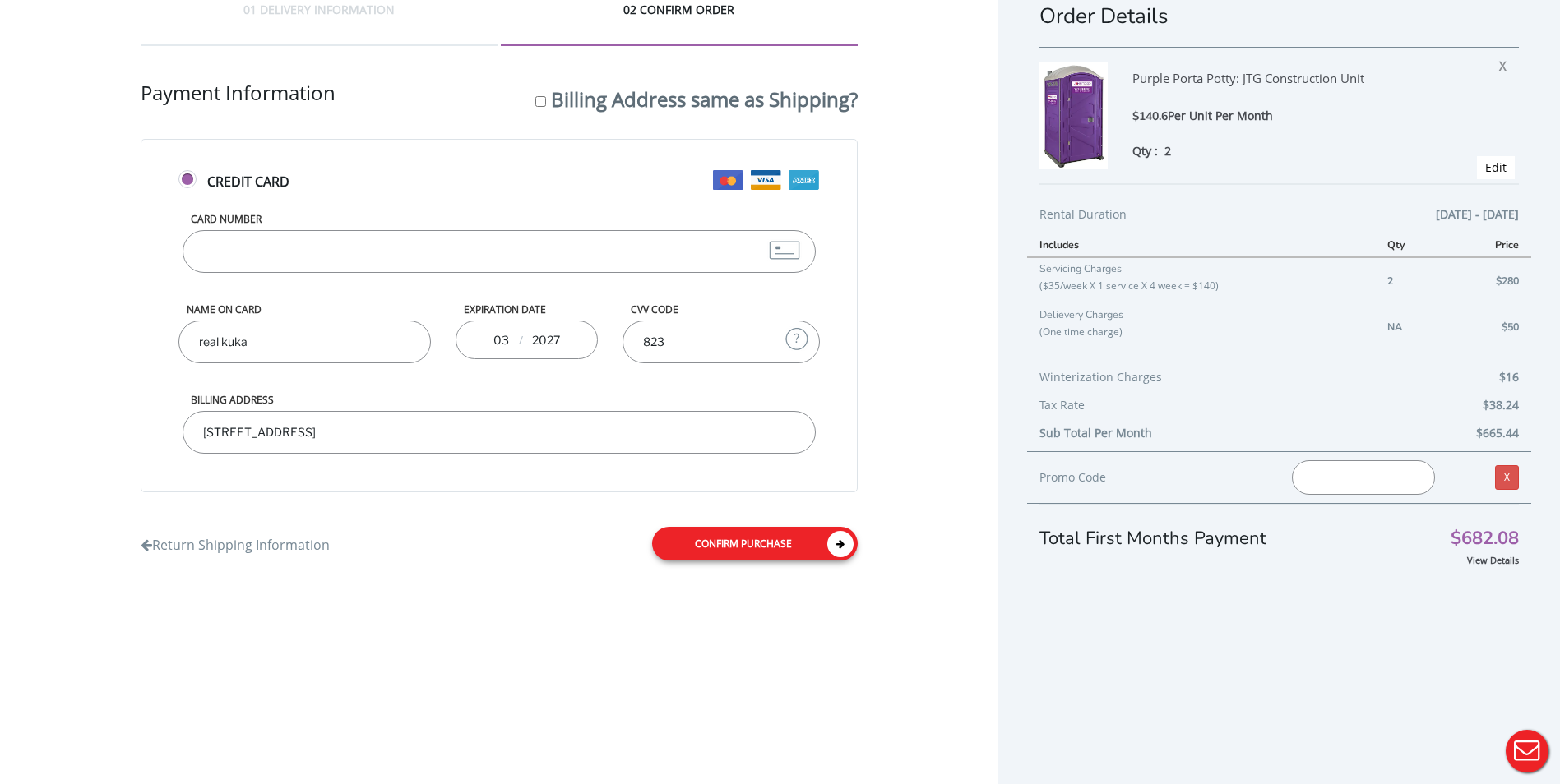
type input "255 lake ave, yonkers , ny 10701"
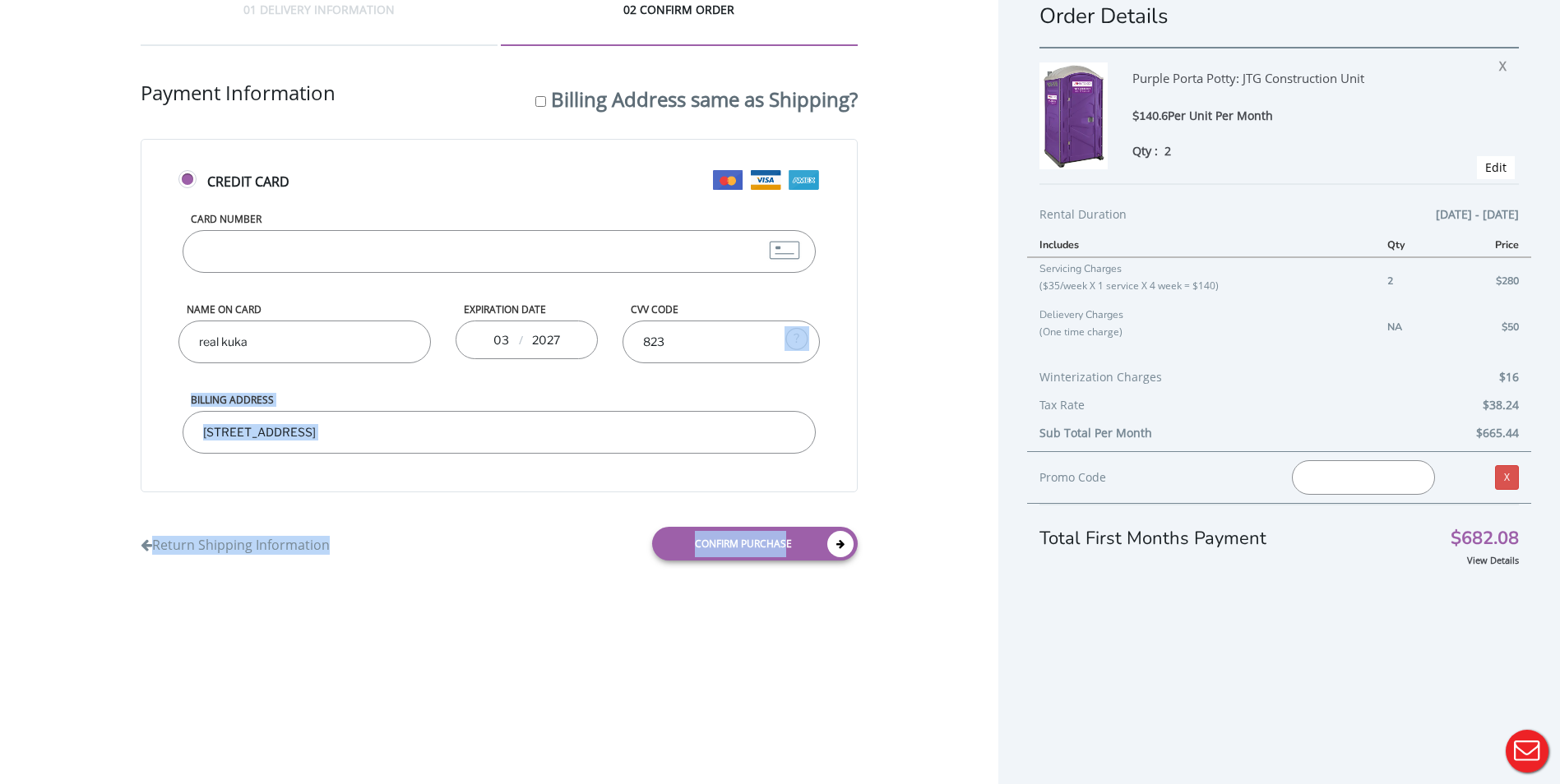
drag, startPoint x: 783, startPoint y: 532, endPoint x: 900, endPoint y: 358, distance: 209.7
click at [900, 358] on div "01 DELIVERY INFORMATION 02 CONFIRM ORDER Shipping Information First name real L…" at bounding box center [499, 288] width 998 height 654
drag, startPoint x: 900, startPoint y: 358, endPoint x: 912, endPoint y: 472, distance: 114.6
click at [912, 472] on div "01 DELIVERY INFORMATION 02 CONFIRM ORDER Shipping Information First name real L…" at bounding box center [499, 288] width 998 height 654
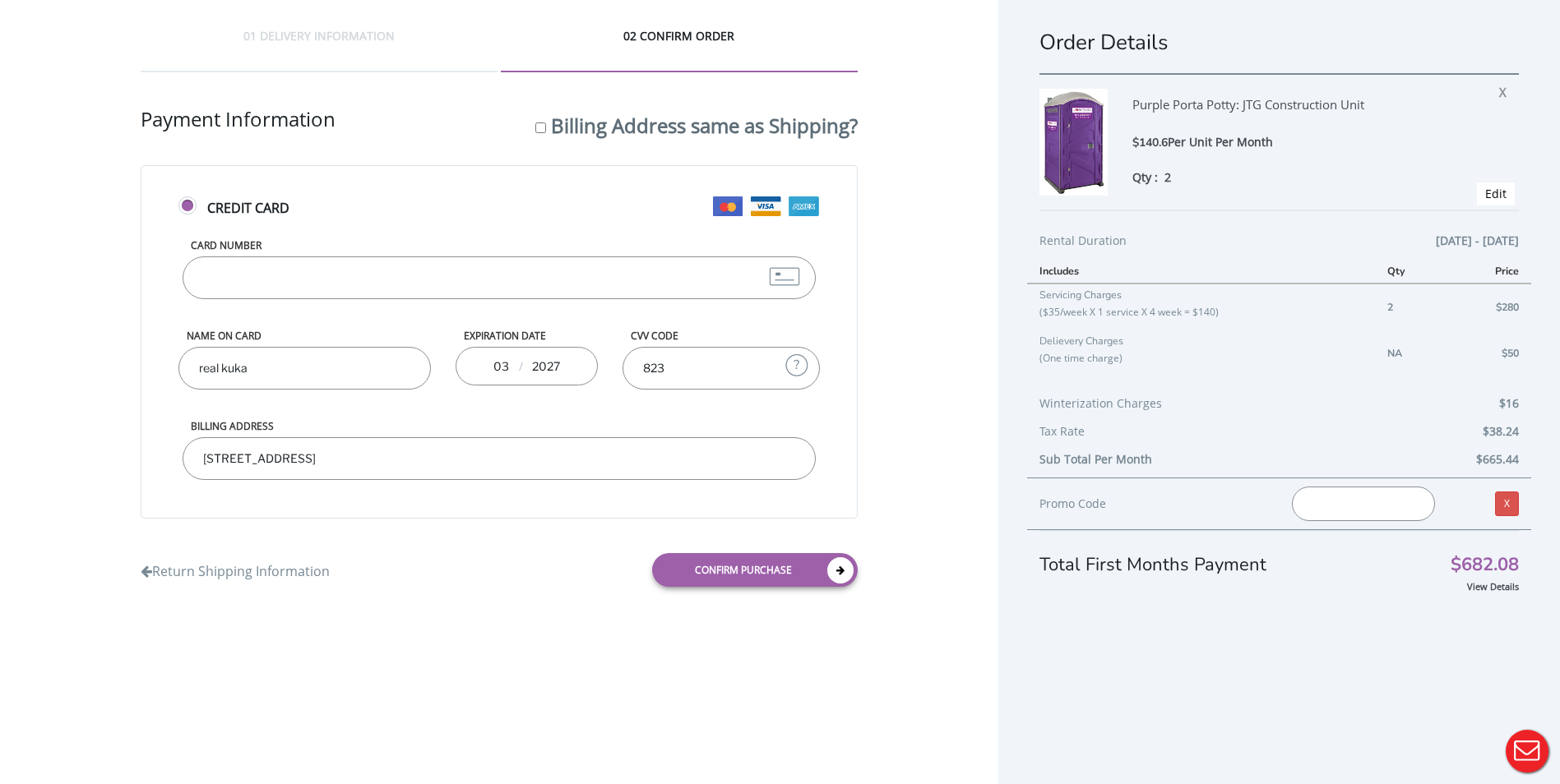
scroll to position [0, 0]
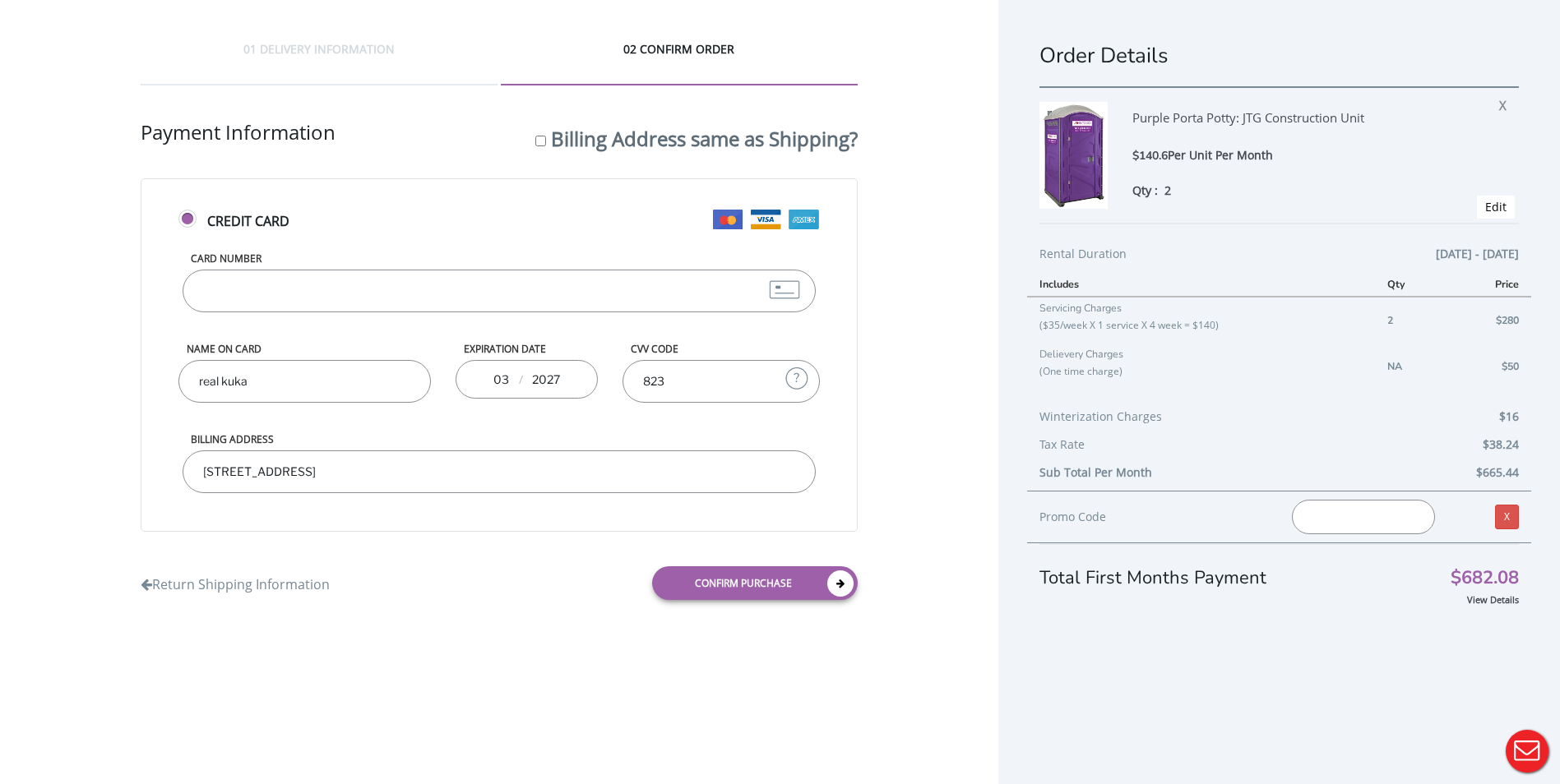
click at [370, 49] on div "01 DELIVERY INFORMATION" at bounding box center [319, 63] width 357 height 45
click at [650, 50] on div "02 CONFIRM ORDER" at bounding box center [679, 63] width 357 height 45
click at [363, 68] on div "01 DELIVERY INFORMATION" at bounding box center [319, 63] width 357 height 45
click at [235, 590] on link "Return Shipping Information" at bounding box center [235, 581] width 189 height 27
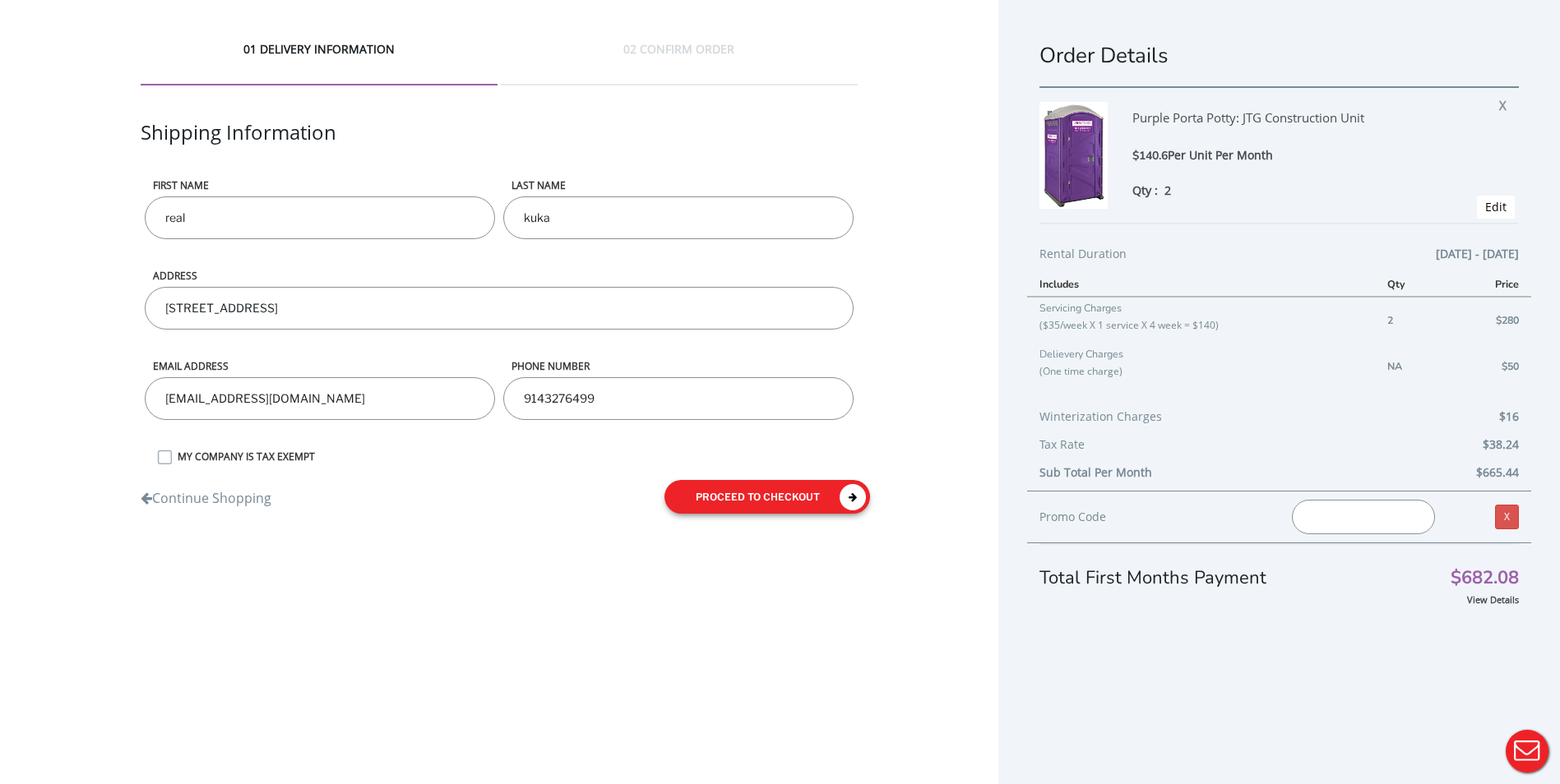
click at [845, 503] on icon "submit" at bounding box center [853, 497] width 27 height 27
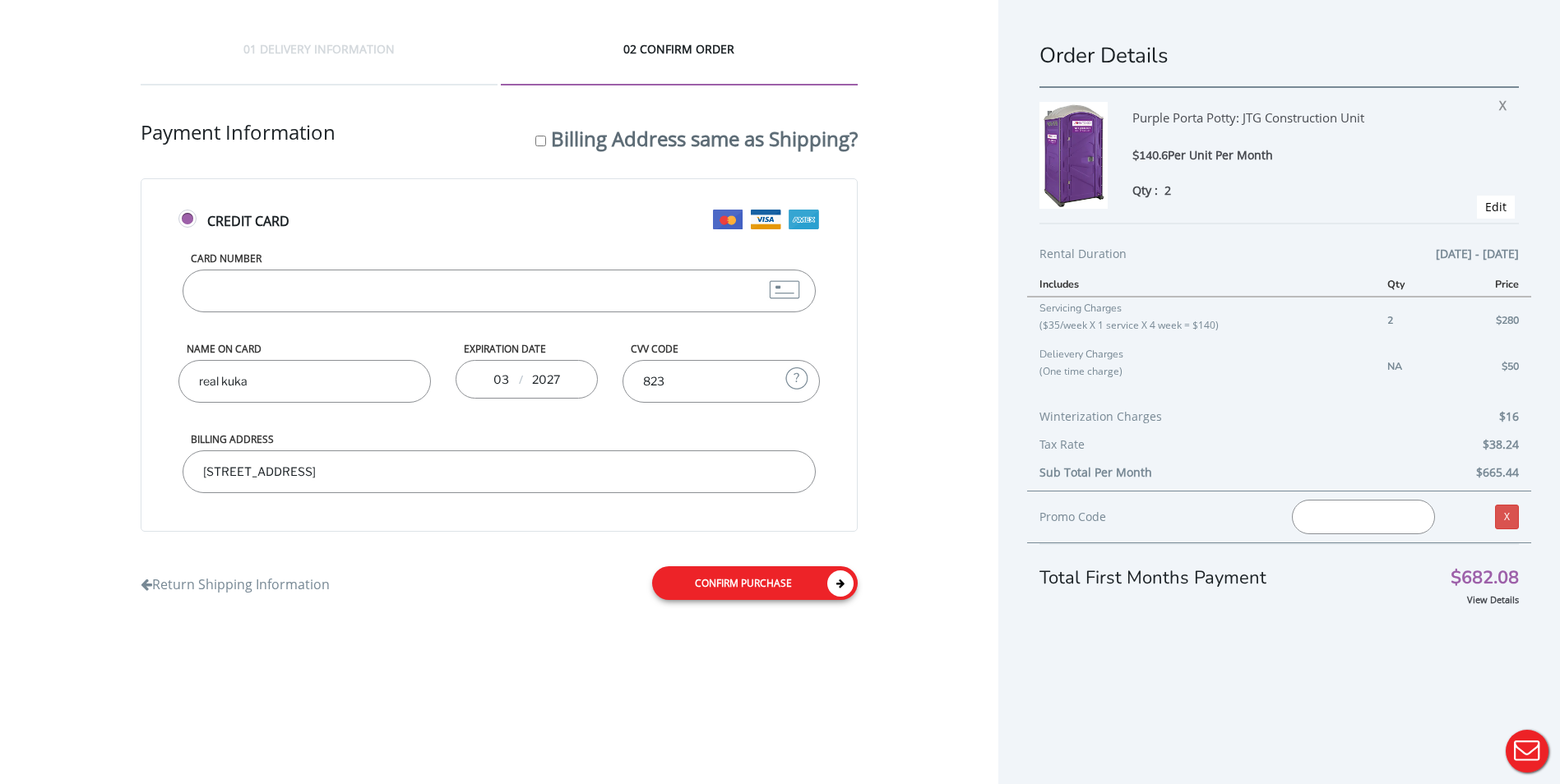
click at [815, 579] on link "Confirm purchase" at bounding box center [755, 583] width 205 height 33
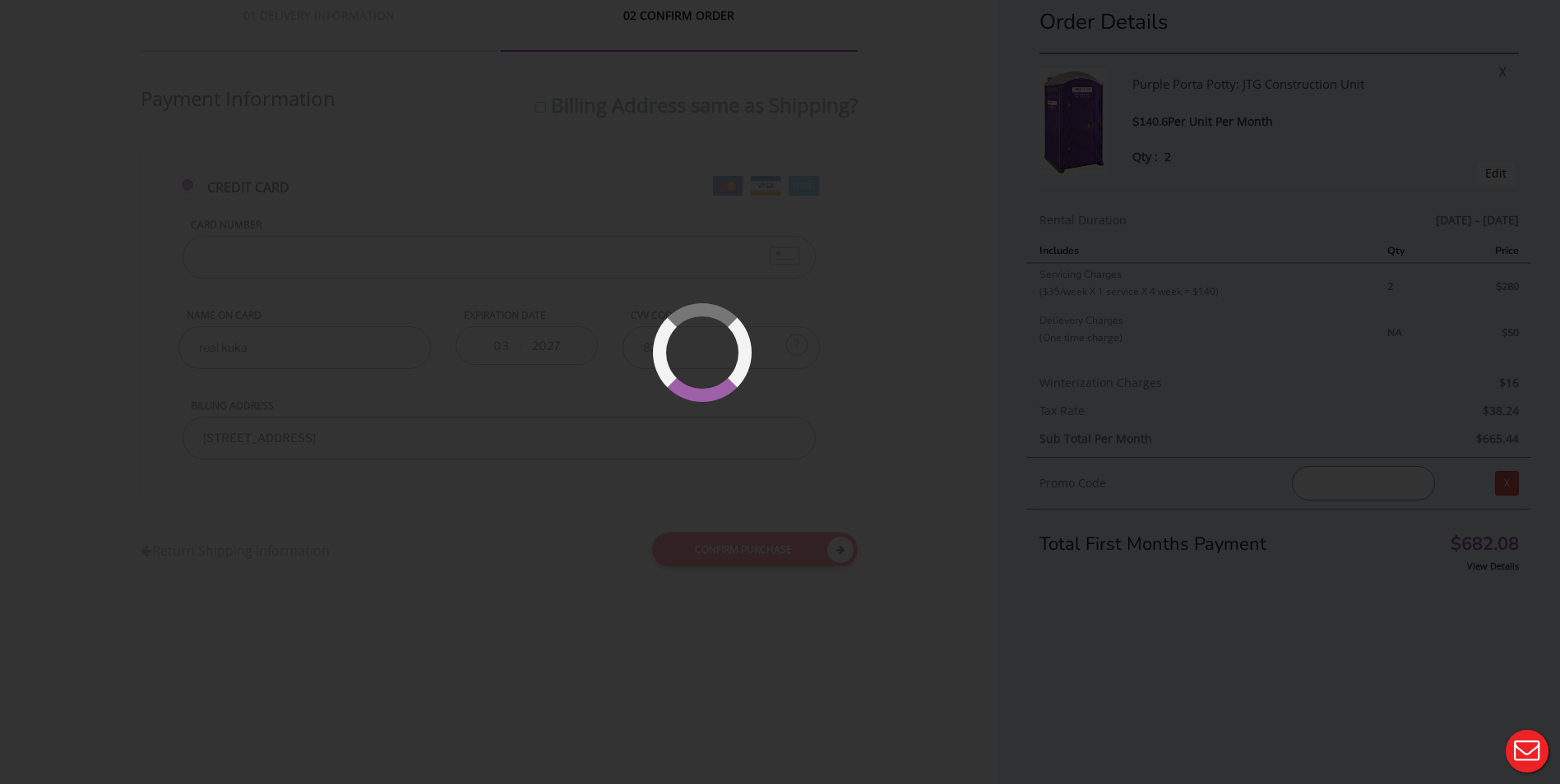
scroll to position [39, 0]
click at [1420, 101] on div at bounding box center [780, 392] width 1560 height 784
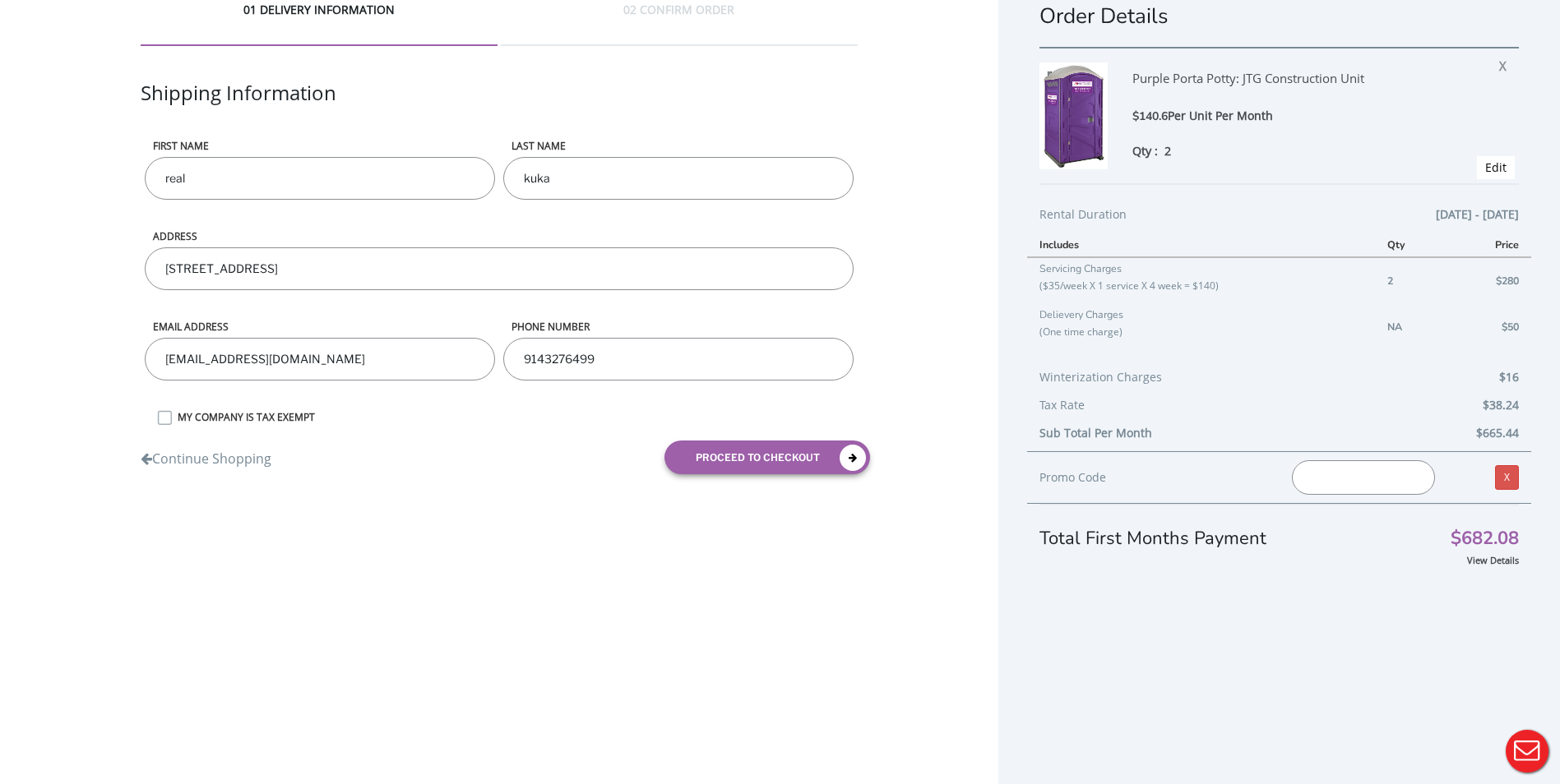
click at [430, 415] on label "MY COMPANY IS TAX EXEMPT" at bounding box center [514, 417] width 689 height 14
click at [0, 0] on input "MY COMPANY IS TAX EXEMPT" at bounding box center [0, 0] width 0 height 0
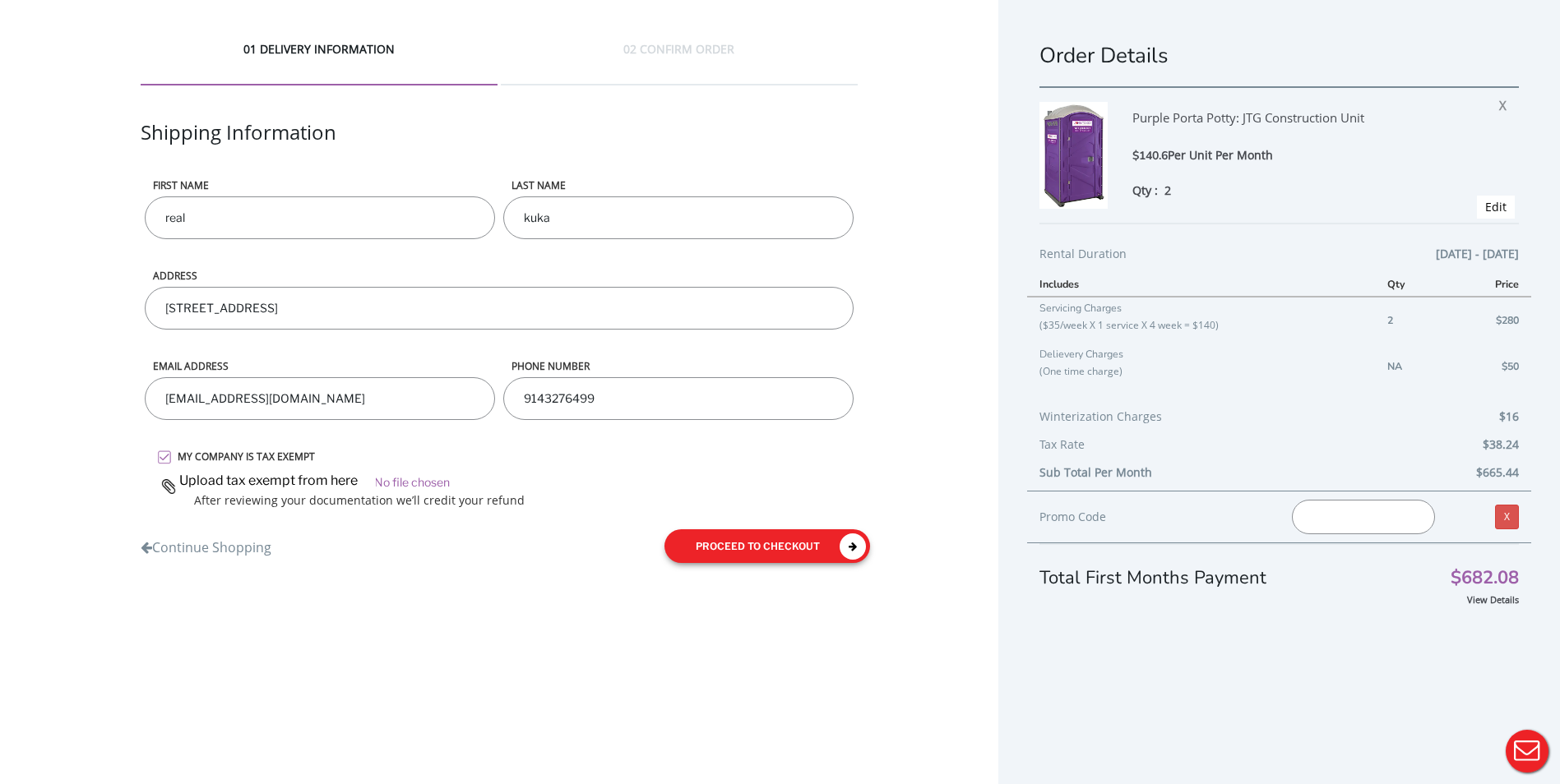
click at [739, 537] on button "proceed to checkout" at bounding box center [767, 546] width 205 height 33
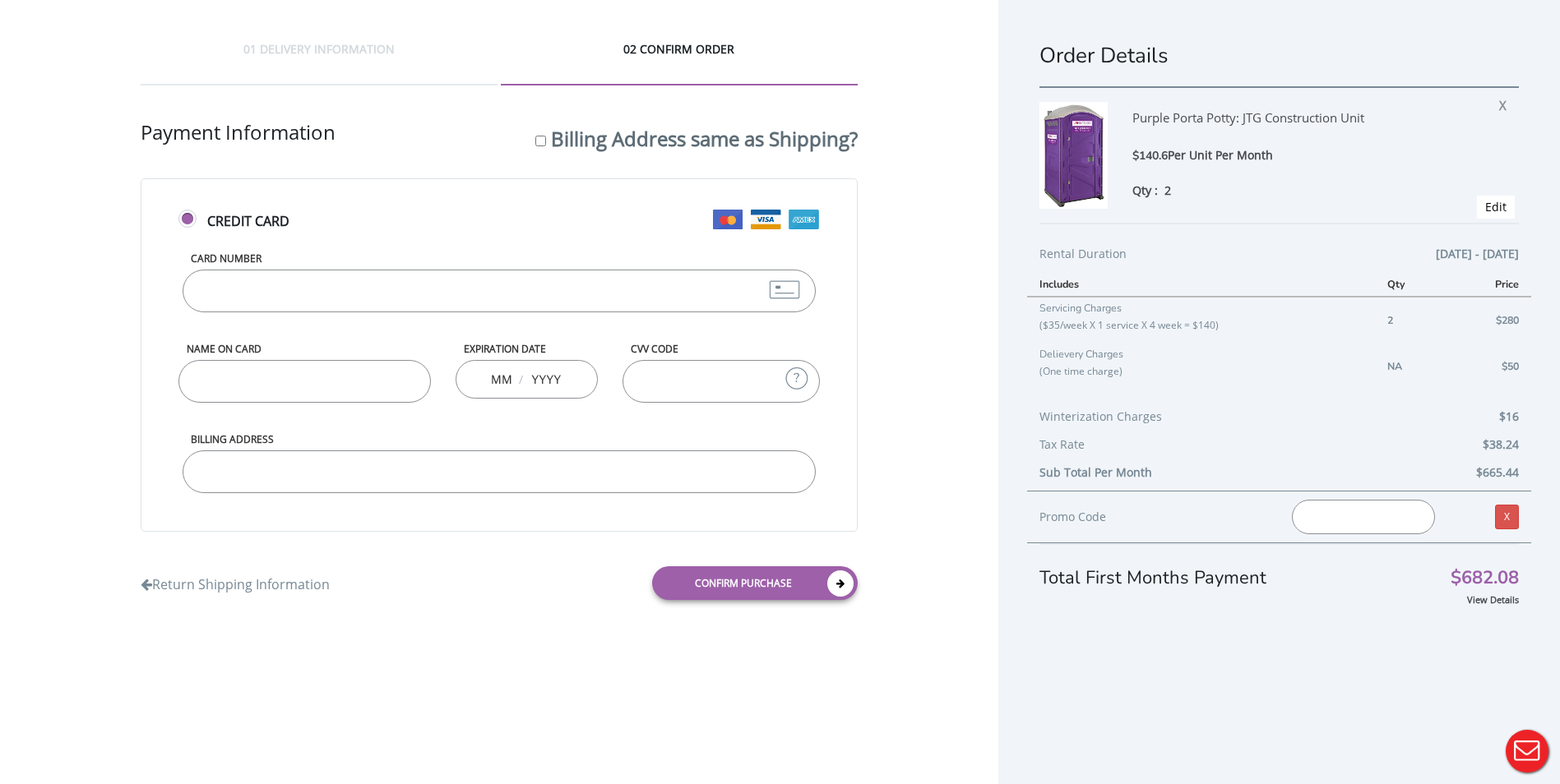
click at [485, 294] on input "Card Number" at bounding box center [499, 291] width 634 height 43
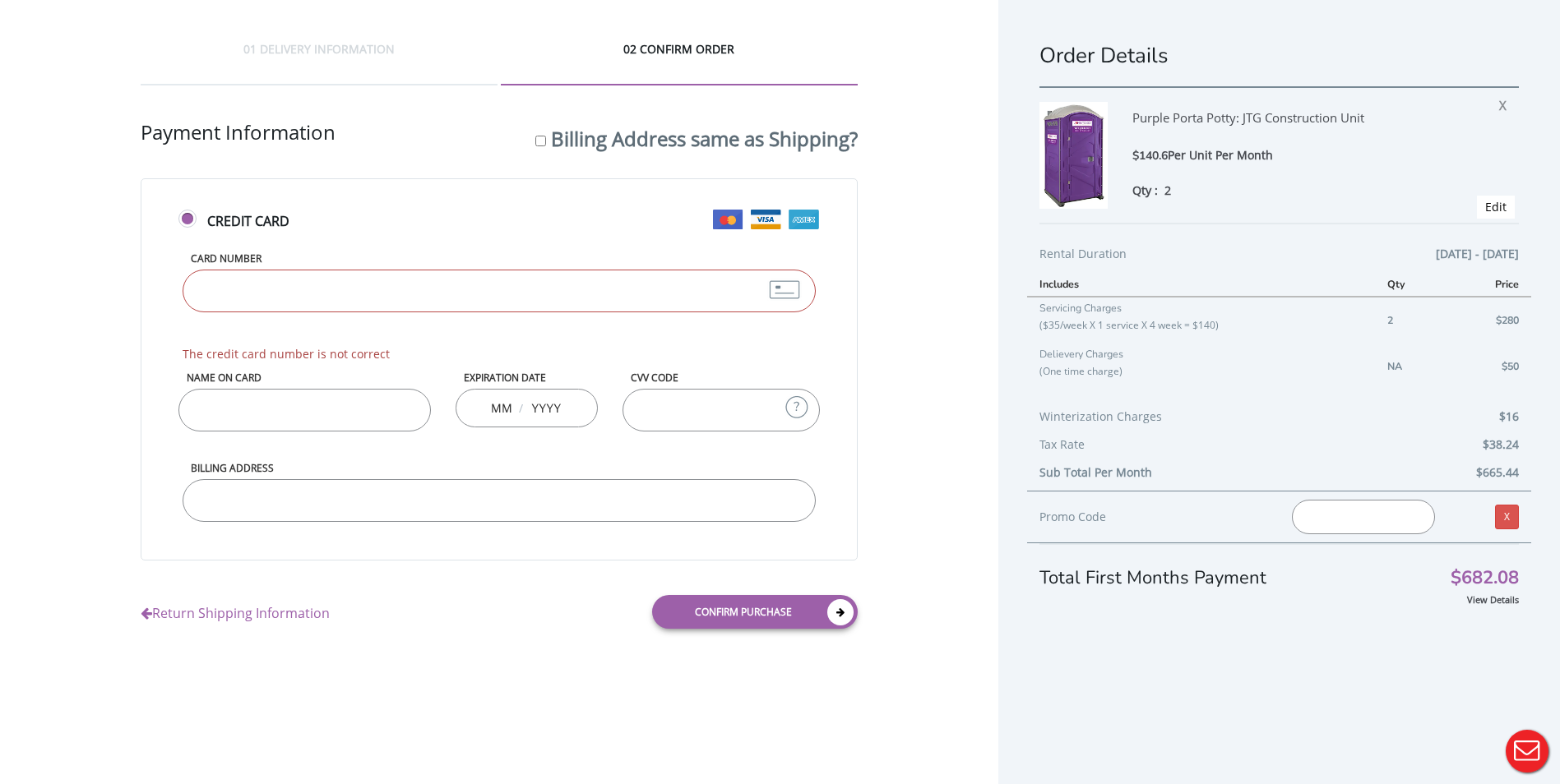
click at [201, 585] on div "Return Shipping Information" at bounding box center [313, 603] width 371 height 40
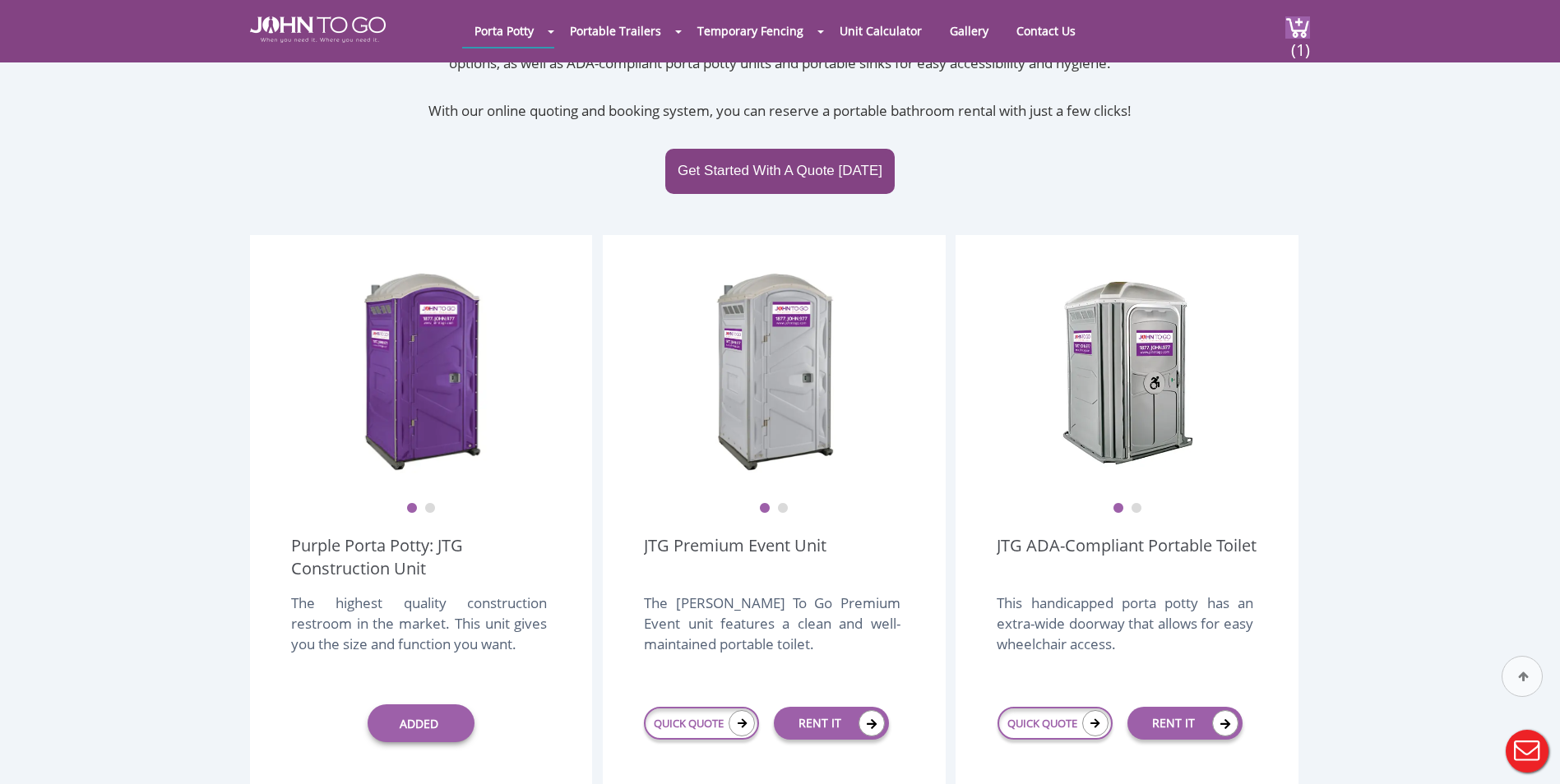
scroll to position [329, 0]
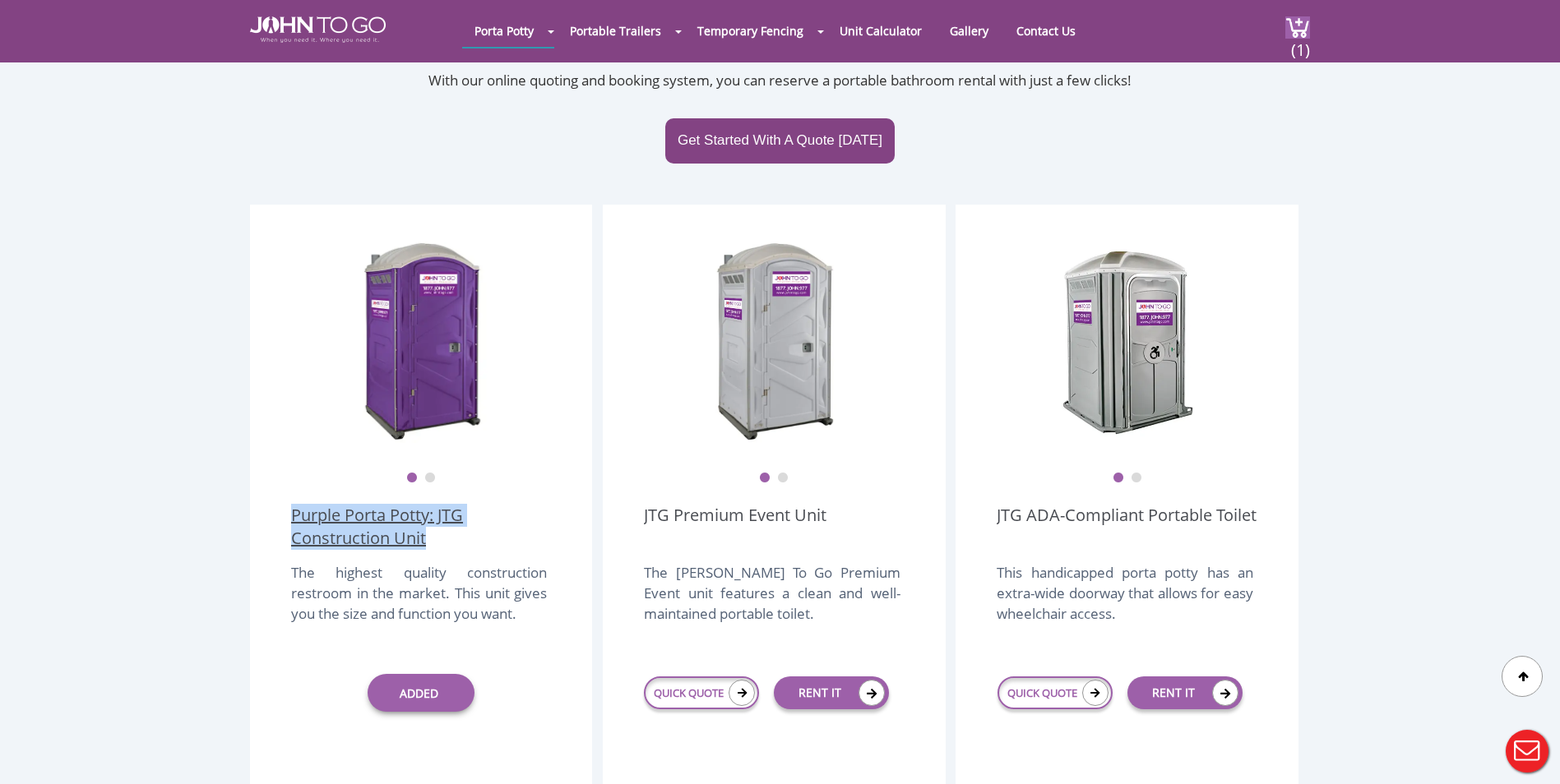
drag, startPoint x: 289, startPoint y: 469, endPoint x: 431, endPoint y: 504, distance: 146.2
click at [431, 504] on div "1 2 Purple Porta Potty: JTG Construction Unit The highest quality construction …" at bounding box center [421, 542] width 342 height 674
copy link "Purple Porta Potty: JTG Construction Unit"
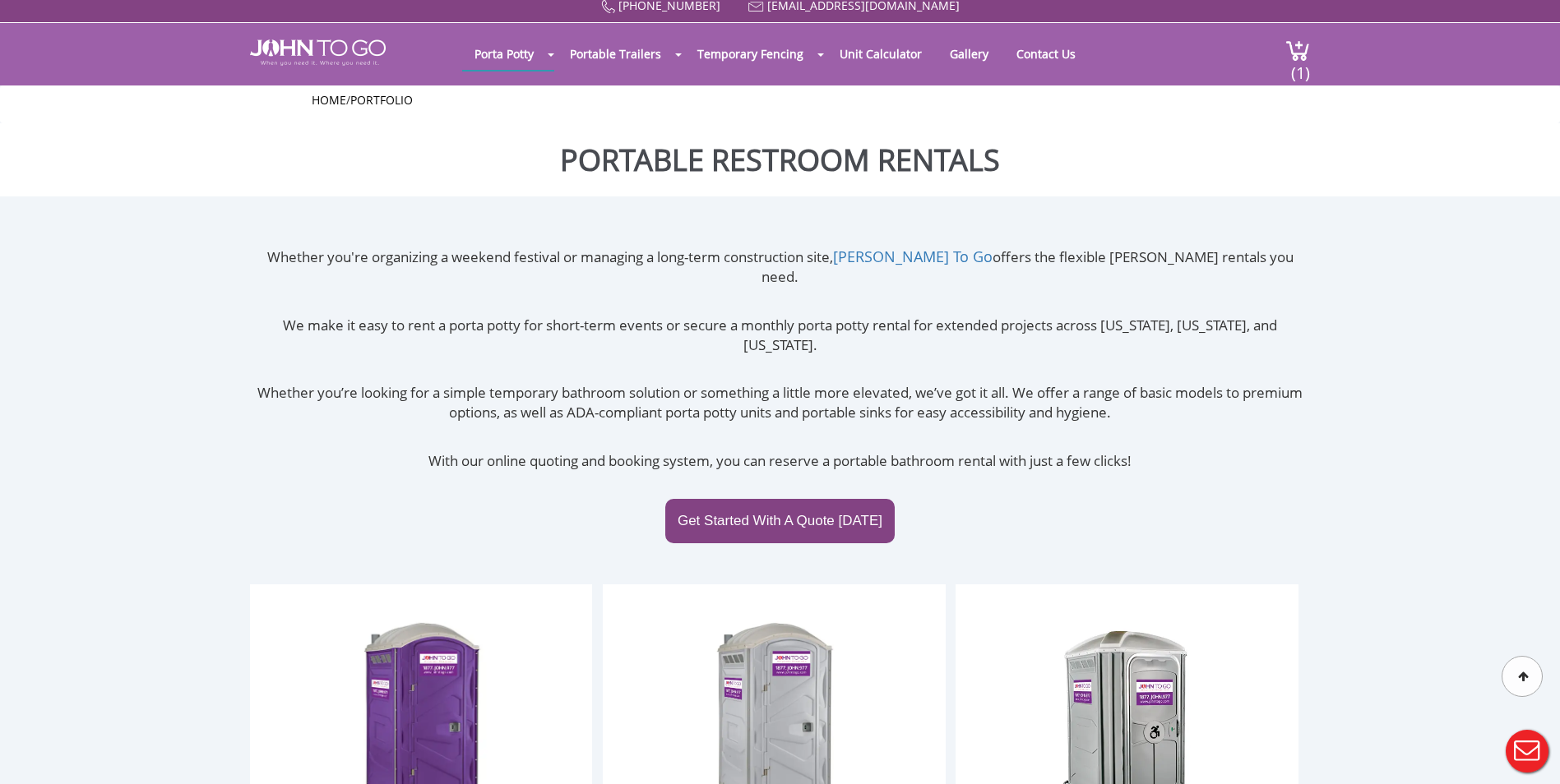
scroll to position [0, 0]
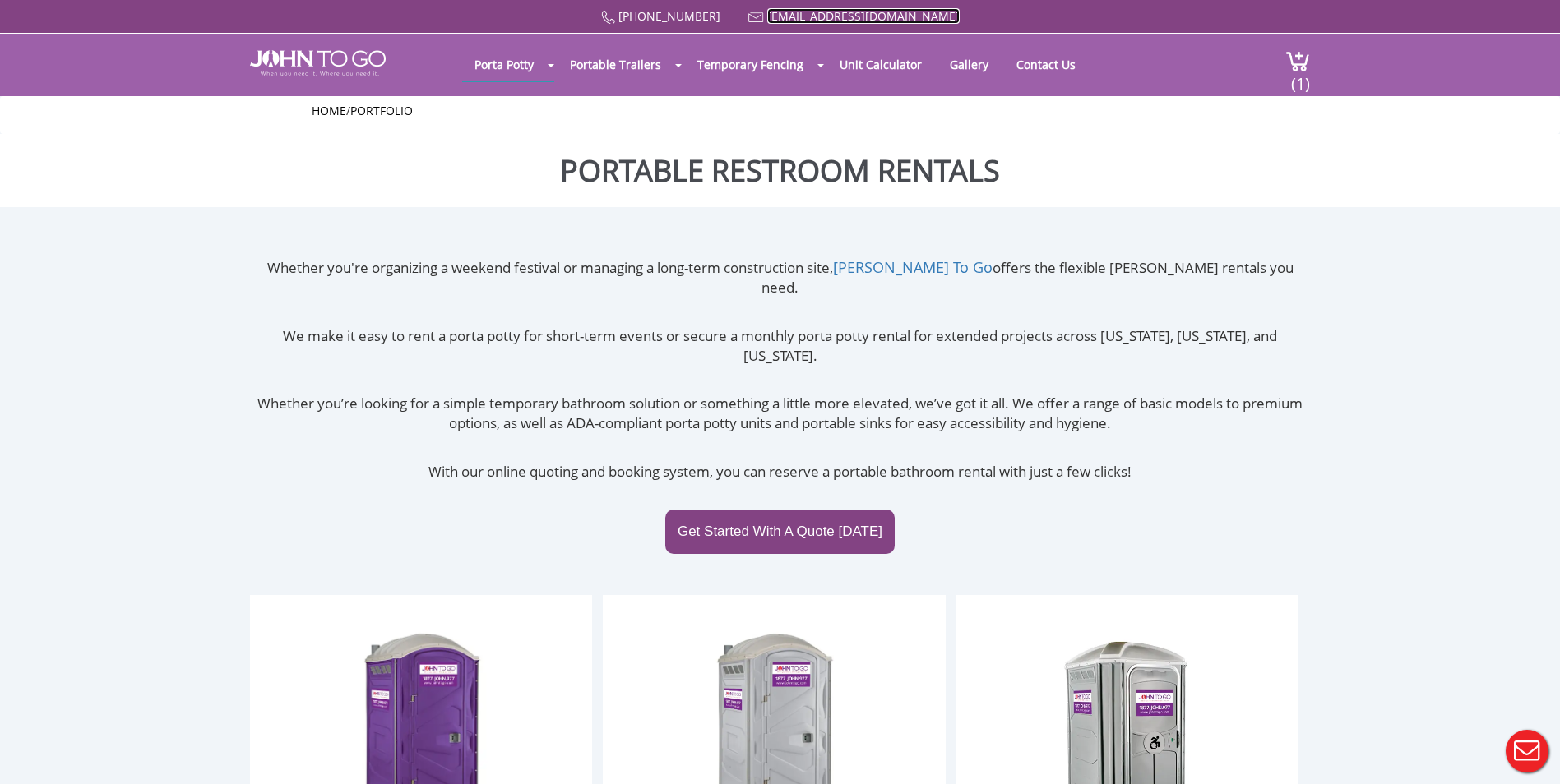
click at [812, 12] on link "[EMAIL_ADDRESS][DOMAIN_NAME]" at bounding box center [863, 16] width 193 height 15
click at [868, 61] on link "Unit Calculator" at bounding box center [880, 64] width 107 height 32
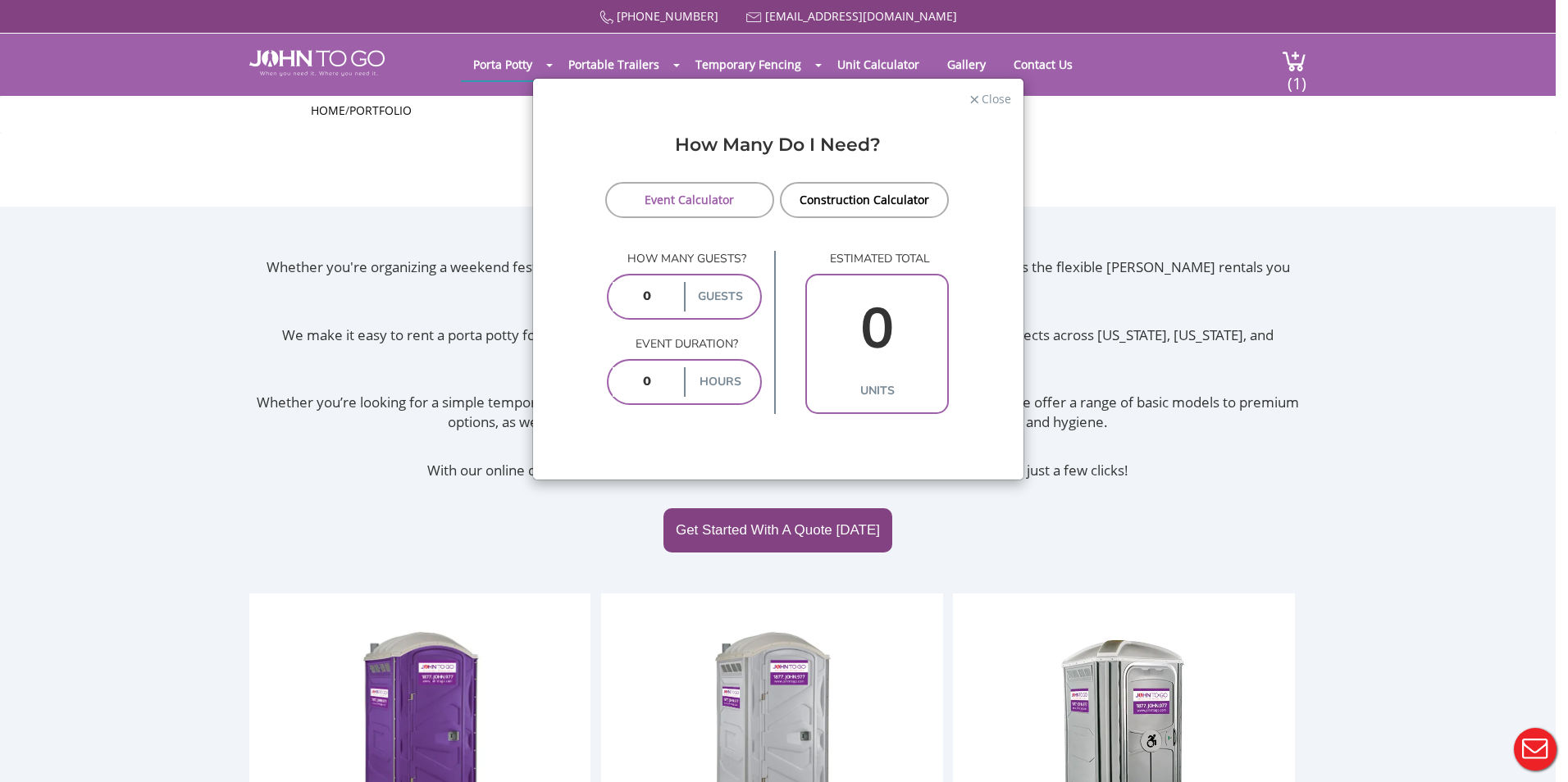
drag, startPoint x: 671, startPoint y: 302, endPoint x: 614, endPoint y: 297, distance: 57.2
click at [614, 297] on input "number" at bounding box center [647, 296] width 68 height 30
click at [666, 290] on input "number" at bounding box center [647, 296] width 68 height 30
type input "5"
drag, startPoint x: 681, startPoint y: 382, endPoint x: 605, endPoint y: 384, distance: 76.0
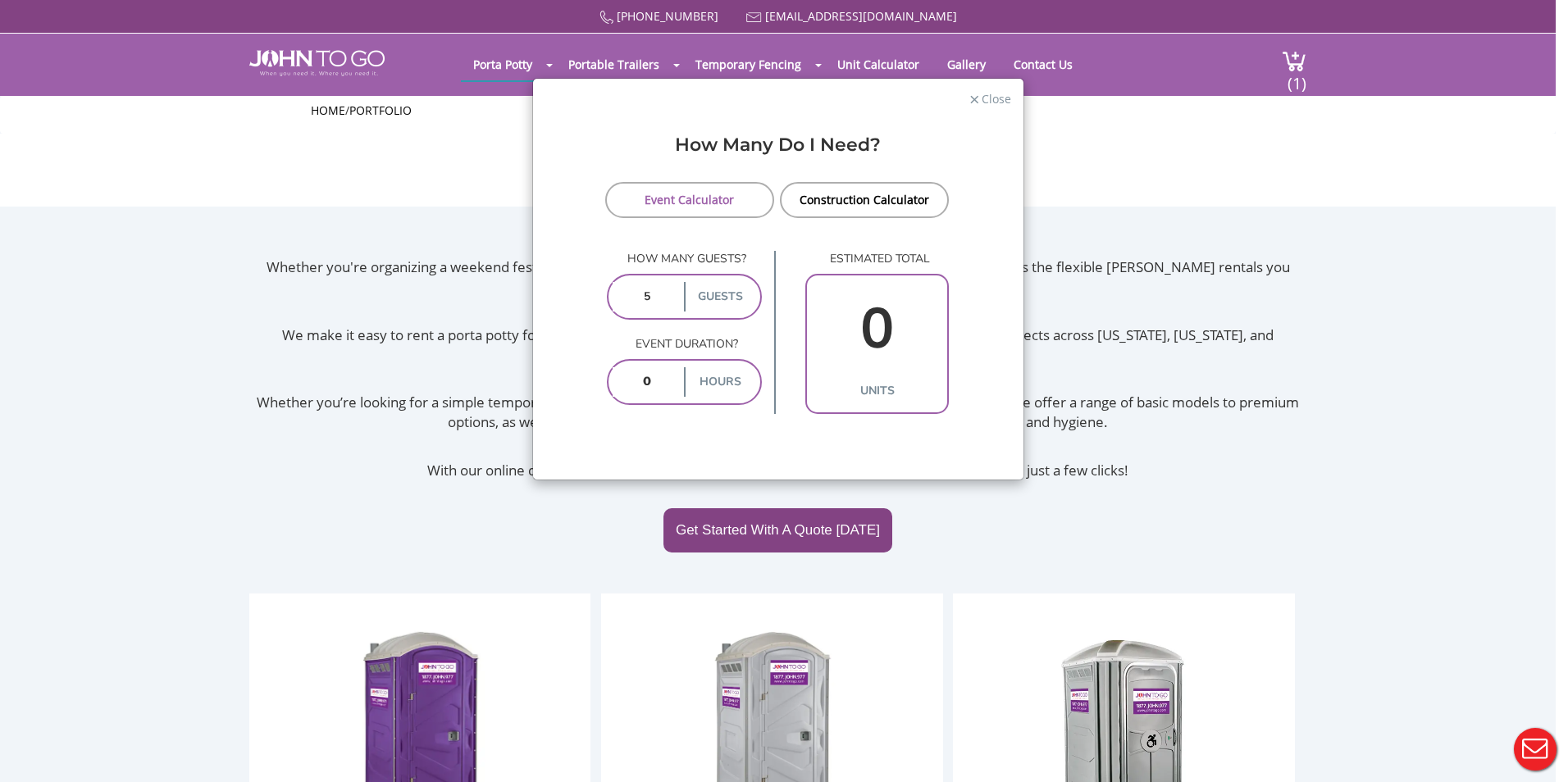
click at [607, 384] on div "hours" at bounding box center [685, 382] width 156 height 46
drag, startPoint x: 605, startPoint y: 384, endPoint x: 714, endPoint y: 353, distance: 113.3
click at [714, 353] on div "Event duration? hours" at bounding box center [685, 371] width 156 height 69
drag, startPoint x: 666, startPoint y: 381, endPoint x: 636, endPoint y: 385, distance: 30.3
click at [636, 385] on input "number" at bounding box center [647, 382] width 68 height 30
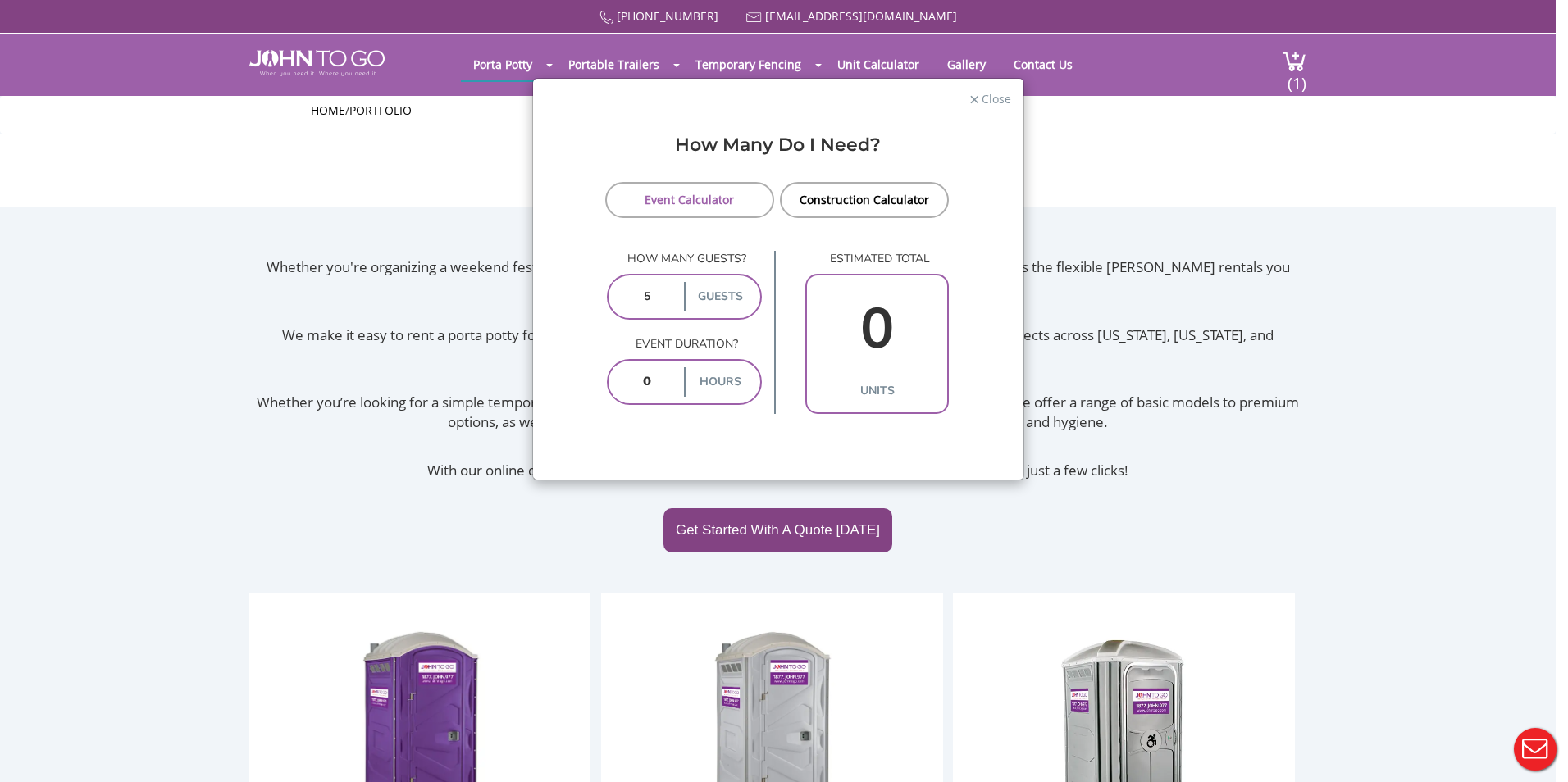
click at [697, 379] on label "hours" at bounding box center [720, 382] width 73 height 30
click at [708, 377] on label "hours" at bounding box center [720, 382] width 73 height 30
click at [723, 379] on label "hours" at bounding box center [720, 382] width 73 height 30
drag, startPoint x: 660, startPoint y: 382, endPoint x: 601, endPoint y: 383, distance: 59.0
click at [601, 383] on form "Event Calculator Construction Calculator How many guests? 5 guests Event durati…" at bounding box center [778, 298] width 466 height 232
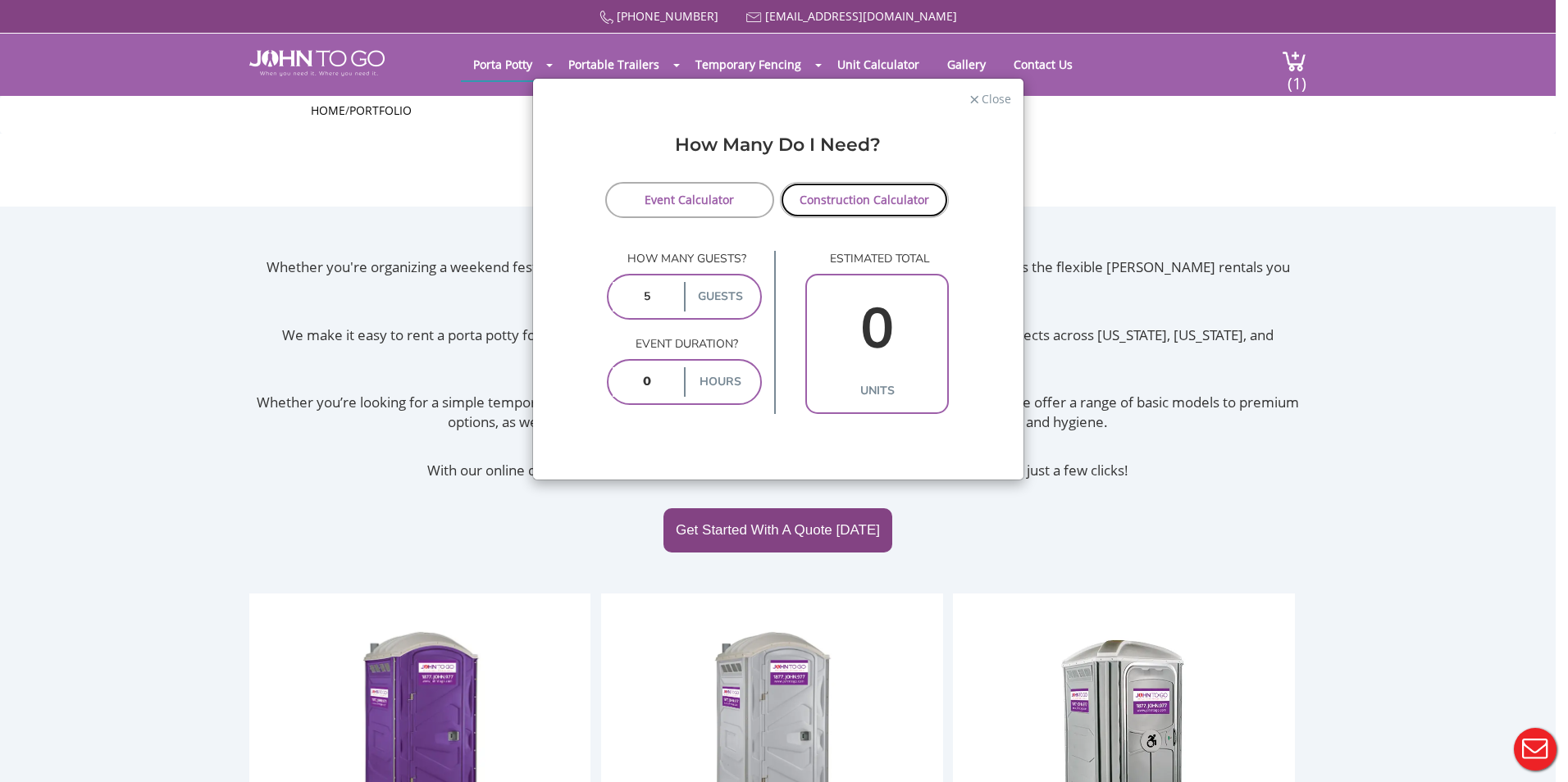
click at [851, 205] on link "Construction Calculator" at bounding box center [865, 200] width 170 height 36
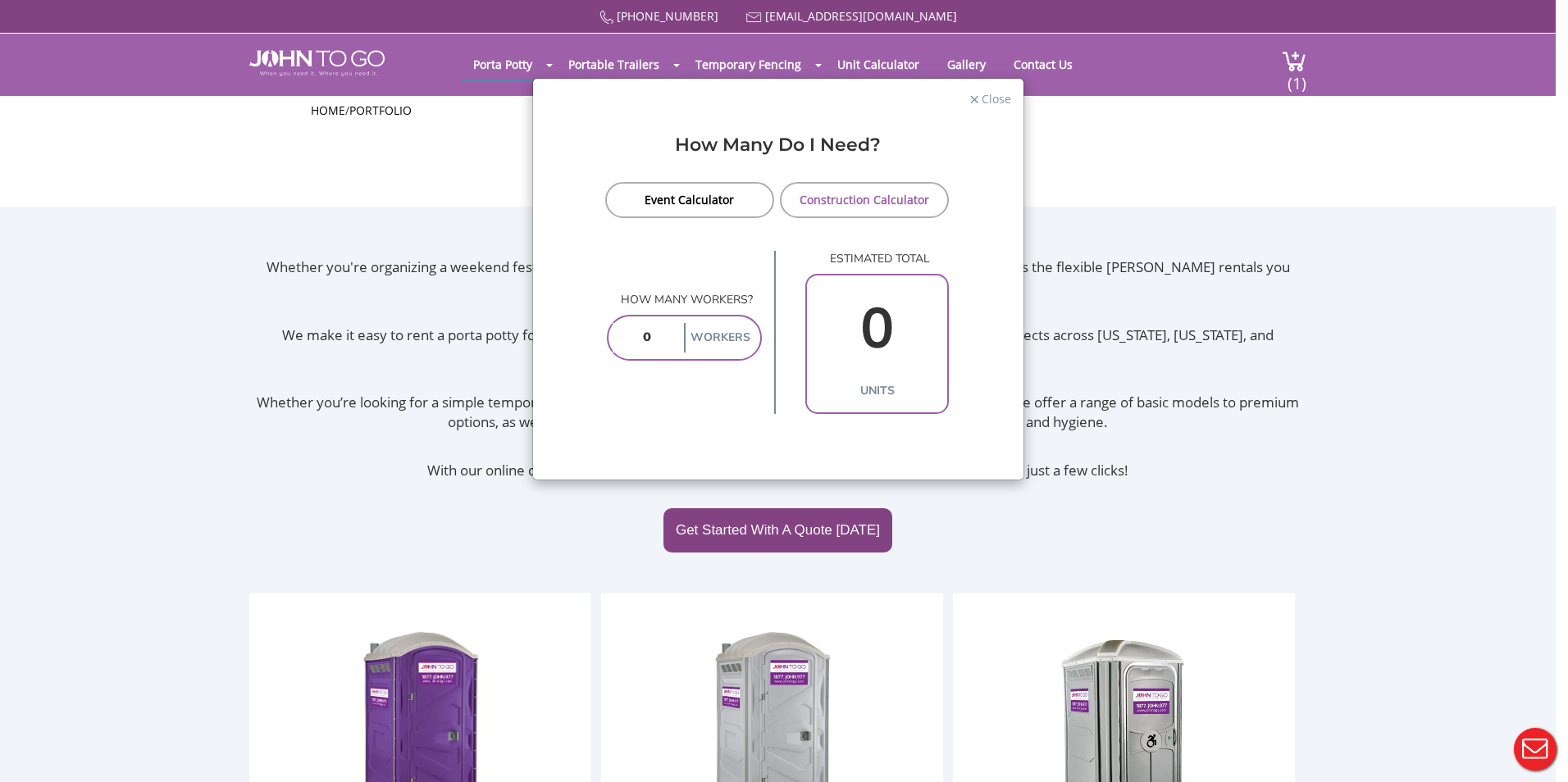
click at [666, 346] on input "number" at bounding box center [647, 337] width 68 height 30
type input "5"
type input "1"
type input "5"
click at [918, 384] on label "units" at bounding box center [877, 391] width 132 height 30
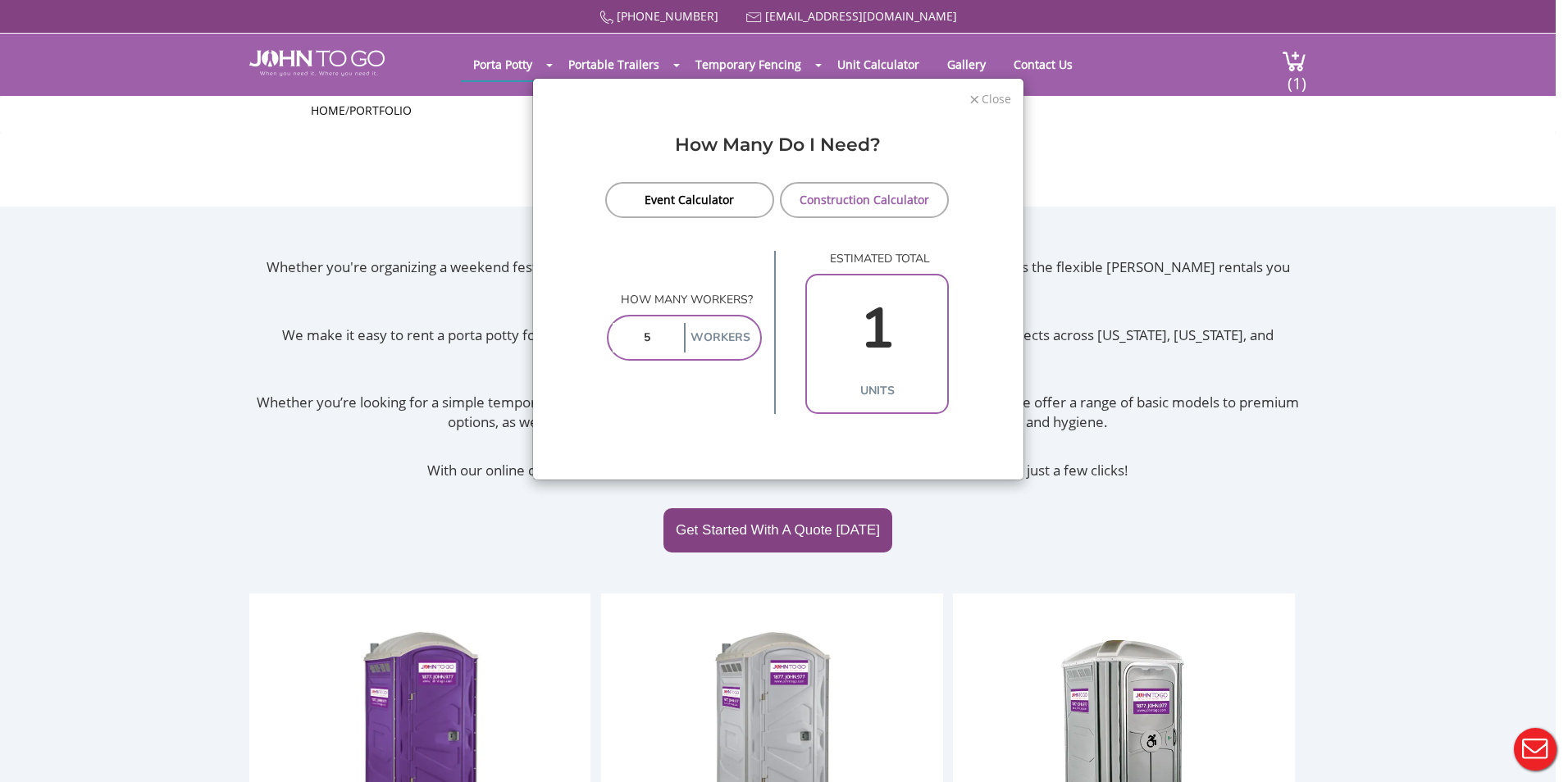
click at [993, 98] on span "Close" at bounding box center [995, 97] width 32 height 15
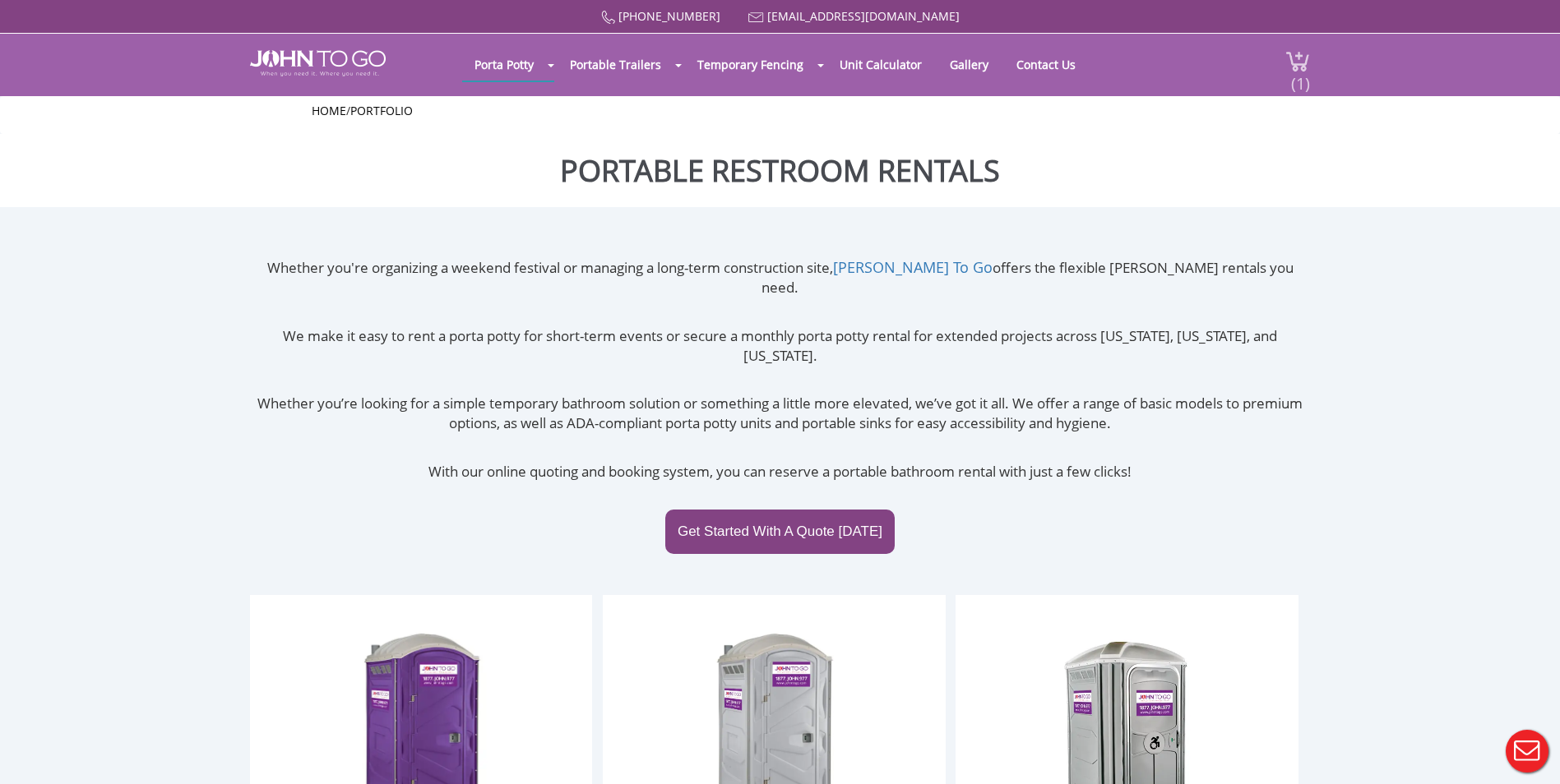
click at [1292, 52] on img at bounding box center [1297, 62] width 25 height 22
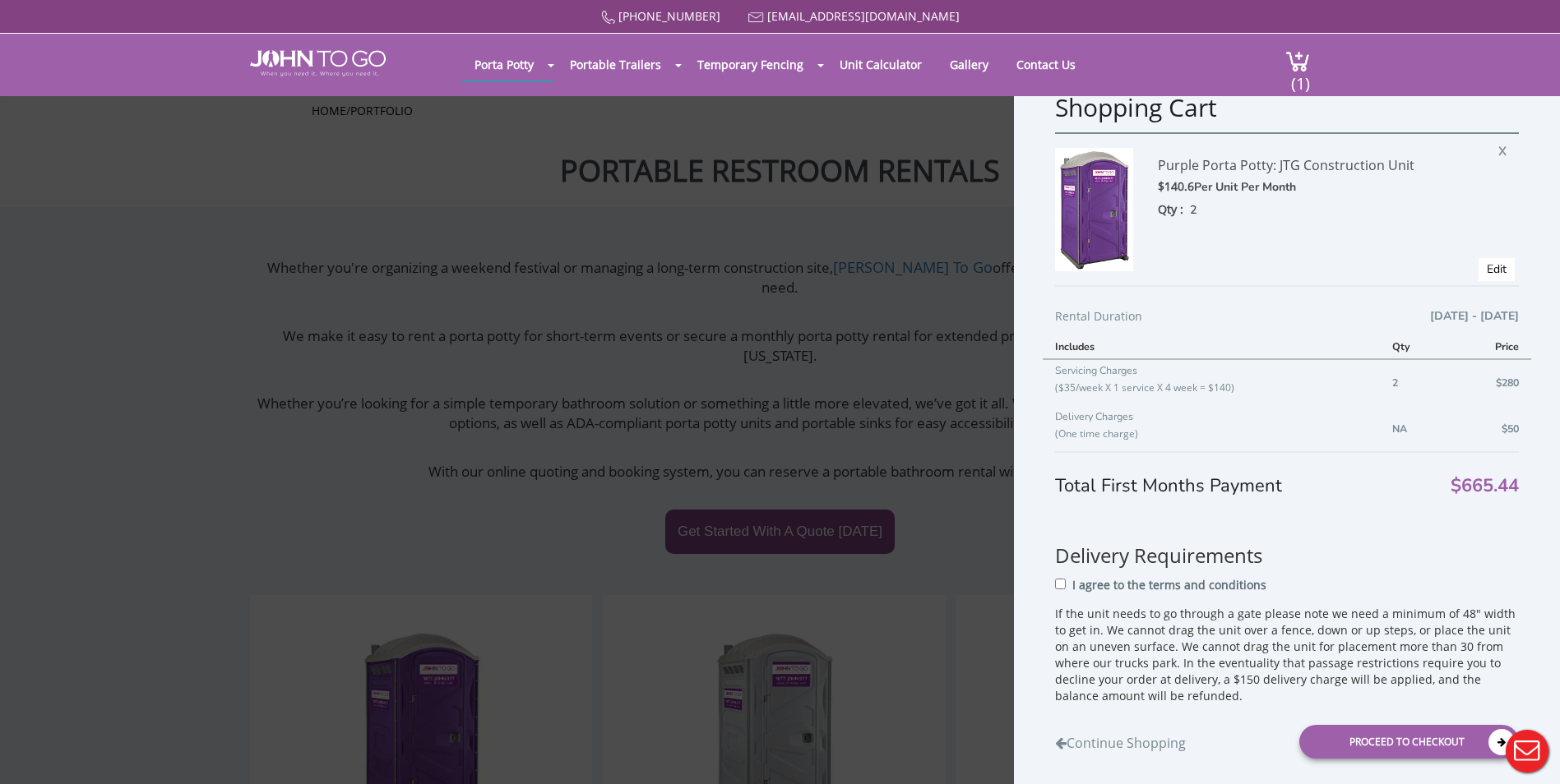
click at [854, 267] on div "Shopping Cart Purple Porta Potty: JTG Construction Unit $140.6 Per Unit Per Mon…" at bounding box center [780, 392] width 1560 height 784
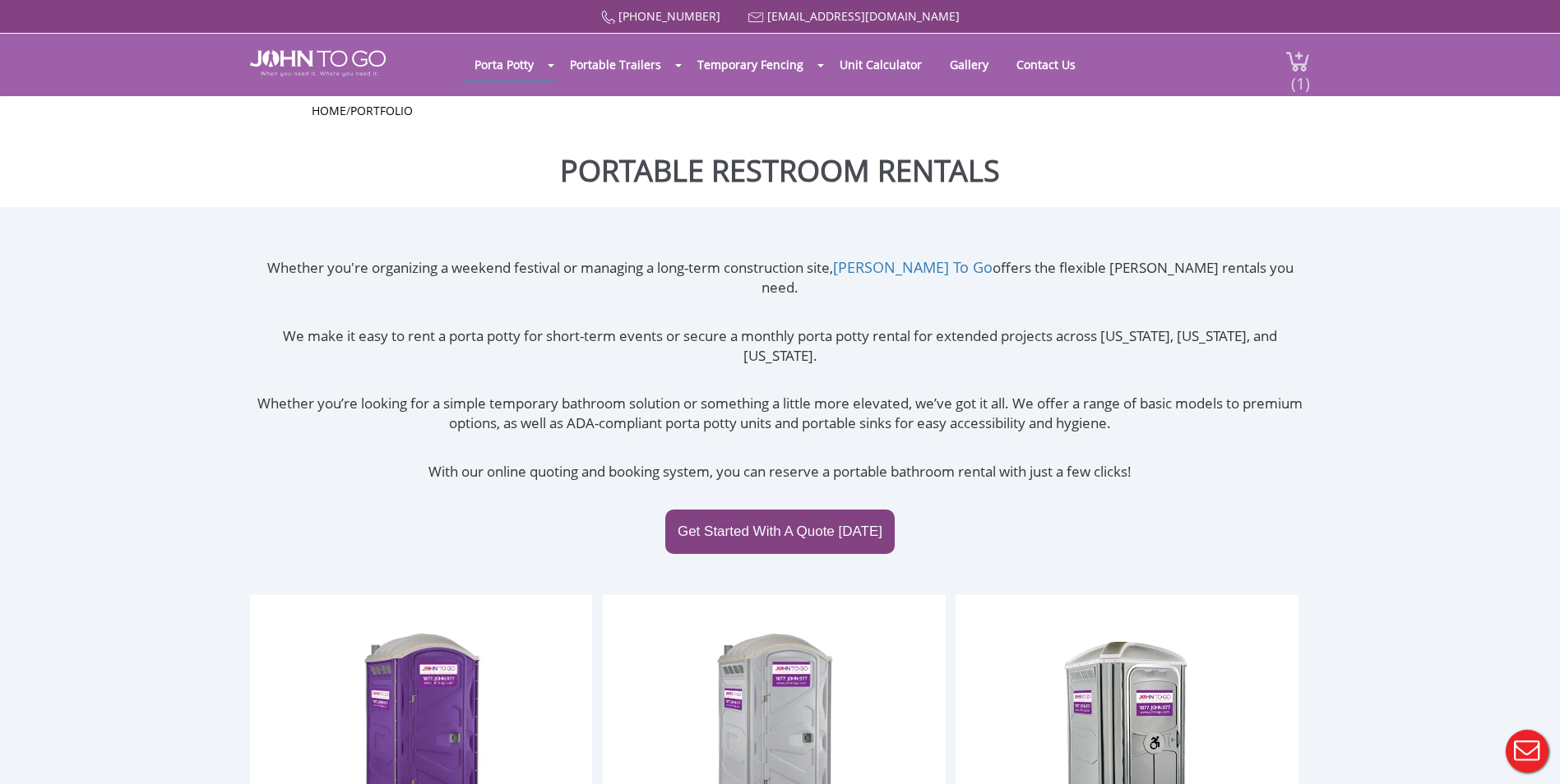
click at [1301, 68] on span "(1)" at bounding box center [1300, 76] width 20 height 35
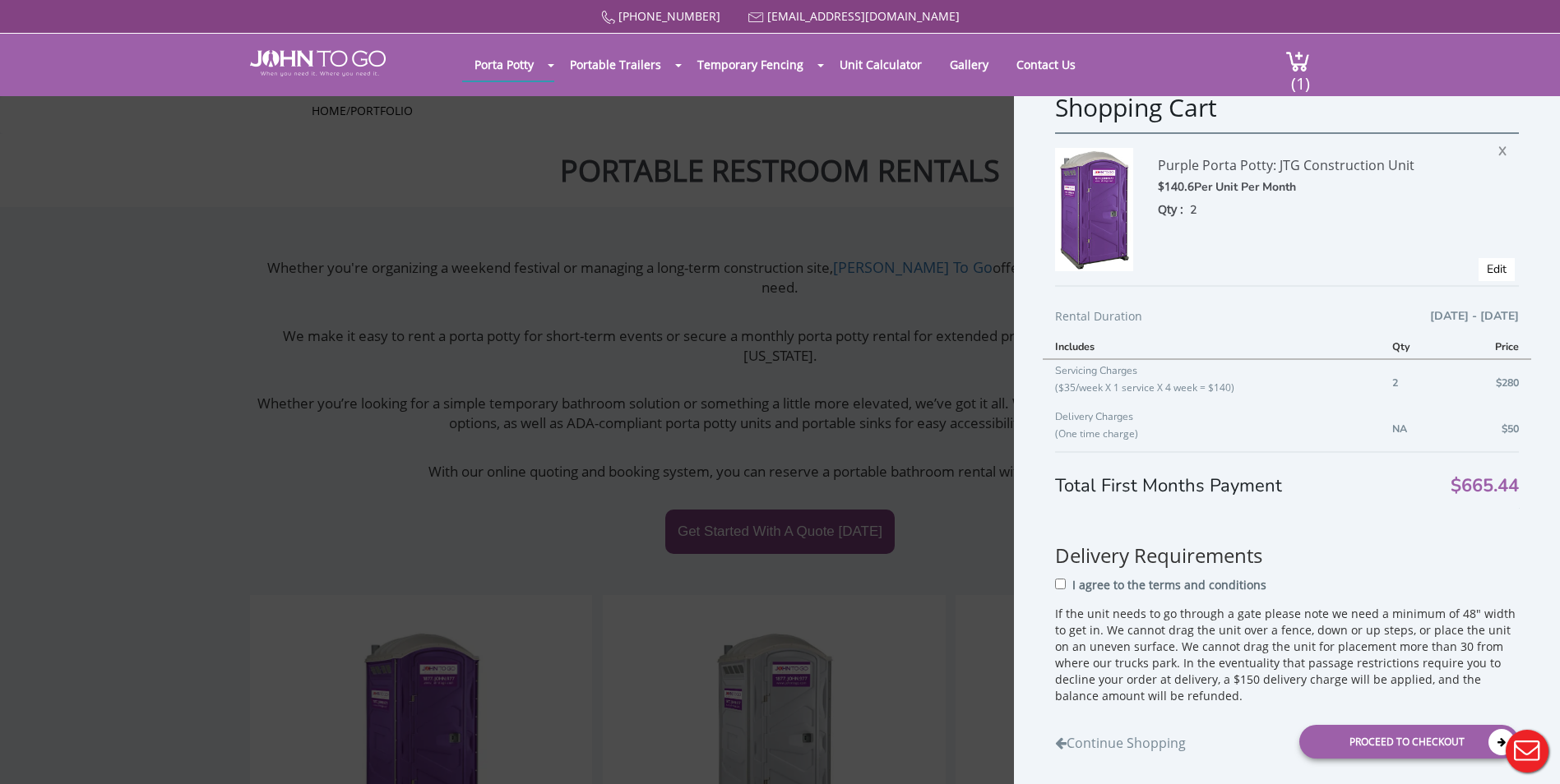
click at [1215, 297] on div "Rental Duration 09/23/2025 - 10/22/2025 Includes Qty Price Servicing Charges ($…" at bounding box center [1287, 419] width 464 height 268
click at [1100, 324] on div "Rental Duration 09/23/2025 - 10/22/2025" at bounding box center [1287, 320] width 464 height 28
click at [1148, 293] on div "Rental Duration 09/23/2025 - 10/22/2025 Includes Qty Price Servicing Charges ($…" at bounding box center [1287, 419] width 464 height 268
click at [781, 264] on div "Shopping Cart Purple Porta Potty: JTG Construction Unit $140.6 Per Unit Per Mon…" at bounding box center [780, 392] width 1560 height 784
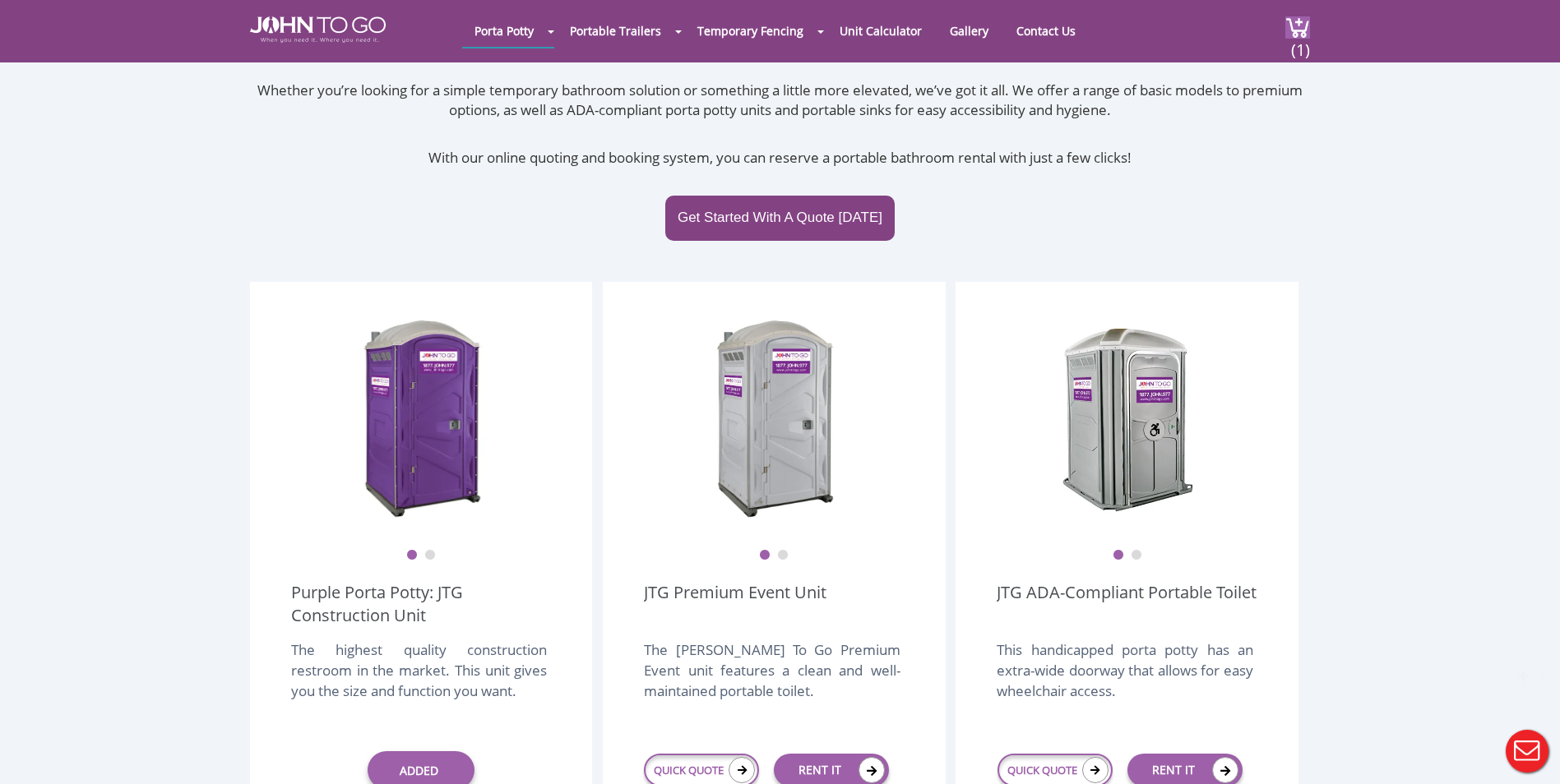
scroll to position [329, 0]
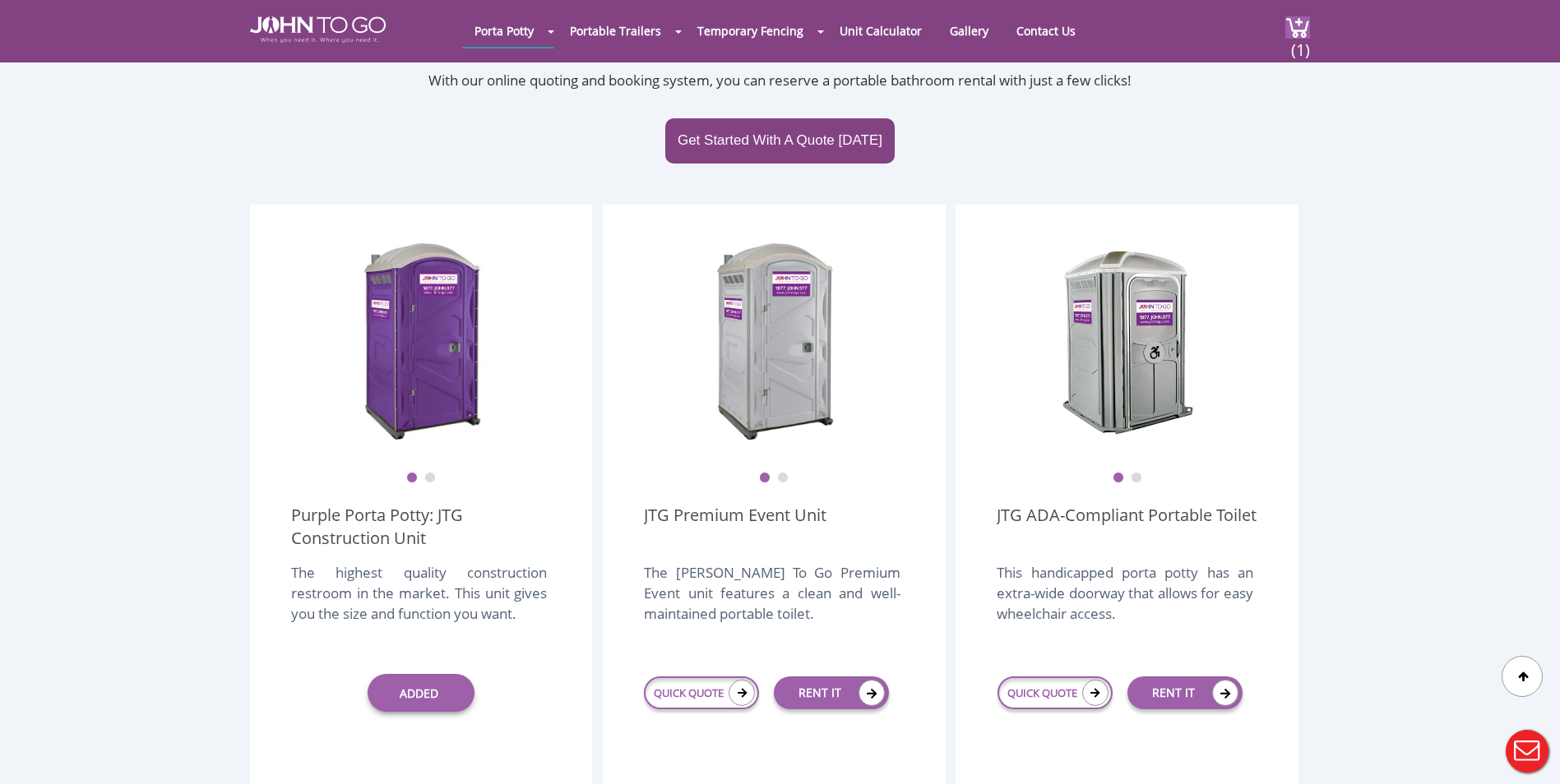
click at [690, 568] on div "The John To Go Premium Event unit features a clean and well-maintained portable…" at bounding box center [771, 602] width 256 height 79
drag, startPoint x: 826, startPoint y: 323, endPoint x: 737, endPoint y: 344, distance: 91.4
click at [737, 344] on img at bounding box center [775, 341] width 132 height 205
click at [781, 472] on button "2" at bounding box center [783, 478] width 11 height 11
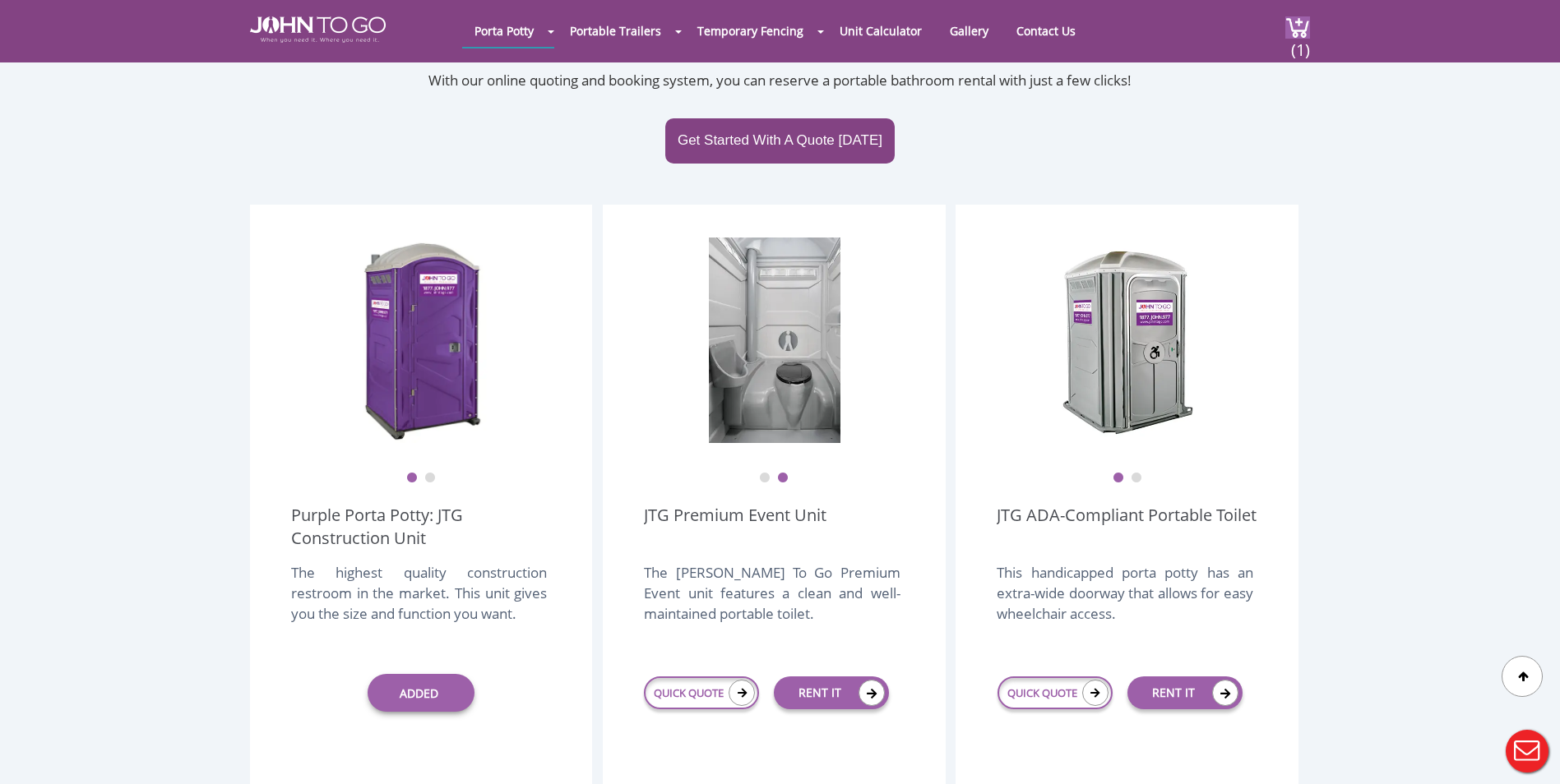
click at [434, 472] on button "2" at bounding box center [430, 478] width 11 height 11
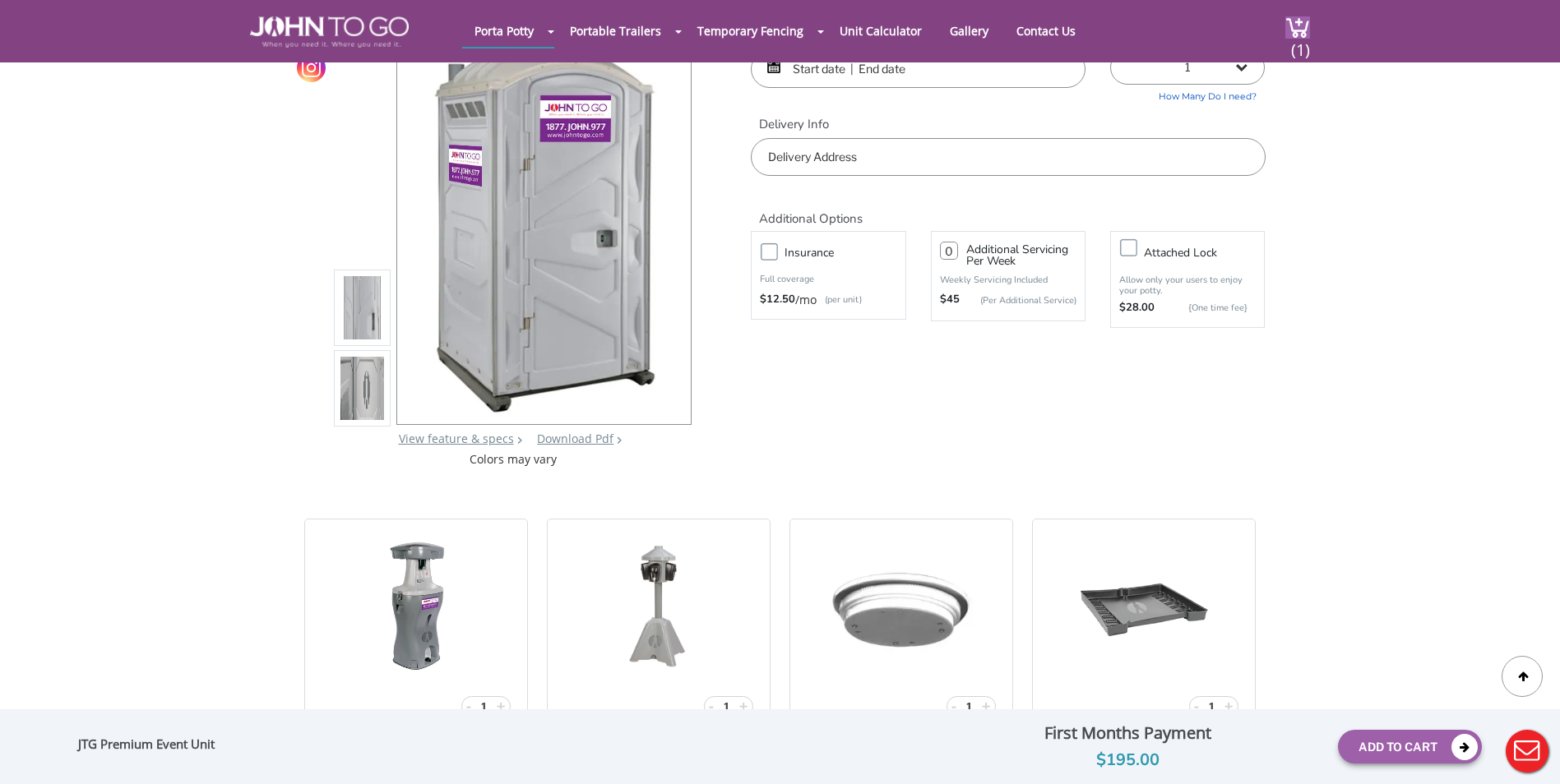
scroll to position [82, 0]
click at [676, 230] on div at bounding box center [669, 229] width 23 height 23
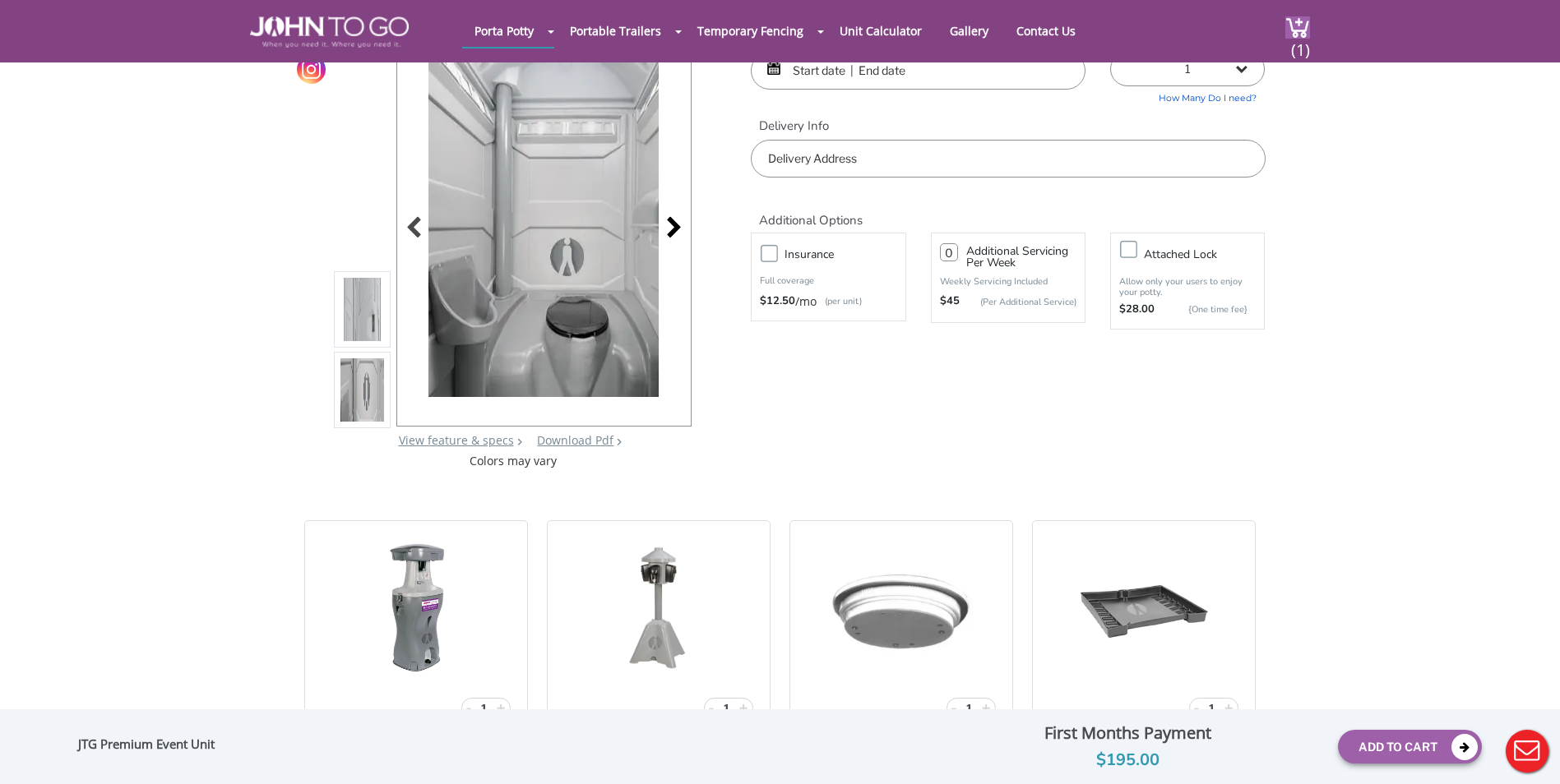
click at [676, 230] on div at bounding box center [669, 229] width 23 height 23
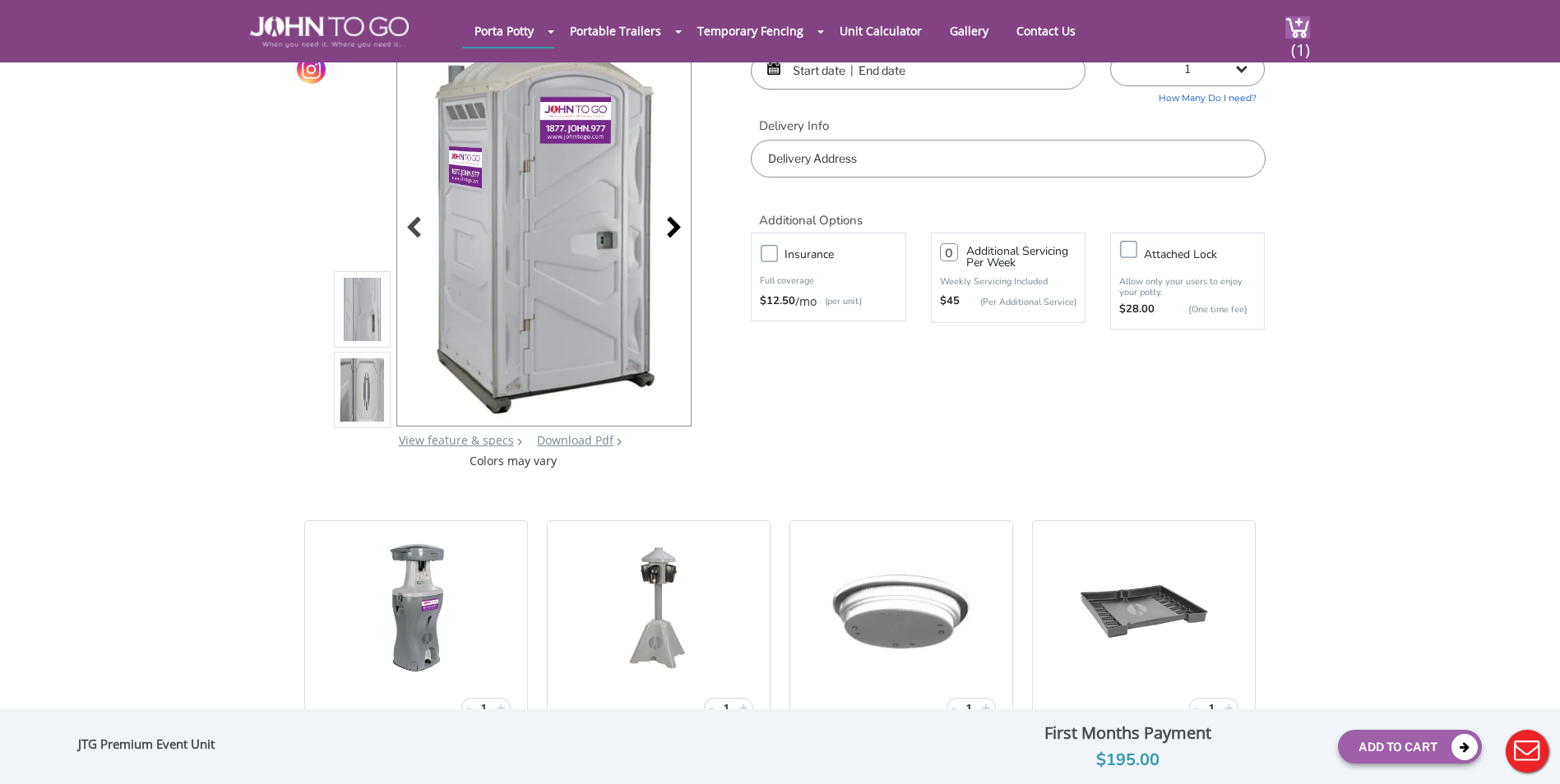
click at [676, 230] on div at bounding box center [669, 229] width 23 height 23
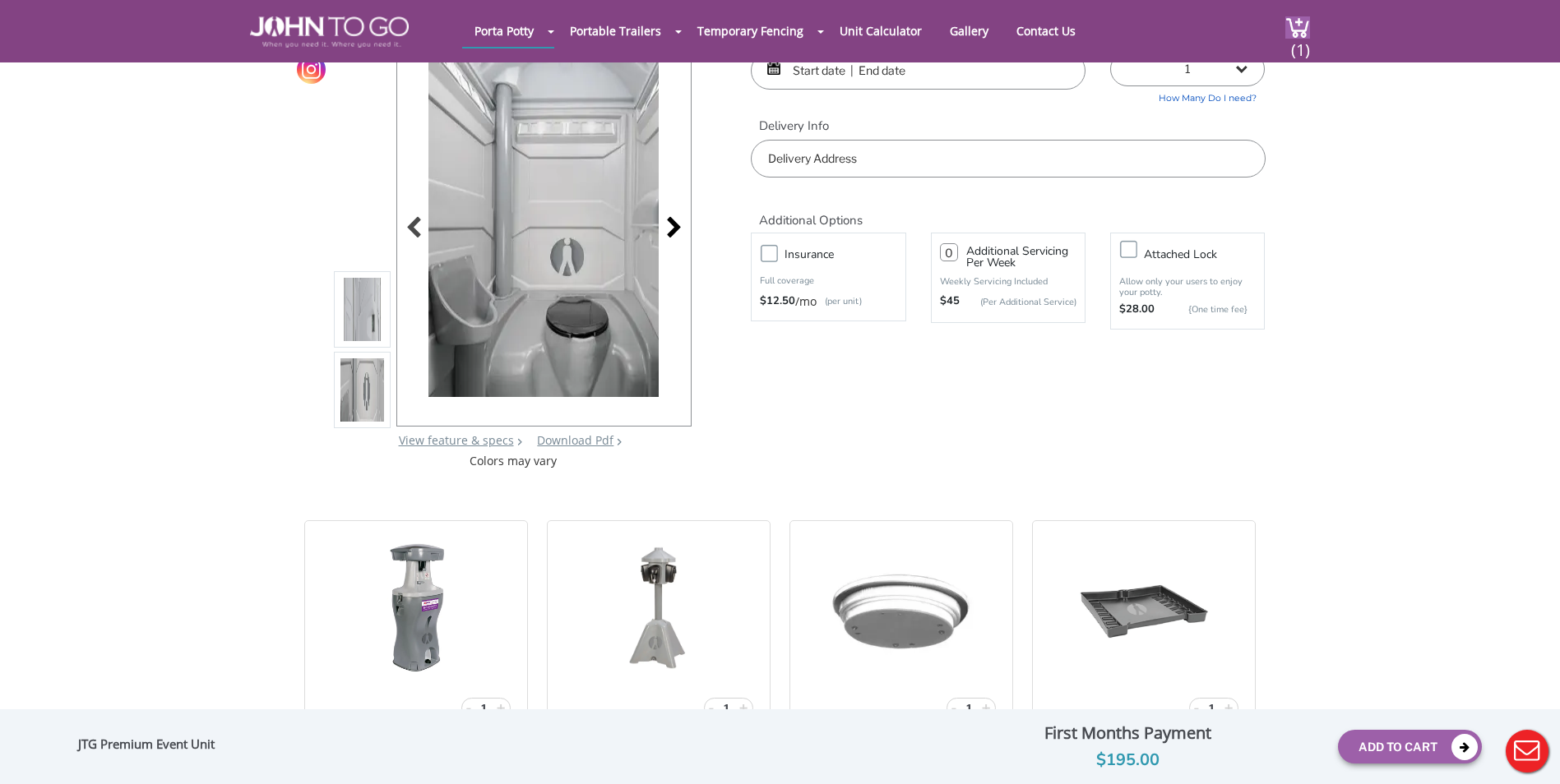
click at [670, 228] on div at bounding box center [669, 229] width 23 height 23
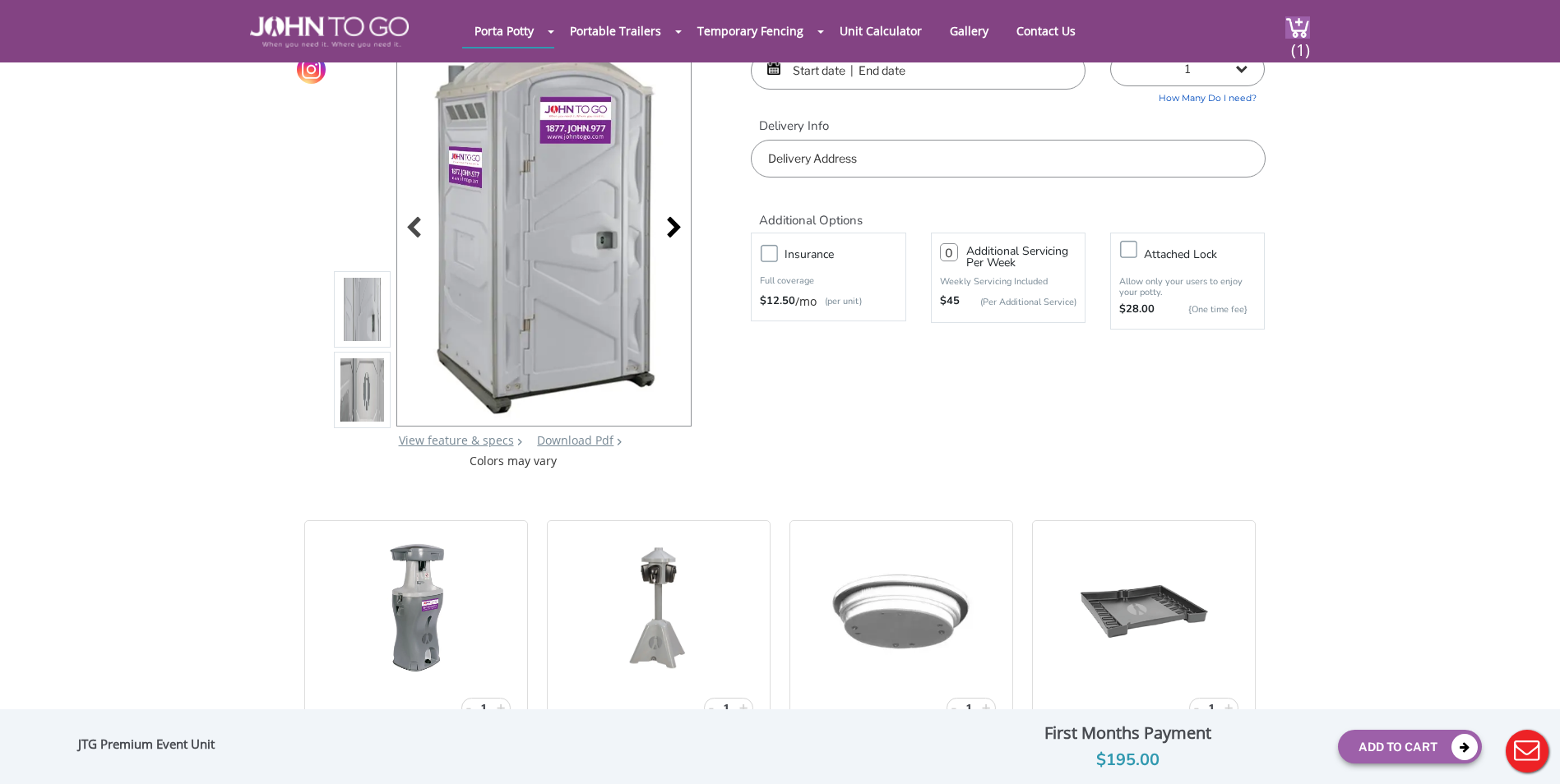
click at [670, 228] on div at bounding box center [669, 229] width 23 height 23
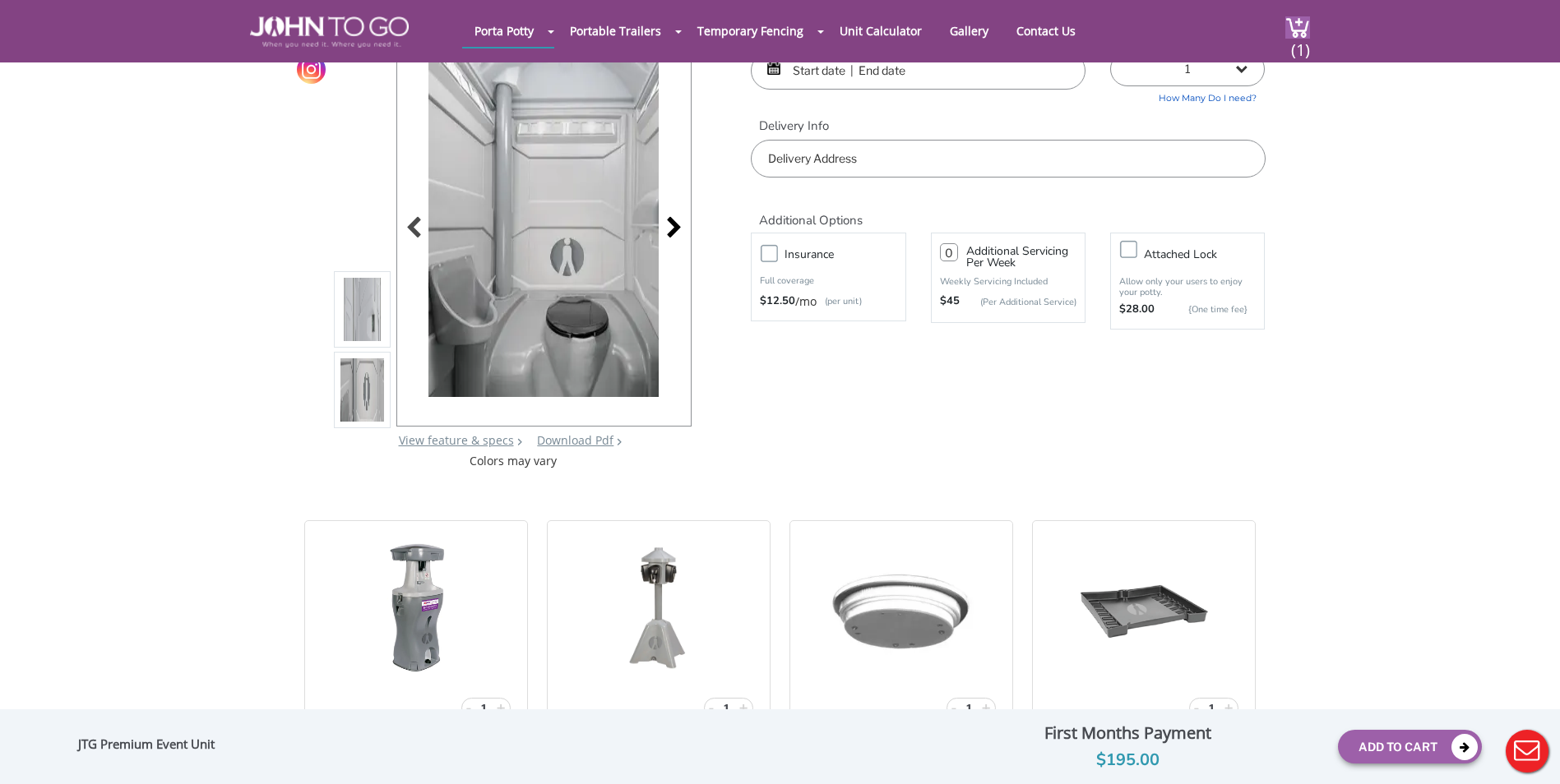
click at [670, 228] on div at bounding box center [669, 229] width 23 height 23
